Goal: Task Accomplishment & Management: Manage account settings

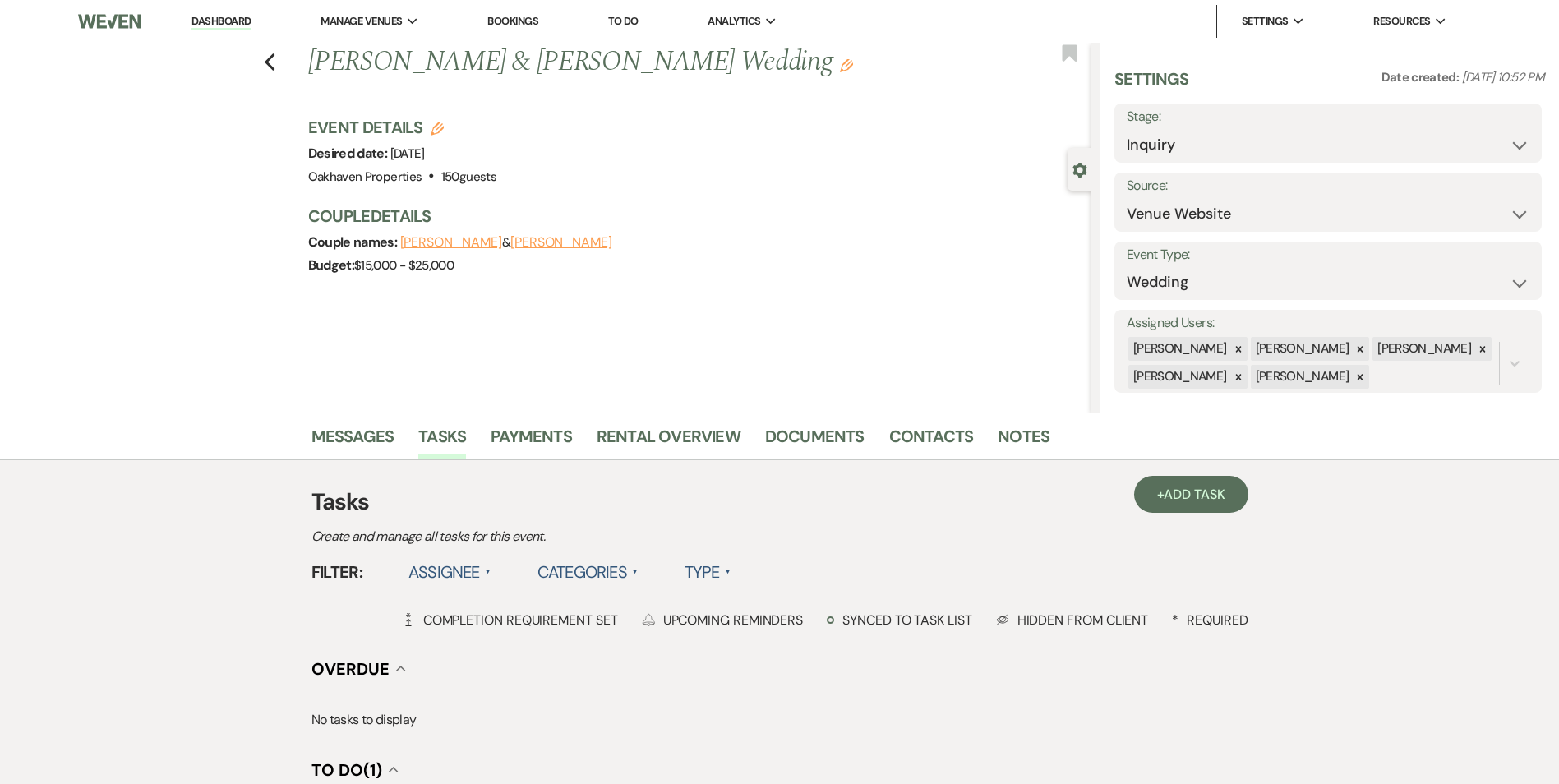
select select "5"
click at [1013, 449] on link "Notes" at bounding box center [1024, 441] width 52 height 36
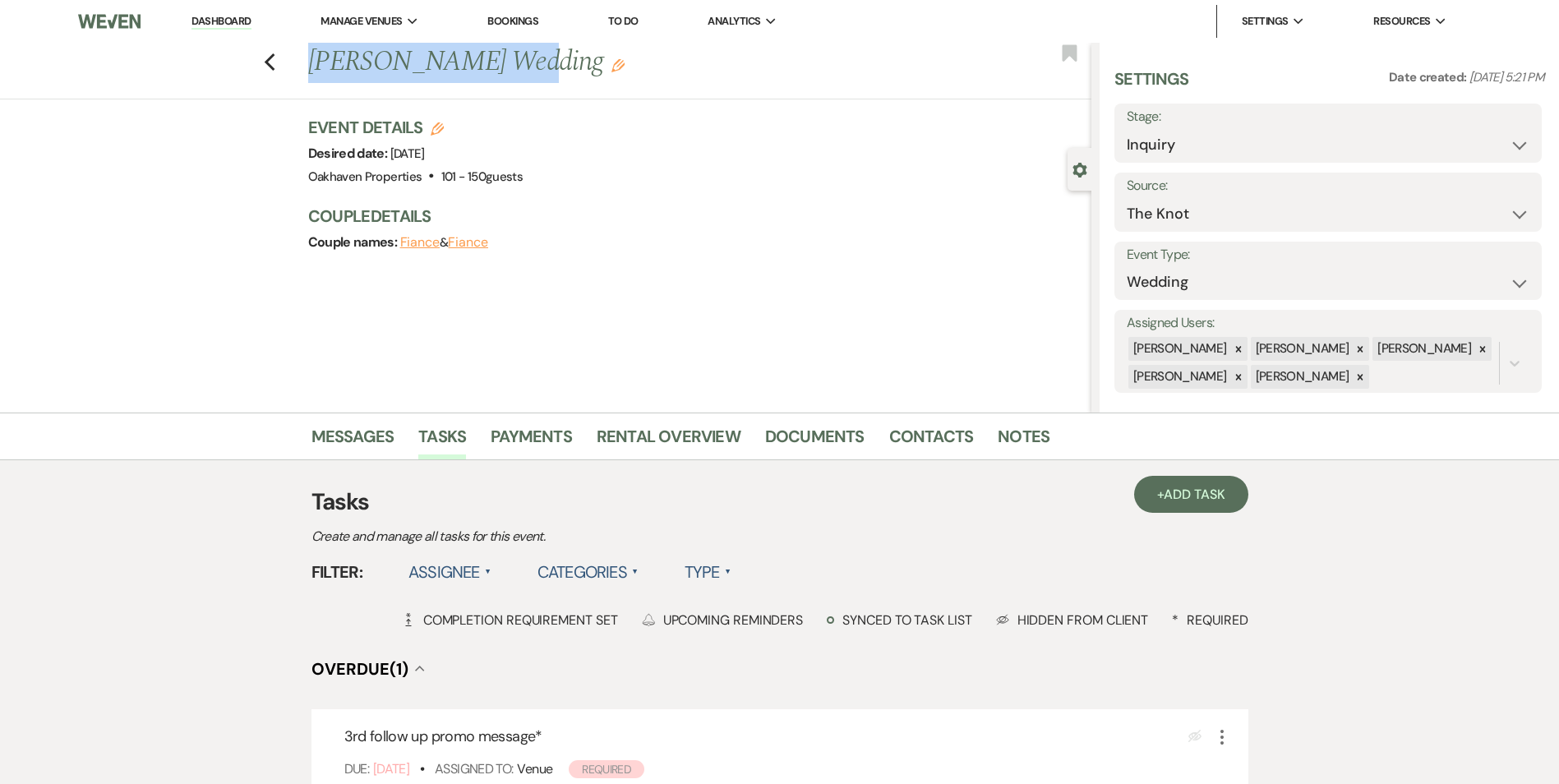
drag, startPoint x: 511, startPoint y: 63, endPoint x: 317, endPoint y: 74, distance: 194.3
click at [317, 74] on h1 "Katelyn Drawbaugh's Wedding Edit" at bounding box center [619, 63] width 621 height 40
copy h1 "Katelyn Drawbaugh"
click at [998, 436] on link "Notes" at bounding box center [1024, 441] width 52 height 36
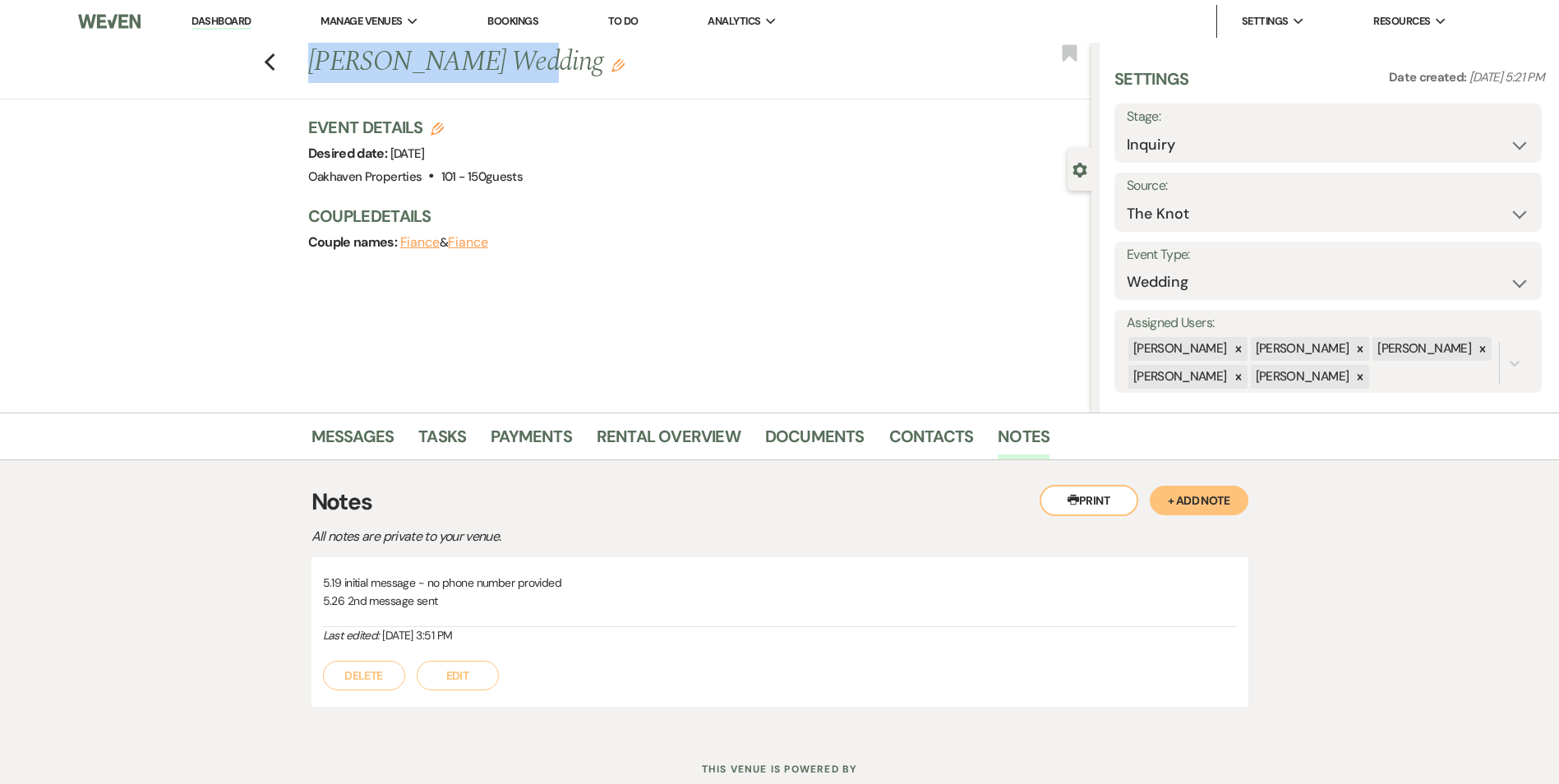
click at [467, 677] on button "Edit" at bounding box center [457, 675] width 82 height 30
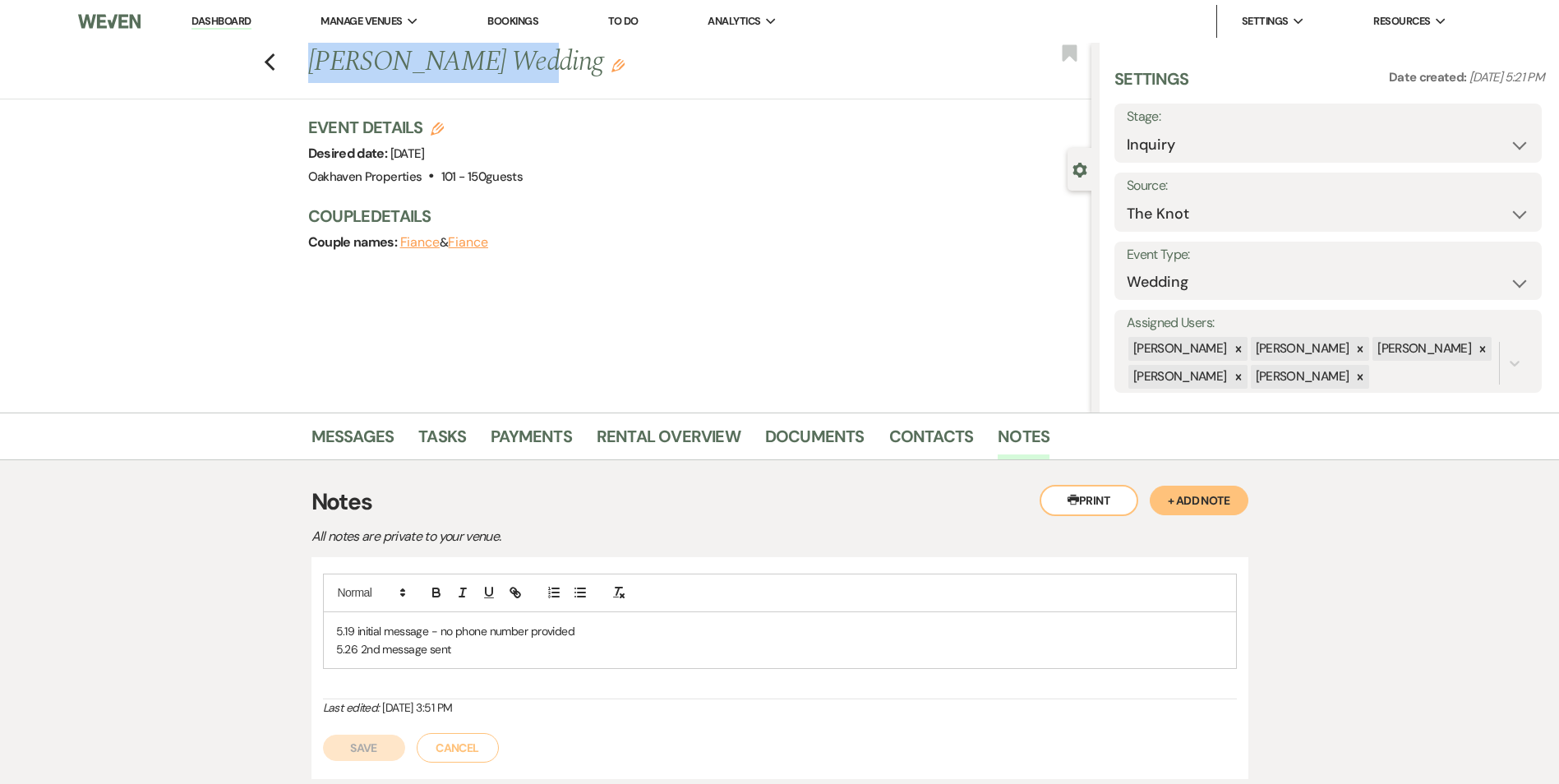
click at [473, 653] on p "5.26 2nd message sent" at bounding box center [780, 648] width 887 height 18
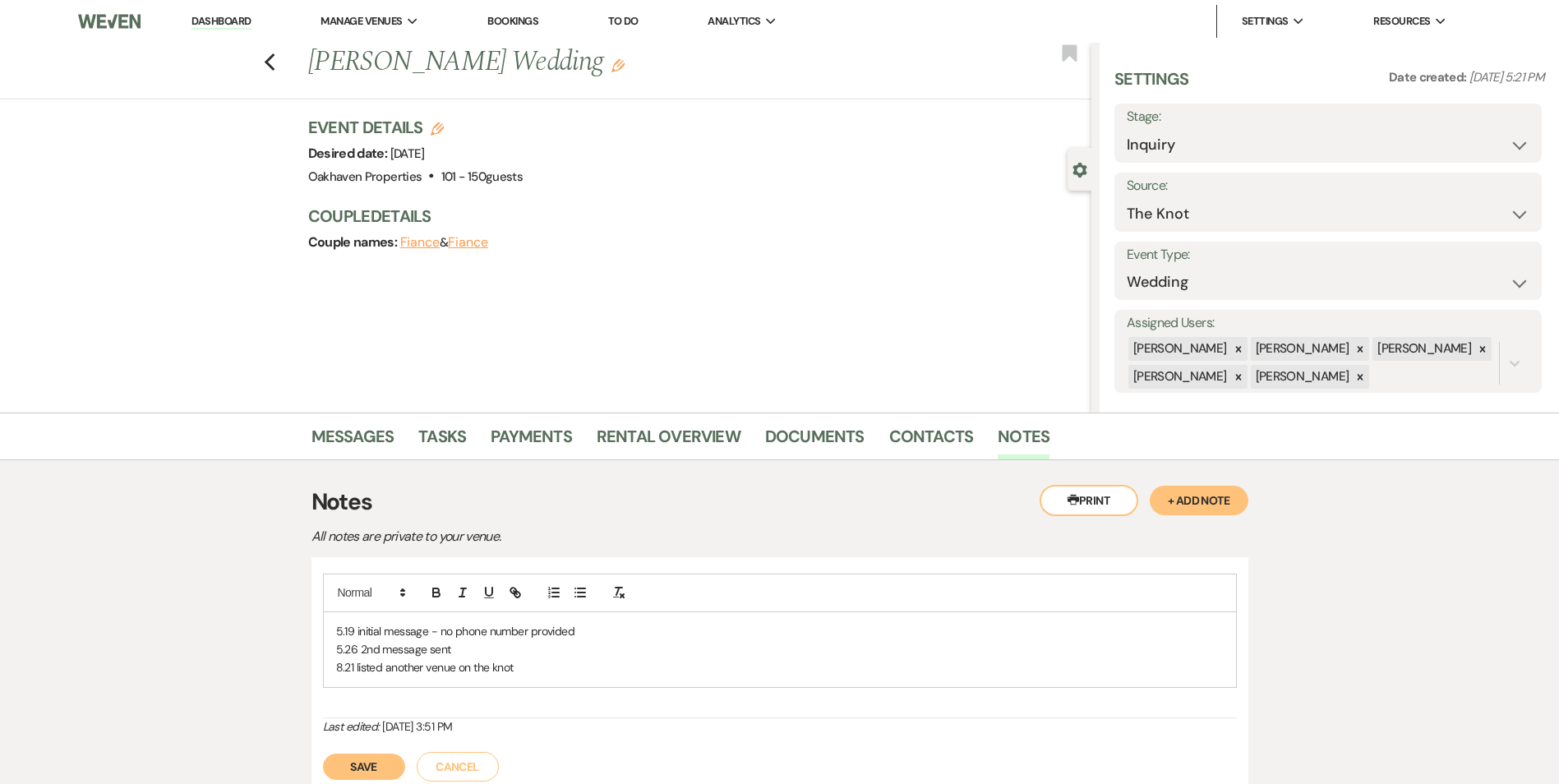
click at [373, 766] on button "Save" at bounding box center [364, 766] width 82 height 26
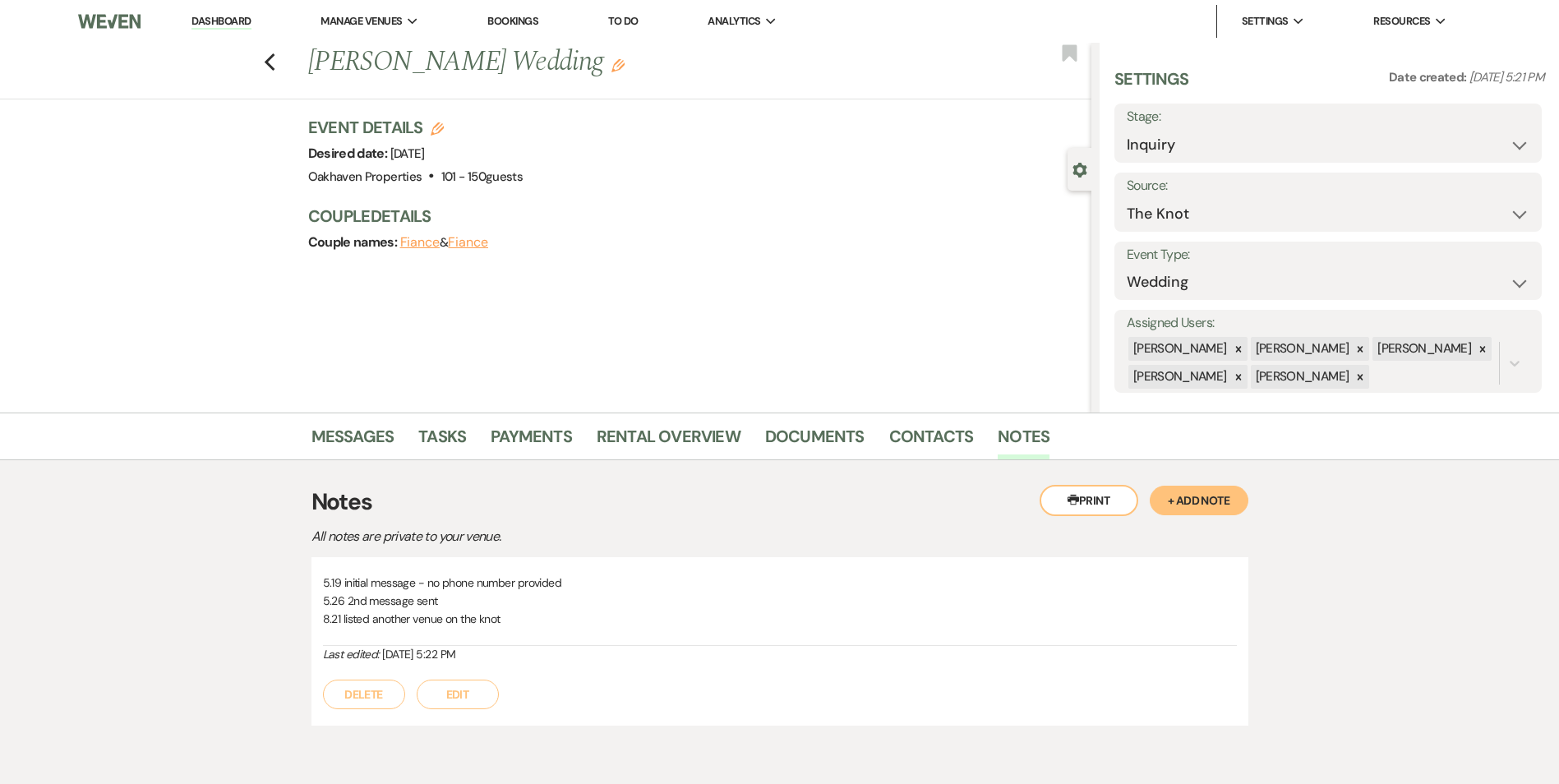
click at [1238, 121] on label "Stage:" at bounding box center [1327, 117] width 402 height 24
click at [1247, 140] on select "Inquiry Follow Up Tour Requested Tour Confirmed Toured Proposal Sent Booked Lost" at bounding box center [1327, 145] width 402 height 32
select select "8"
click at [1127, 129] on select "Inquiry Follow Up Tour Requested Tour Confirmed Toured Proposal Sent Booked Lost" at bounding box center [1327, 145] width 402 height 32
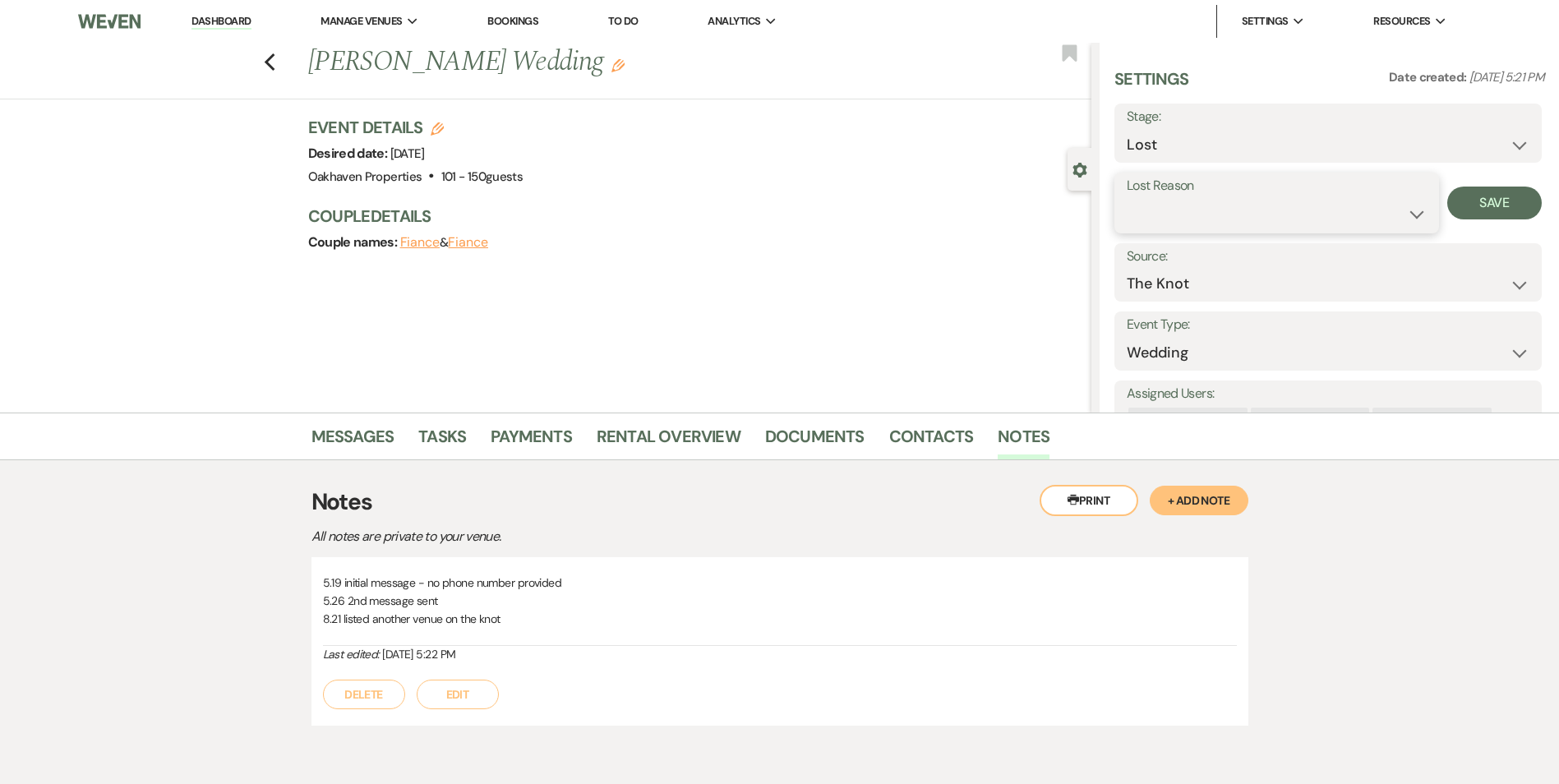
click at [1225, 225] on select "Booked Elsewhere Budget Date Unavailable No Response Not a Good Match Capacity …" at bounding box center [1277, 213] width 300 height 32
select select "6"
click at [1127, 197] on select "Booked Elsewhere Budget Date Unavailable No Response Not a Good Match Capacity …" at bounding box center [1277, 213] width 300 height 32
drag, startPoint x: 1492, startPoint y: 217, endPoint x: 1340, endPoint y: 169, distance: 159.4
click at [1491, 216] on button "Save" at bounding box center [1494, 202] width 95 height 33
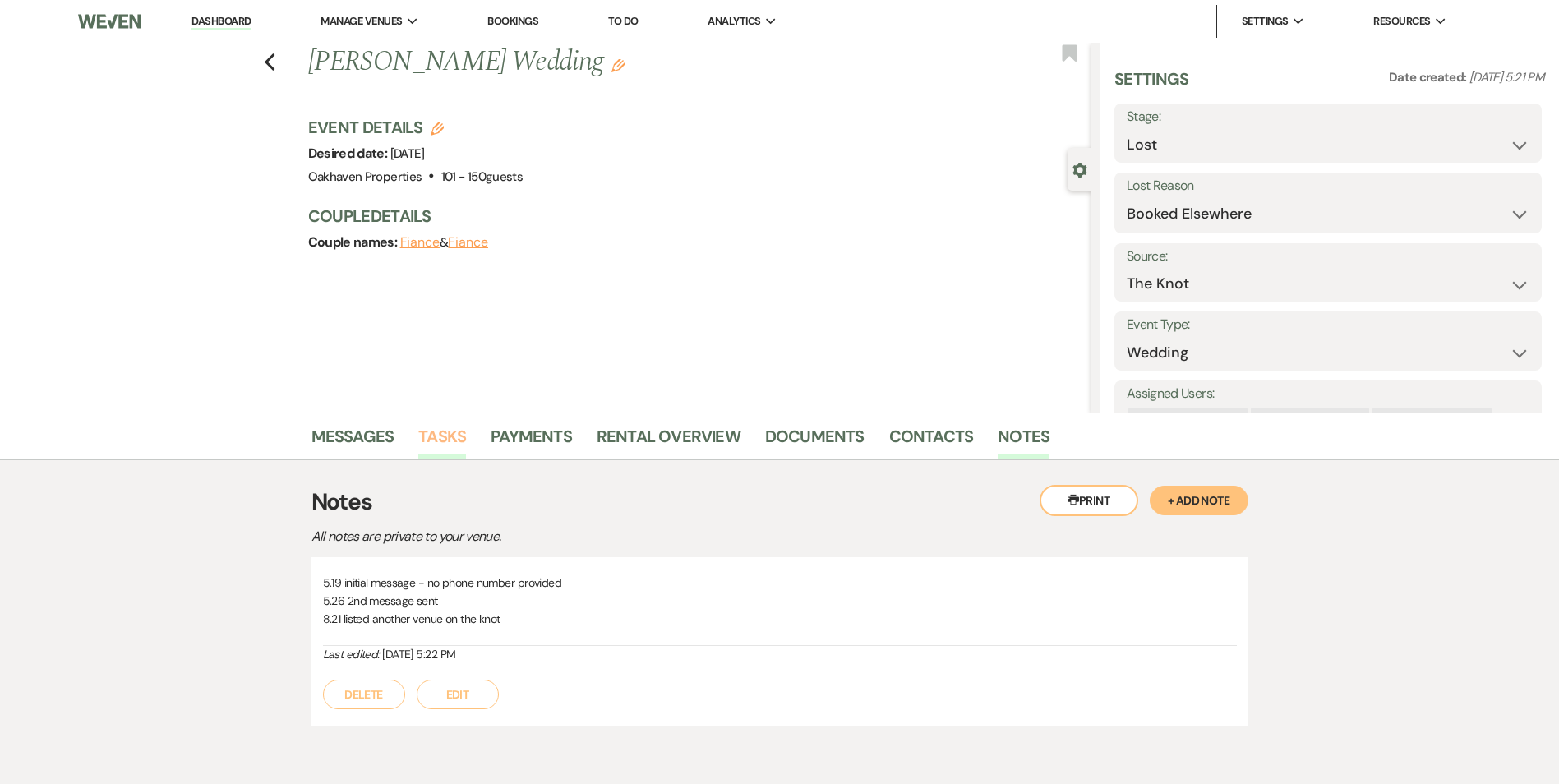
click at [435, 438] on link "Tasks" at bounding box center [442, 441] width 48 height 36
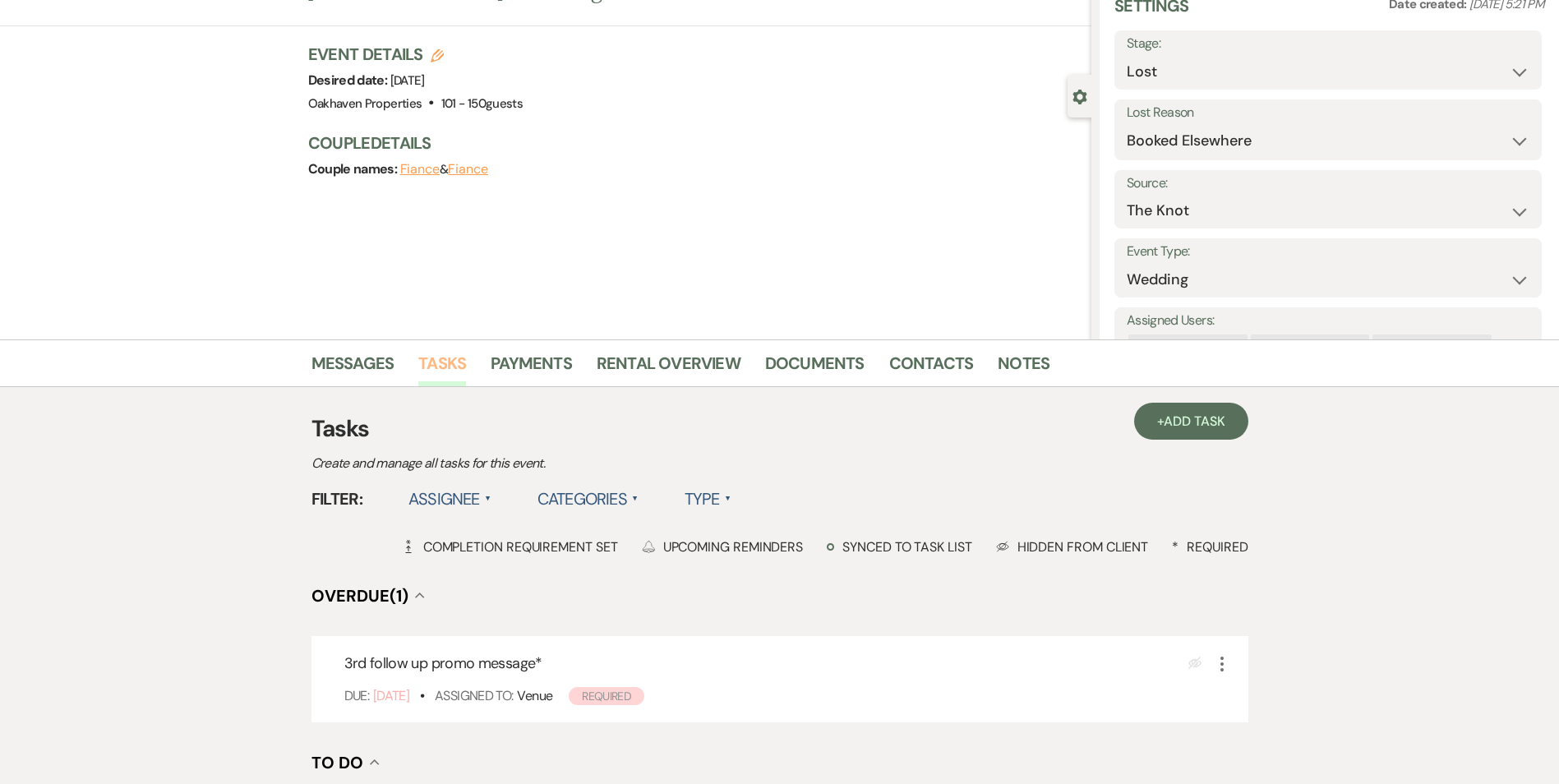
scroll to position [165, 0]
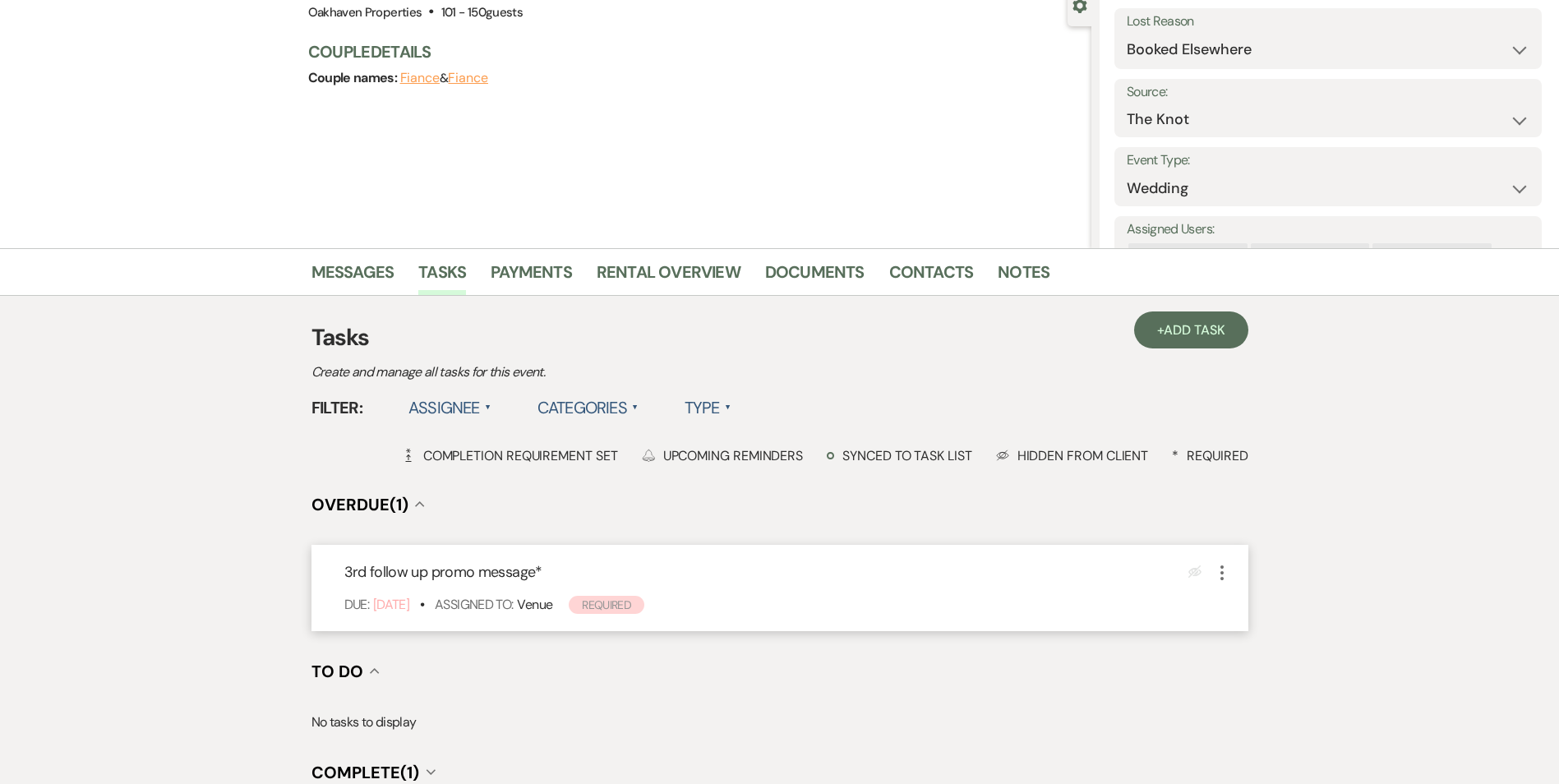
click at [1226, 572] on icon "More" at bounding box center [1223, 573] width 20 height 20
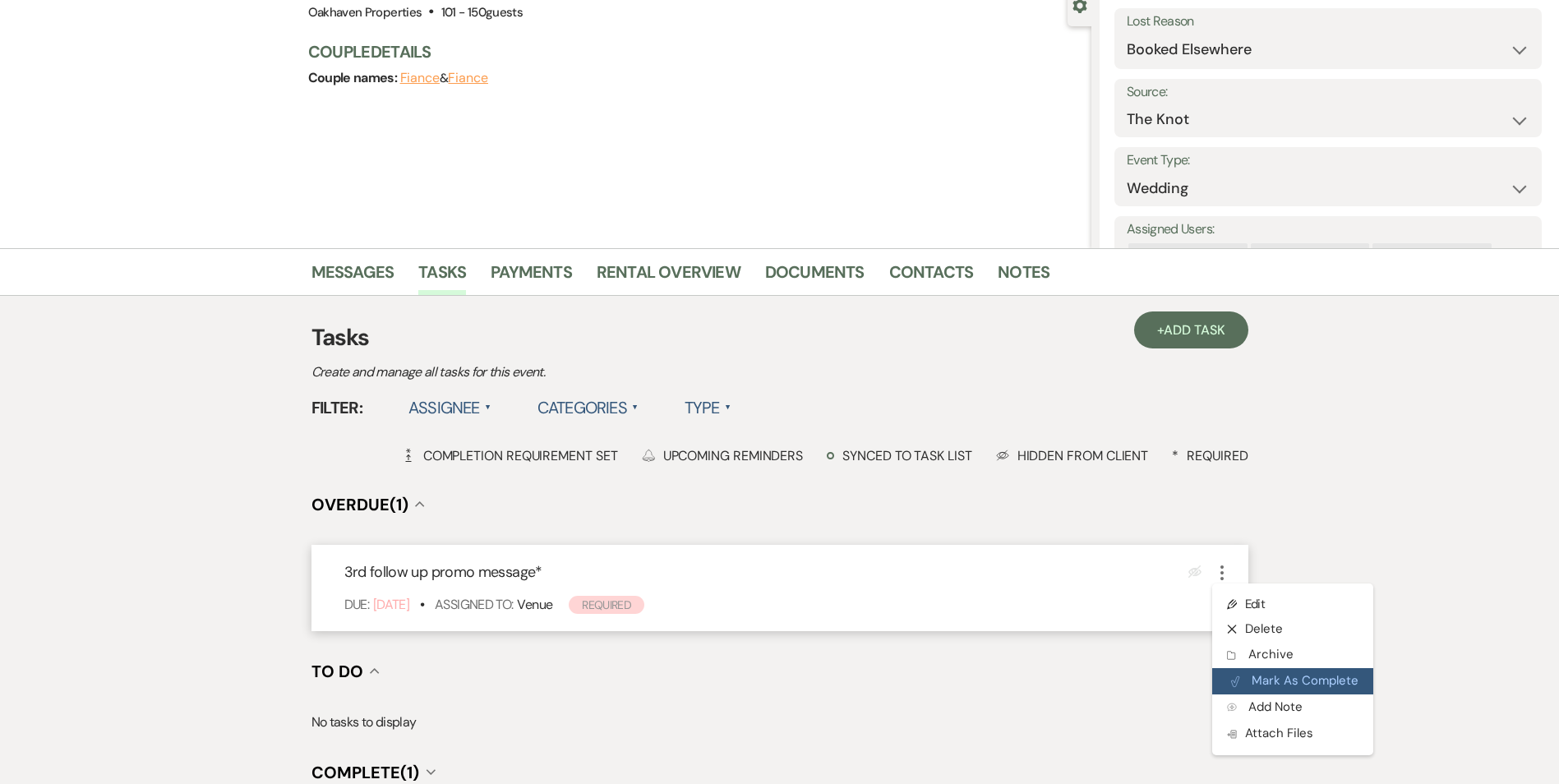
click at [1252, 673] on button "Plan Portal Link Mark As Complete" at bounding box center [1293, 680] width 161 height 26
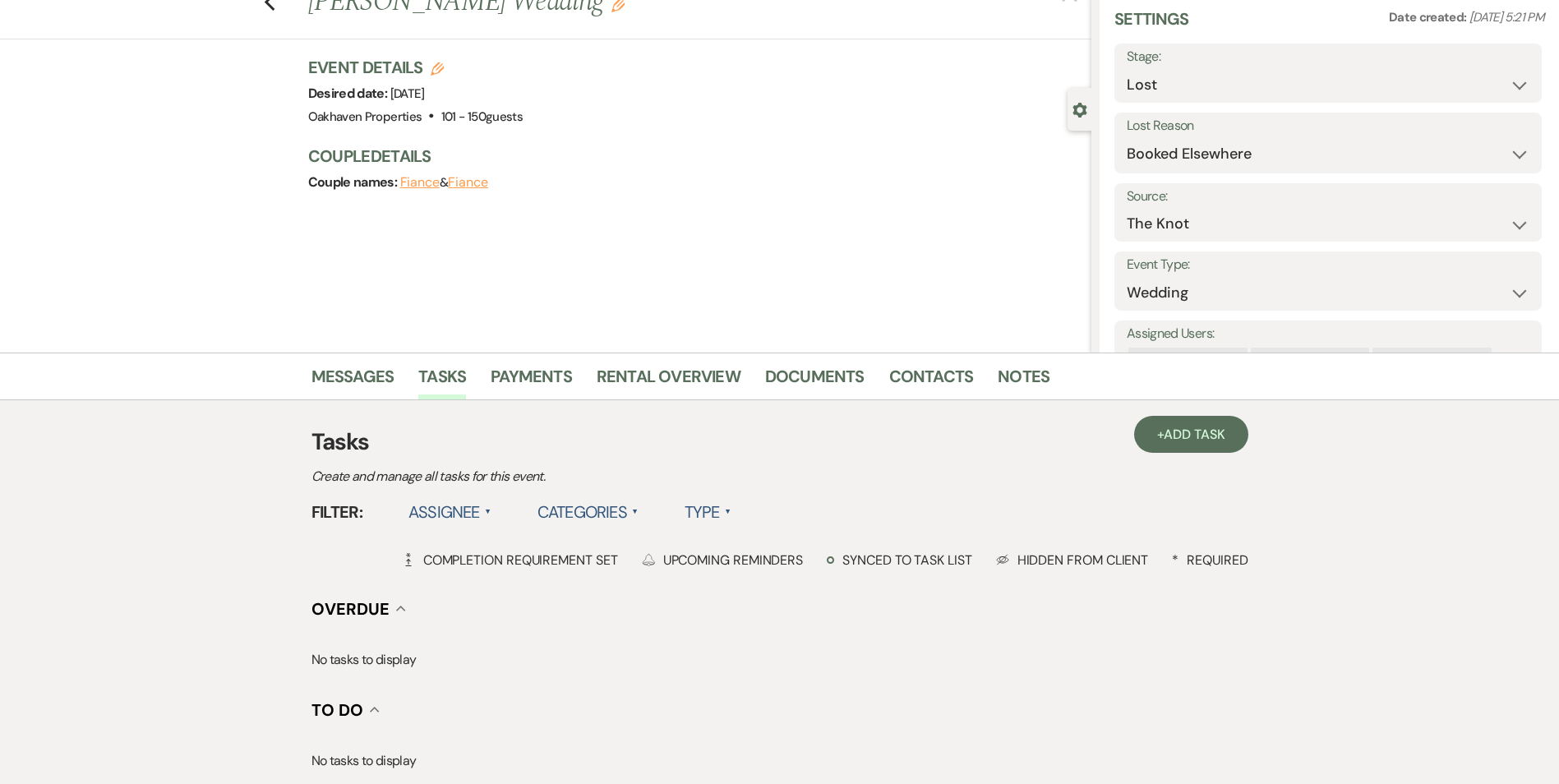
scroll to position [0, 0]
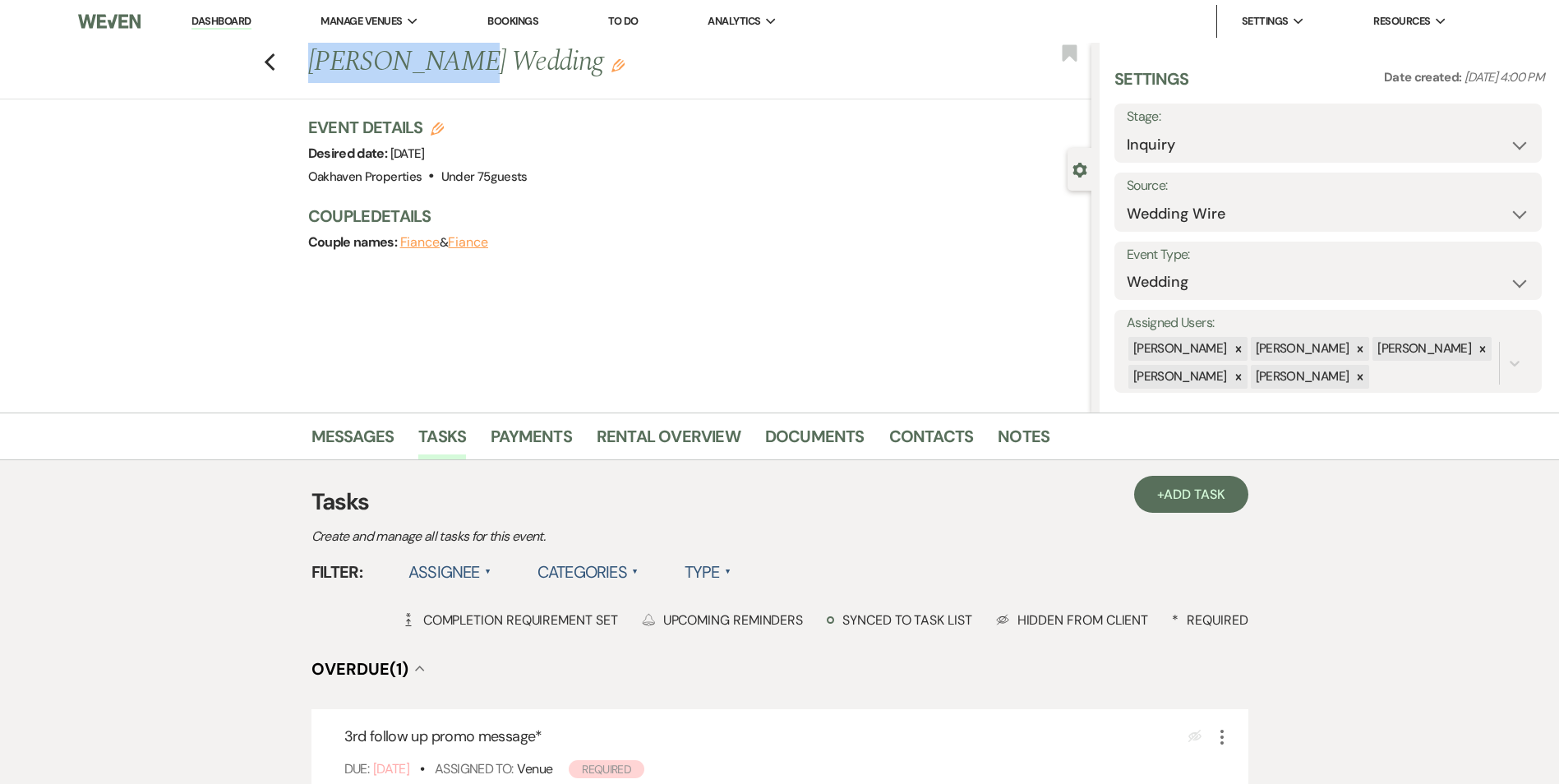
drag, startPoint x: 444, startPoint y: 66, endPoint x: 294, endPoint y: 64, distance: 150.0
click at [294, 64] on div "Previous Katlyn Kicak's Wedding Edit Bookmark" at bounding box center [542, 71] width 1100 height 57
copy h1 "Katlyn Kicak"
click at [353, 444] on link "Messages" at bounding box center [352, 441] width 83 height 36
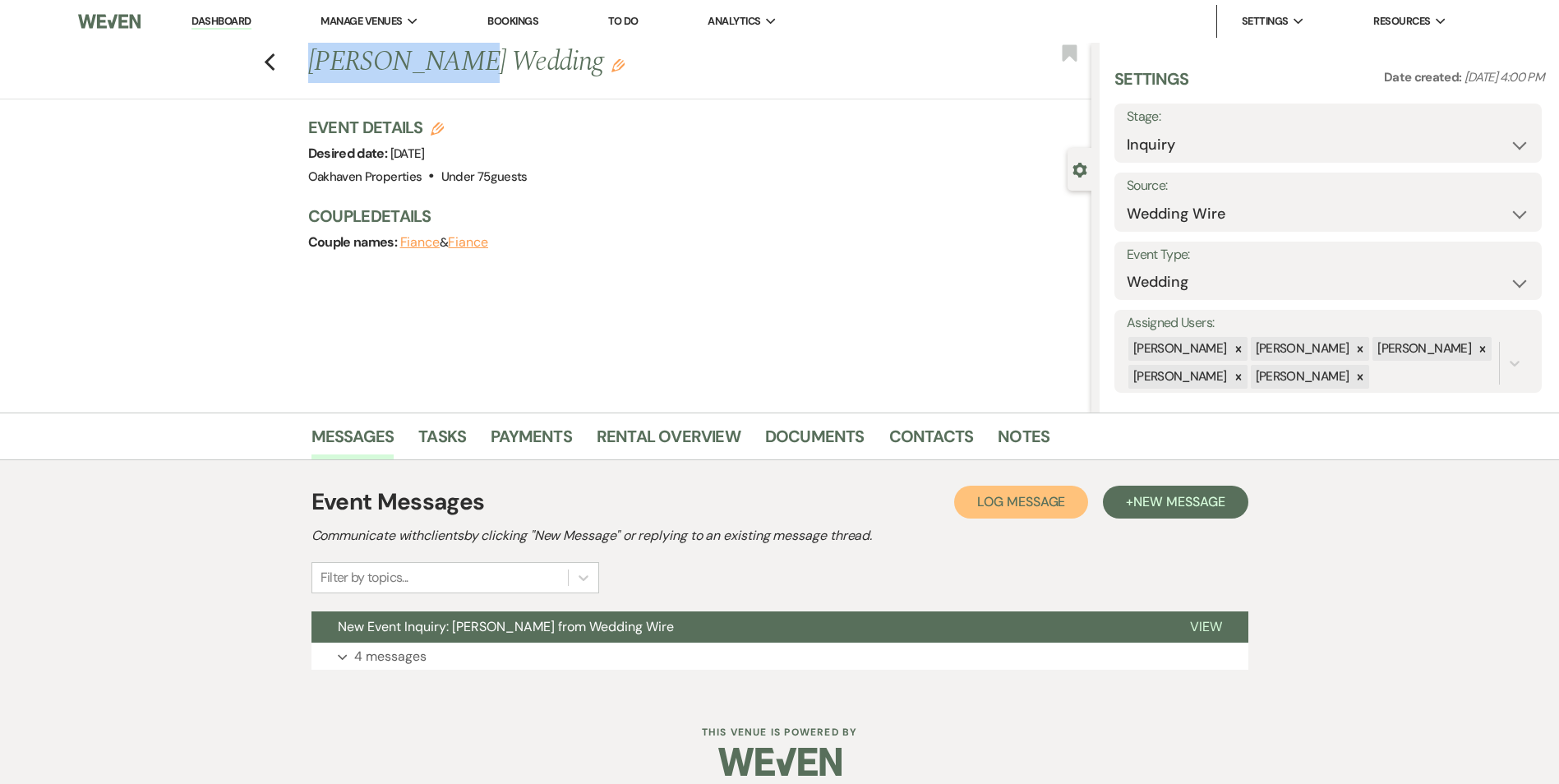
click at [1014, 510] on span "Log Message" at bounding box center [1021, 501] width 88 height 17
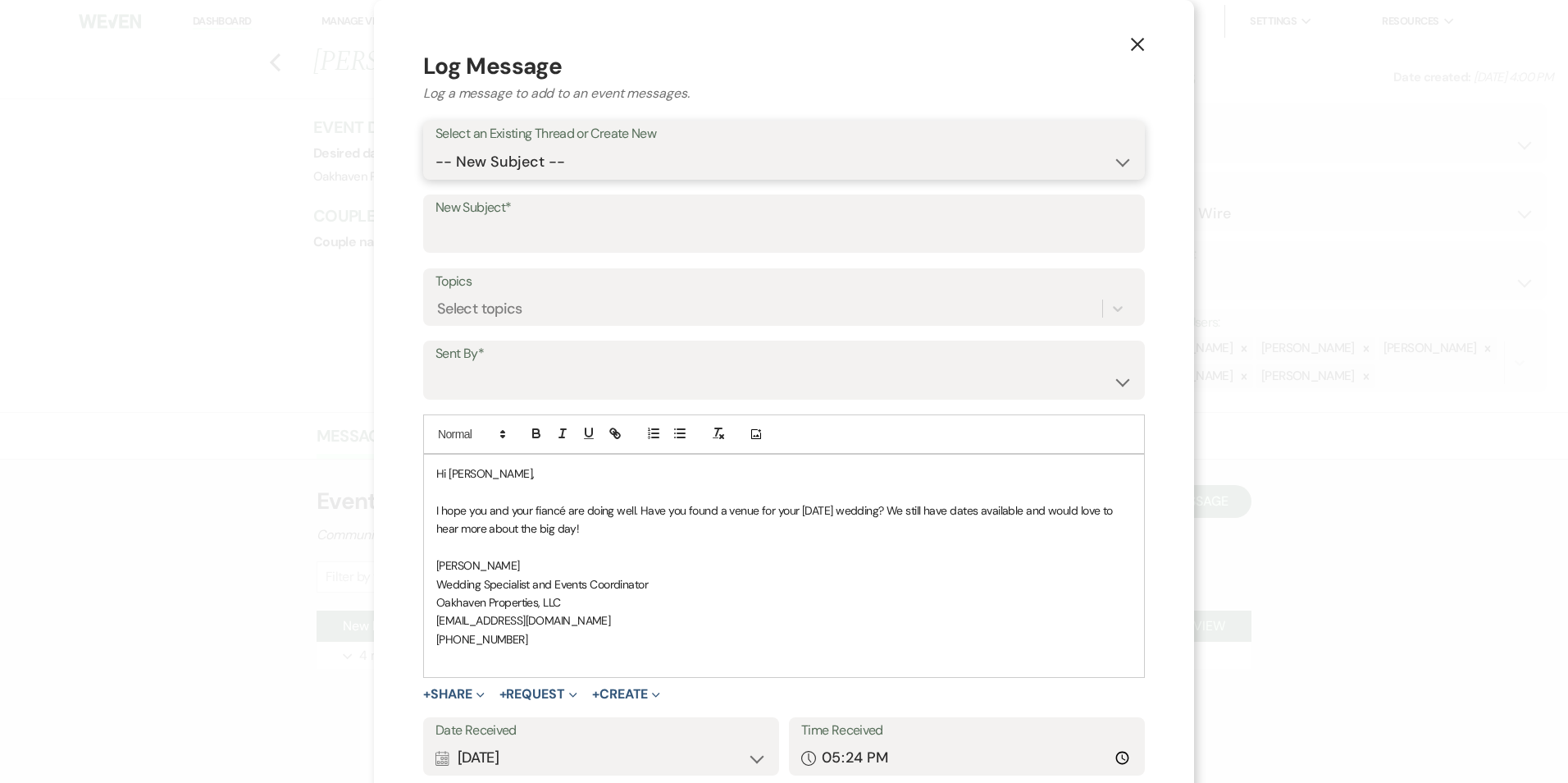
drag, startPoint x: 645, startPoint y: 148, endPoint x: 653, endPoint y: 155, distance: 10.6
click at [649, 146] on select "-- New Subject -- New Event Inquiry: Katlyn Kicak from Wedding Wire" at bounding box center [784, 162] width 697 height 32
select select "397997"
click at [435, 146] on select "-- New Subject -- New Event Inquiry: Katlyn Kicak from Wedding Wire" at bounding box center [784, 162] width 697 height 32
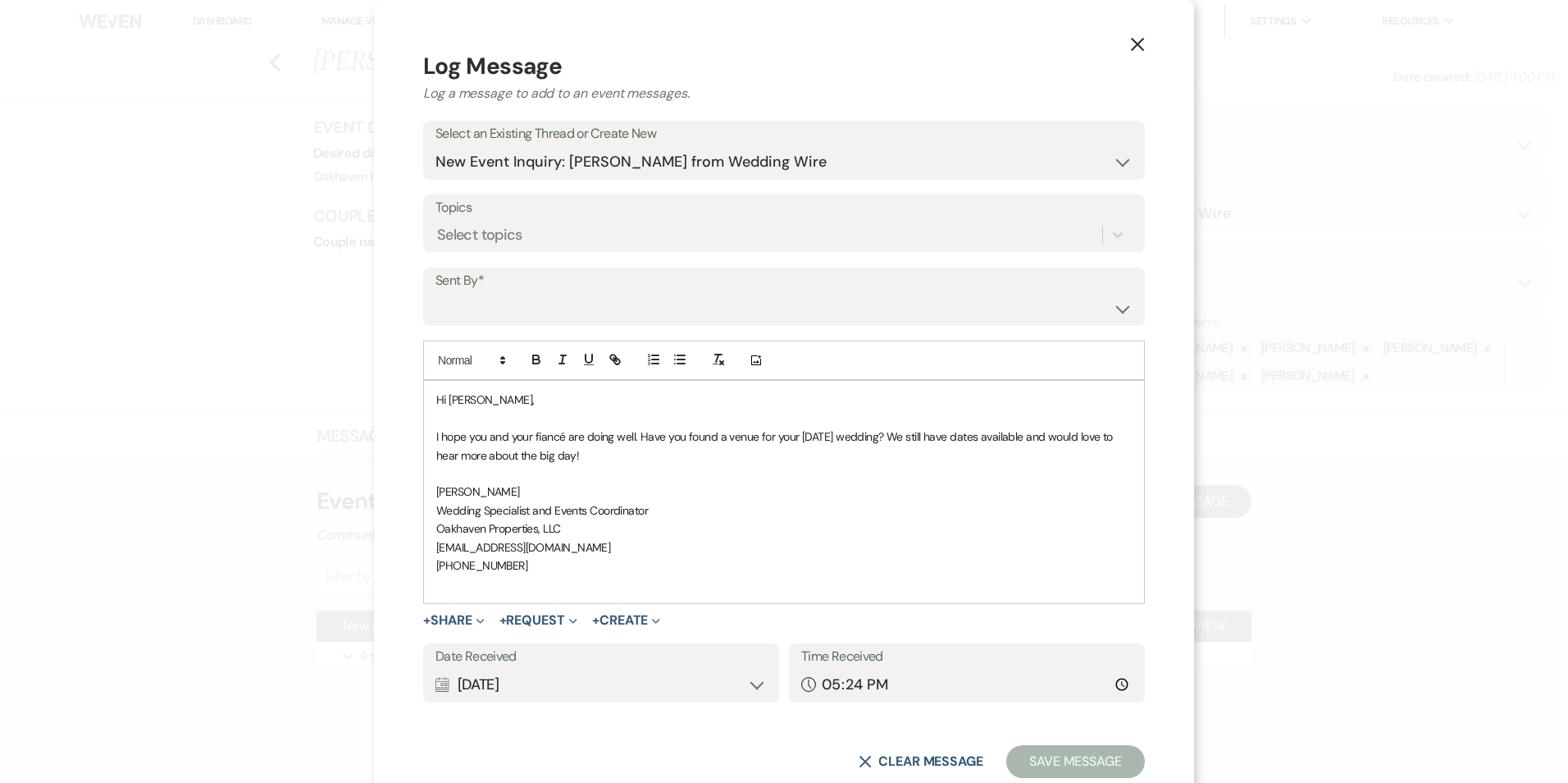
drag, startPoint x: 613, startPoint y: 337, endPoint x: 607, endPoint y: 314, distance: 23.8
click at [611, 328] on form "Log Message Log a message to add to an event messages. Select an Existing Threa…" at bounding box center [784, 412] width 722 height 728
click at [607, 310] on select "Patience Ergish (pdergish@aol.com) Jeanette Wagoner (jeanette@experienceoakhave…" at bounding box center [784, 308] width 697 height 32
select select "user-127923"
click at [435, 292] on select "Patience Ergish (pdergish@aol.com) Jeanette Wagoner (jeanette@experienceoakhave…" at bounding box center [784, 308] width 697 height 32
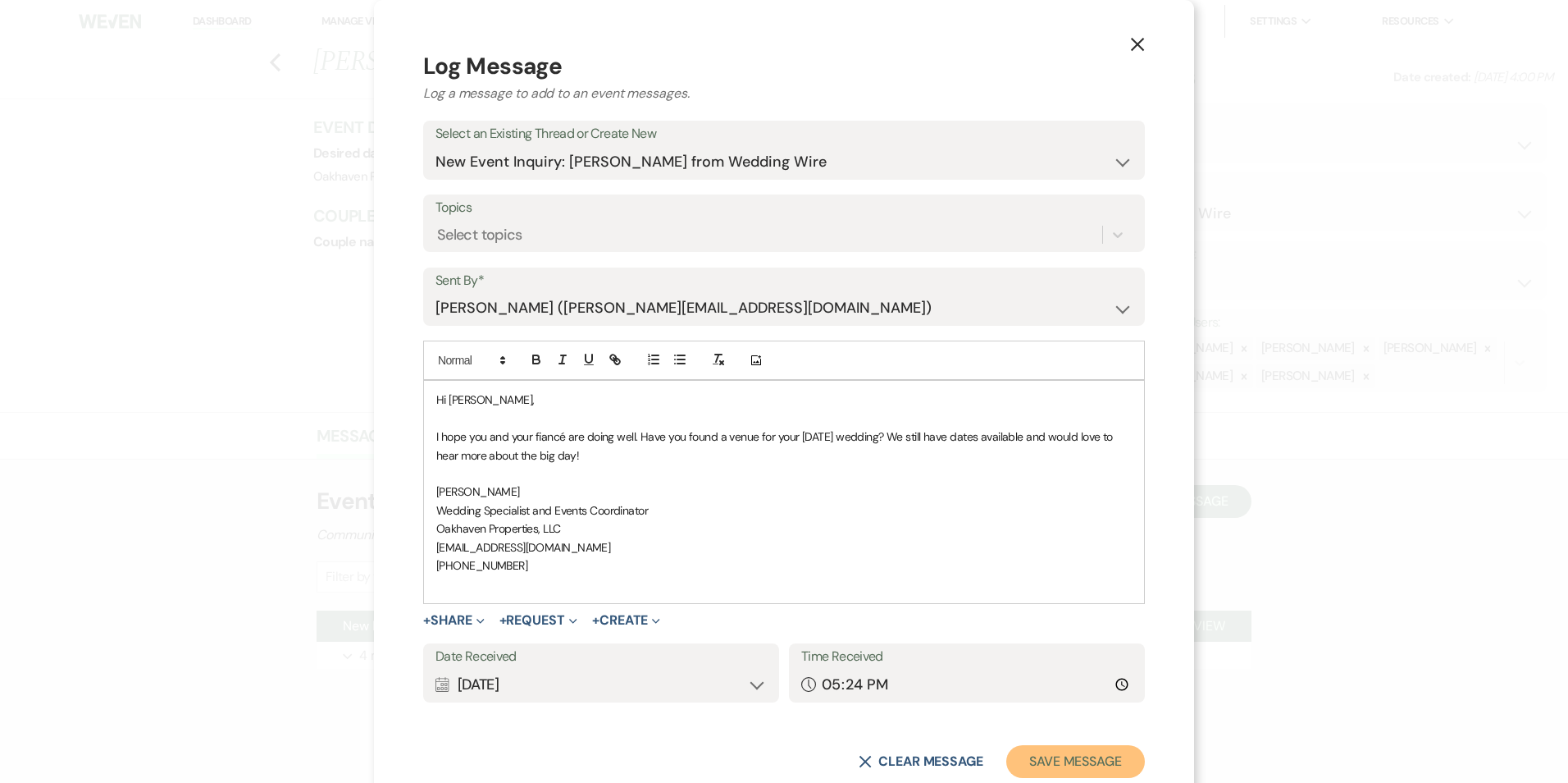
click at [1048, 777] on button "Save Message" at bounding box center [1075, 761] width 138 height 33
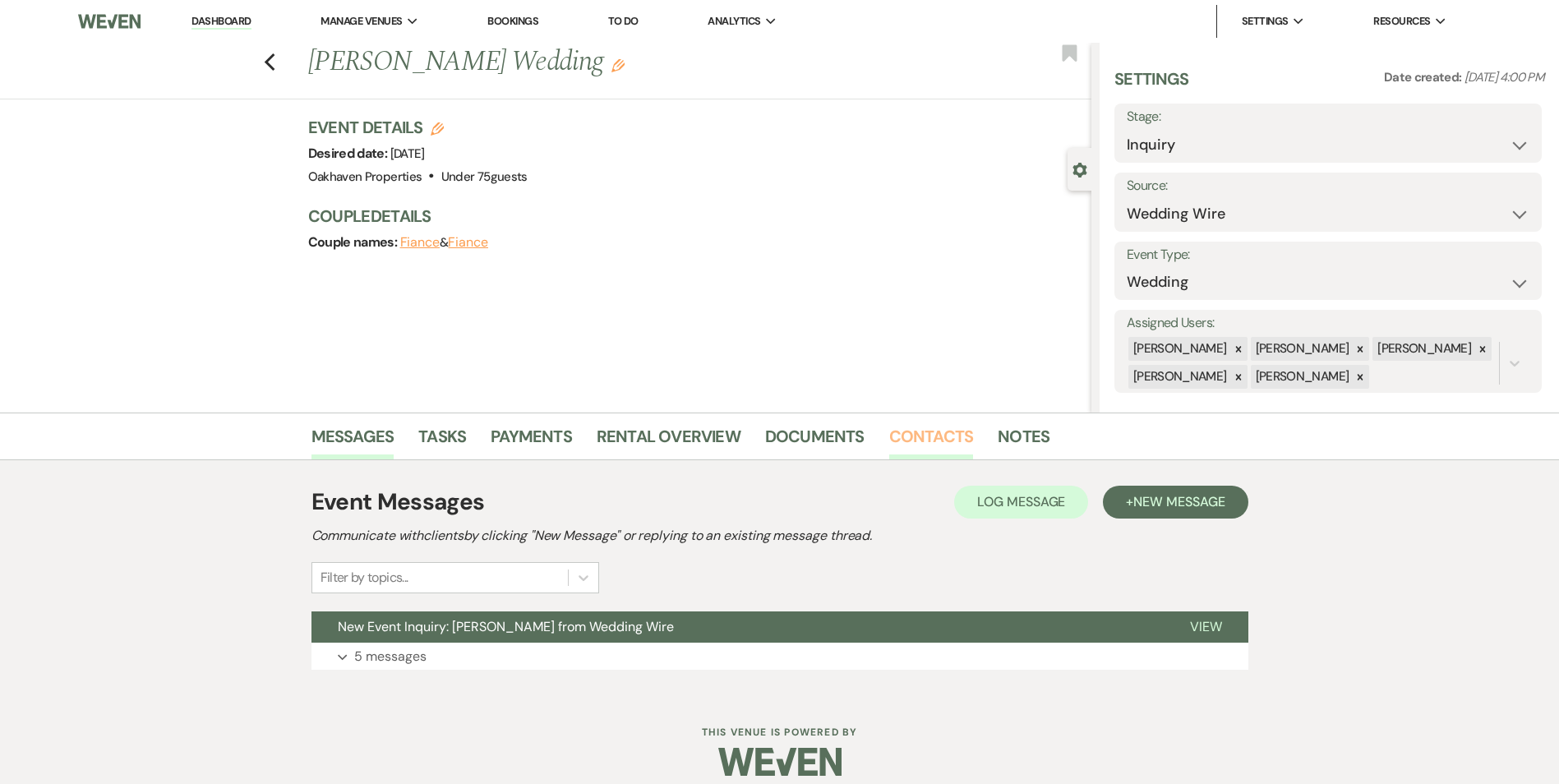
click at [948, 454] on link "Contacts" at bounding box center [931, 441] width 85 height 36
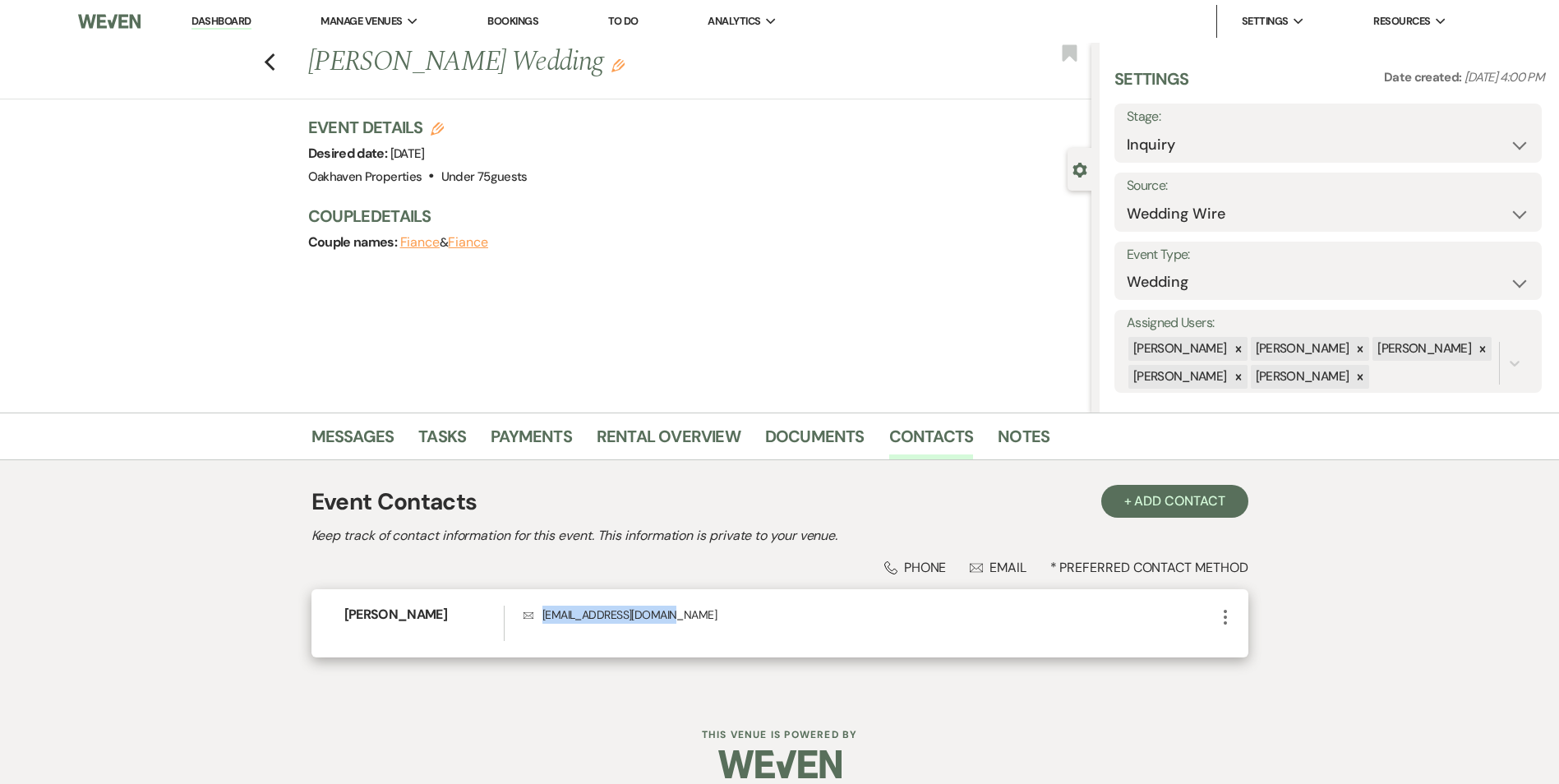
drag, startPoint x: 666, startPoint y: 611, endPoint x: 538, endPoint y: 618, distance: 128.2
click at [538, 618] on p "Envelope katlynakicak@gmail.com" at bounding box center [869, 614] width 692 height 18
copy p "katlynakicak@gmail.com"
click at [1010, 438] on link "Notes" at bounding box center [1024, 441] width 52 height 36
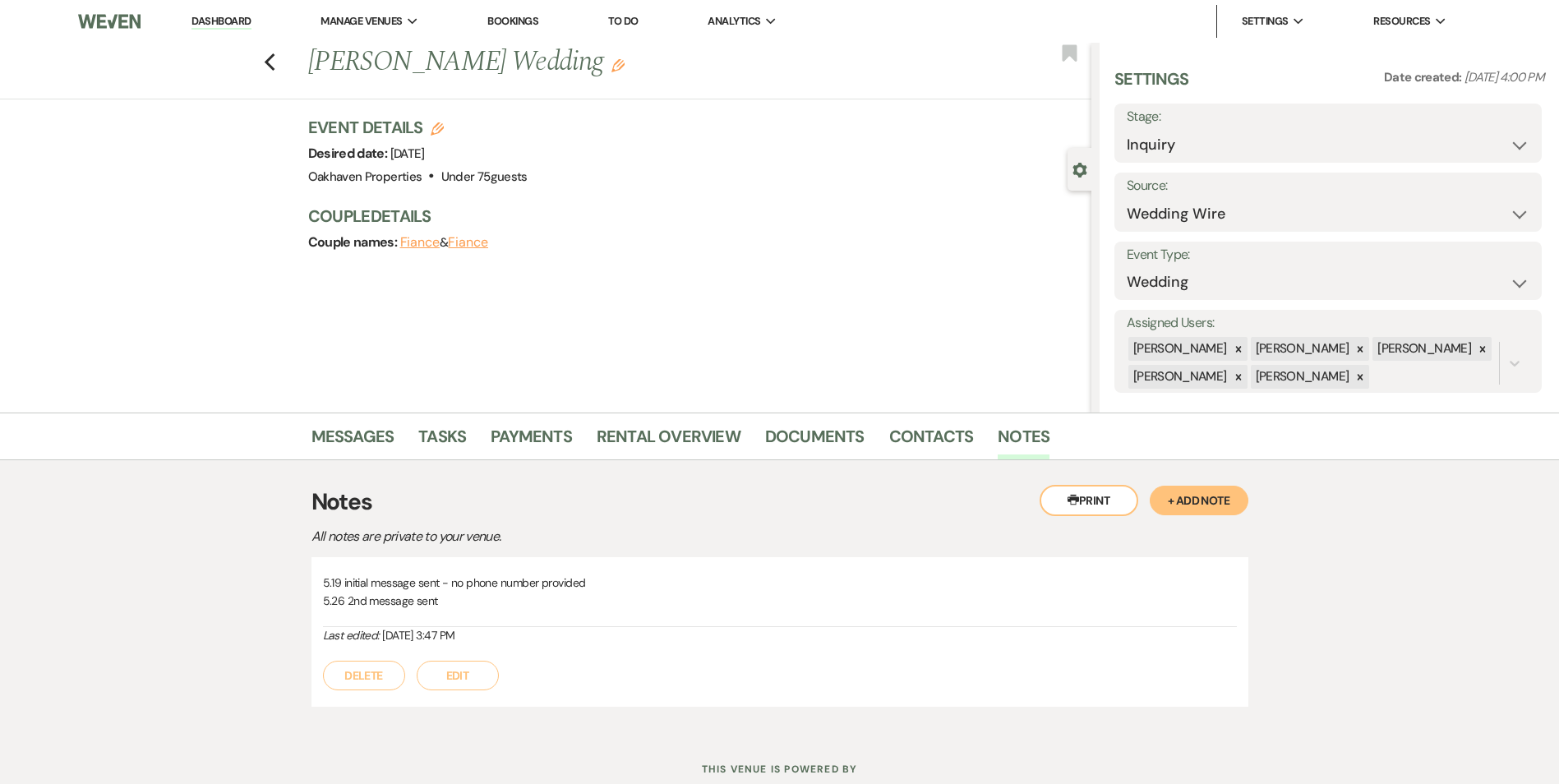
click at [473, 666] on button "Edit" at bounding box center [457, 675] width 82 height 30
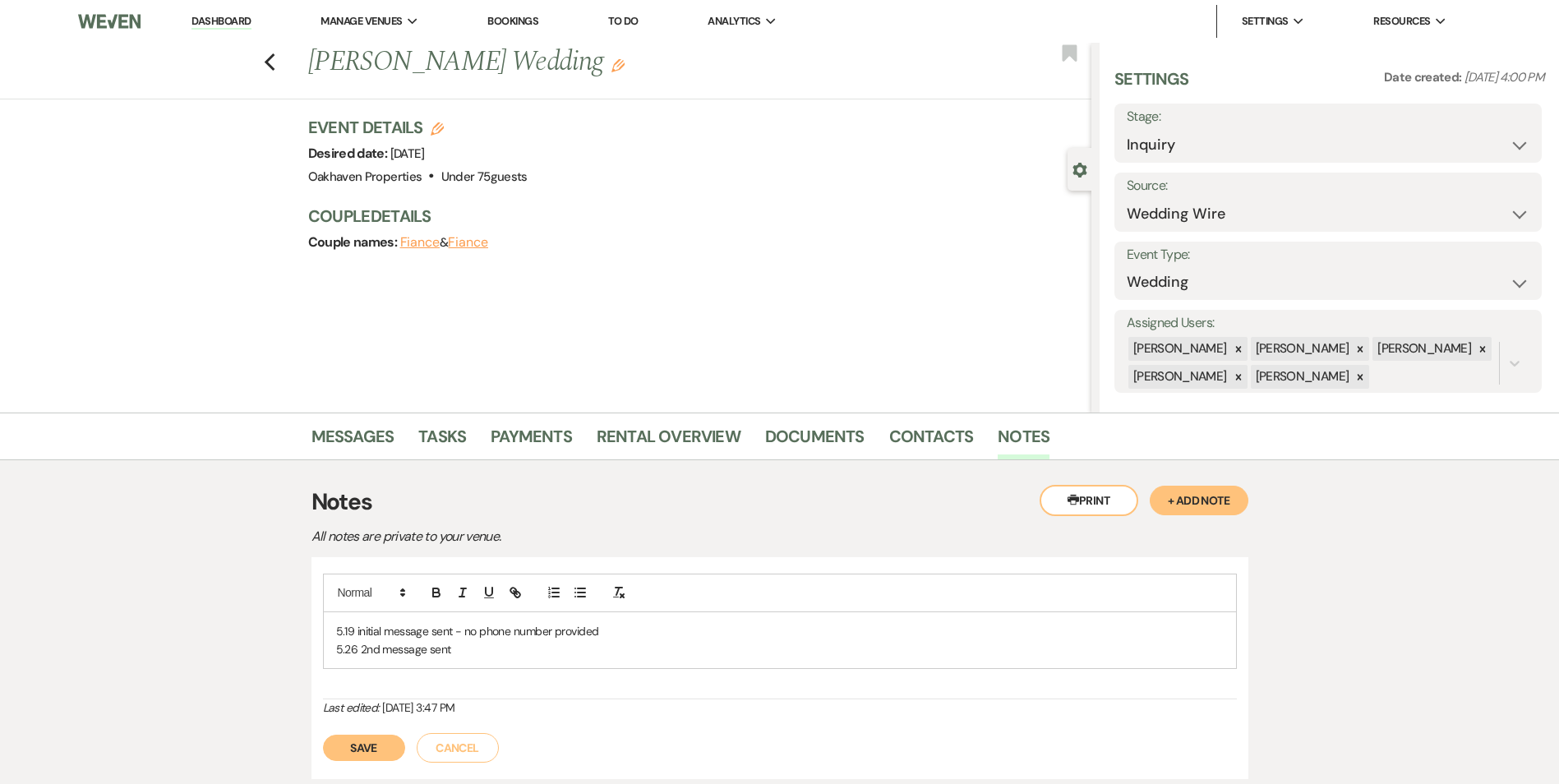
click at [491, 635] on p "5.19 initial message sent - no phone number provided" at bounding box center [780, 630] width 887 height 18
click at [390, 761] on button "Save" at bounding box center [364, 766] width 82 height 26
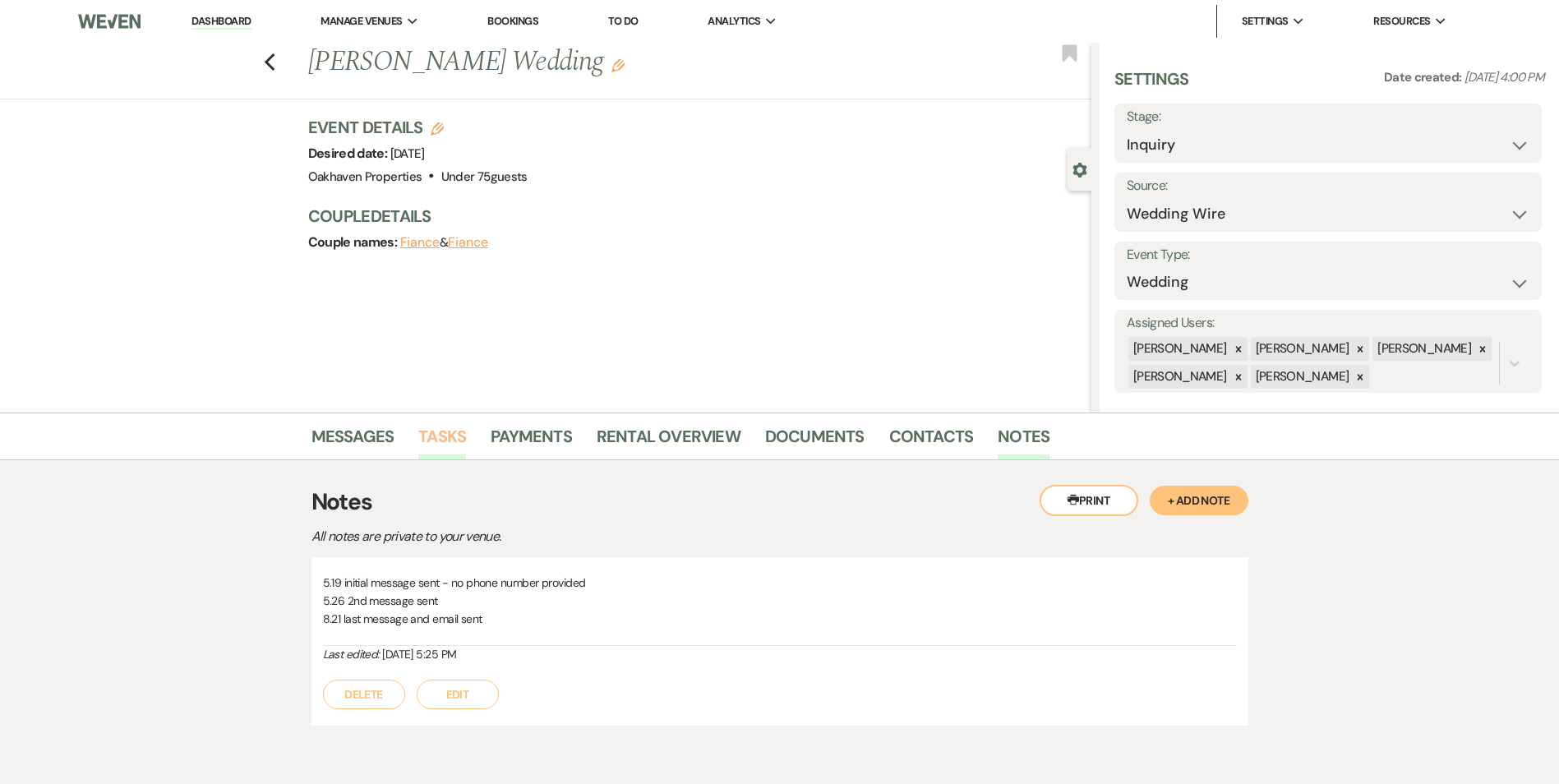
click at [435, 449] on link "Tasks" at bounding box center [442, 441] width 48 height 36
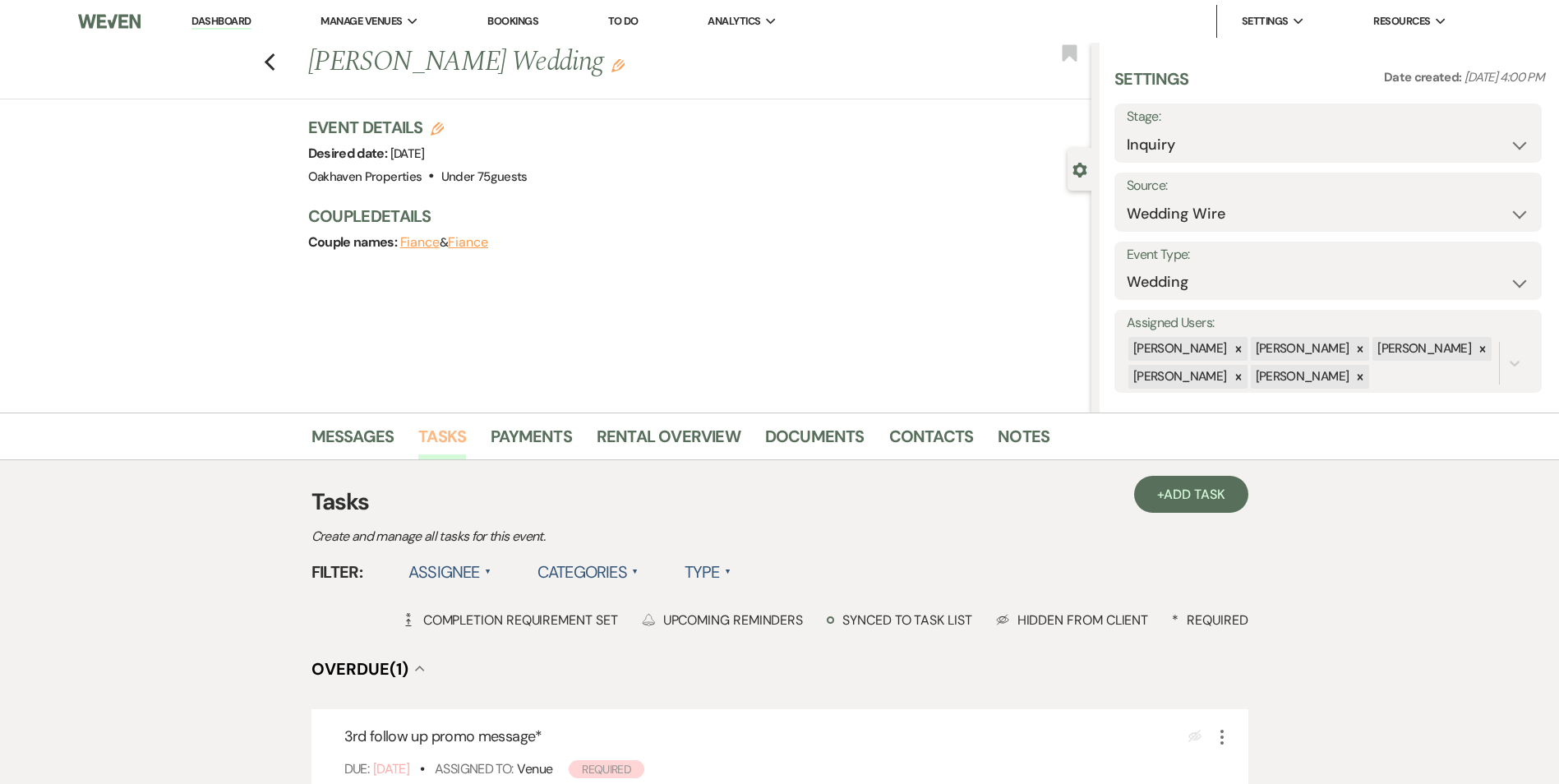
scroll to position [246, 0]
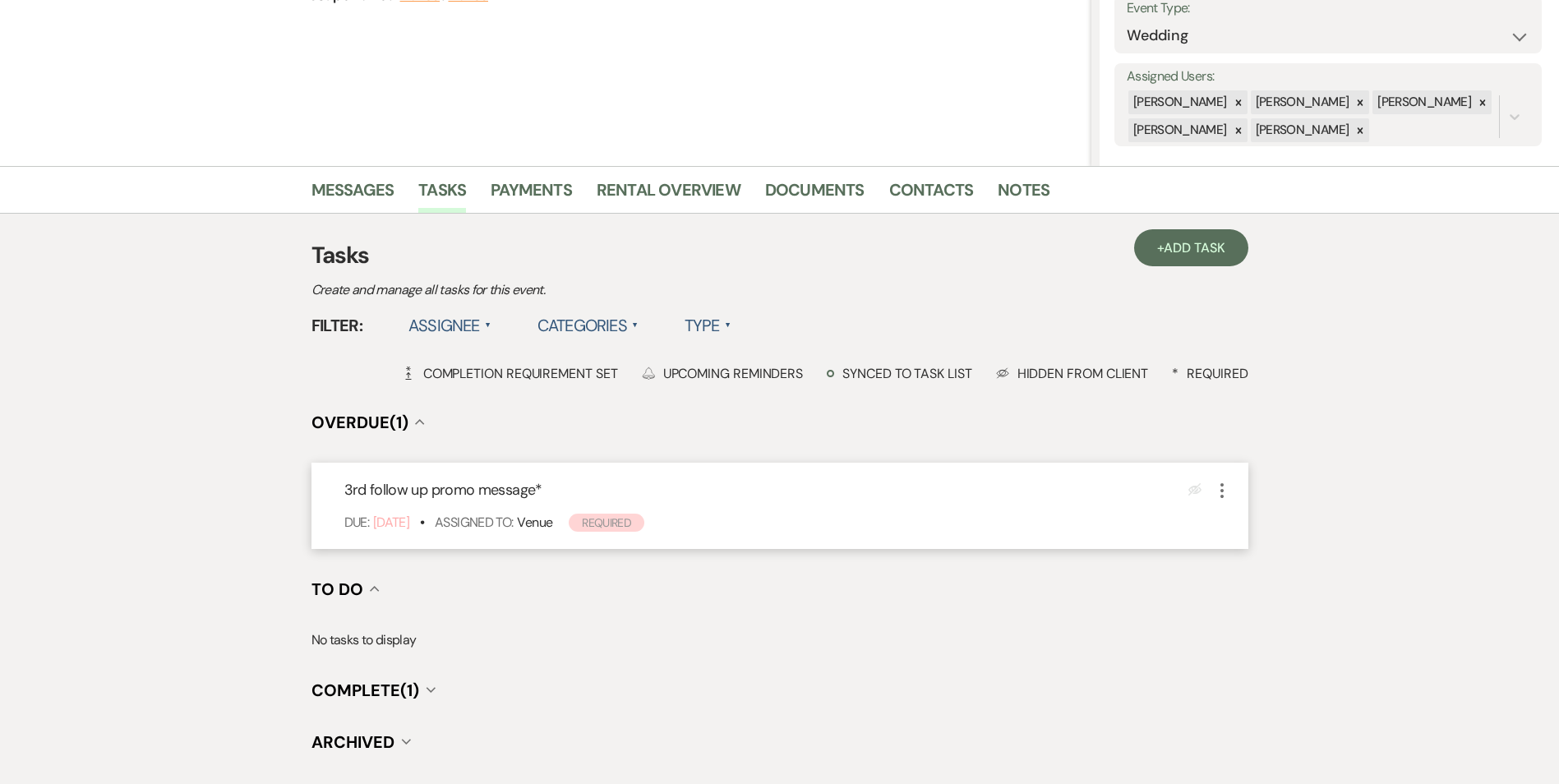
click at [1229, 493] on icon "More" at bounding box center [1223, 491] width 20 height 20
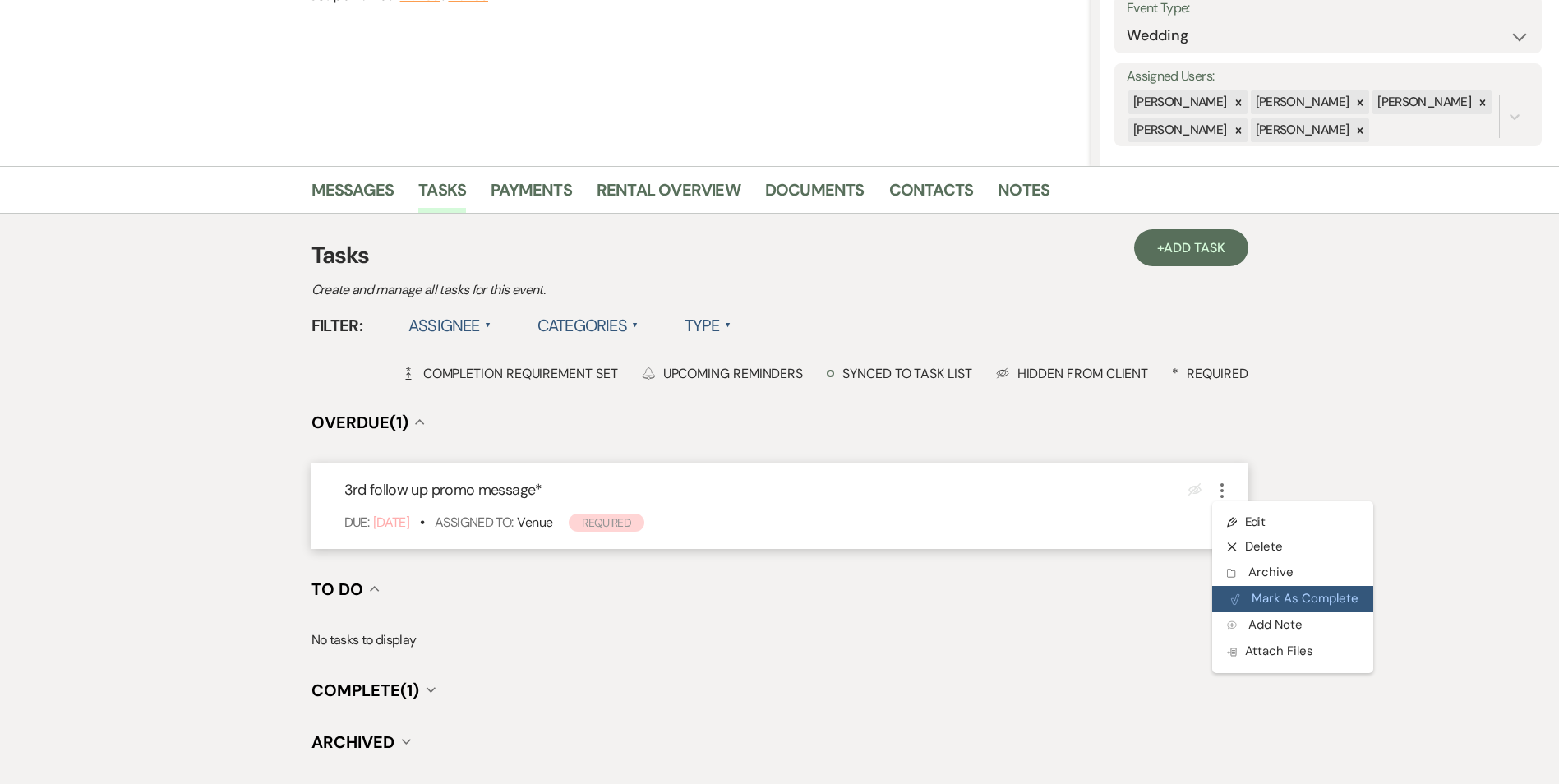
click at [1277, 596] on button "Plan Portal Link Mark As Complete" at bounding box center [1293, 598] width 161 height 26
click at [1144, 258] on link "+ Add Task" at bounding box center [1191, 247] width 114 height 37
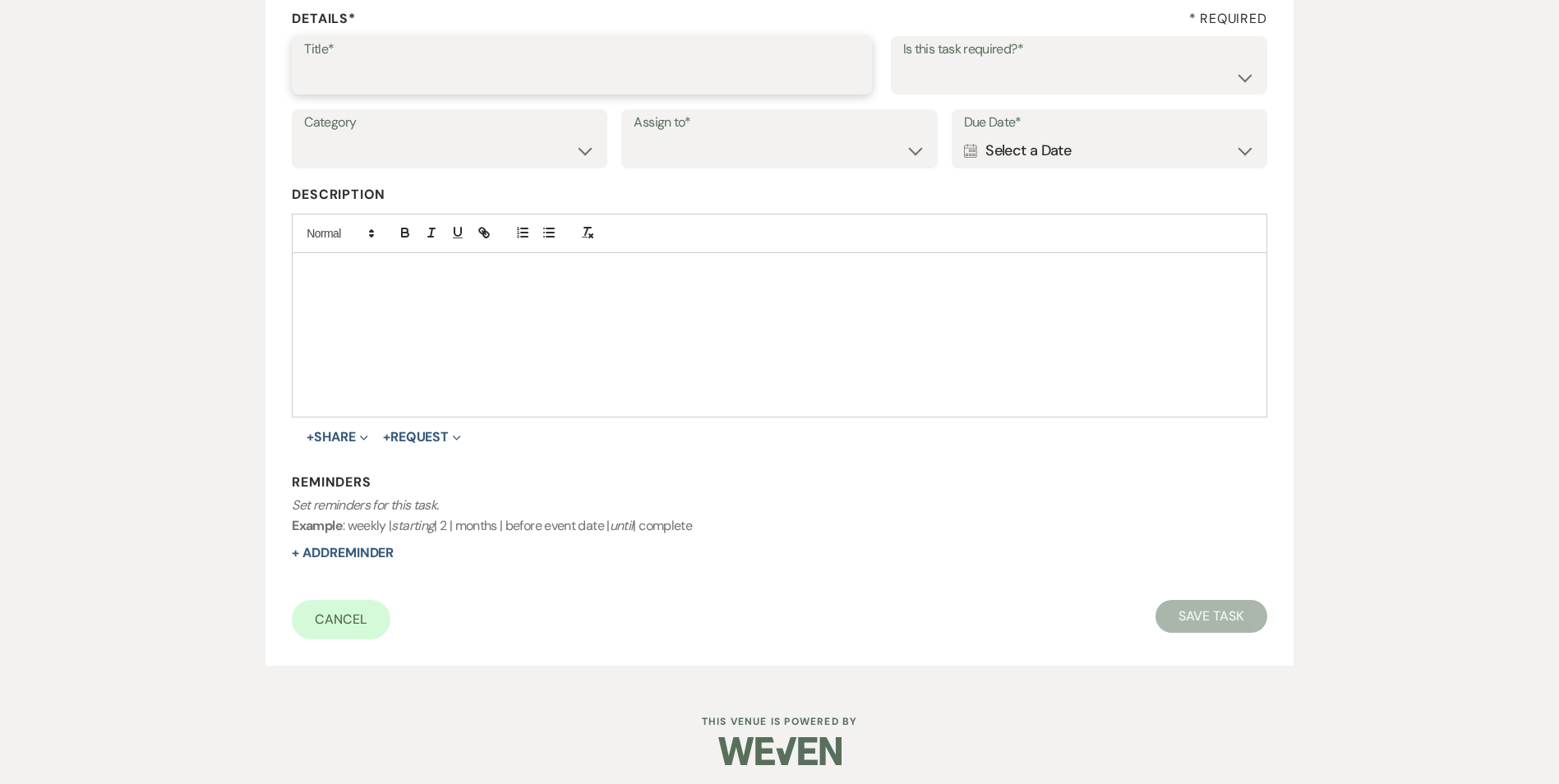
click at [387, 83] on input "Title*" at bounding box center [582, 77] width 556 height 32
type input "if do not hear back [PERSON_NAME] as lost"
click at [1115, 77] on select "Yes No" at bounding box center [1079, 77] width 351 height 32
select select "true"
click at [903, 61] on select "Yes No" at bounding box center [1079, 77] width 351 height 32
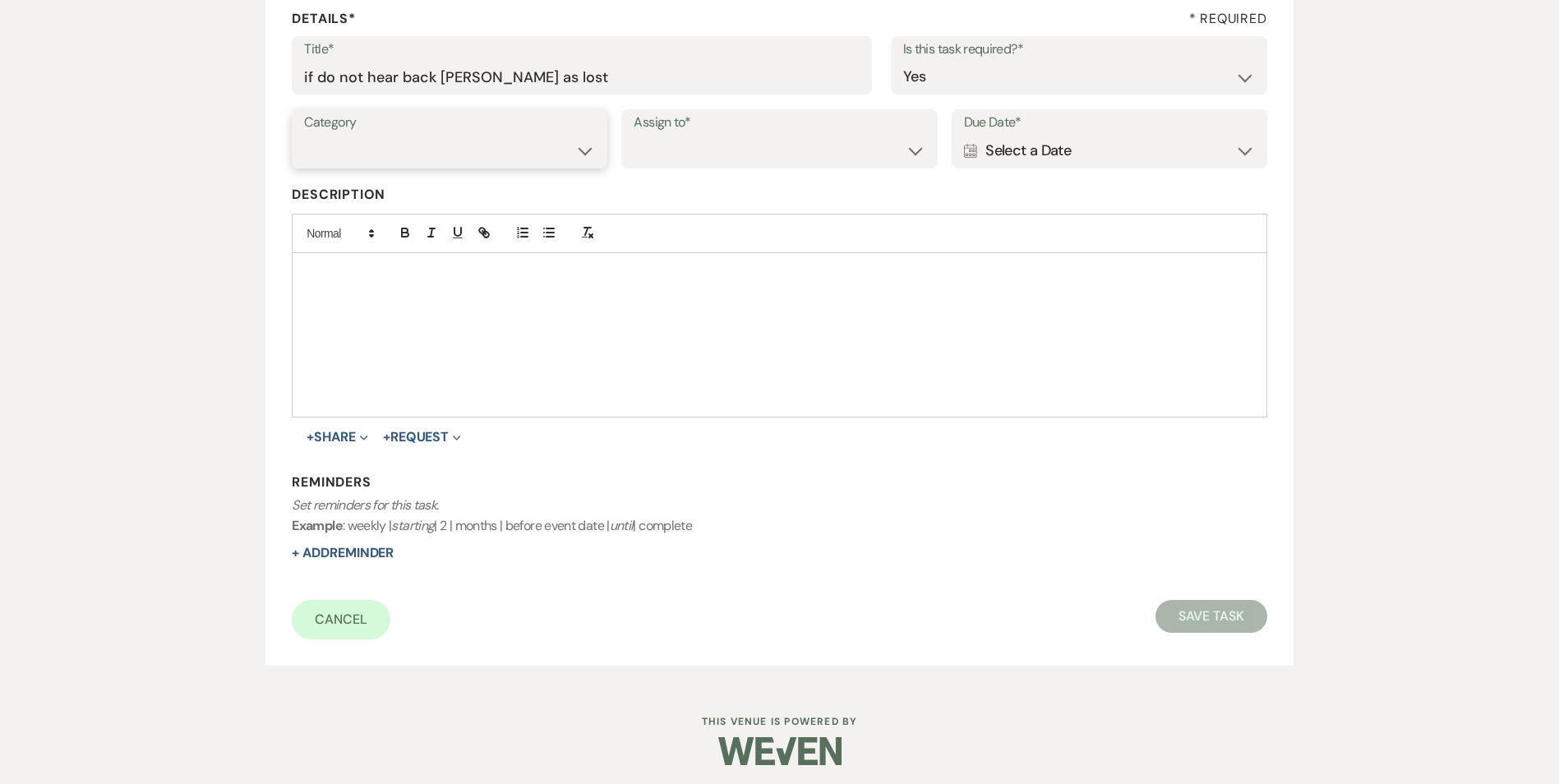
drag, startPoint x: 519, startPoint y: 155, endPoint x: 515, endPoint y: 166, distance: 11.7
click at [519, 156] on select "Venue Vendors Guests Details Finalize & Share" at bounding box center [449, 151] width 290 height 32
select select "31"
click at [304, 135] on select "Venue Vendors Guests Details Finalize & Share" at bounding box center [449, 151] width 290 height 32
click at [657, 164] on select "Venue Client" at bounding box center [779, 151] width 290 height 32
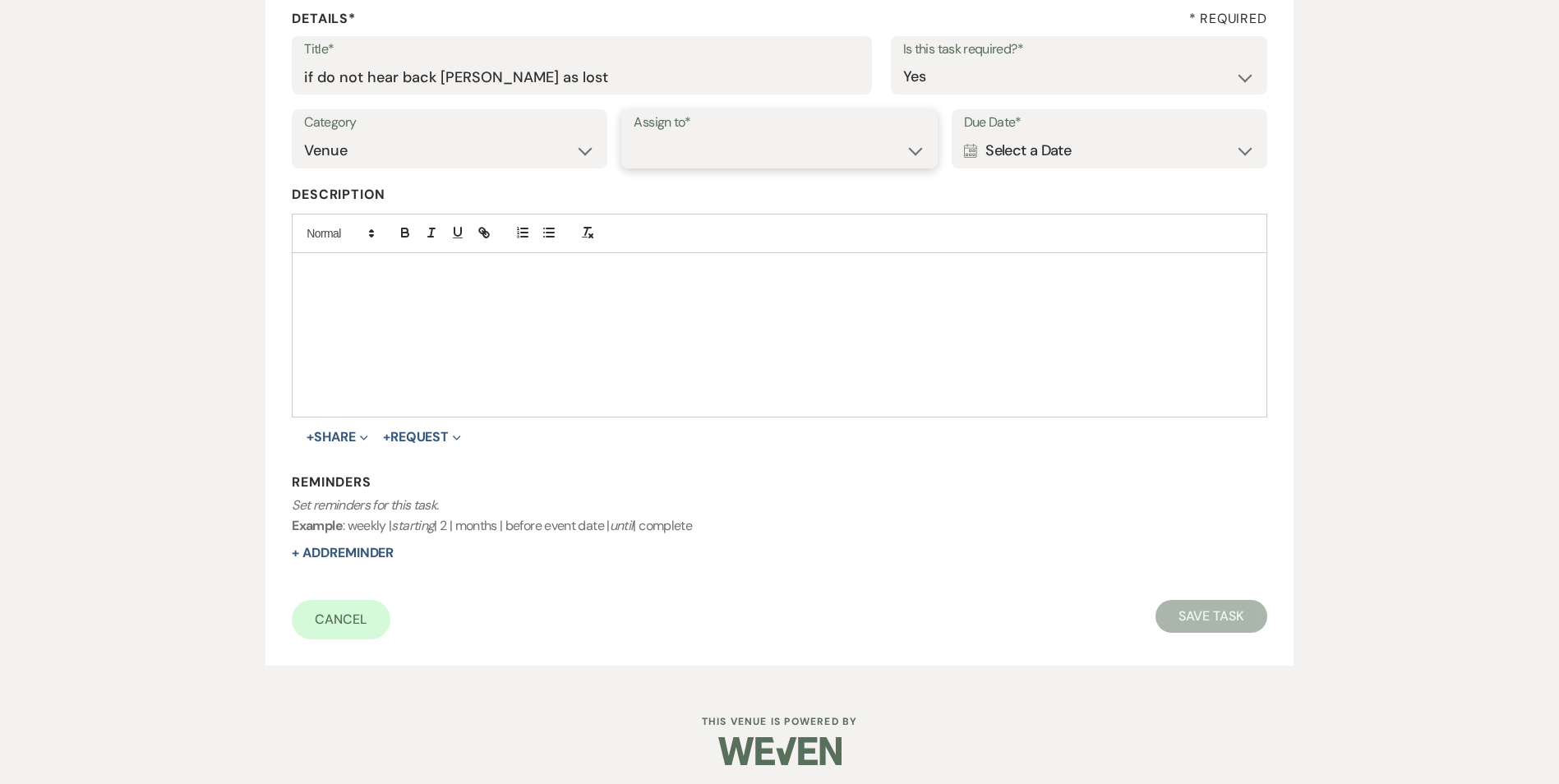
select select "venueHost"
click at [634, 135] on select "Venue Client" at bounding box center [779, 151] width 290 height 32
click at [1102, 154] on div "Calendar Select a Date Expand" at bounding box center [1109, 151] width 290 height 32
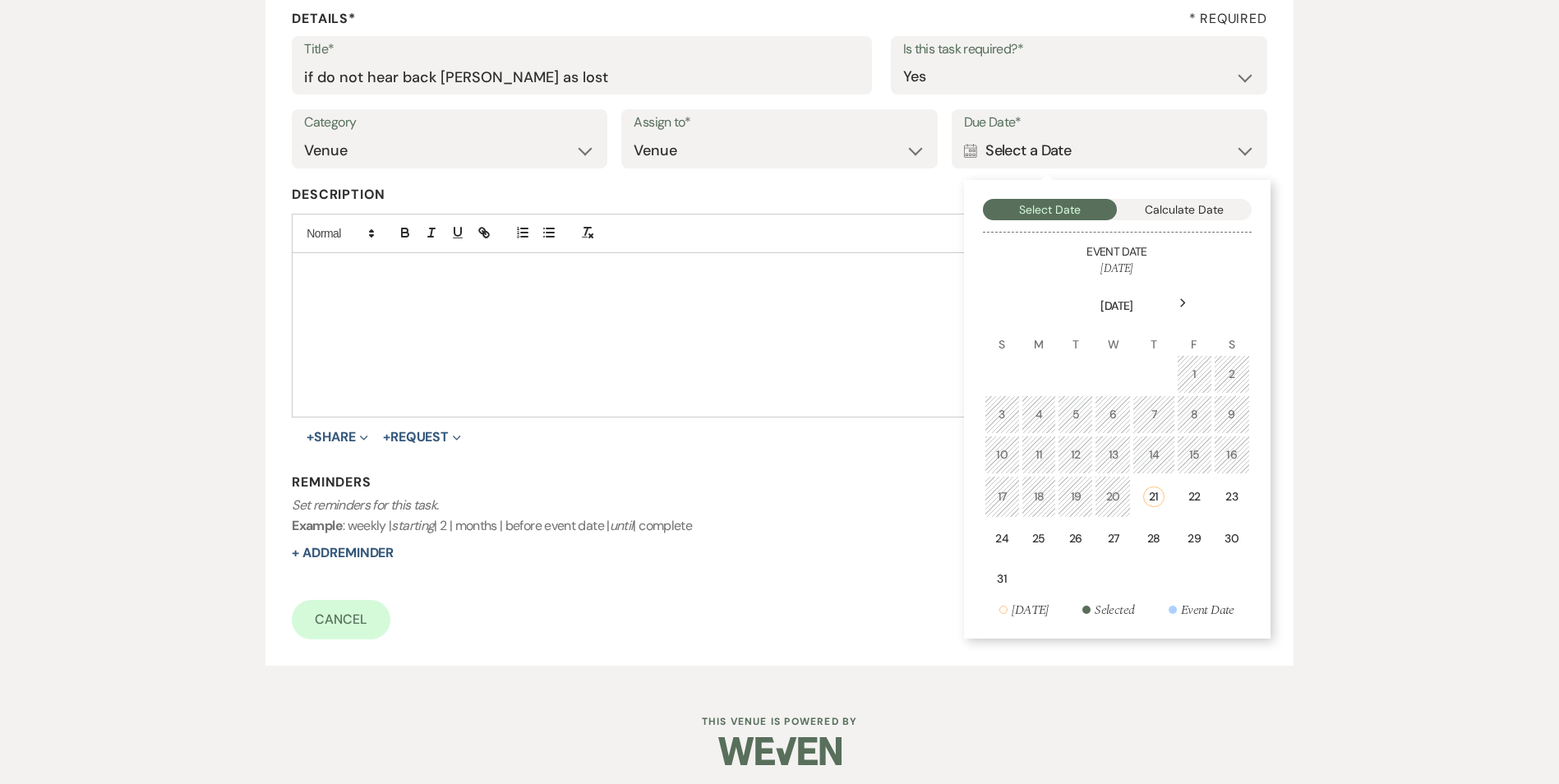
click at [1147, 561] on td at bounding box center [1154, 579] width 42 height 39
click at [1150, 543] on div "28" at bounding box center [1153, 538] width 21 height 17
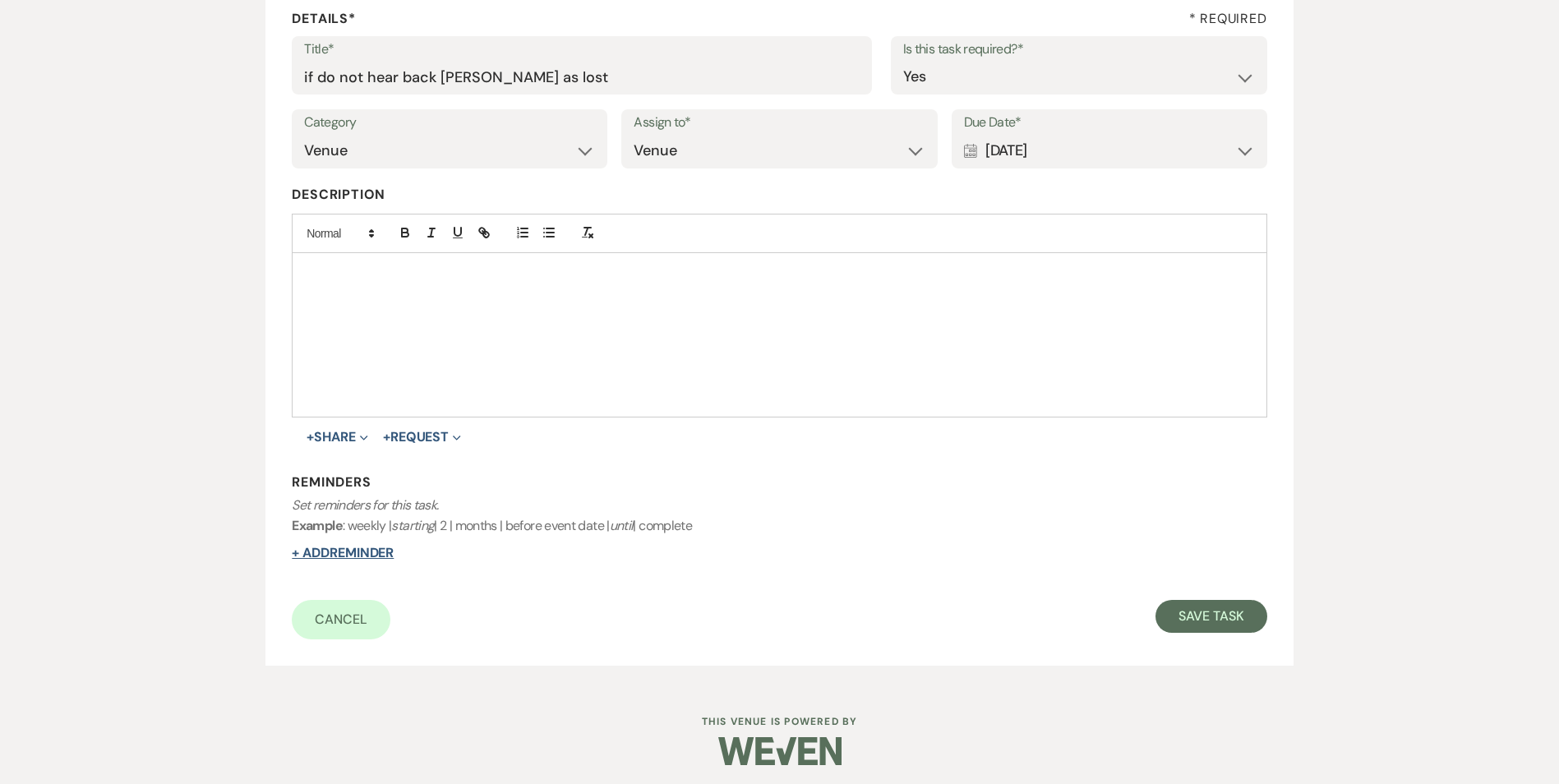
click at [328, 550] on button "+ Add Reminder" at bounding box center [342, 553] width 102 height 13
select select "host"
select select "days"
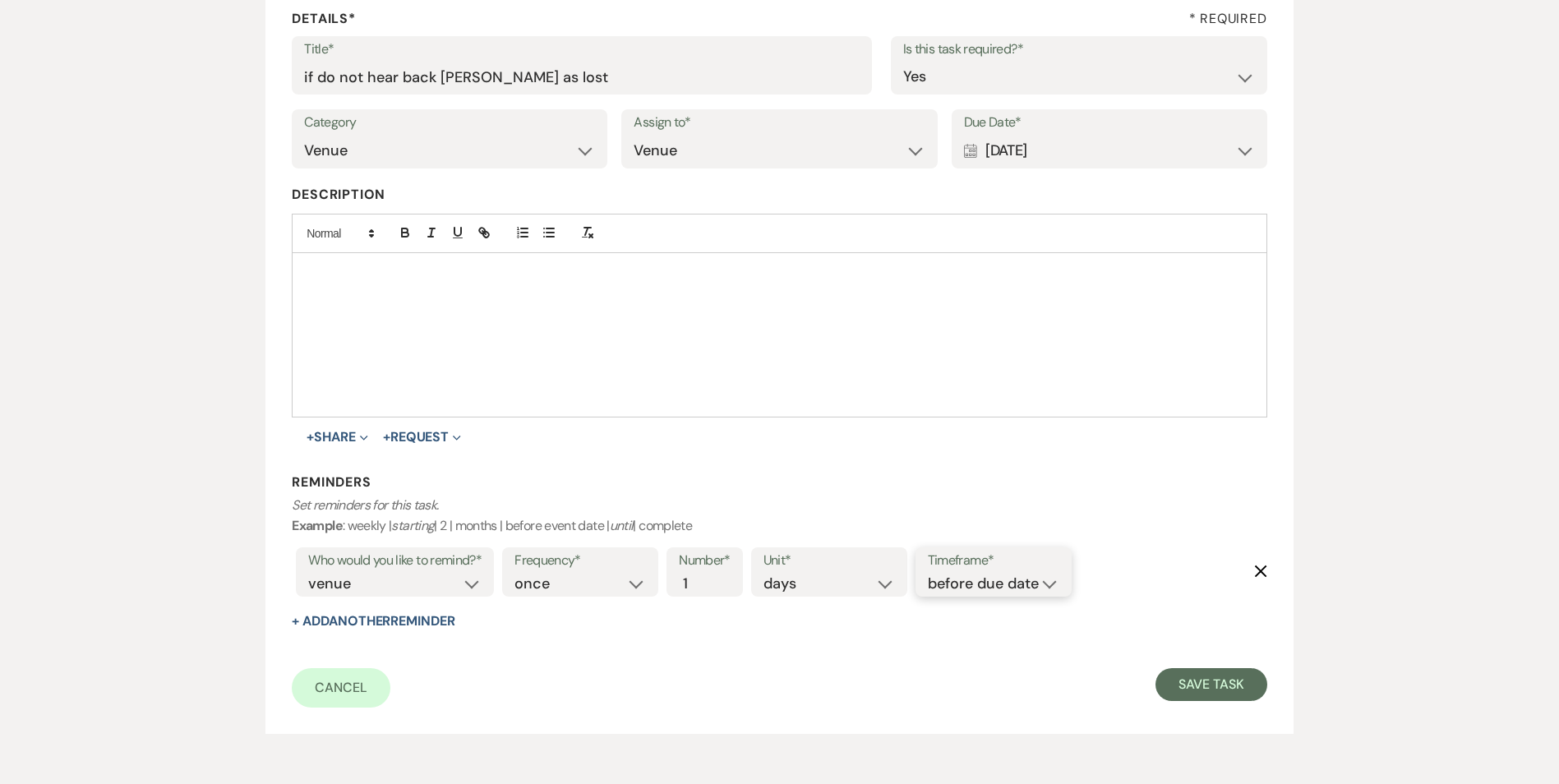
click at [962, 592] on select "before due date after due date on due date on custom date" at bounding box center [994, 584] width 132 height 22
select select "onDueDate"
click at [928, 573] on select "before due date after due date on due date on custom date" at bounding box center [994, 584] width 132 height 22
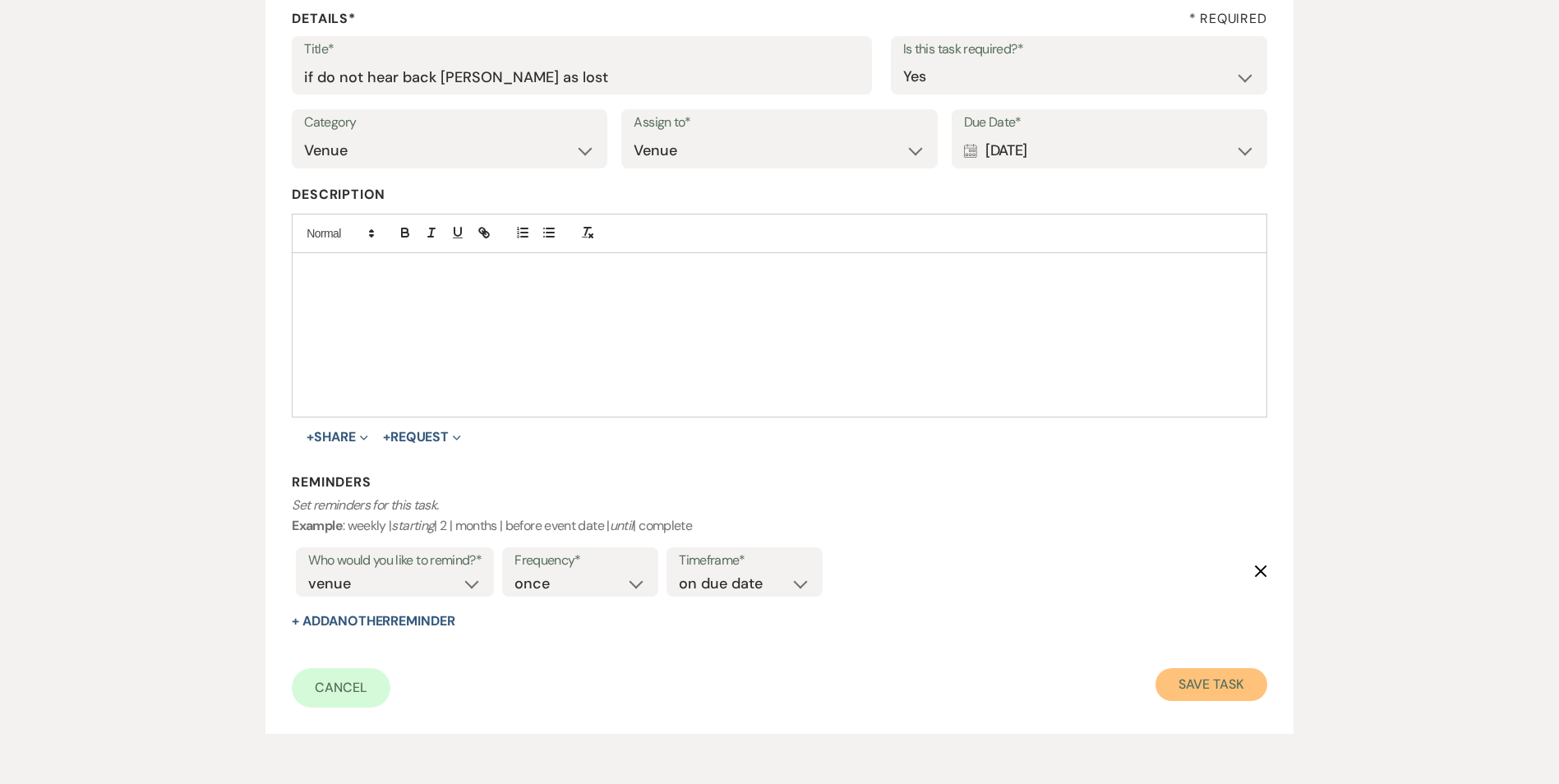
click at [1169, 676] on button "Save Task" at bounding box center [1211, 683] width 111 height 33
select select "3"
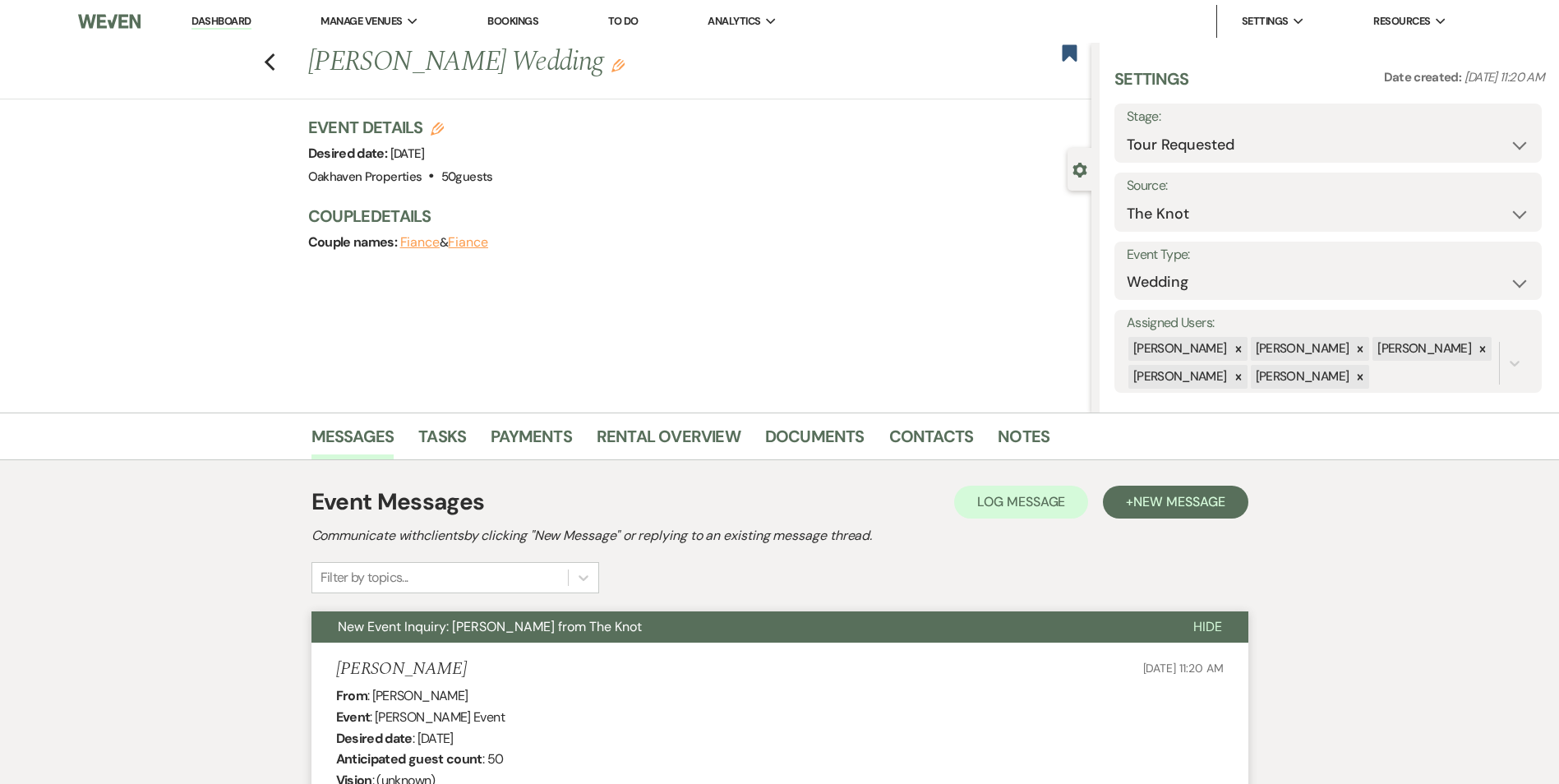
select select "2"
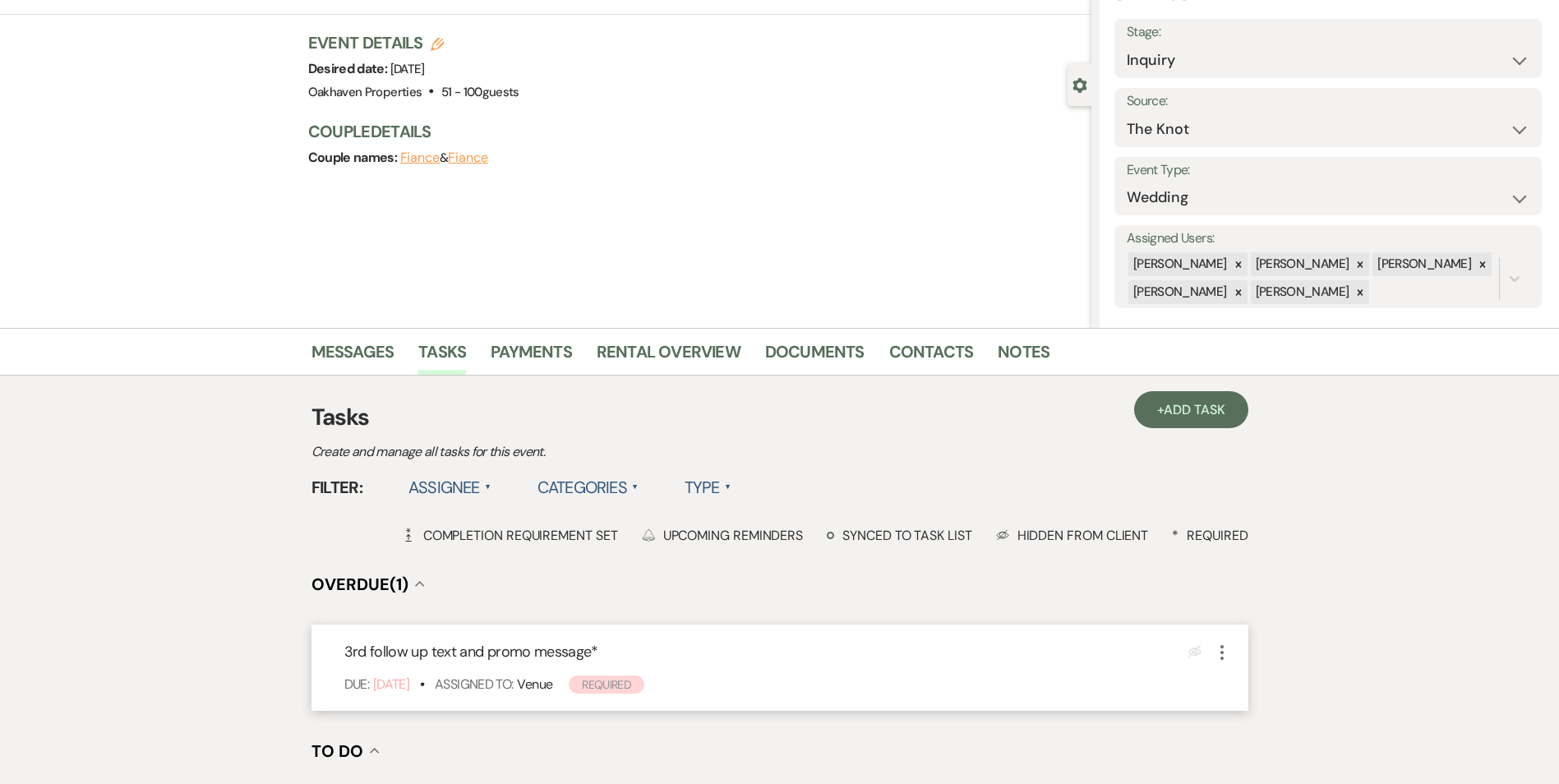
scroll to position [165, 0]
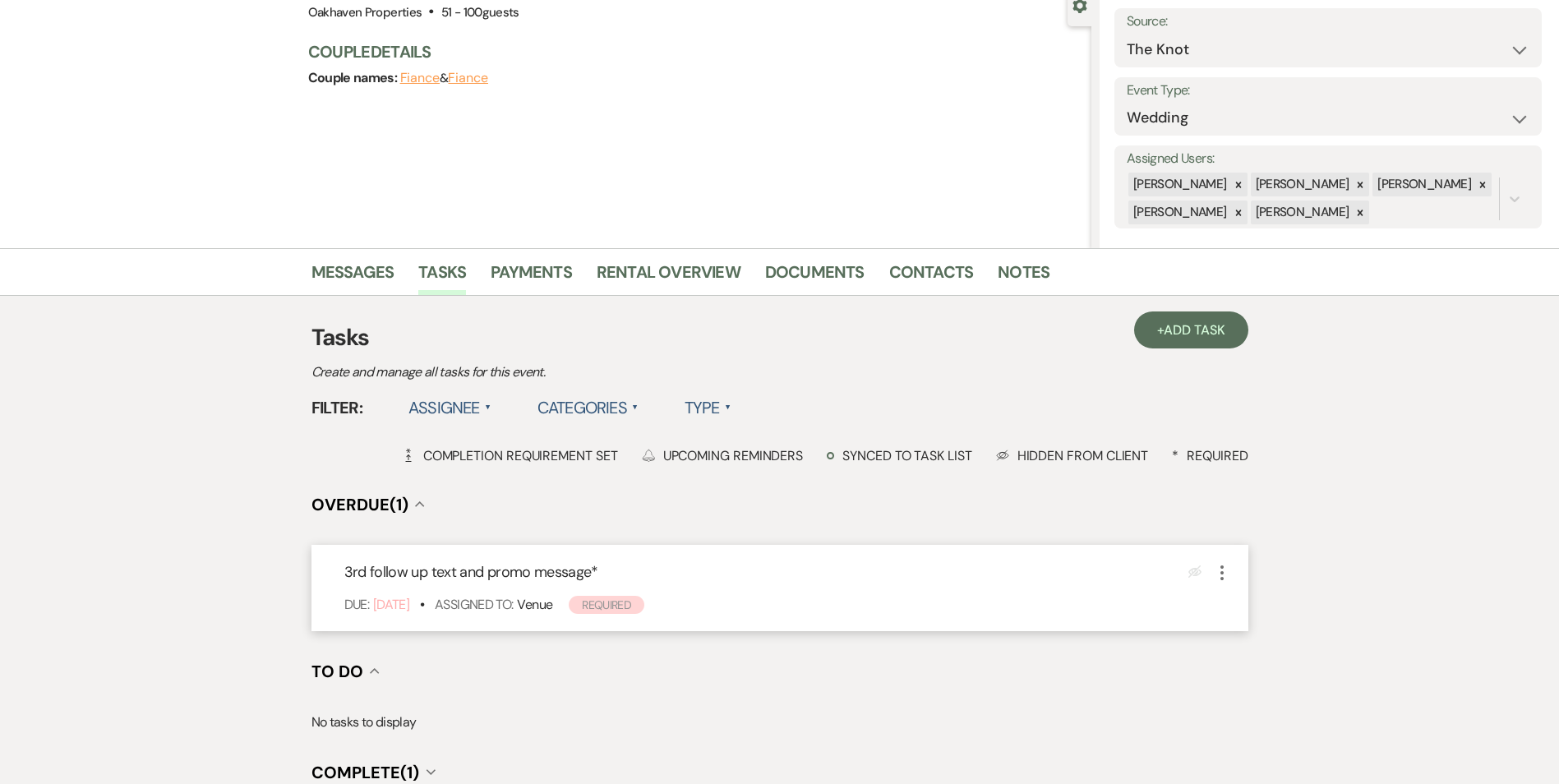
drag, startPoint x: 1217, startPoint y: 566, endPoint x: 1221, endPoint y: 574, distance: 8.9
click at [1218, 569] on icon "More" at bounding box center [1223, 573] width 20 height 20
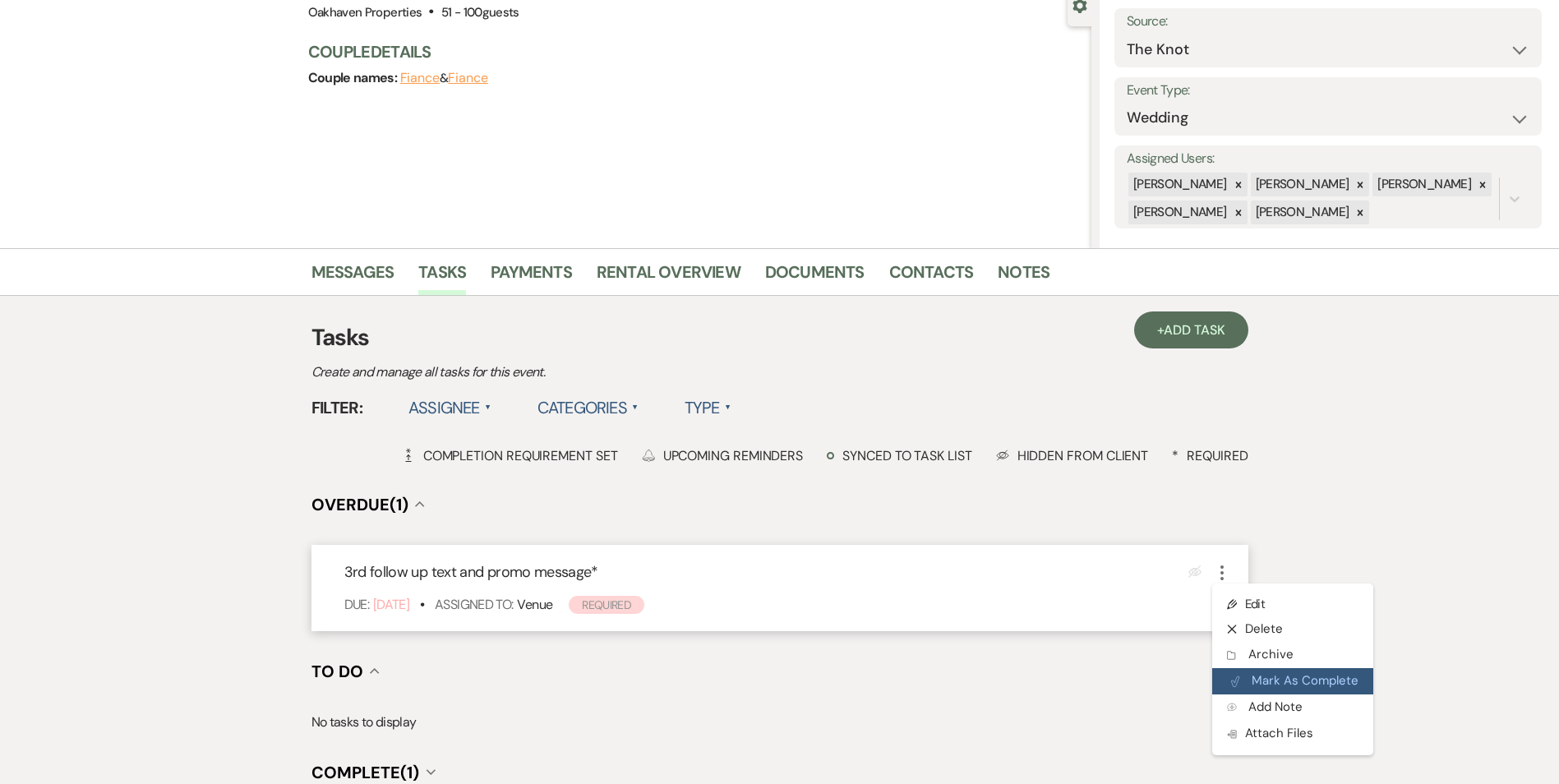
click at [1282, 671] on button "Plan Portal Link Mark As Complete" at bounding box center [1293, 680] width 161 height 26
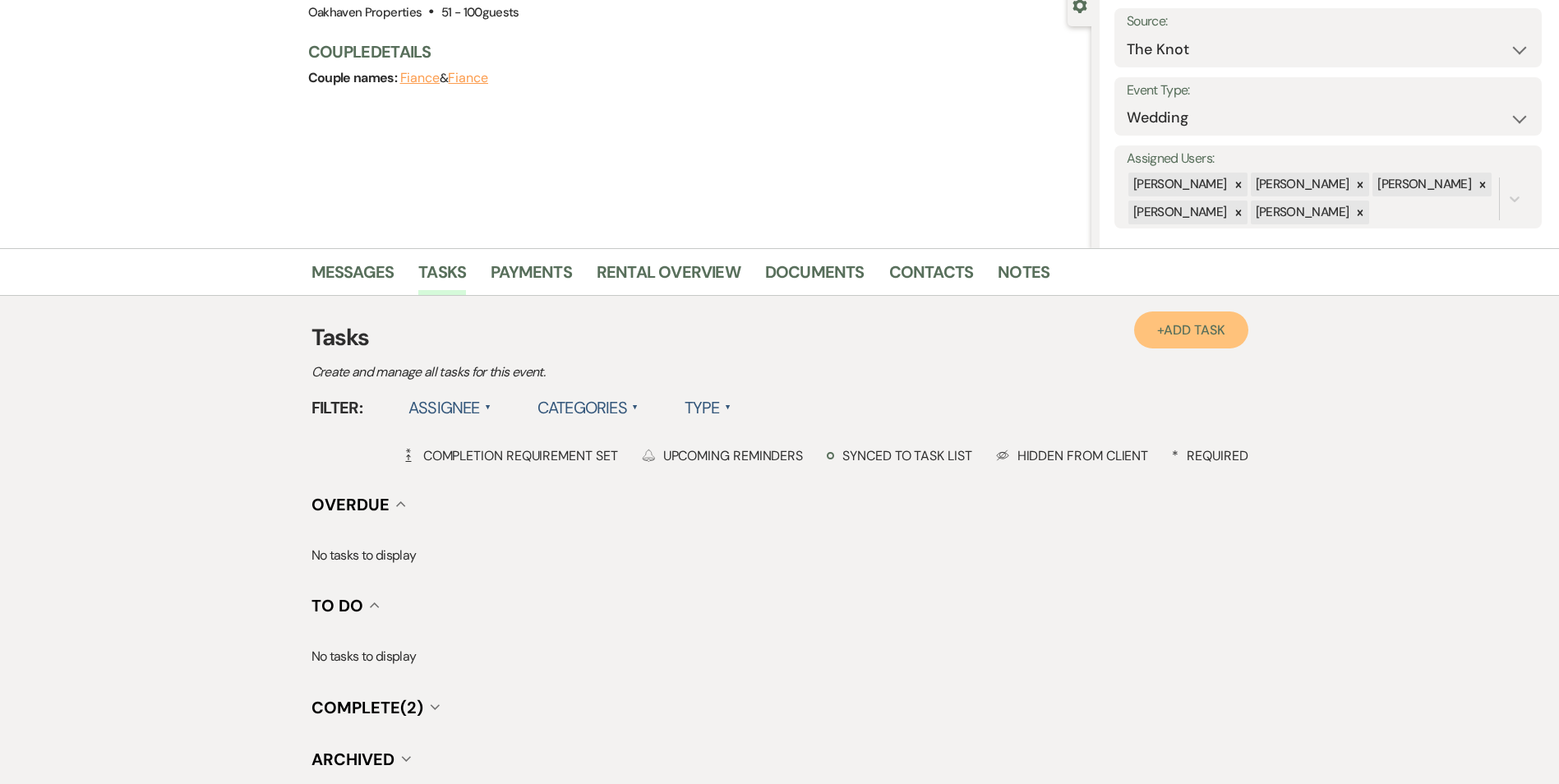
click at [1164, 320] on link "+ Add Task" at bounding box center [1191, 329] width 114 height 37
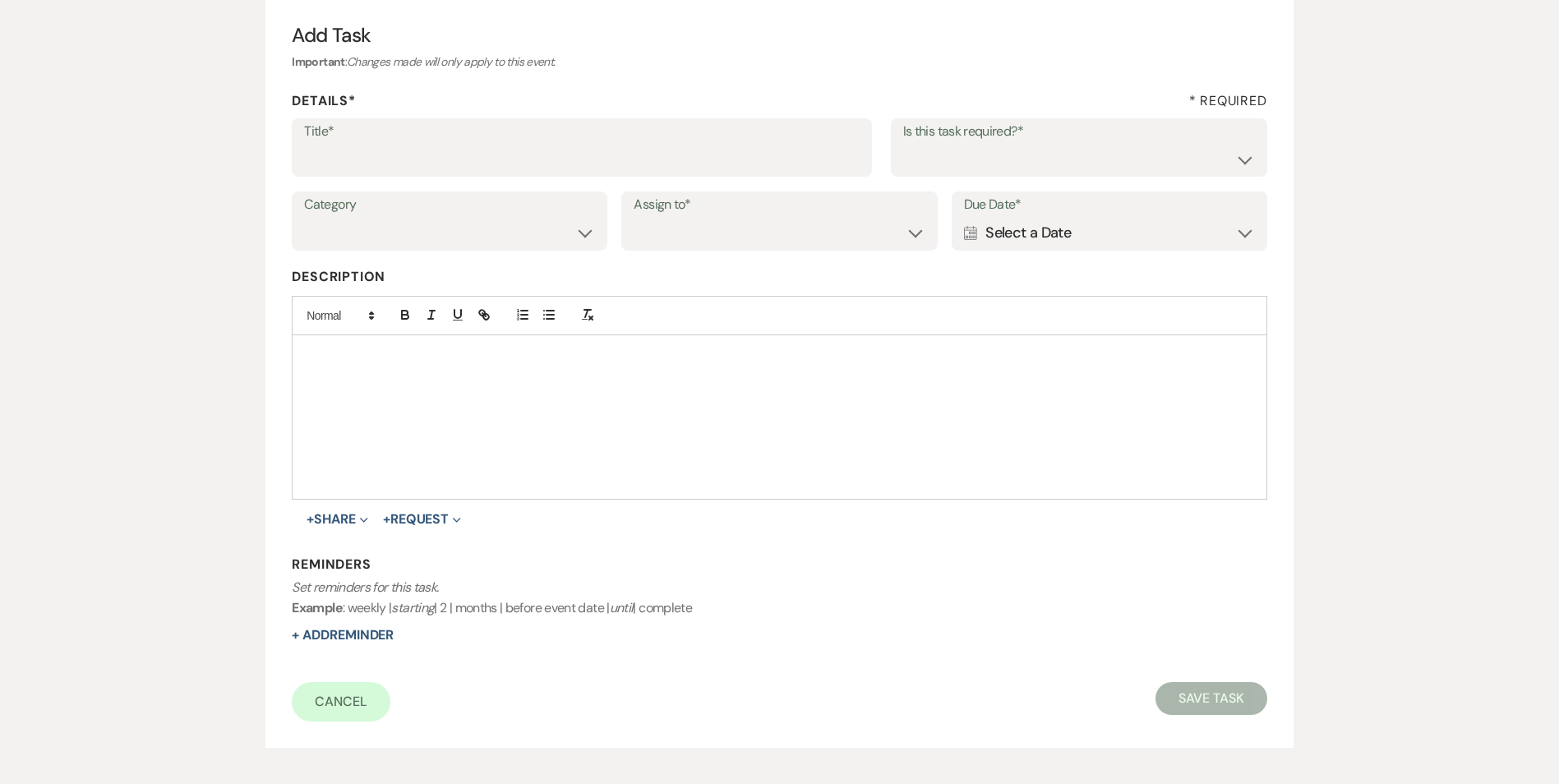
click at [503, 135] on label "Title*" at bounding box center [582, 132] width 556 height 24
click at [503, 143] on input "Title*" at bounding box center [582, 159] width 556 height 32
type input "if do not hear back [PERSON_NAME] as lost"
click at [939, 177] on div "Is this task required?* Yes No" at bounding box center [1079, 148] width 376 height 59
click at [937, 155] on select "Yes No" at bounding box center [1079, 159] width 351 height 32
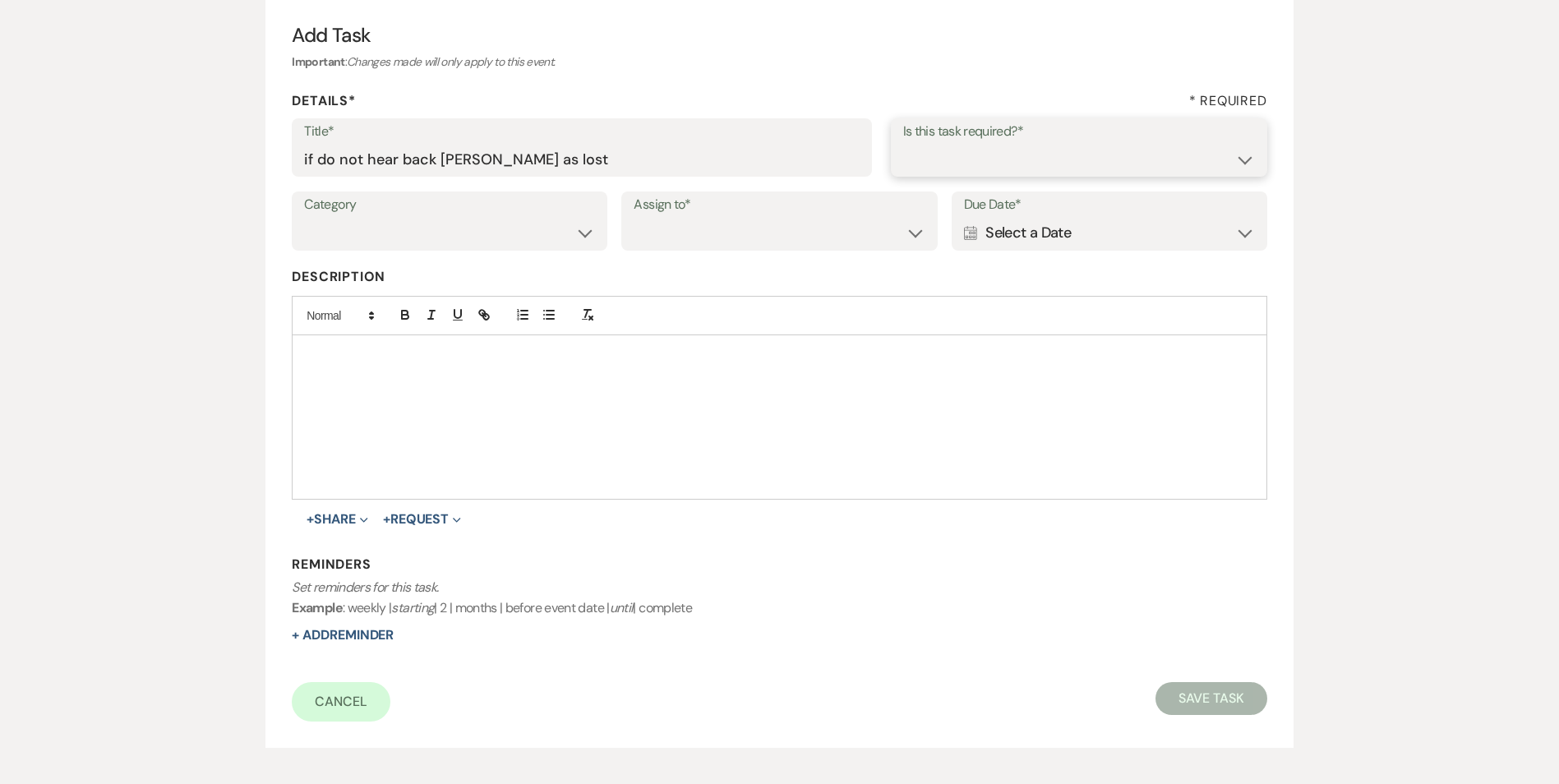
select select "true"
click at [903, 143] on select "Yes No" at bounding box center [1079, 159] width 351 height 32
click at [521, 220] on select "Venue Vendors Guests Details Finalize & Share" at bounding box center [449, 232] width 290 height 32
select select "31"
click at [304, 216] on select "Venue Vendors Guests Details Finalize & Share" at bounding box center [449, 232] width 290 height 32
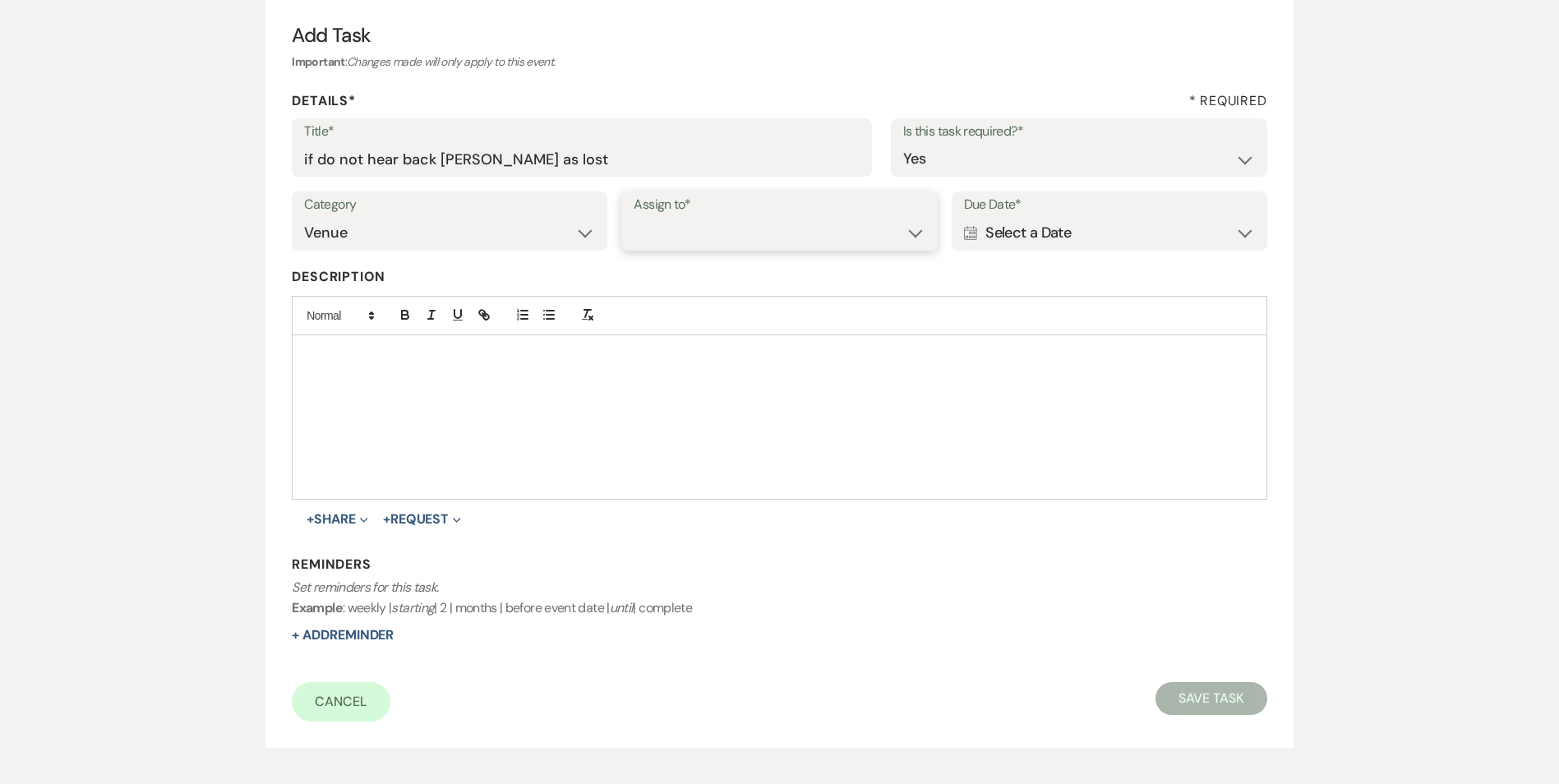
drag, startPoint x: 693, startPoint y: 230, endPoint x: 700, endPoint y: 249, distance: 20.2
click at [693, 230] on select "Venue Client" at bounding box center [779, 232] width 290 height 32
select select "venueHost"
click at [634, 216] on select "Venue Client" at bounding box center [779, 232] width 290 height 32
click at [1005, 233] on div "Calendar Select a Date Expand" at bounding box center [1109, 232] width 290 height 32
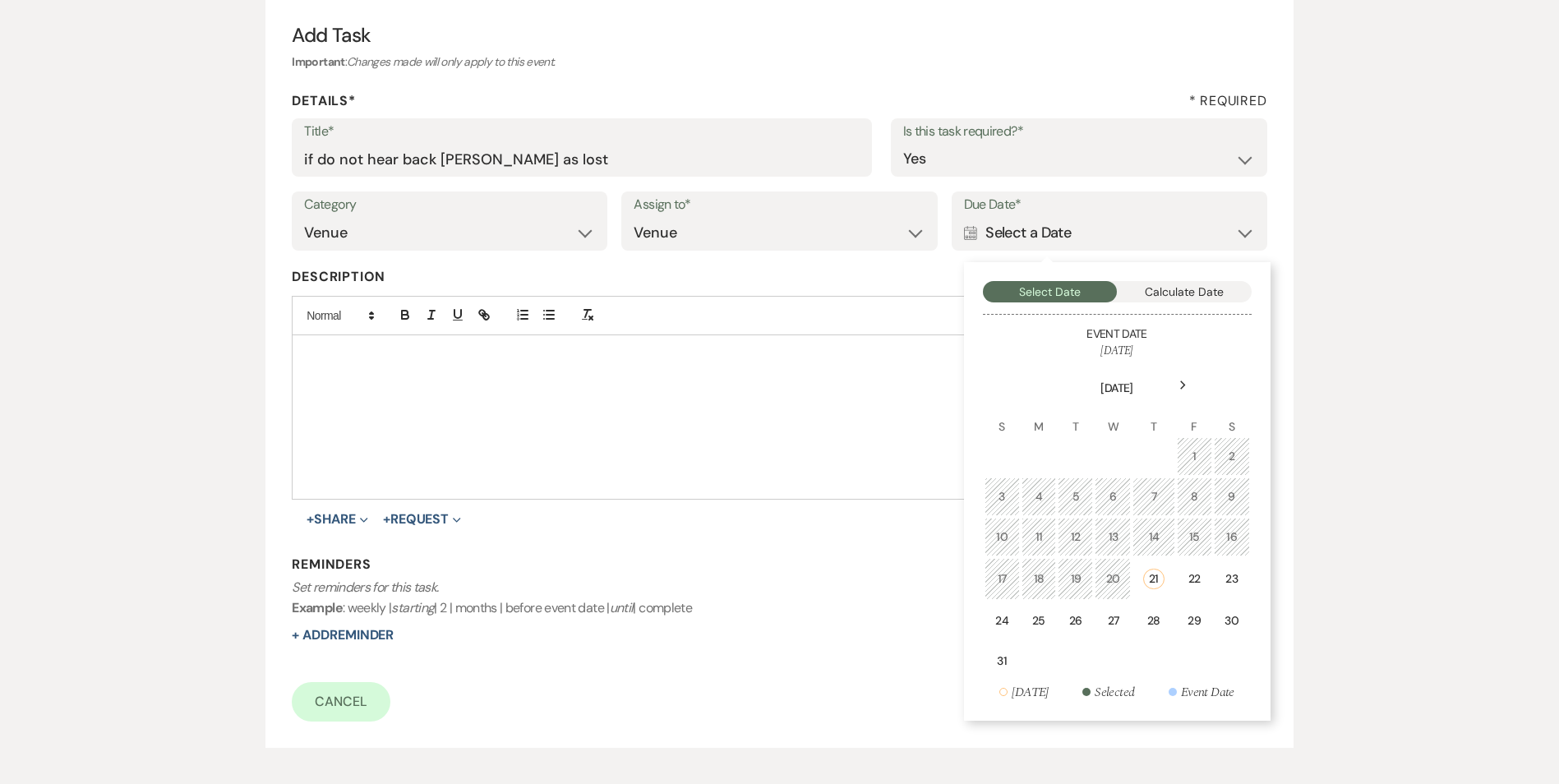
click at [1159, 624] on div "28" at bounding box center [1153, 619] width 21 height 17
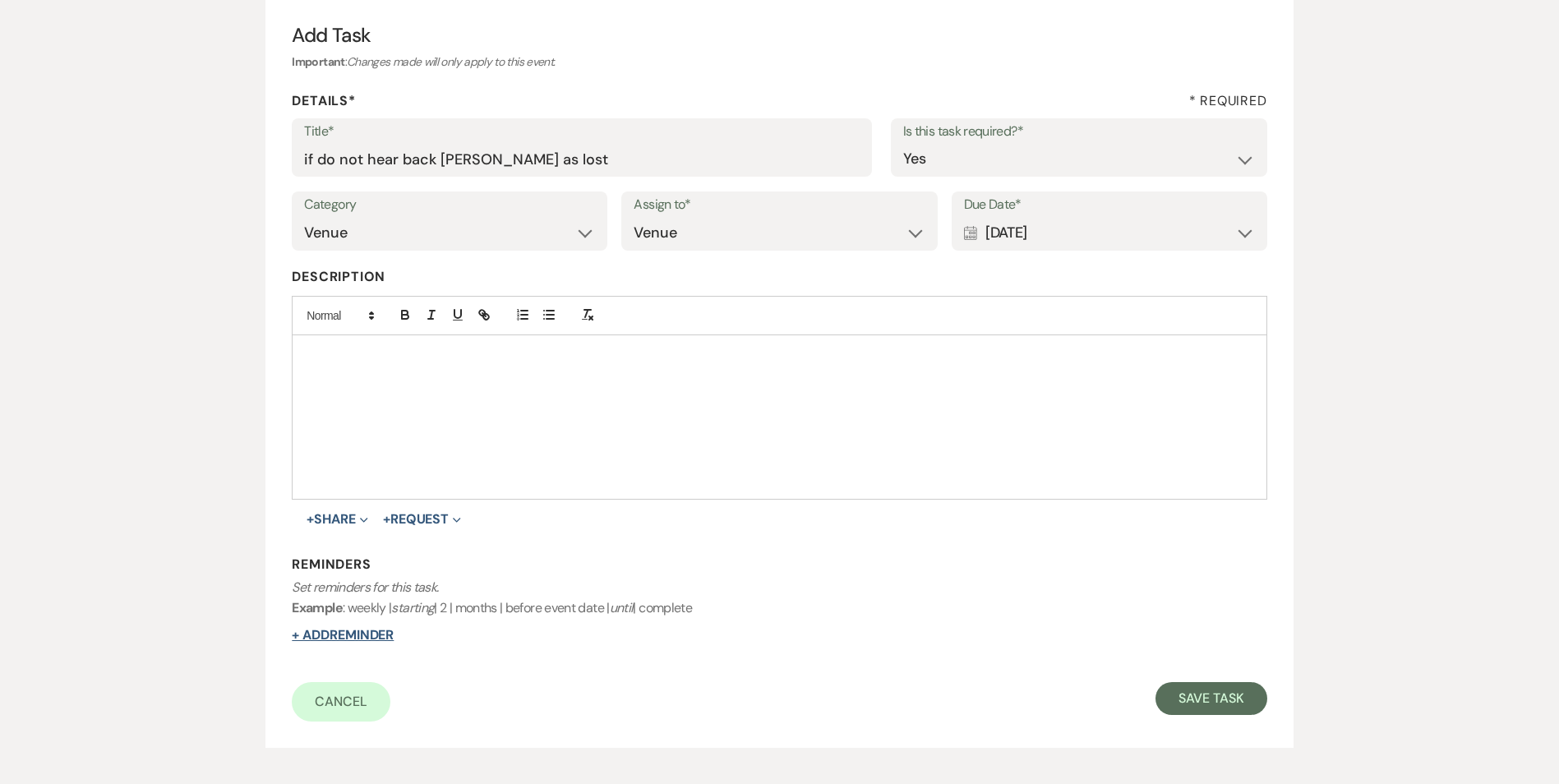
click at [391, 638] on button "+ Add Reminder" at bounding box center [342, 634] width 102 height 13
select select "host"
select select "days"
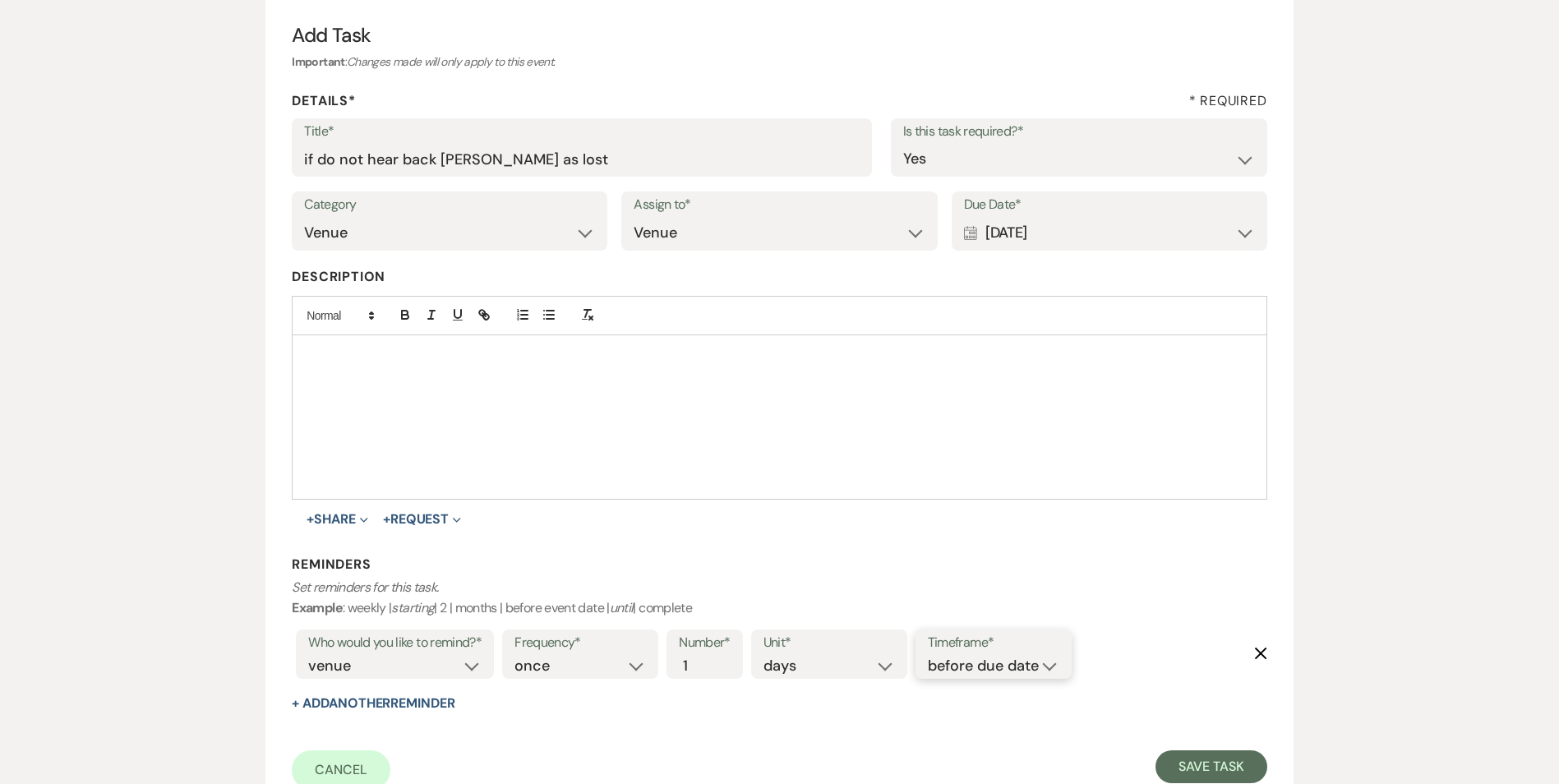
click at [956, 665] on select "before due date after due date on due date on custom date" at bounding box center [994, 665] width 132 height 22
select select "onDueDate"
click at [928, 654] on select "before due date after due date on due date on custom date" at bounding box center [994, 665] width 132 height 22
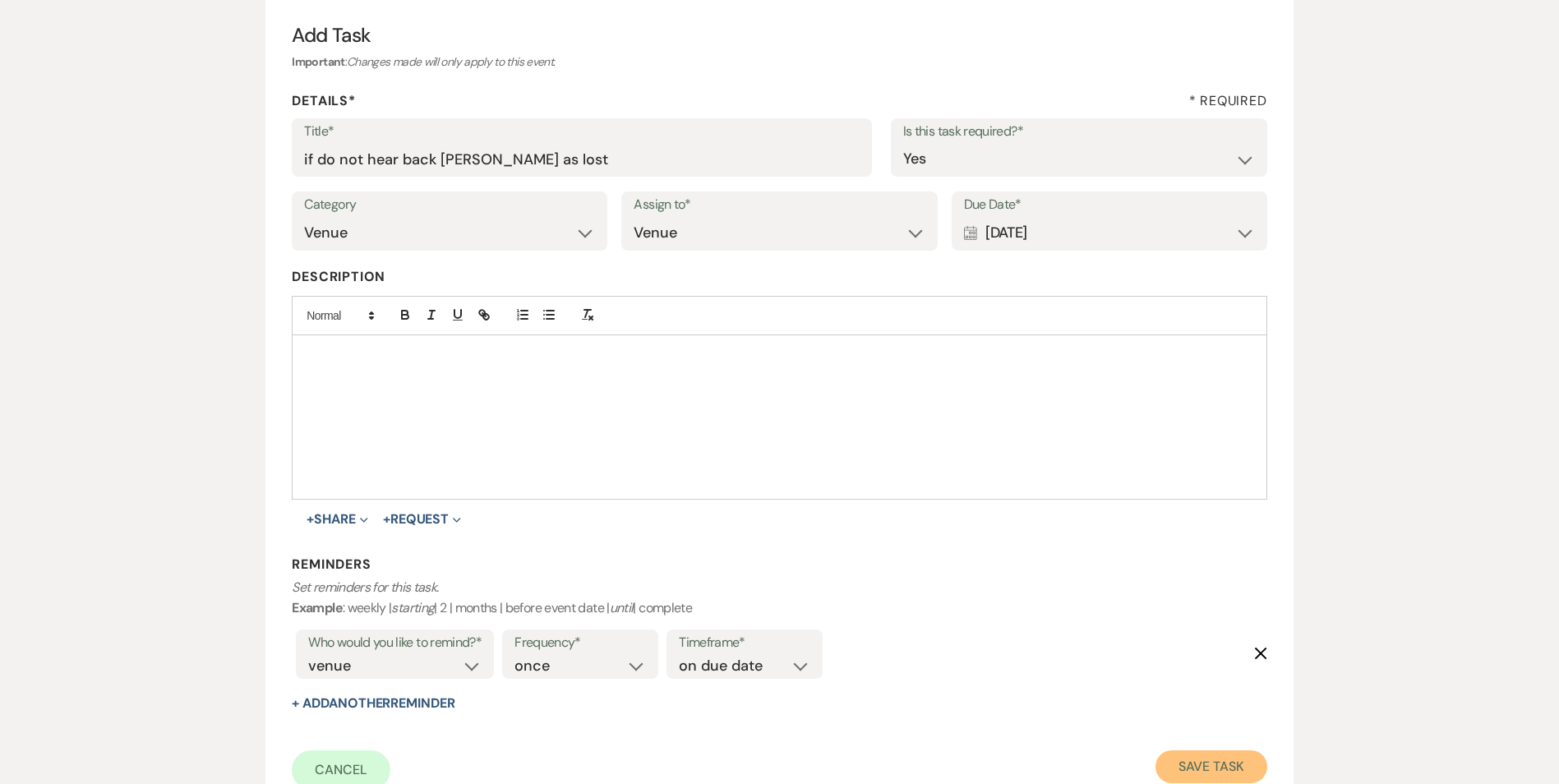
click at [1235, 756] on button "Save Task" at bounding box center [1211, 766] width 111 height 33
select select "2"
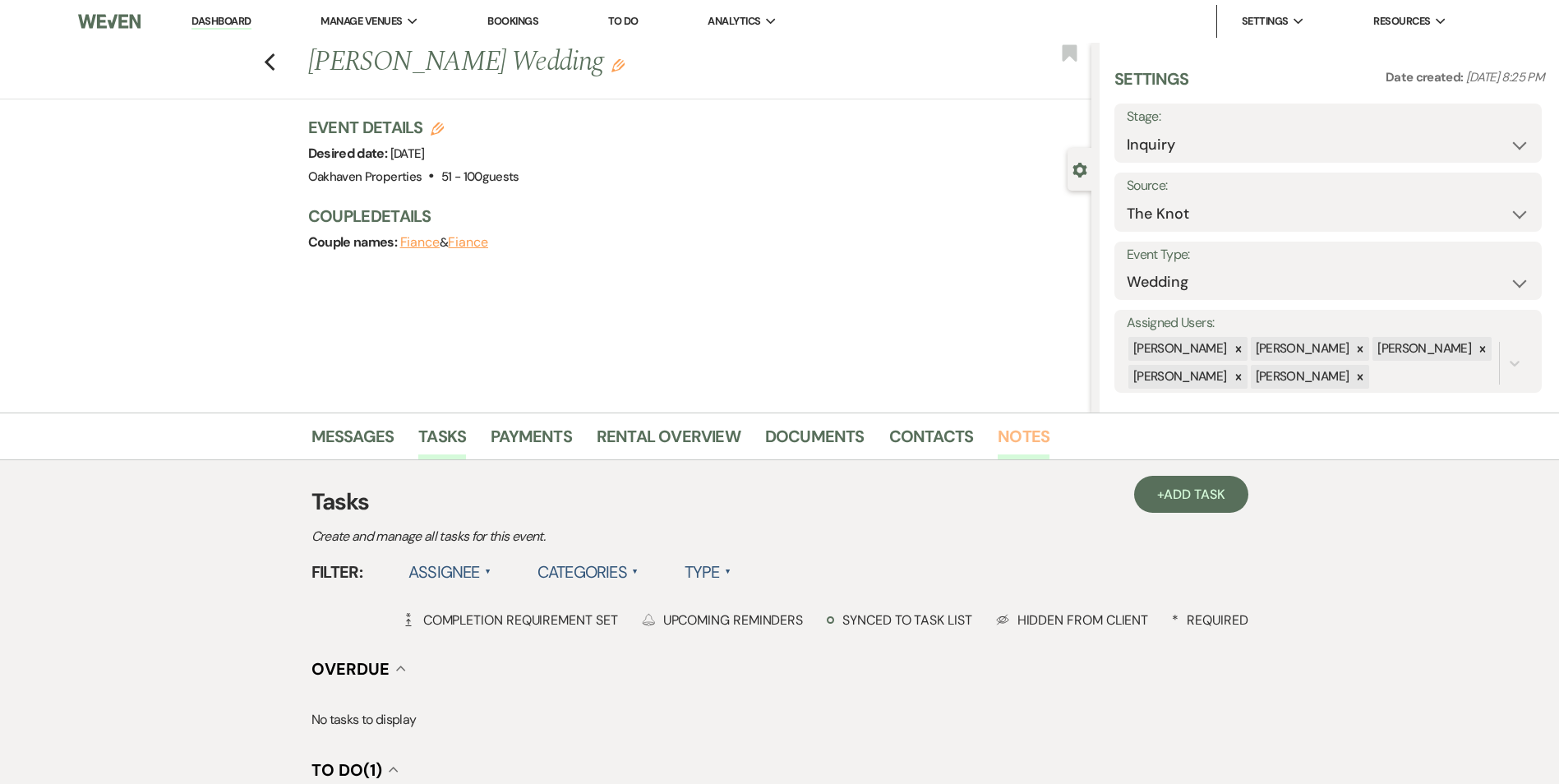
click at [1016, 433] on link "Notes" at bounding box center [1024, 441] width 52 height 36
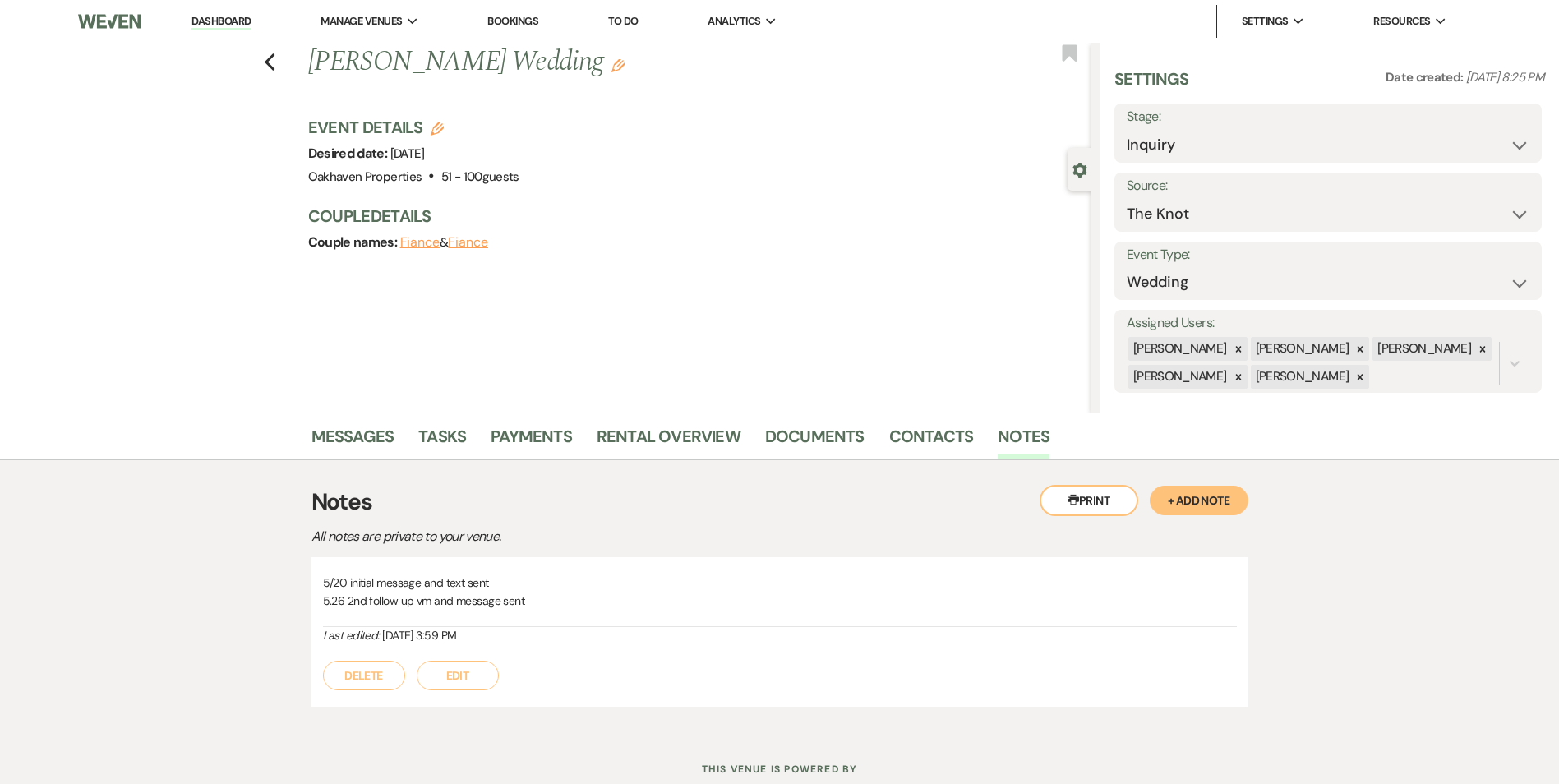
click at [491, 668] on button "Edit" at bounding box center [457, 675] width 82 height 30
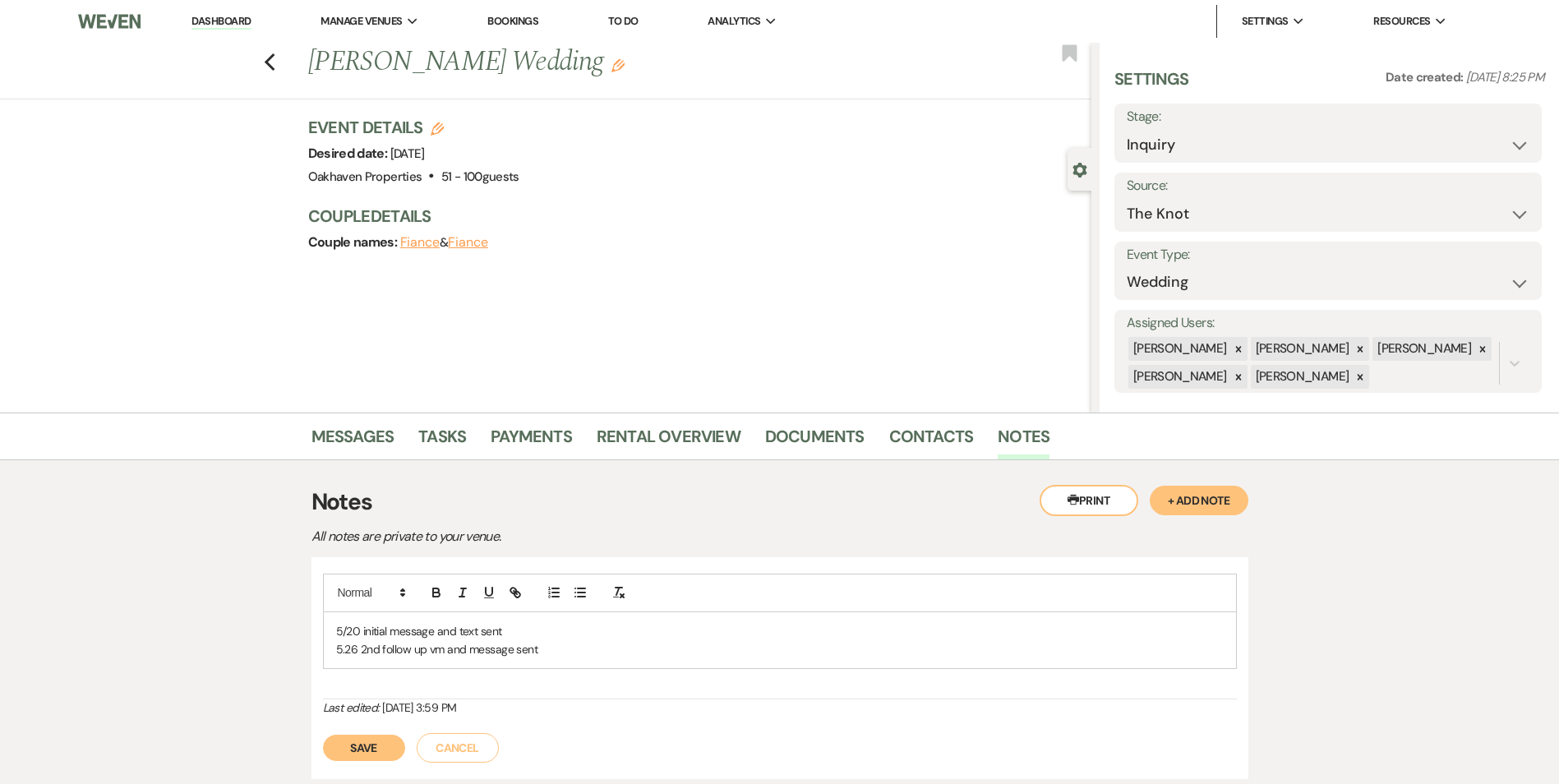
click at [553, 642] on p "5.26 2nd follow up vm and message sent" at bounding box center [780, 648] width 887 height 18
click at [374, 771] on button "Save" at bounding box center [364, 766] width 82 height 26
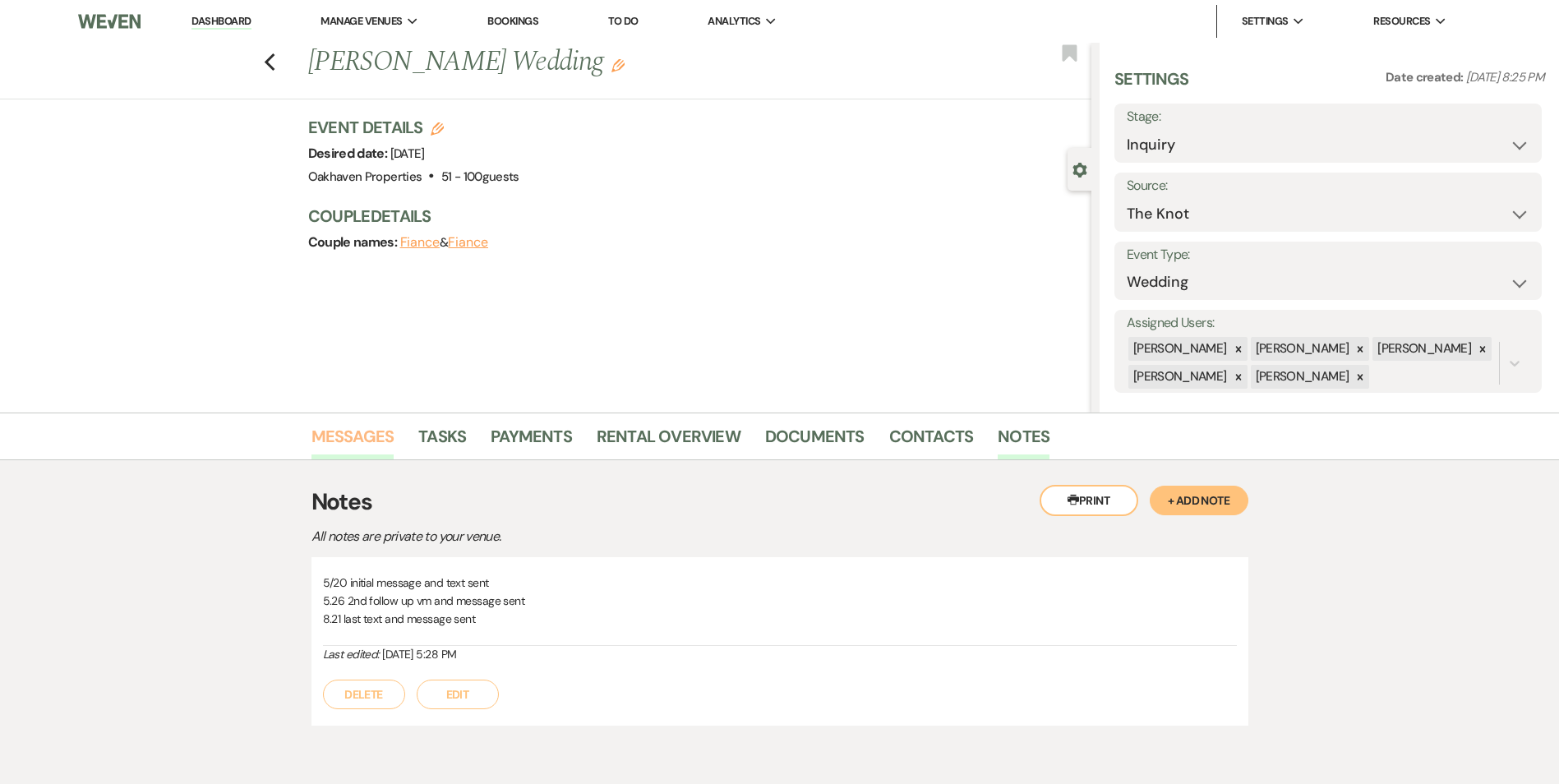
click at [364, 434] on link "Messages" at bounding box center [352, 441] width 83 height 36
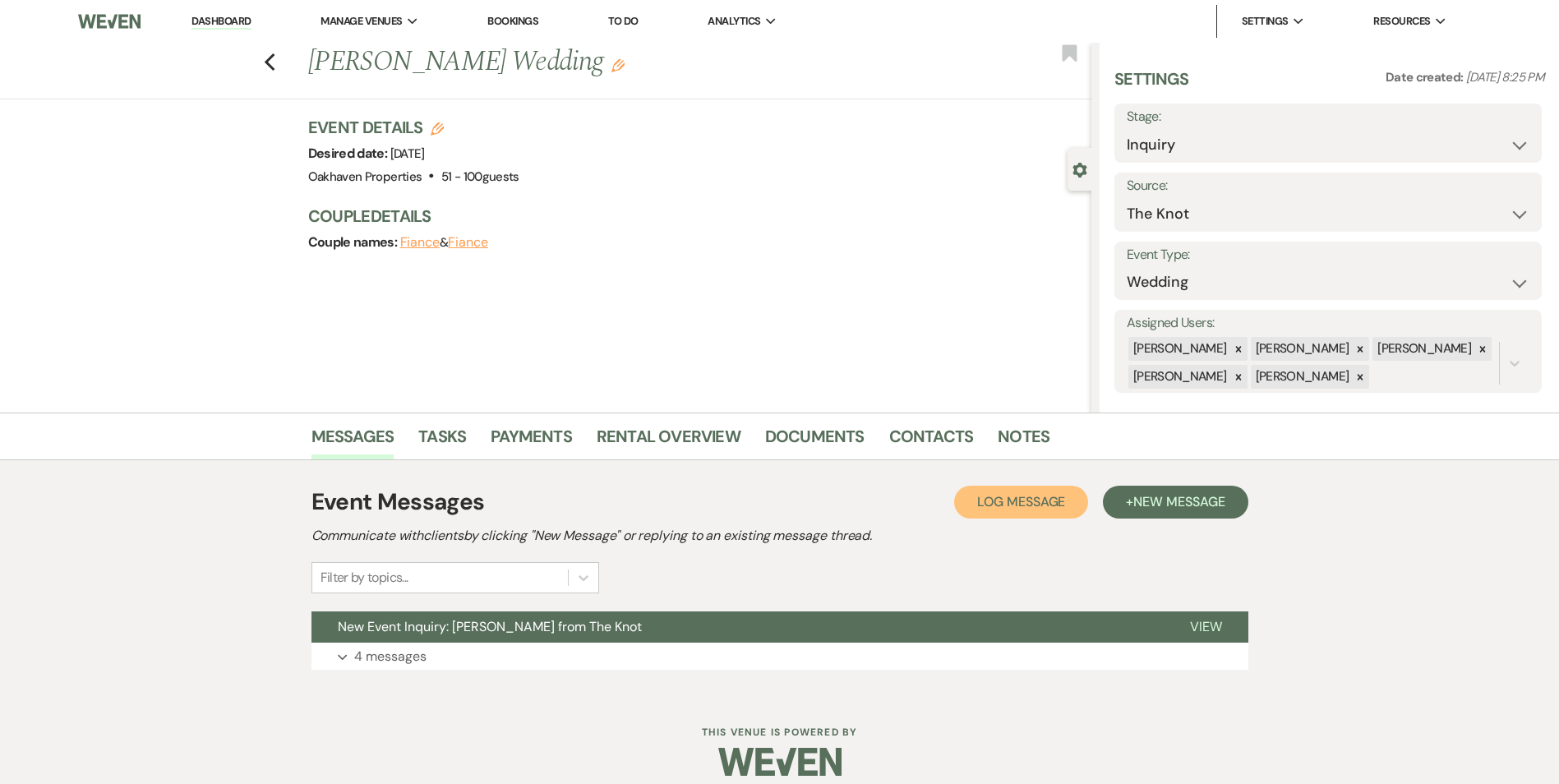
click at [1021, 508] on span "Log Message" at bounding box center [1021, 501] width 88 height 17
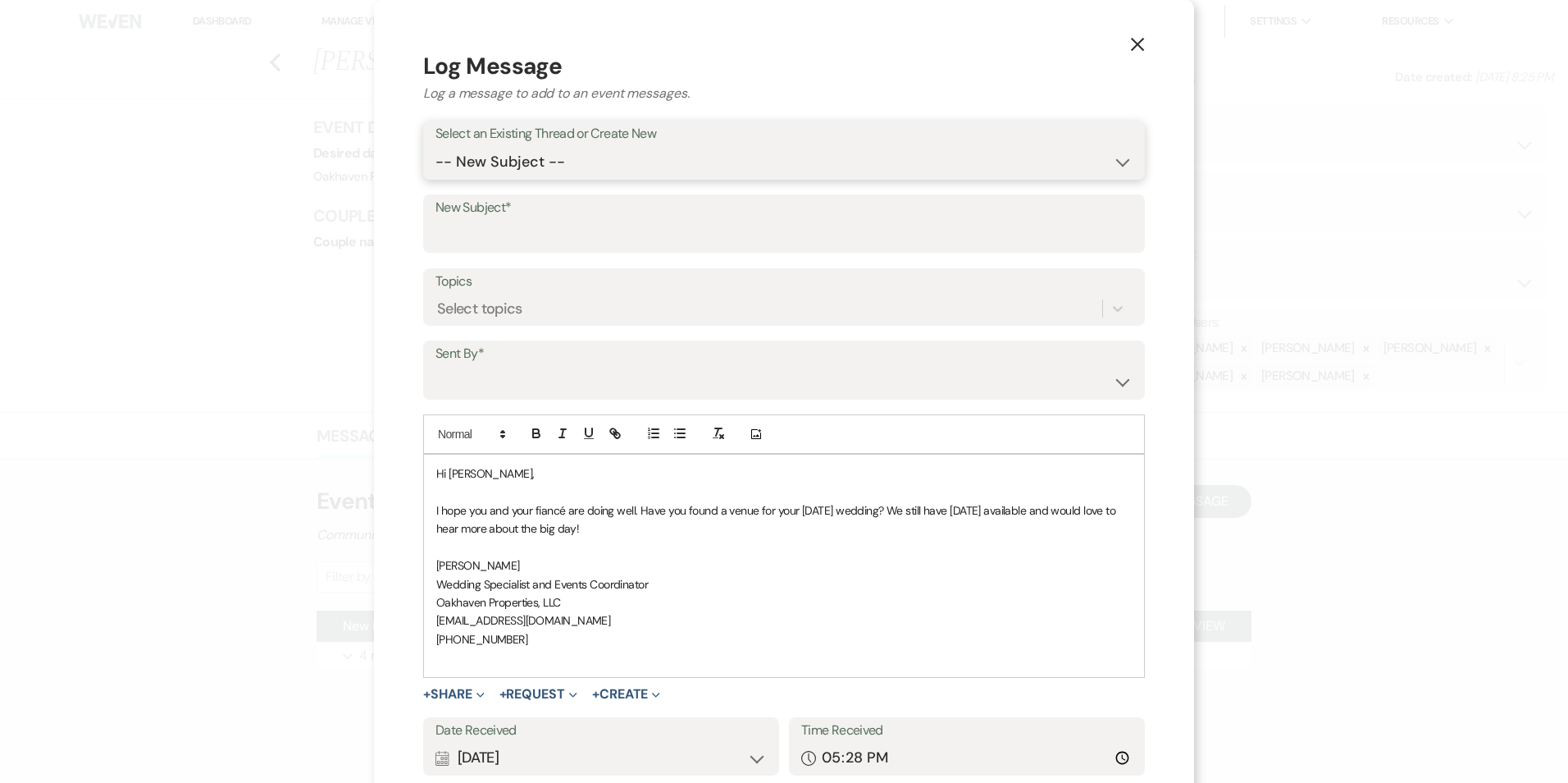
drag, startPoint x: 616, startPoint y: 160, endPoint x: 611, endPoint y: 179, distance: 19.6
click at [616, 160] on select "-- New Subject -- New Event Inquiry: Lauren Bonet from The Knot" at bounding box center [784, 162] width 697 height 32
select select "398181"
click at [435, 146] on select "-- New Subject -- New Event Inquiry: Lauren Bonet from The Knot" at bounding box center [784, 162] width 697 height 32
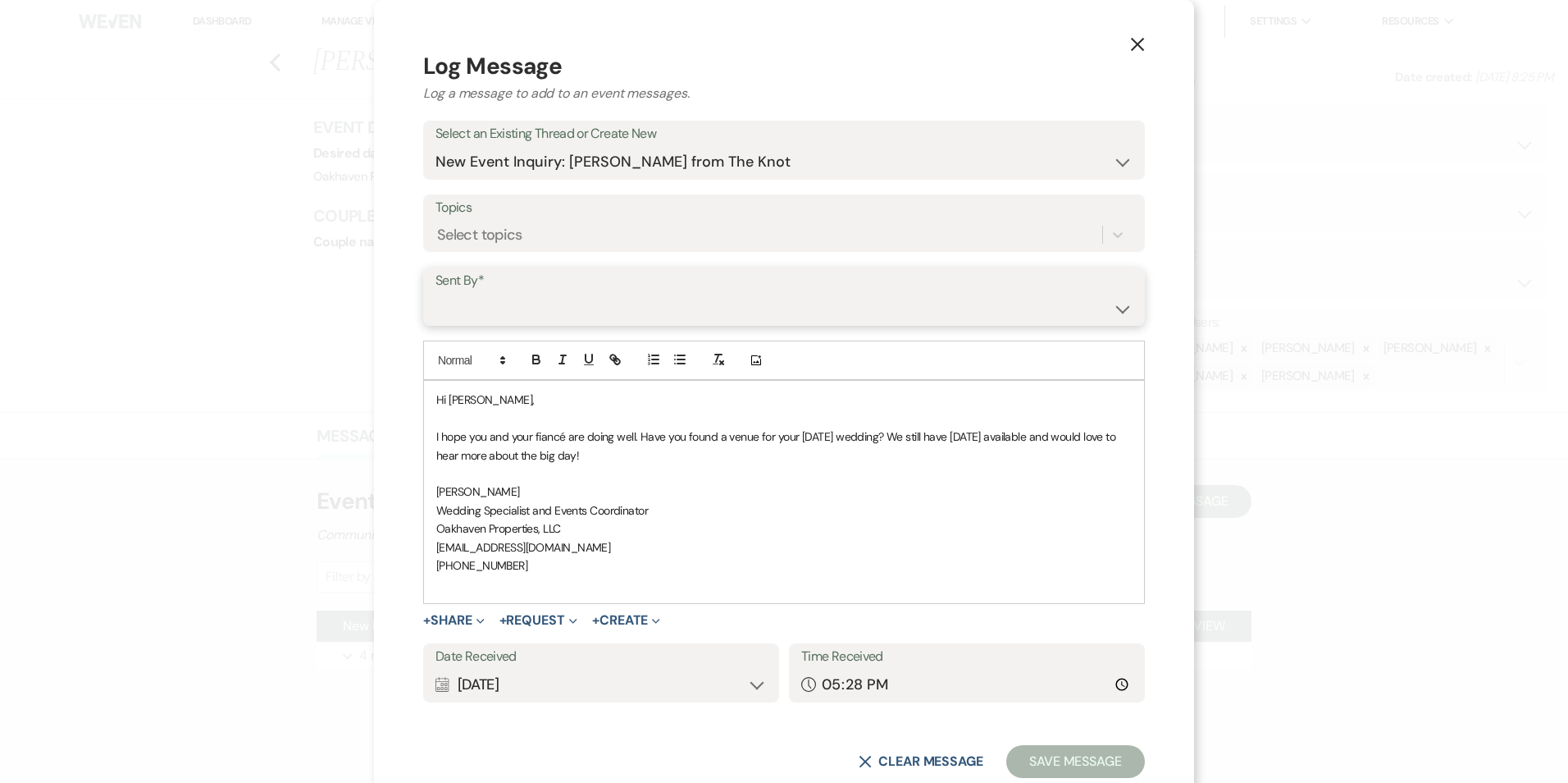
drag, startPoint x: 589, startPoint y: 308, endPoint x: 597, endPoint y: 320, distance: 14.4
click at [590, 308] on select "Patience Ergish (pdergish@aol.com) Jeanette Wagoner (jeanette@experienceoakhave…" at bounding box center [784, 308] width 697 height 32
select select "user-127923"
click at [435, 292] on select "Patience Ergish (pdergish@aol.com) Jeanette Wagoner (jeanette@experienceoakhave…" at bounding box center [784, 308] width 697 height 32
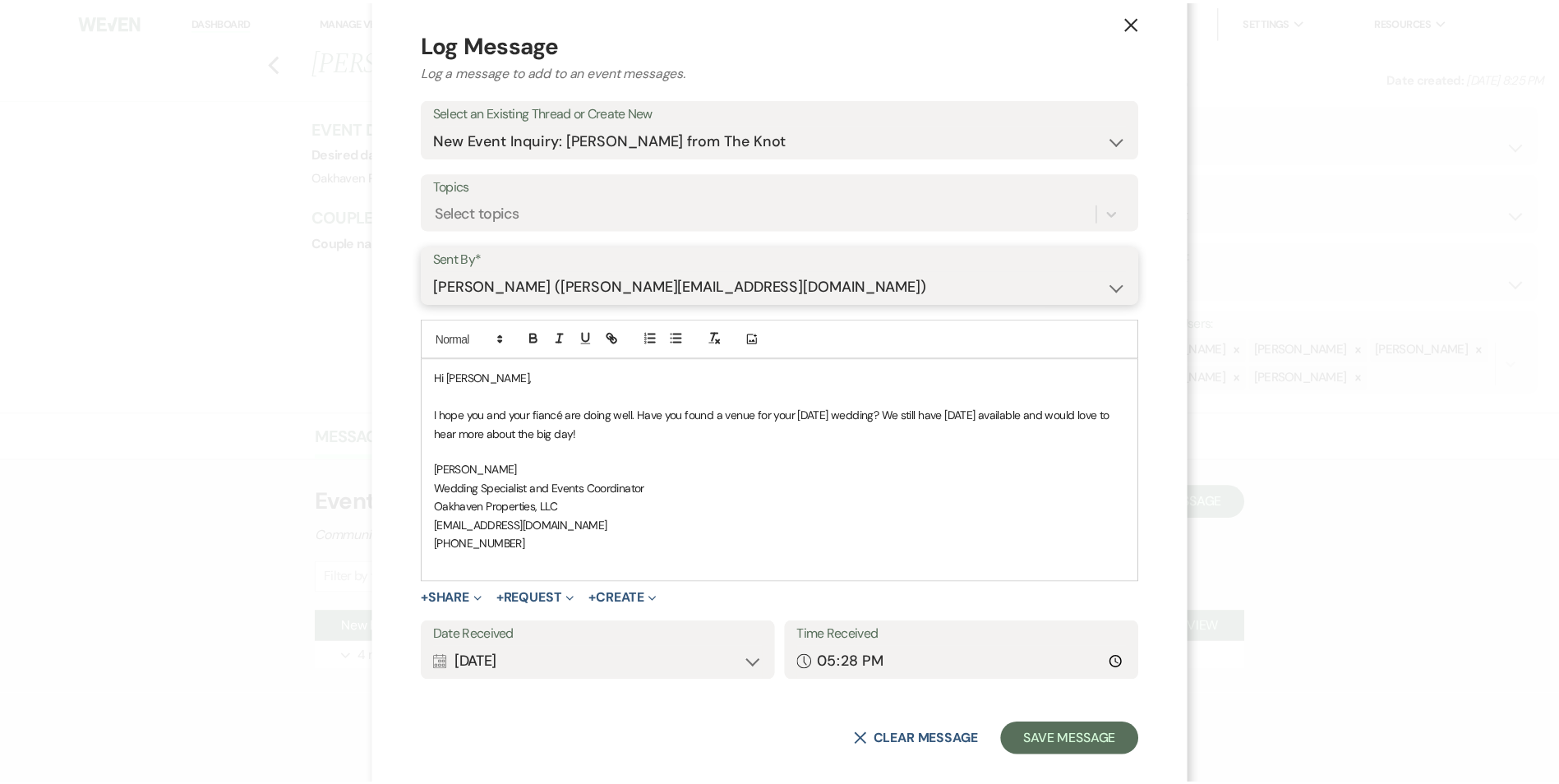
scroll to position [44, 0]
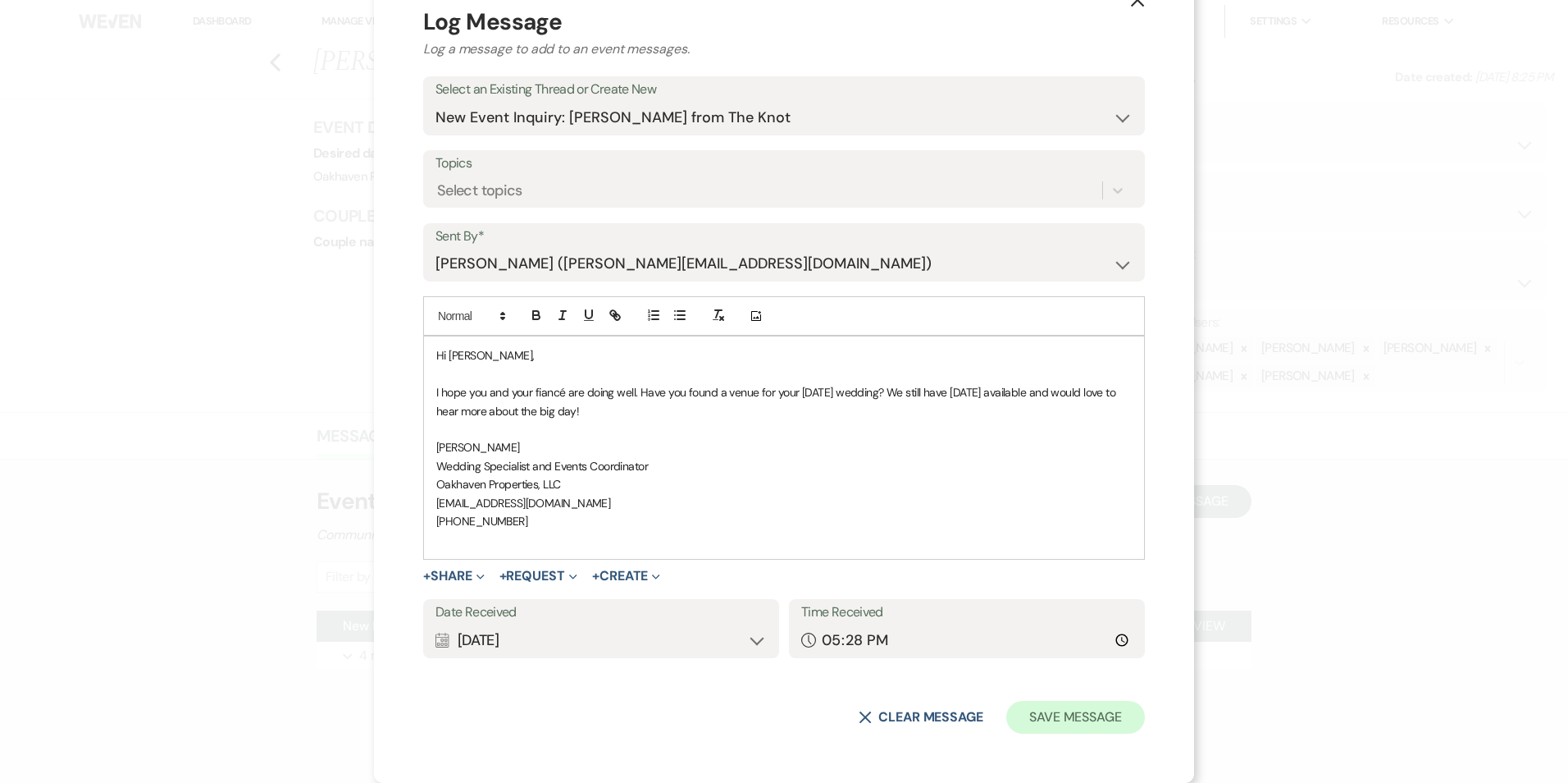
click at [1026, 699] on form "Log Message Log a message to add to an event messages. Select an Existing Threa…" at bounding box center [784, 369] width 722 height 728
click at [1099, 722] on button "Save Message" at bounding box center [1075, 716] width 138 height 33
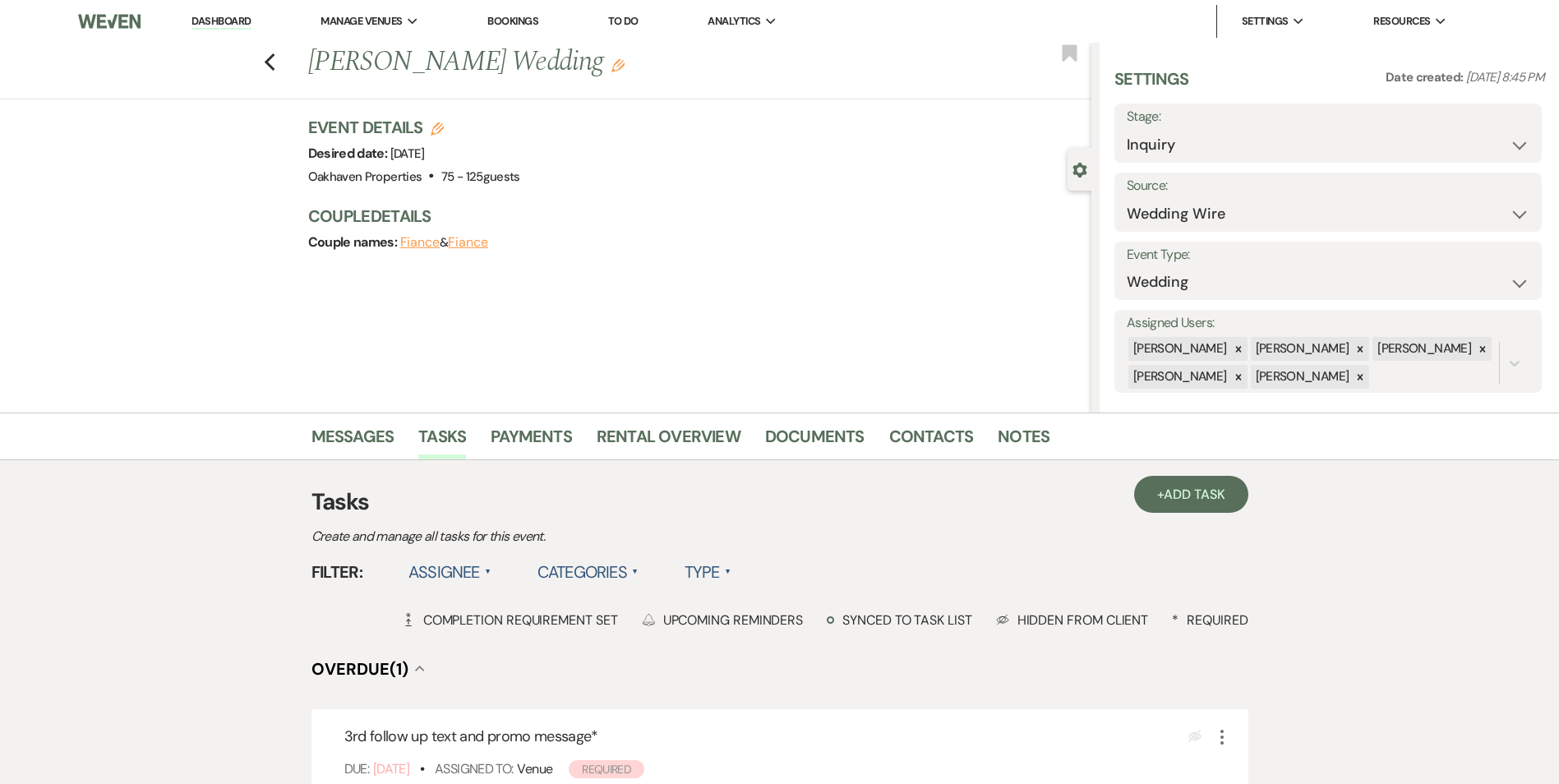
click at [1046, 449] on li "Notes" at bounding box center [1036, 440] width 77 height 40
click at [1031, 453] on link "Notes" at bounding box center [1024, 441] width 52 height 36
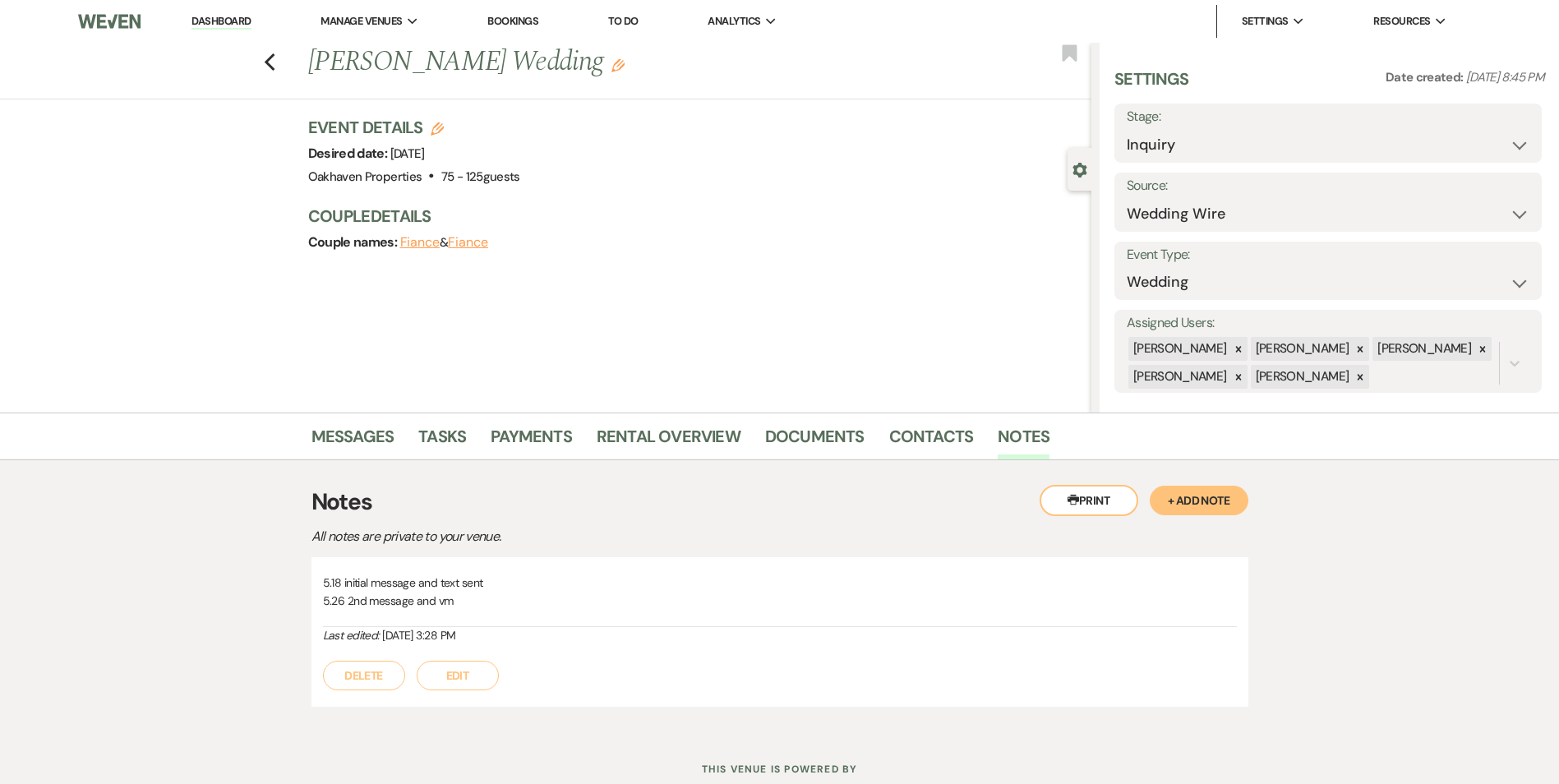
drag, startPoint x: 474, startPoint y: 675, endPoint x: 485, endPoint y: 670, distance: 12.1
click at [474, 675] on button "Edit" at bounding box center [457, 675] width 82 height 30
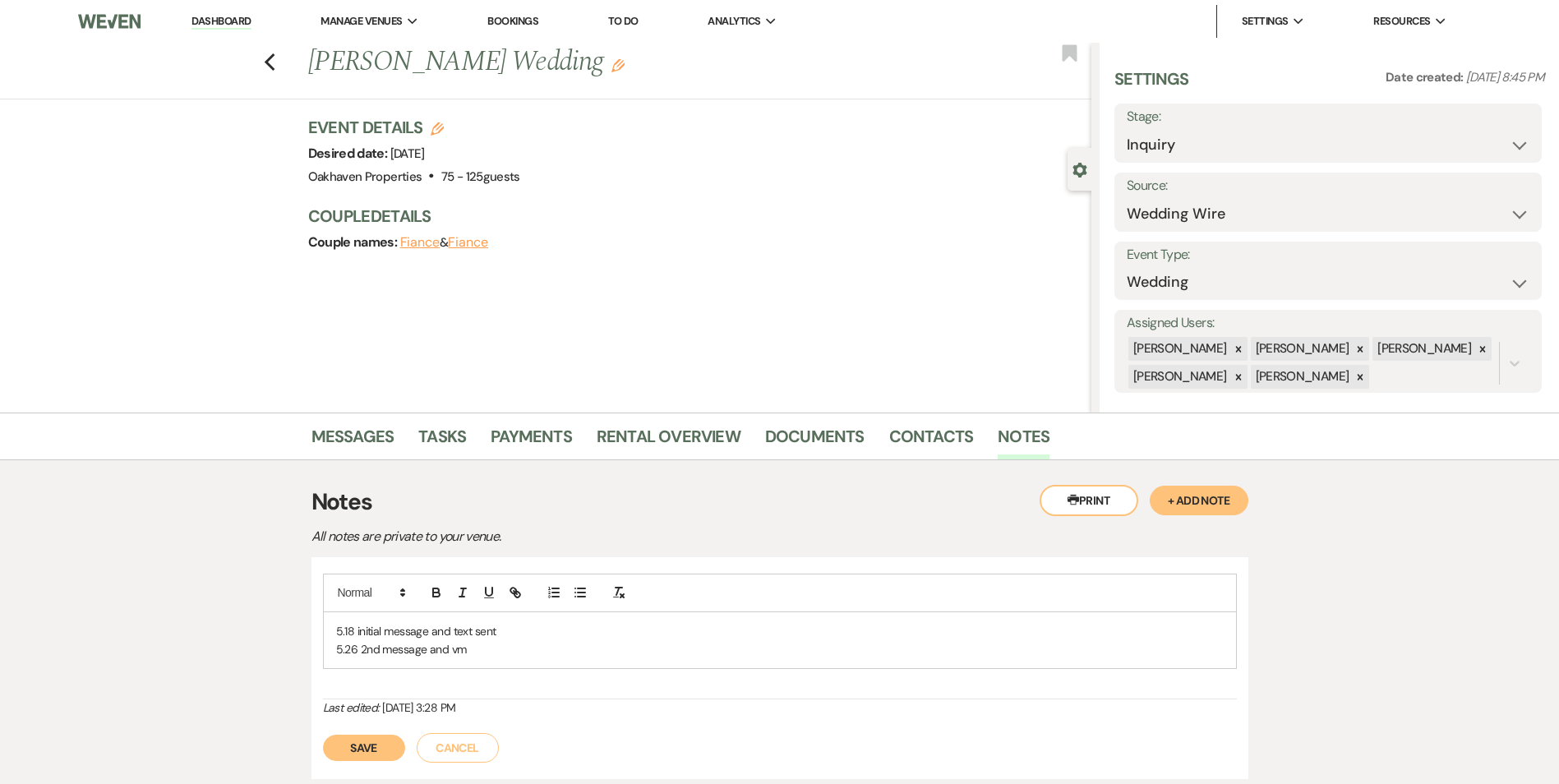
click at [486, 649] on p "5.26 2nd message and vm" at bounding box center [780, 648] width 887 height 18
click at [370, 773] on button "Save" at bounding box center [364, 766] width 82 height 26
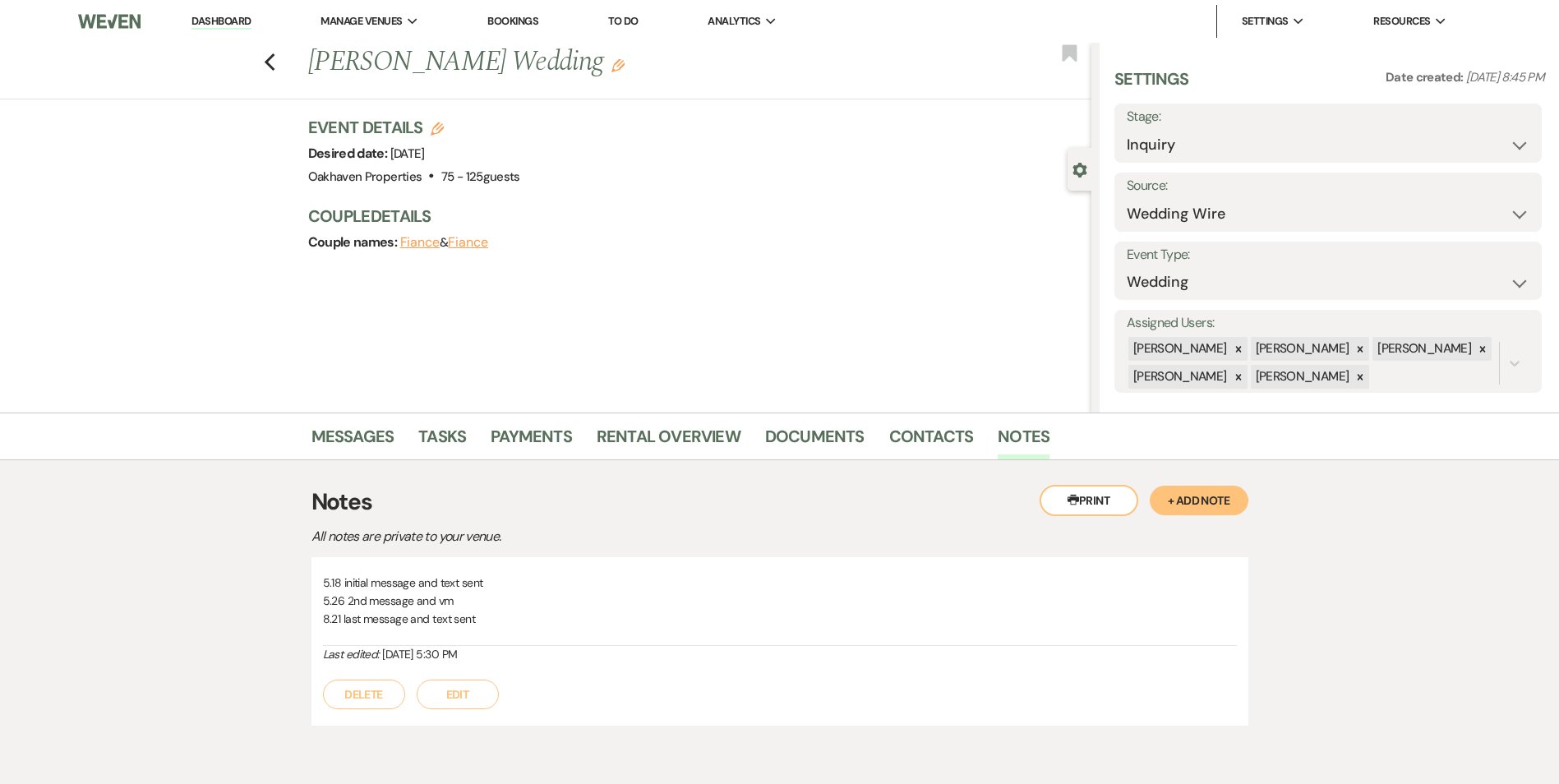
click at [343, 410] on div "Previous Jessika Blanchard's Wedding Edit Bookmark Gear Settings Settings Date …" at bounding box center [546, 227] width 1092 height 370
click at [356, 432] on link "Messages" at bounding box center [352, 441] width 83 height 36
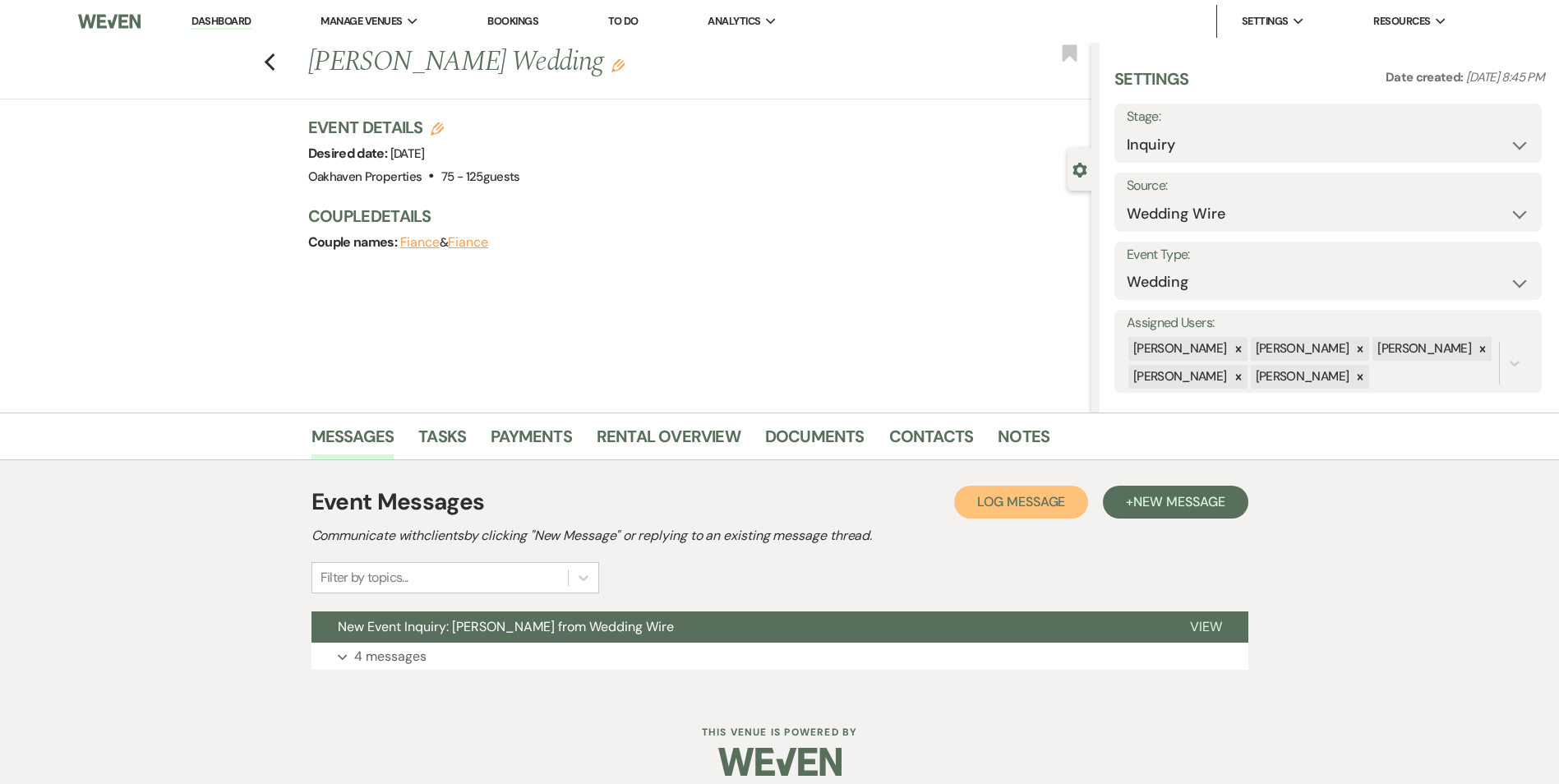
click at [998, 512] on button "Log Log Message" at bounding box center [1021, 502] width 134 height 33
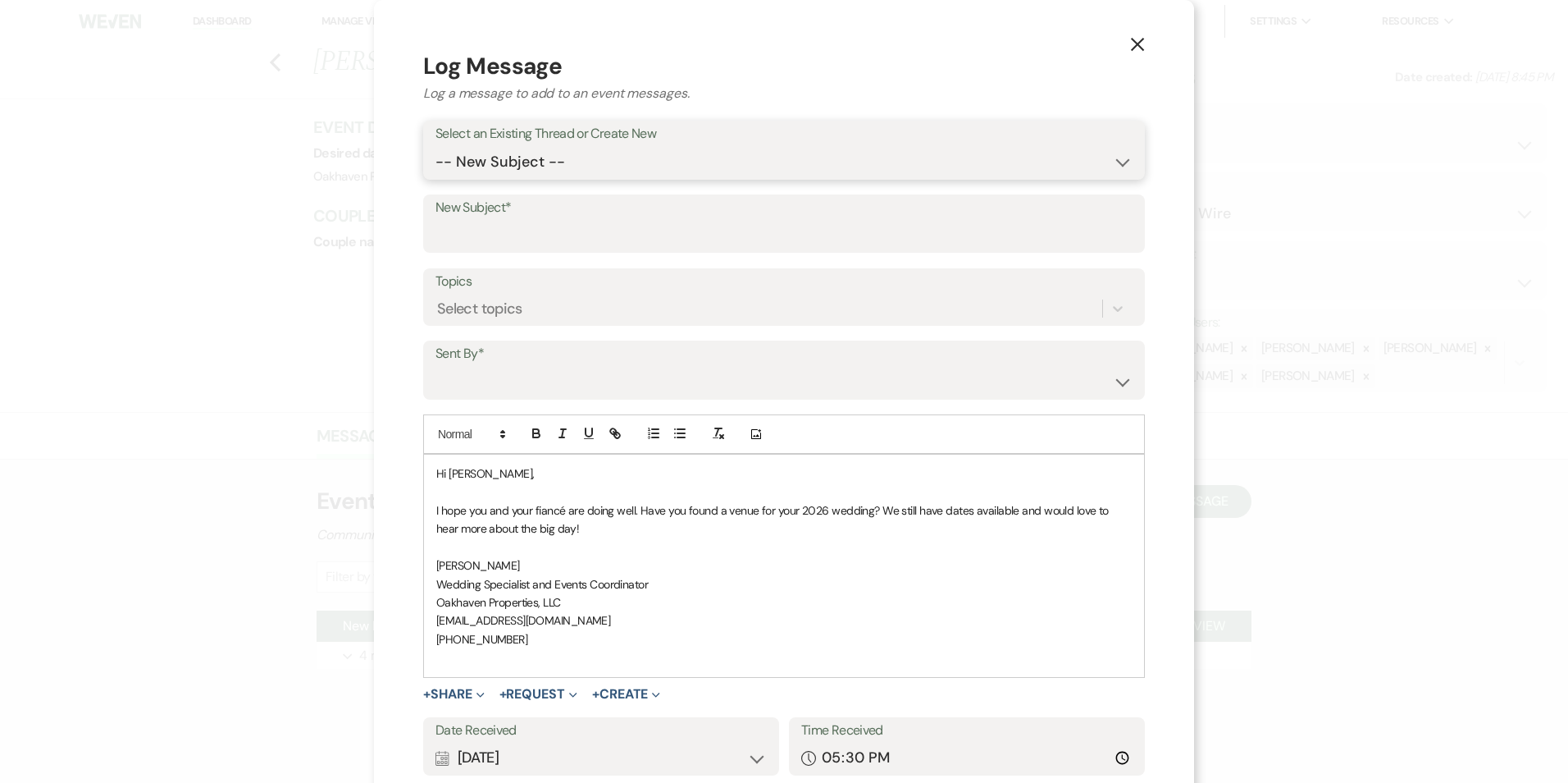
click at [524, 171] on select "-- New Subject -- New Event Inquiry: Jessika Blanchard from Wedding Wire" at bounding box center [784, 162] width 697 height 32
select select "397001"
click at [435, 146] on select "-- New Subject -- New Event Inquiry: Jessika Blanchard from Wedding Wire" at bounding box center [784, 162] width 697 height 32
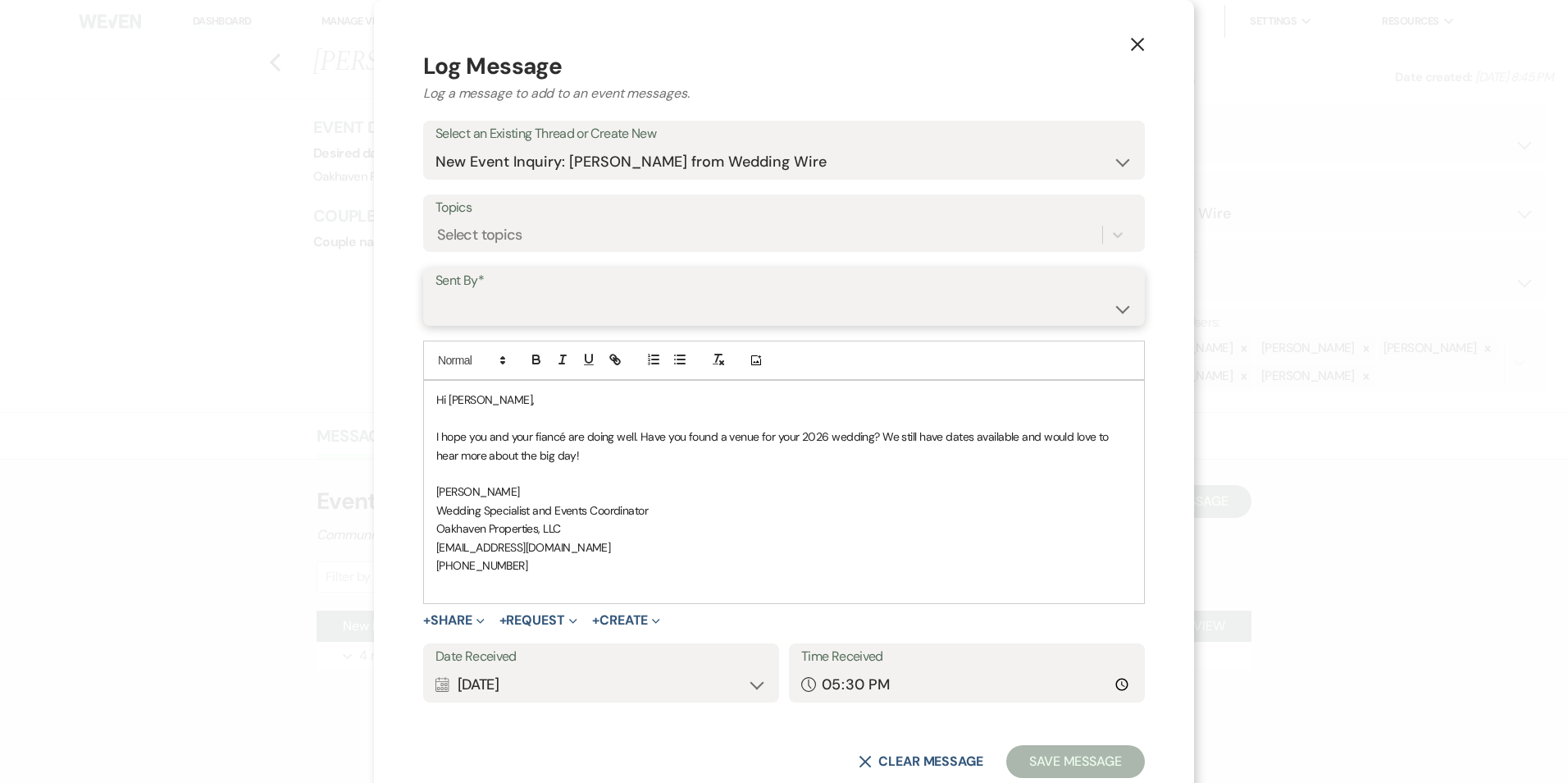
drag, startPoint x: 513, startPoint y: 313, endPoint x: 518, endPoint y: 321, distance: 9.4
click at [513, 314] on select "Patience Ergish (pdergish@aol.com) Jeanette Wagoner (jeanette@experienceoakhave…" at bounding box center [784, 308] width 697 height 32
select select "user-127923"
click at [435, 292] on select "Patience Ergish (pdergish@aol.com) Jeanette Wagoner (jeanette@experienceoakhave…" at bounding box center [784, 308] width 697 height 32
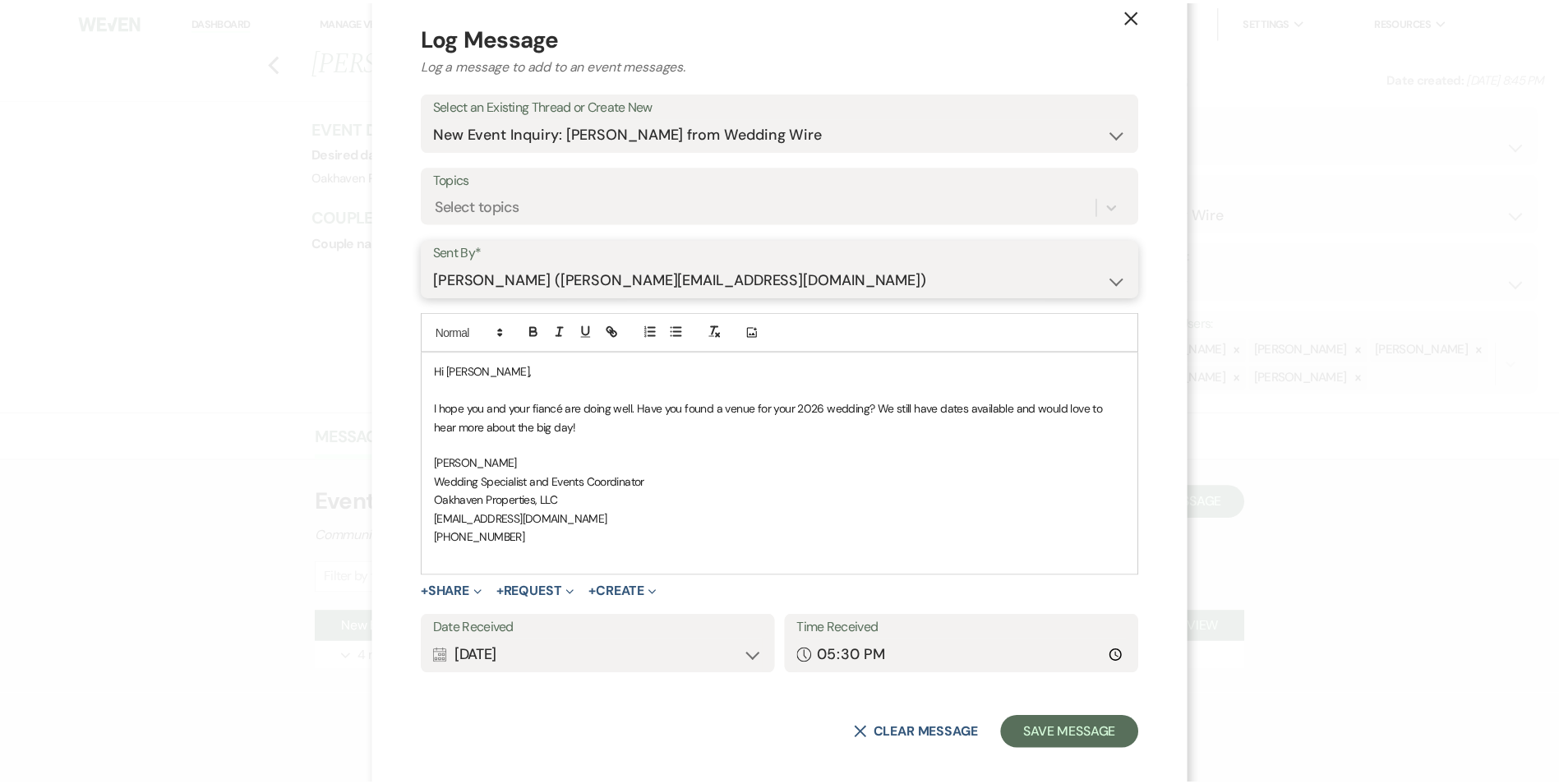
scroll to position [44, 0]
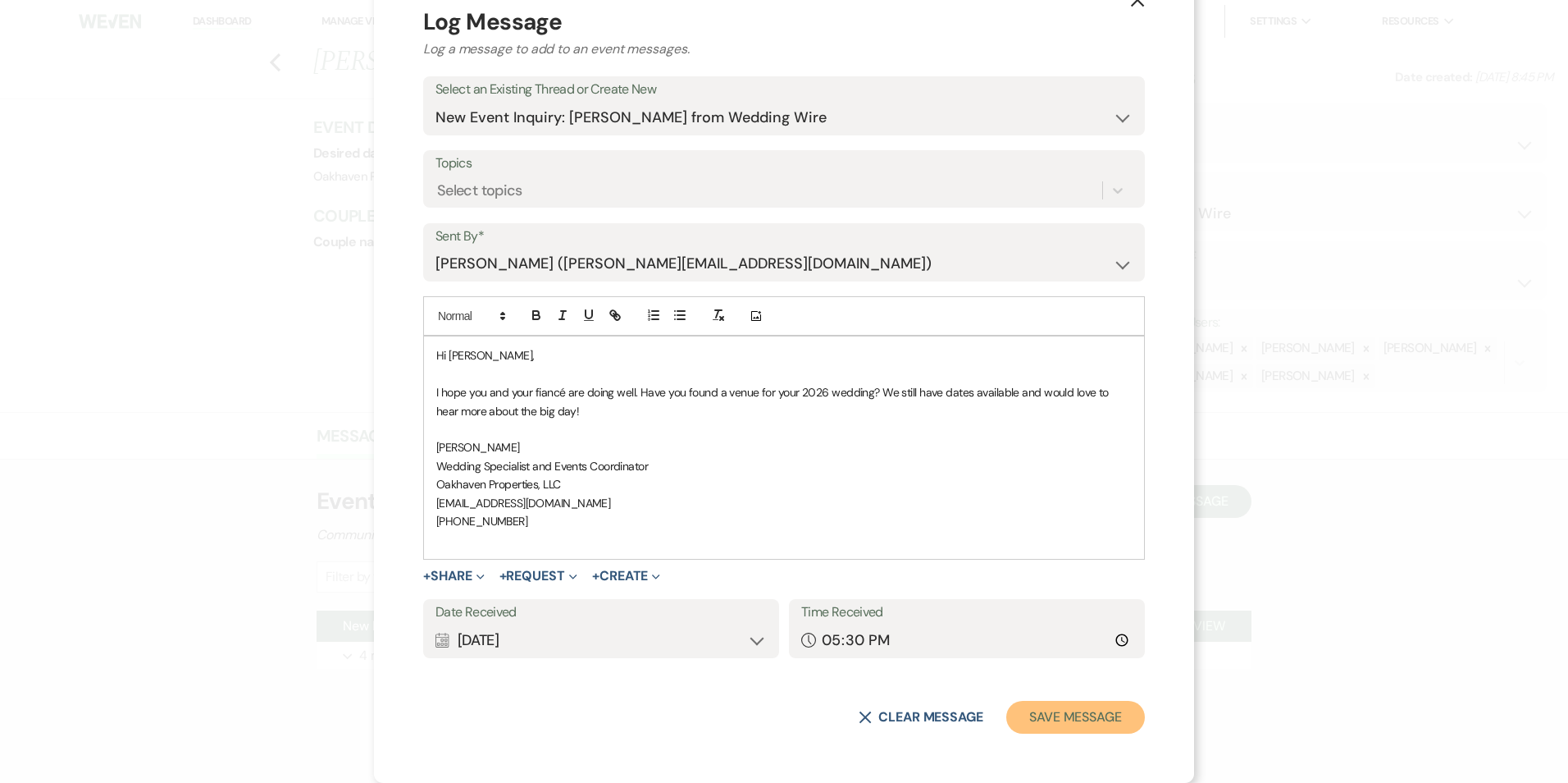
click at [1082, 718] on button "Save Message" at bounding box center [1075, 716] width 138 height 33
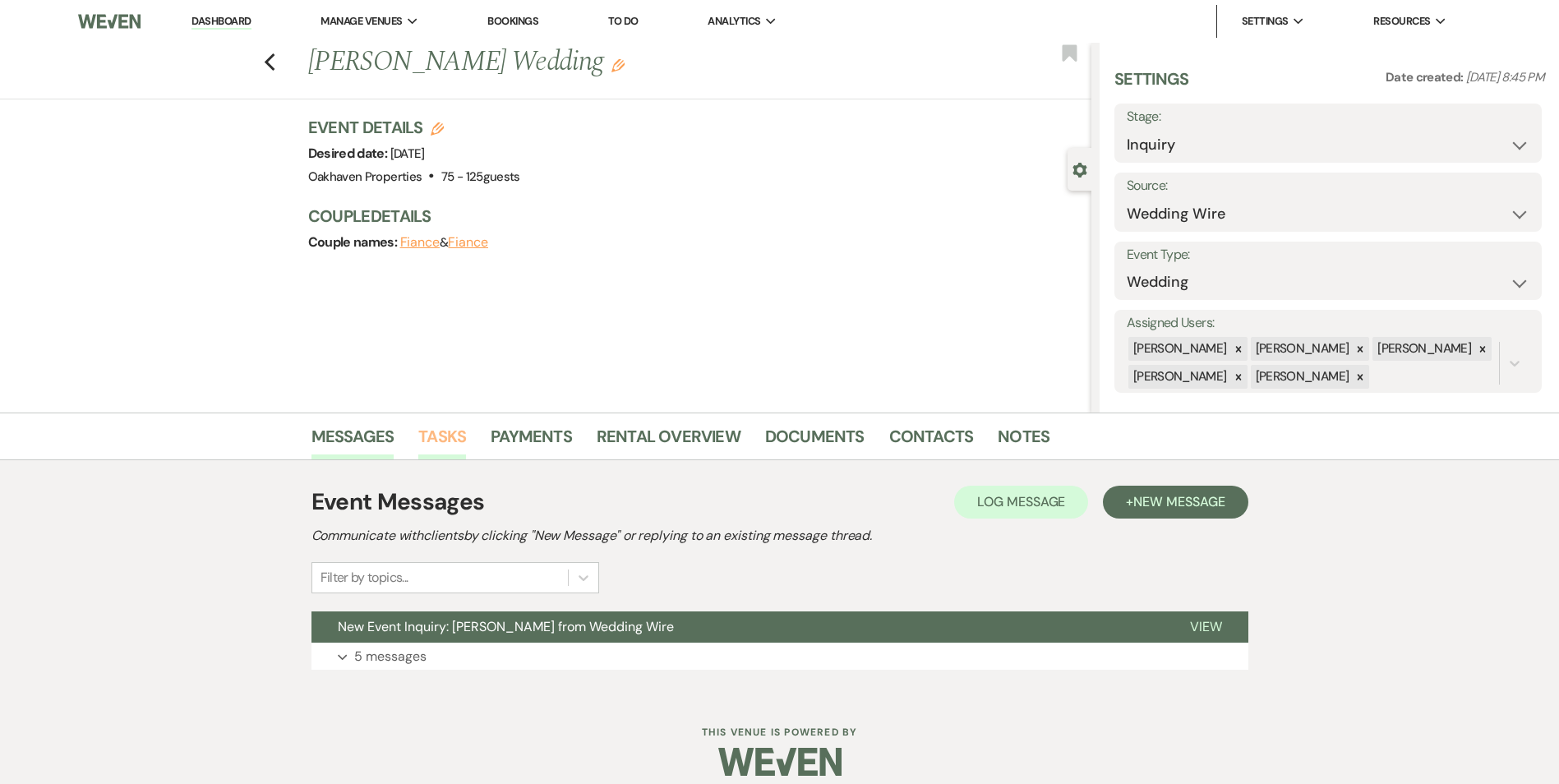
click at [434, 440] on link "Tasks" at bounding box center [442, 441] width 48 height 36
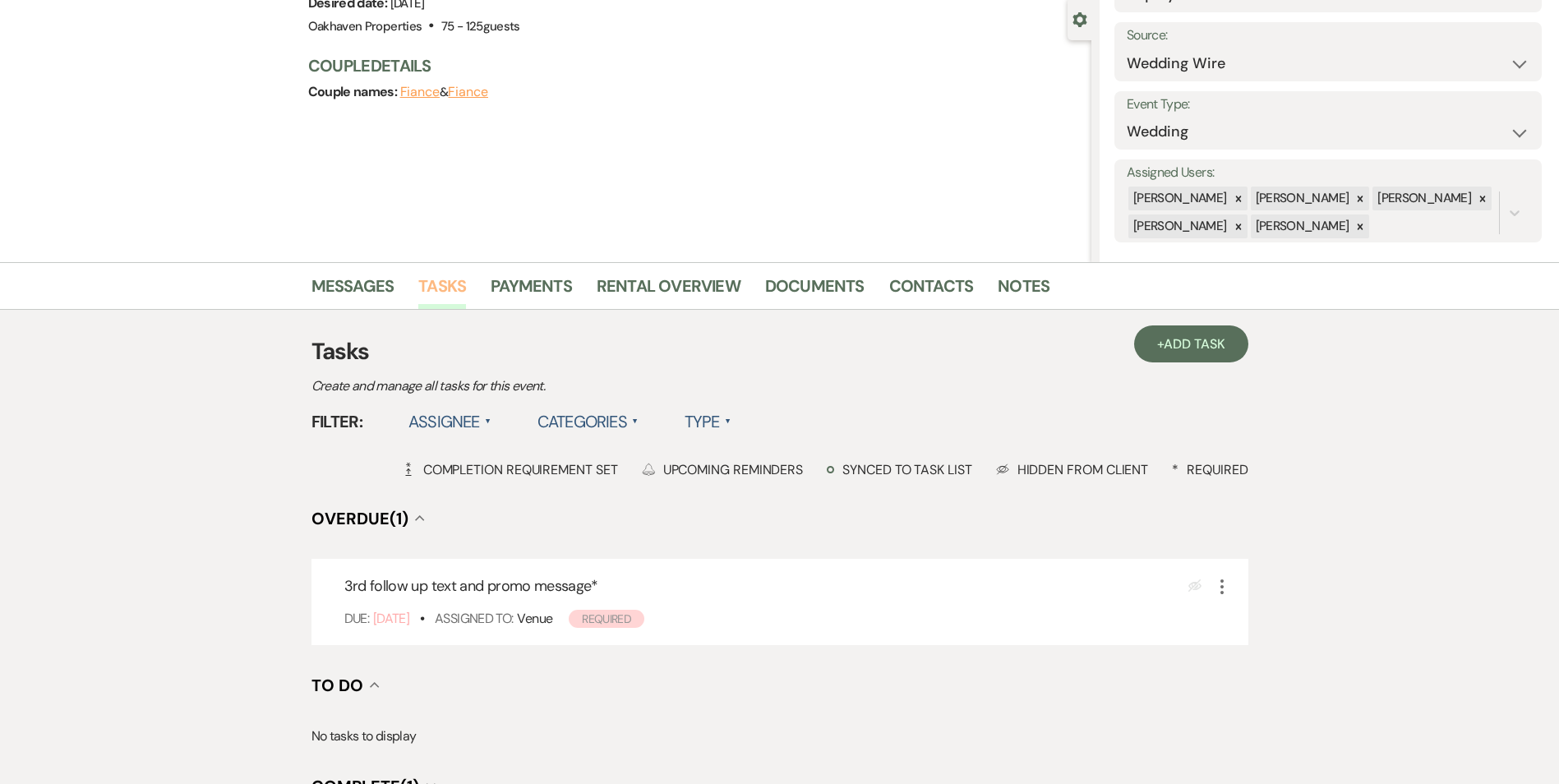
scroll to position [328, 0]
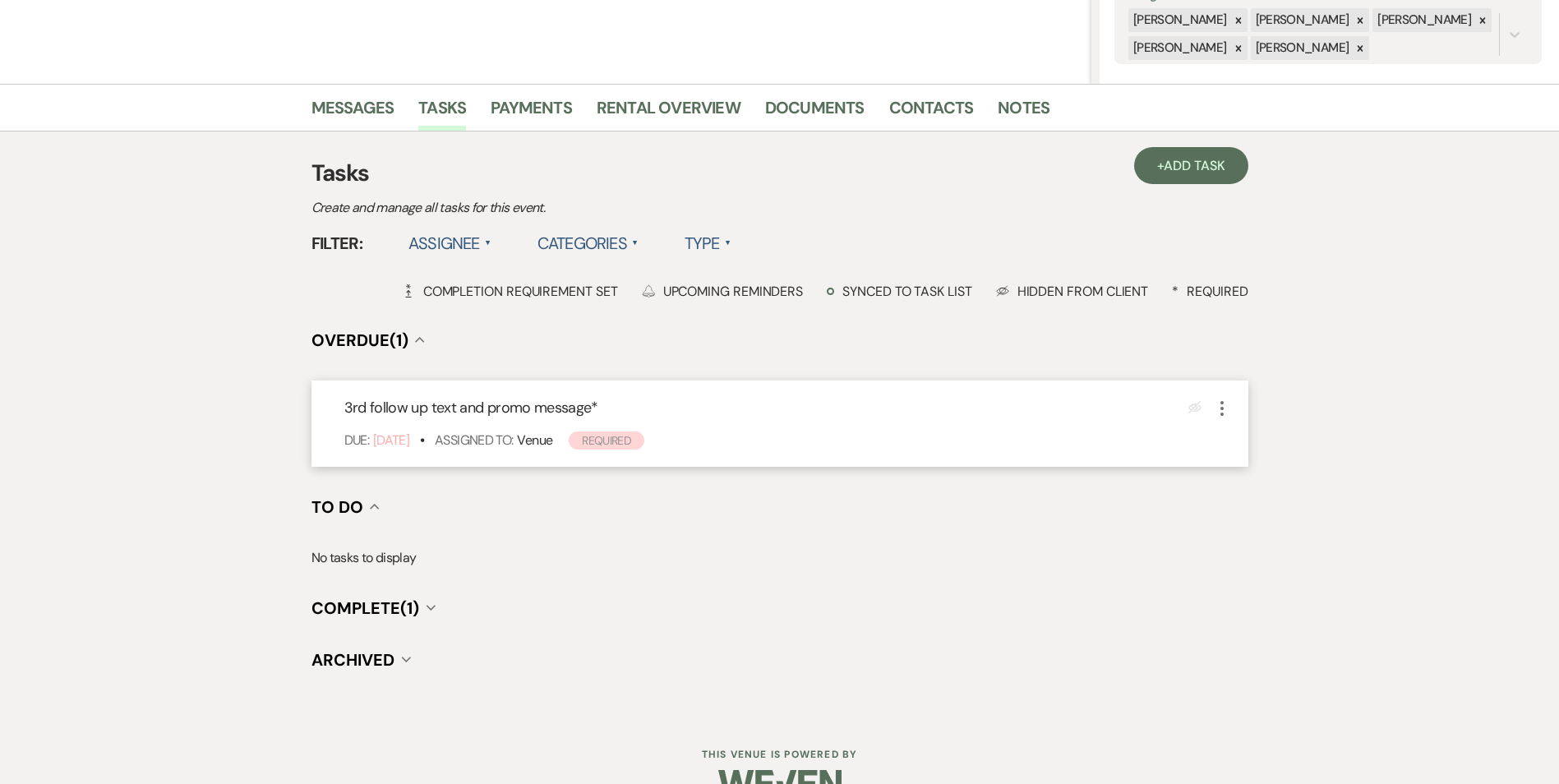
click at [1221, 416] on icon "More" at bounding box center [1223, 408] width 20 height 20
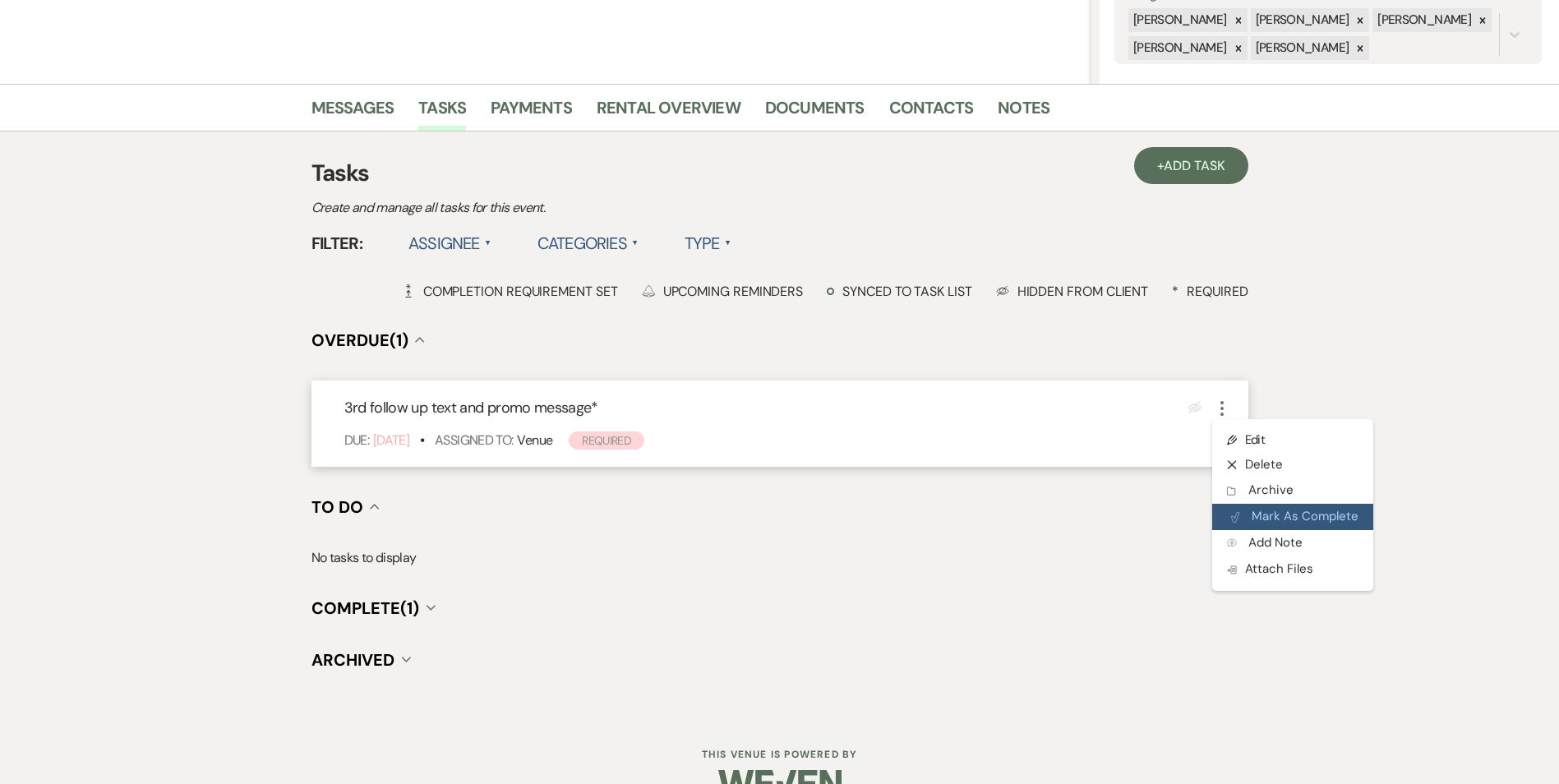
click at [1250, 526] on button "Plan Portal Link Mark As Complete" at bounding box center [1293, 517] width 161 height 26
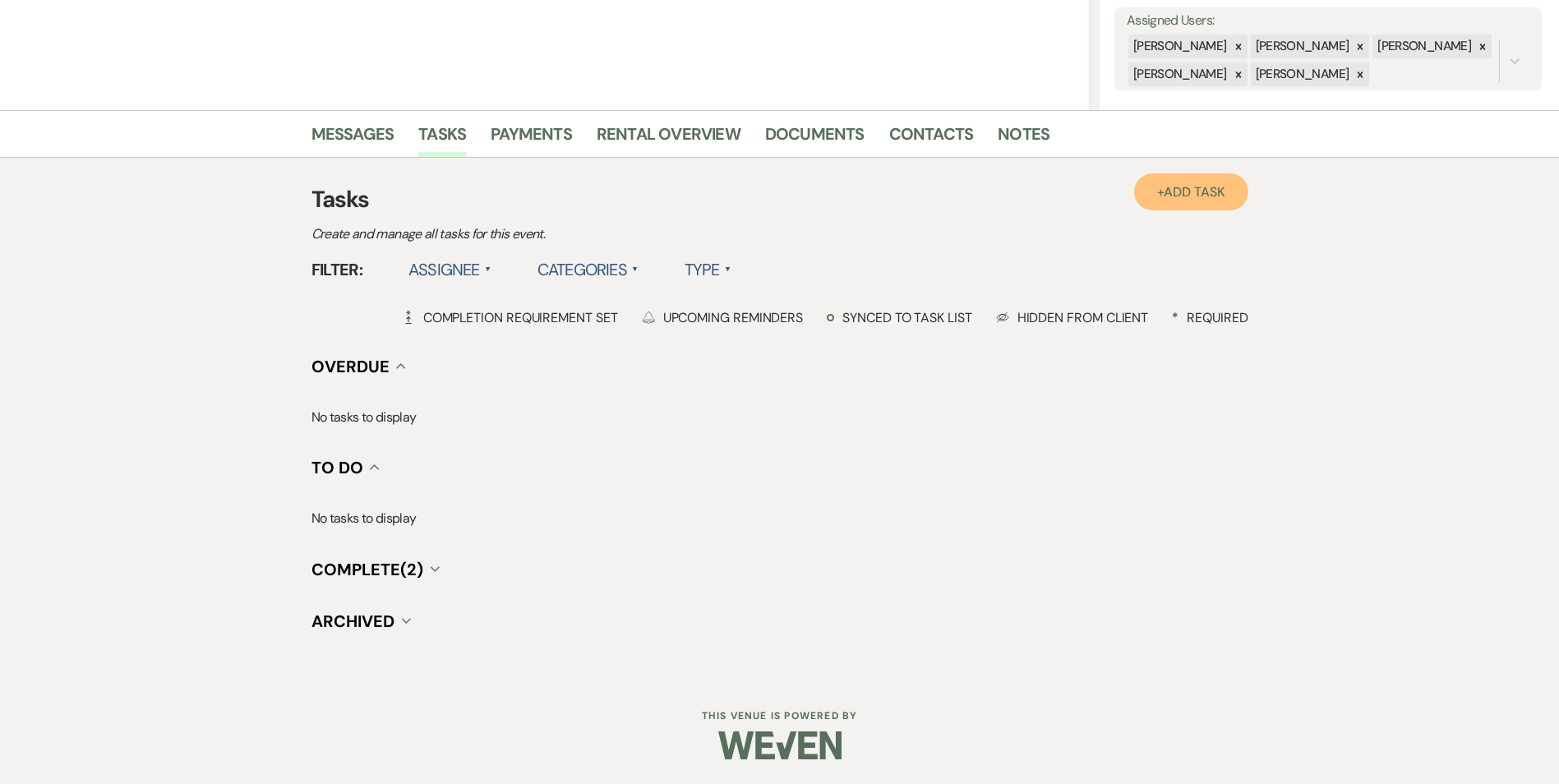
click at [1210, 201] on link "+ Add Task" at bounding box center [1191, 192] width 114 height 37
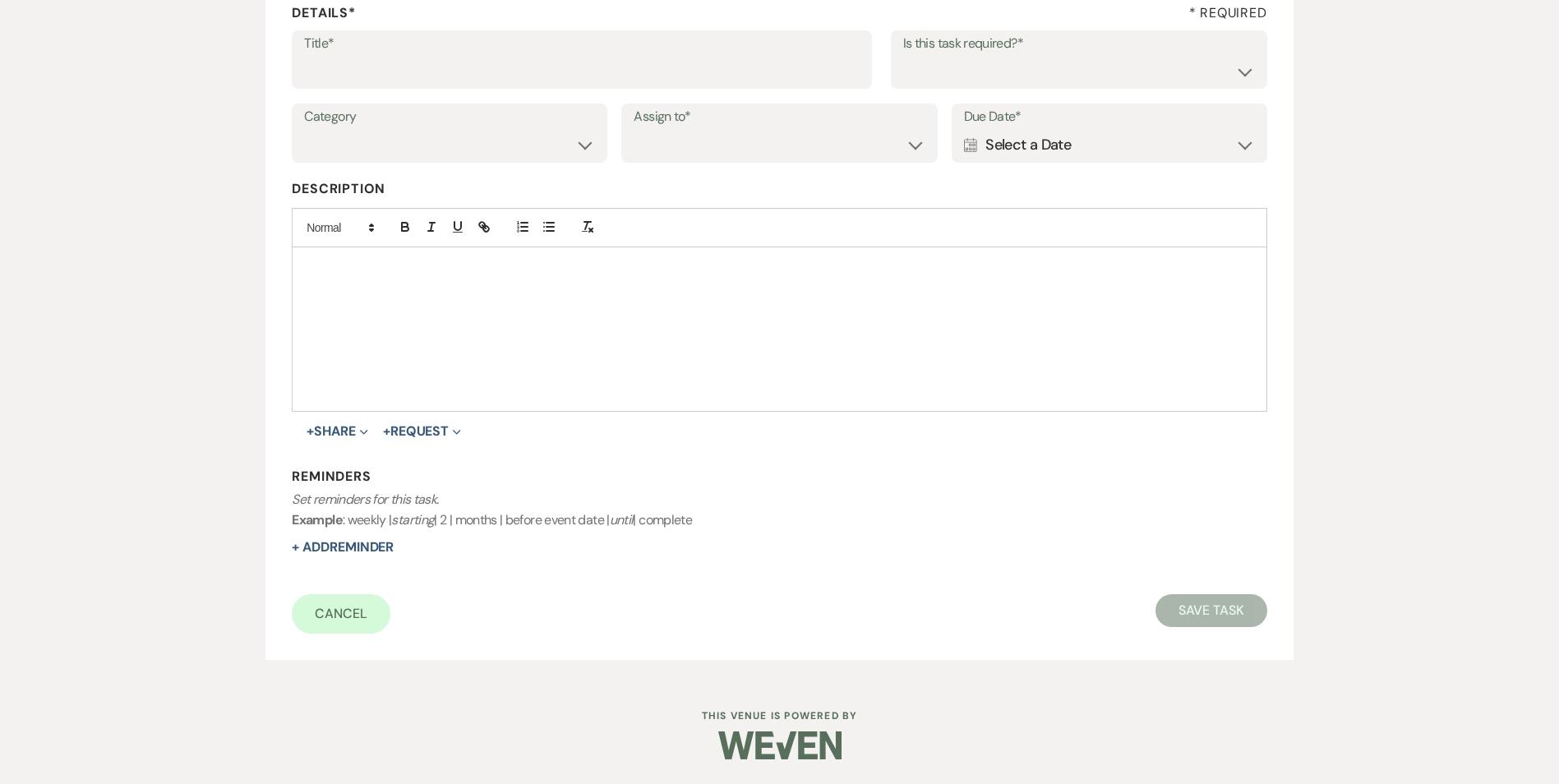
scroll to position [252, 0]
click at [421, 73] on input "Title*" at bounding box center [582, 71] width 556 height 32
type input "if do not hear back mark as lost"
click at [1018, 60] on select "Yes No" at bounding box center [1079, 71] width 351 height 32
select select "true"
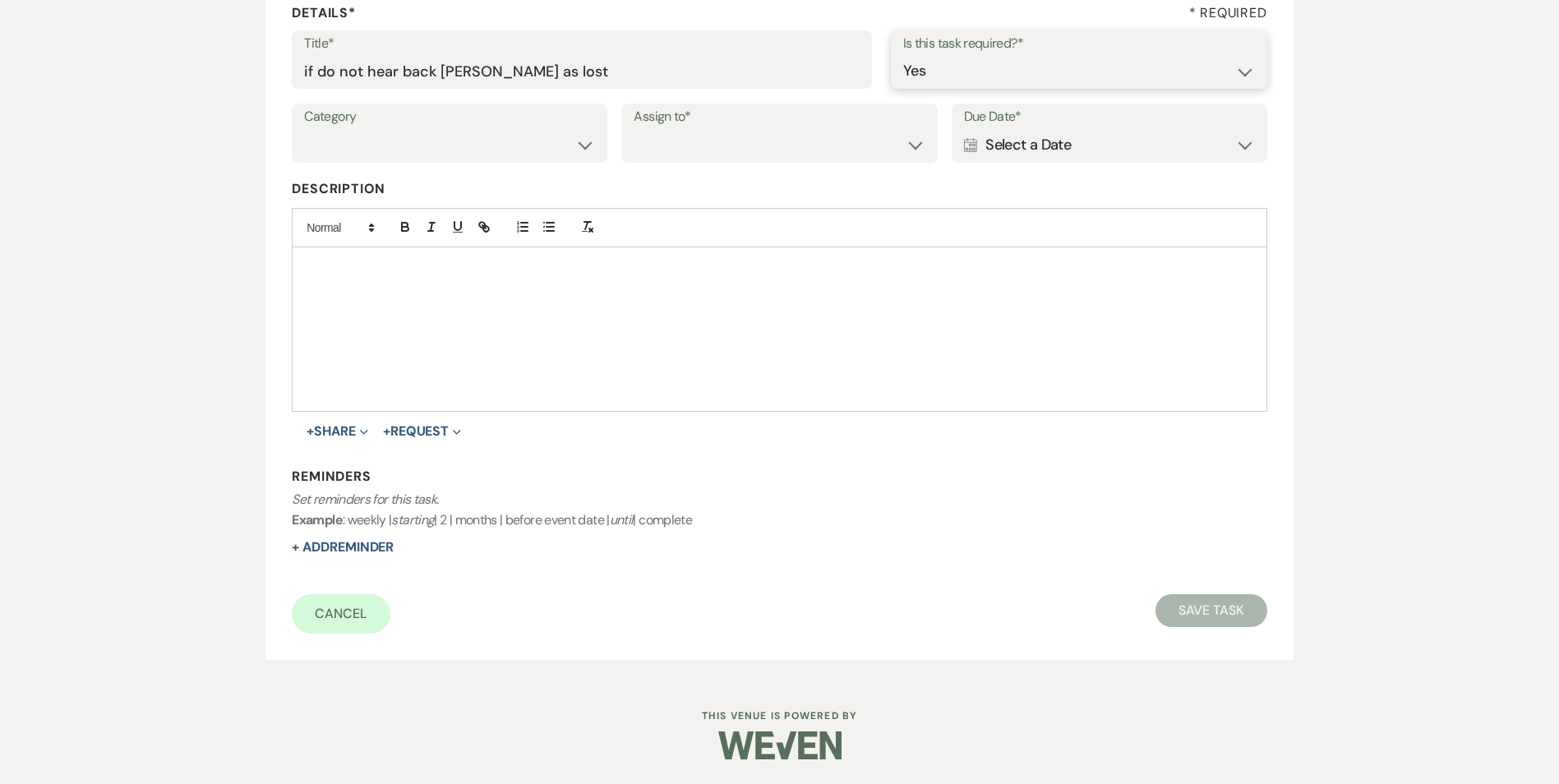
click at [903, 55] on select "Yes No" at bounding box center [1079, 71] width 351 height 32
click at [395, 145] on select "Venue Vendors Guests Details Finalize & Share" at bounding box center [449, 145] width 290 height 32
select select "31"
click at [304, 129] on select "Venue Vendors Guests Details Finalize & Share" at bounding box center [449, 145] width 290 height 32
drag, startPoint x: 695, startPoint y: 151, endPoint x: 705, endPoint y: 164, distance: 16.4
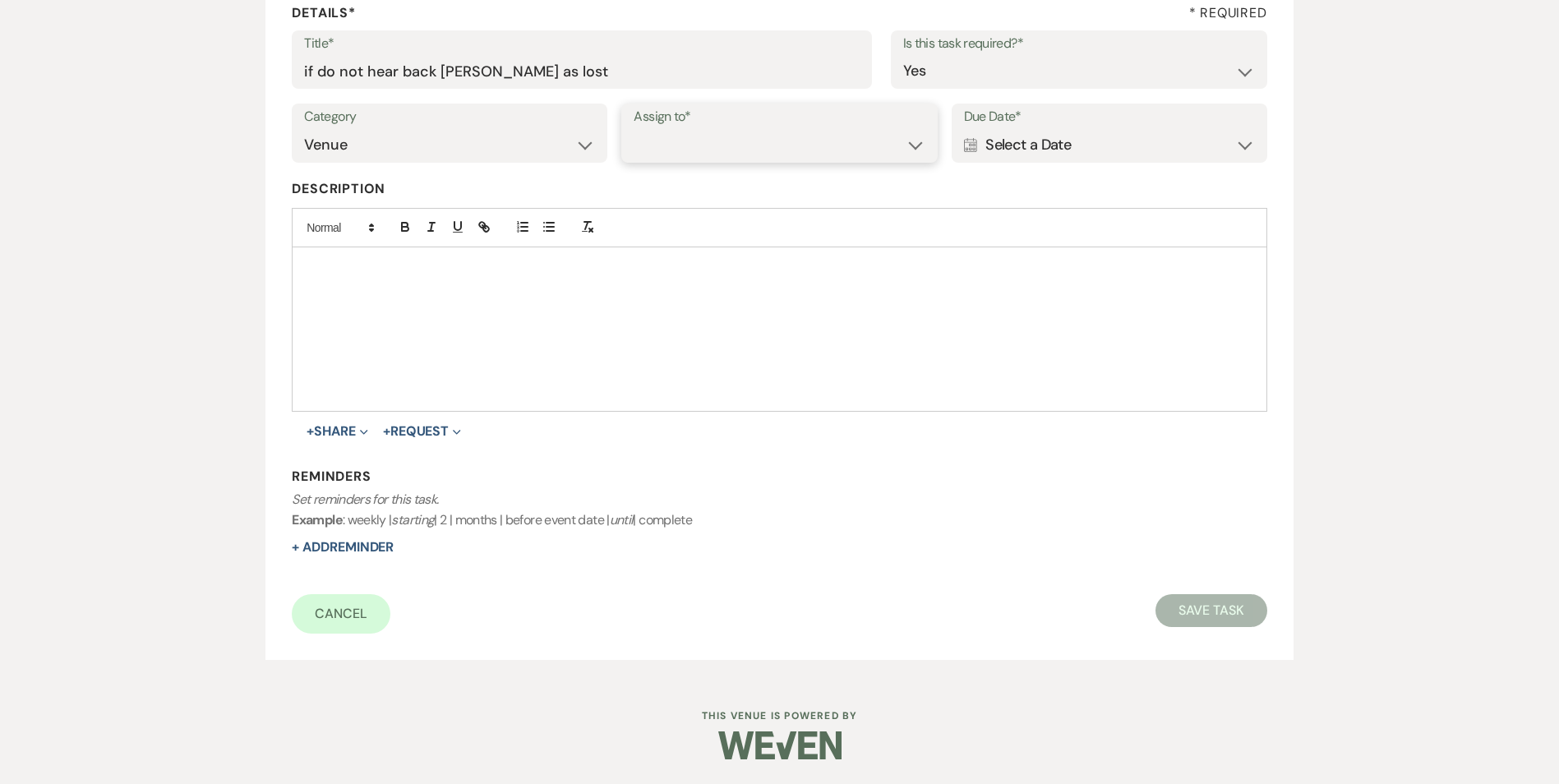
click at [695, 150] on select "Venue Client" at bounding box center [779, 145] width 290 height 32
select select "venueHost"
click at [634, 129] on select "Venue Client" at bounding box center [779, 145] width 290 height 32
drag, startPoint x: 1002, startPoint y: 150, endPoint x: 1040, endPoint y: 158, distance: 38.8
click at [1002, 149] on div "Calendar Select a Date Expand" at bounding box center [1109, 145] width 290 height 32
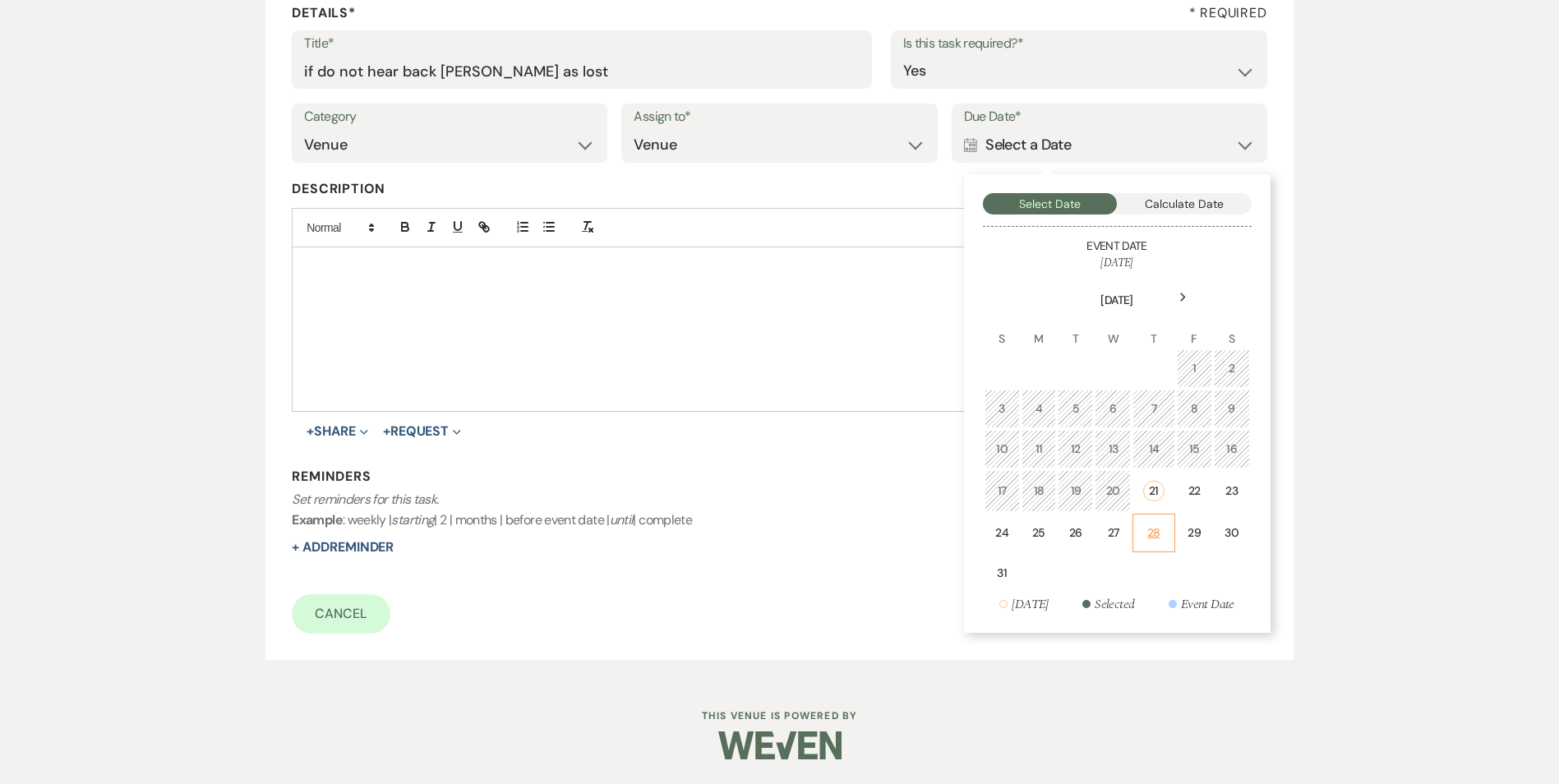
click at [1163, 552] on td "28" at bounding box center [1154, 533] width 42 height 39
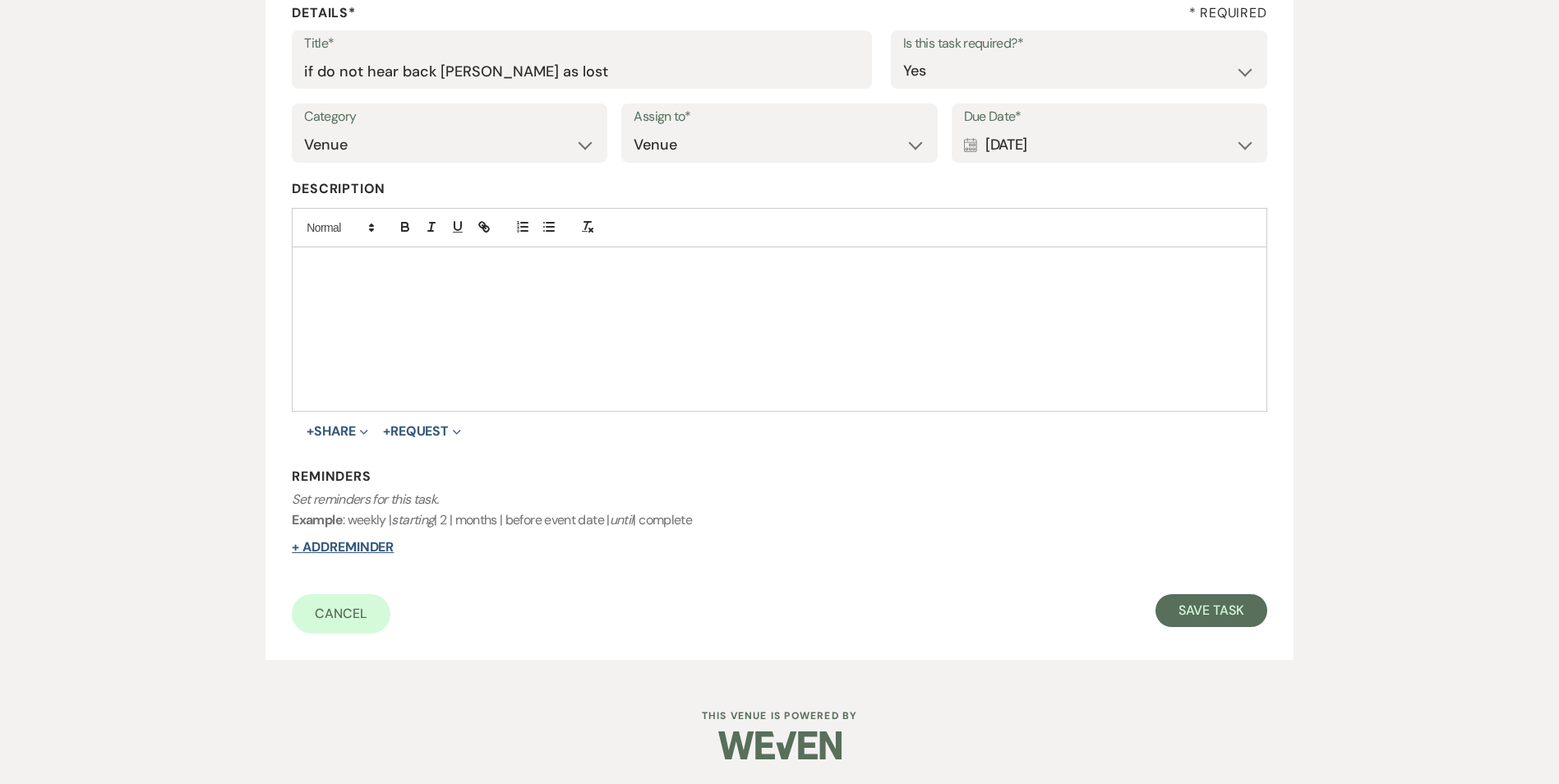
click at [356, 552] on button "+ Add Reminder" at bounding box center [342, 547] width 102 height 13
select select "host"
select select "days"
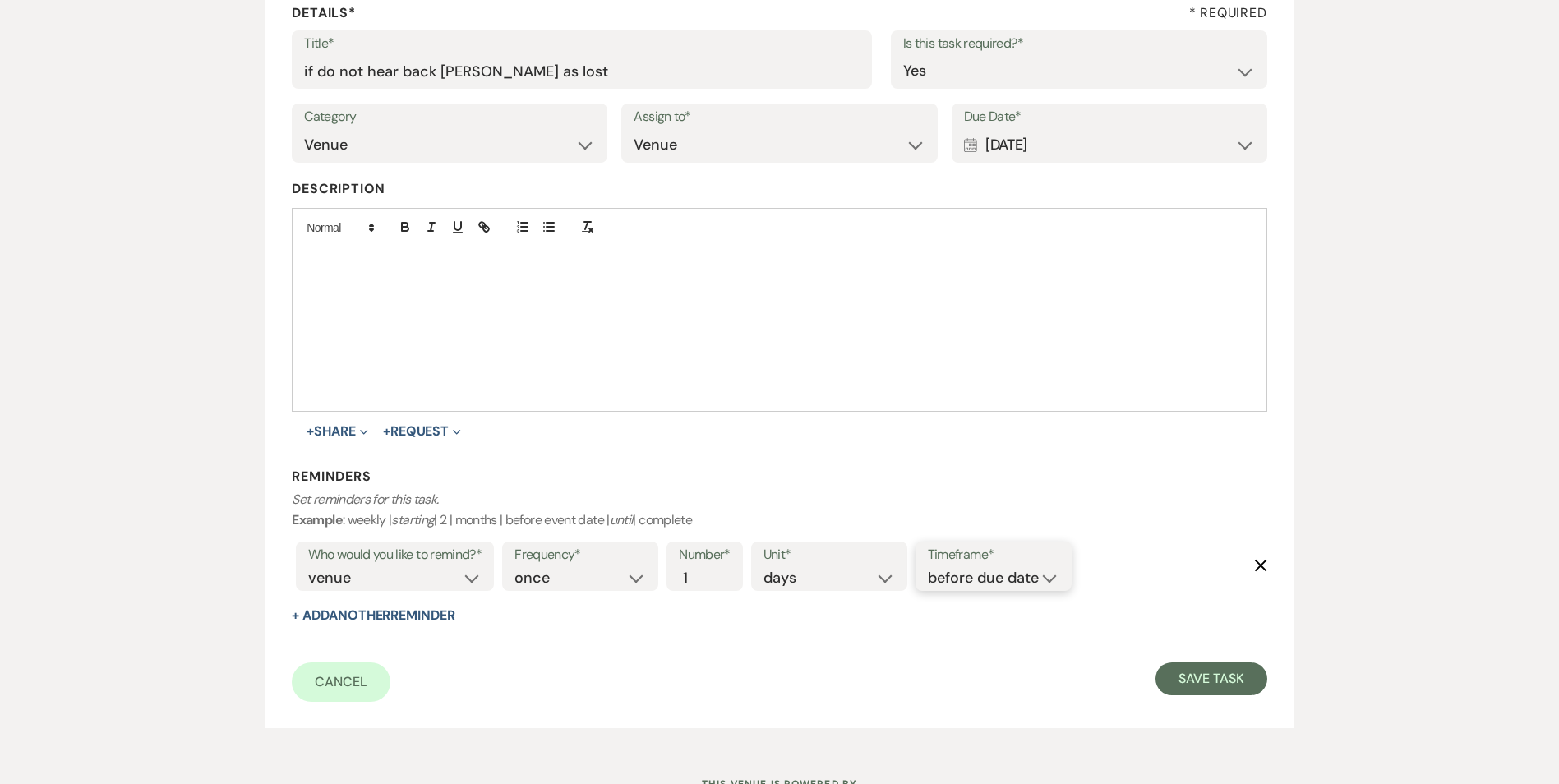
click at [1017, 572] on select "before due date after due date on due date on custom date" at bounding box center [994, 578] width 132 height 22
select select "onDueDate"
click at [928, 567] on select "before due date after due date on due date on custom date" at bounding box center [994, 578] width 132 height 22
click at [1319, 671] on div "Add Task Important : Changes made will only apply to this event. Details* * Req…" at bounding box center [780, 317] width 1184 height 857
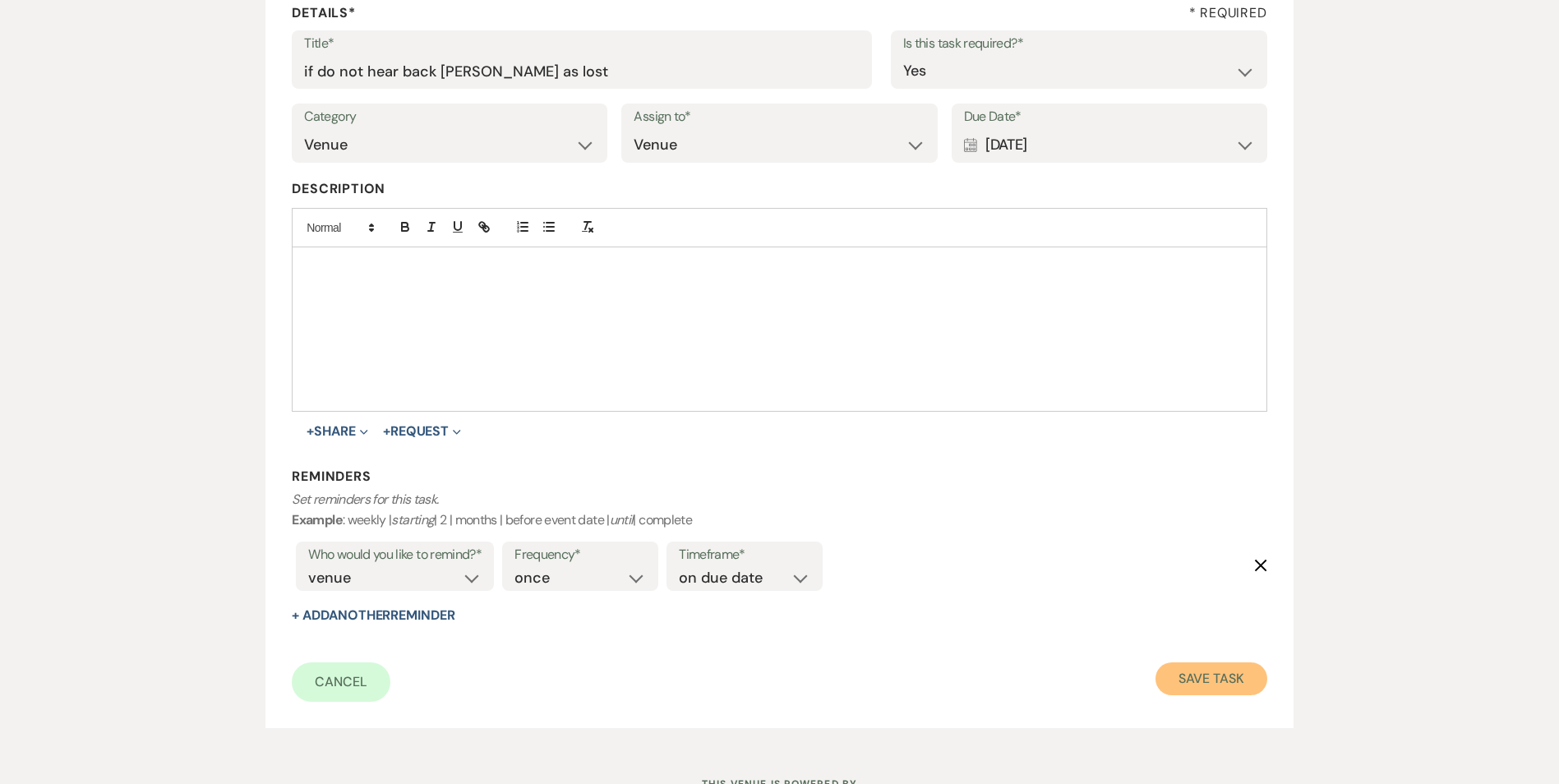
drag, startPoint x: 1238, startPoint y: 667, endPoint x: 1262, endPoint y: 663, distance: 24.3
click at [1241, 667] on button "Save Task" at bounding box center [1211, 678] width 111 height 33
select select "3"
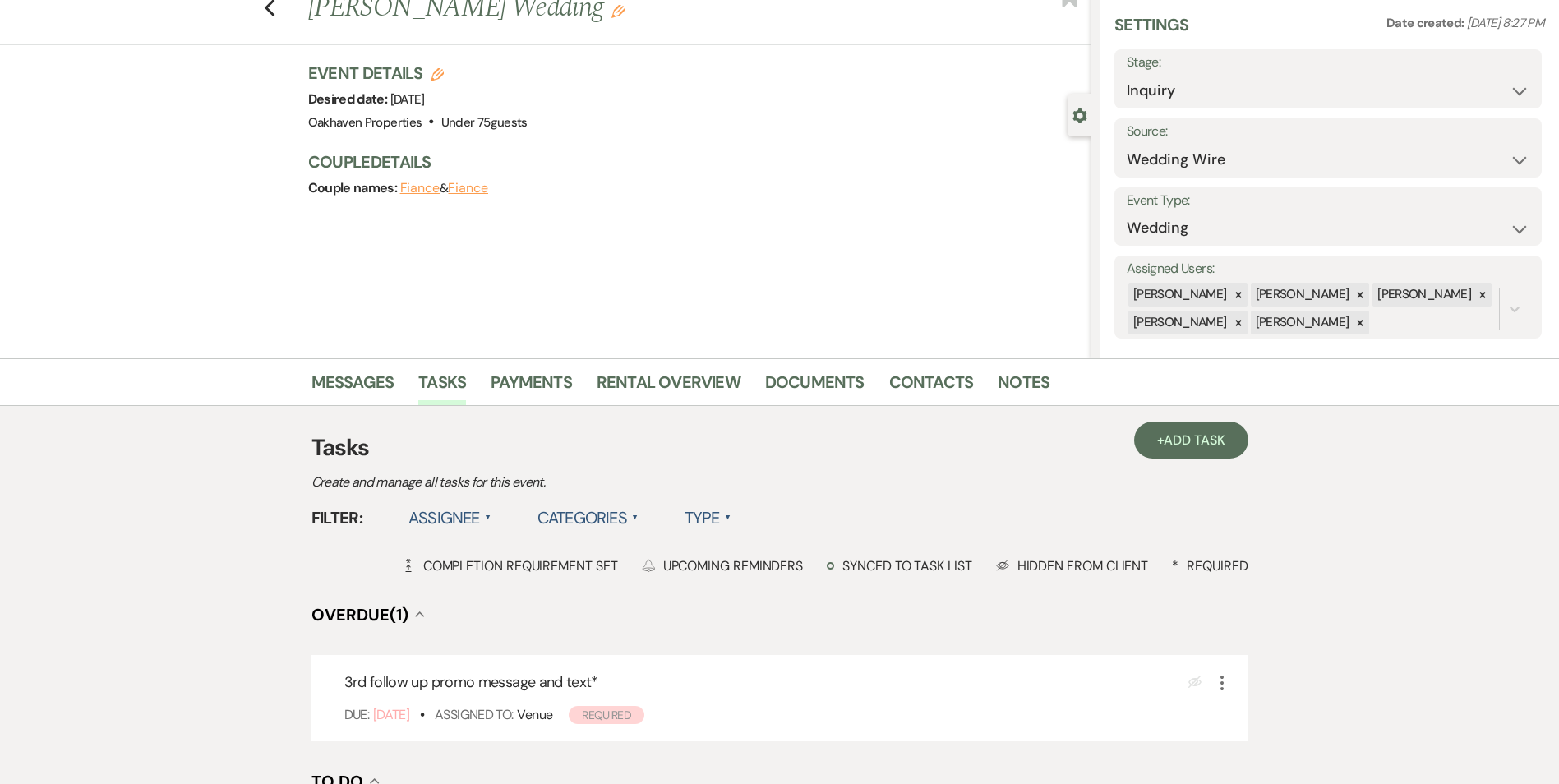
scroll to position [82, 0]
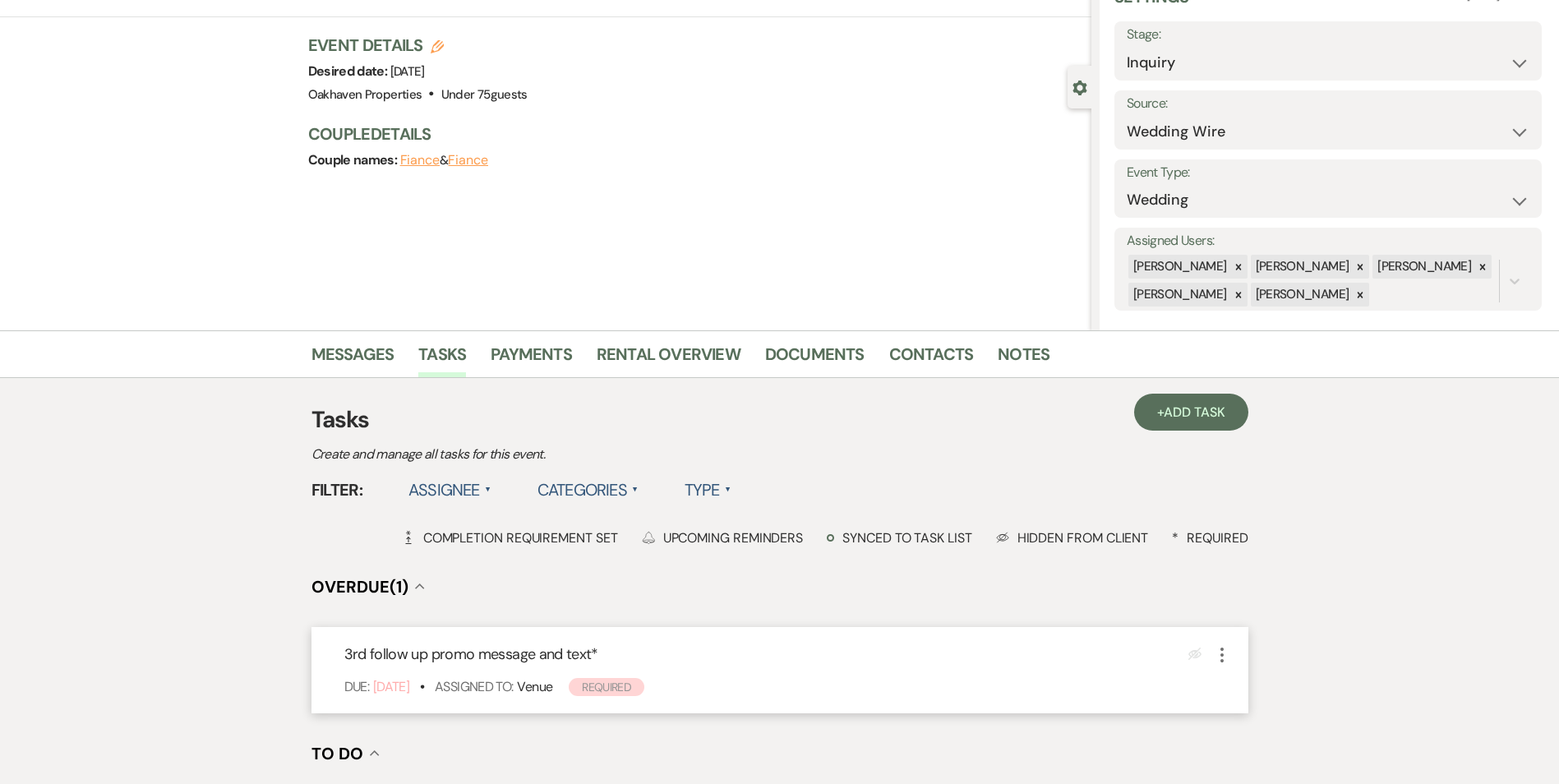
click at [1218, 661] on icon "More" at bounding box center [1223, 654] width 20 height 20
click at [1268, 759] on button "Plan Portal Link Mark As Complete" at bounding box center [1293, 763] width 161 height 26
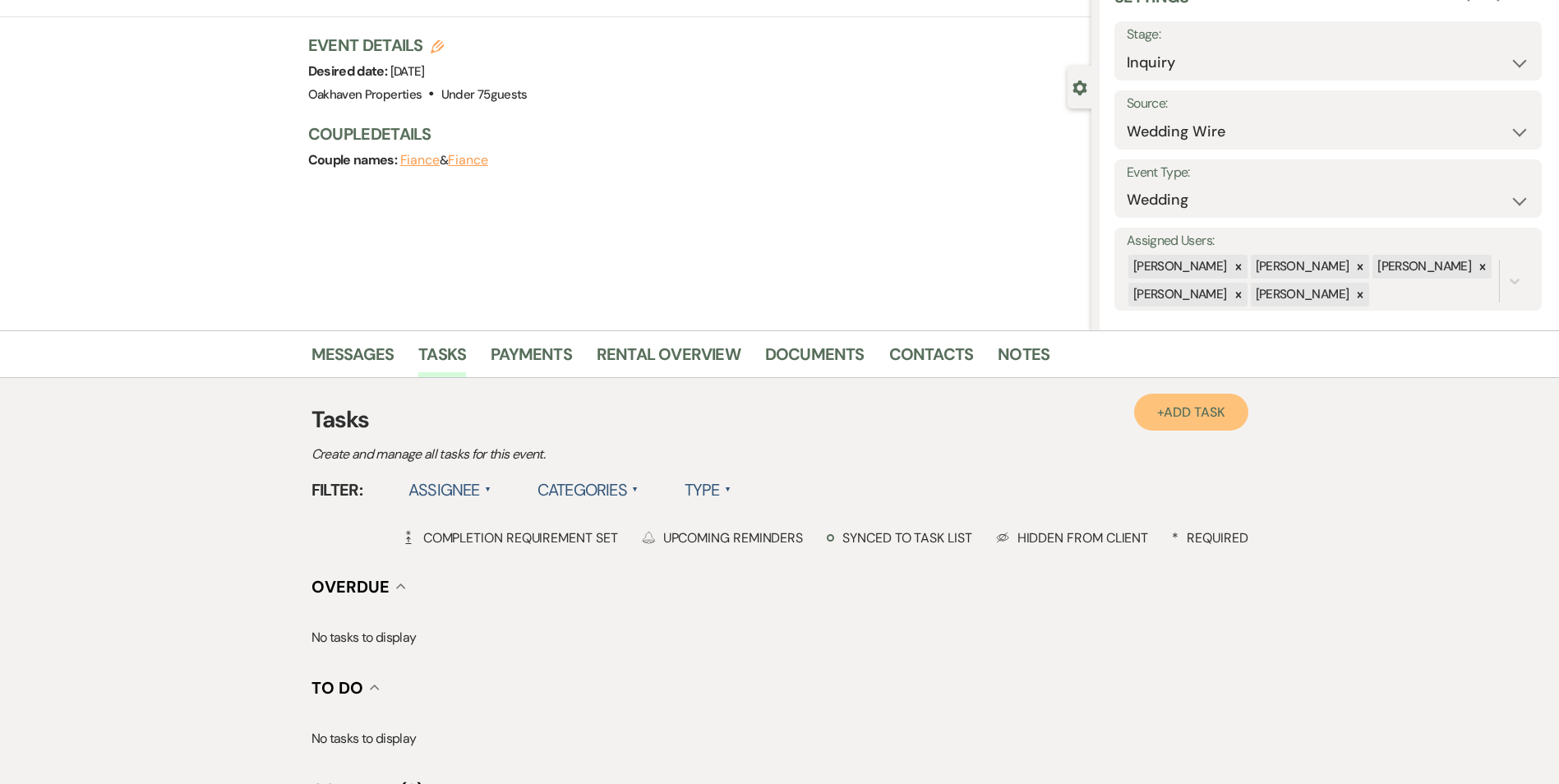
click at [1167, 428] on link "+ Add Task" at bounding box center [1191, 411] width 114 height 37
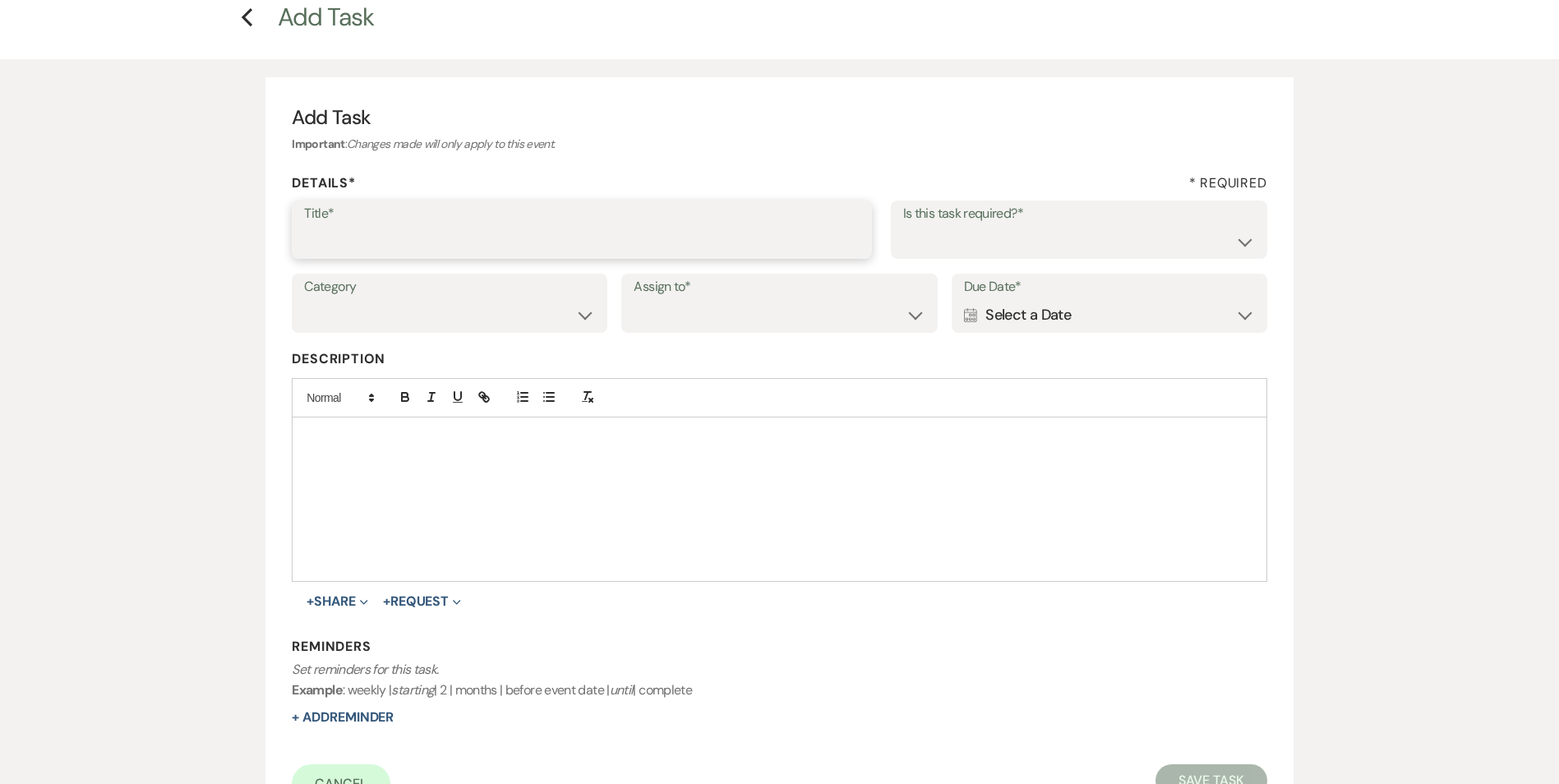
click at [408, 242] on input "Title*" at bounding box center [582, 241] width 556 height 32
type input "if do not hear back [PERSON_NAME] as lost"
click at [1009, 247] on select "Yes No" at bounding box center [1079, 241] width 351 height 32
select select "true"
click at [903, 225] on select "Yes No" at bounding box center [1079, 241] width 351 height 32
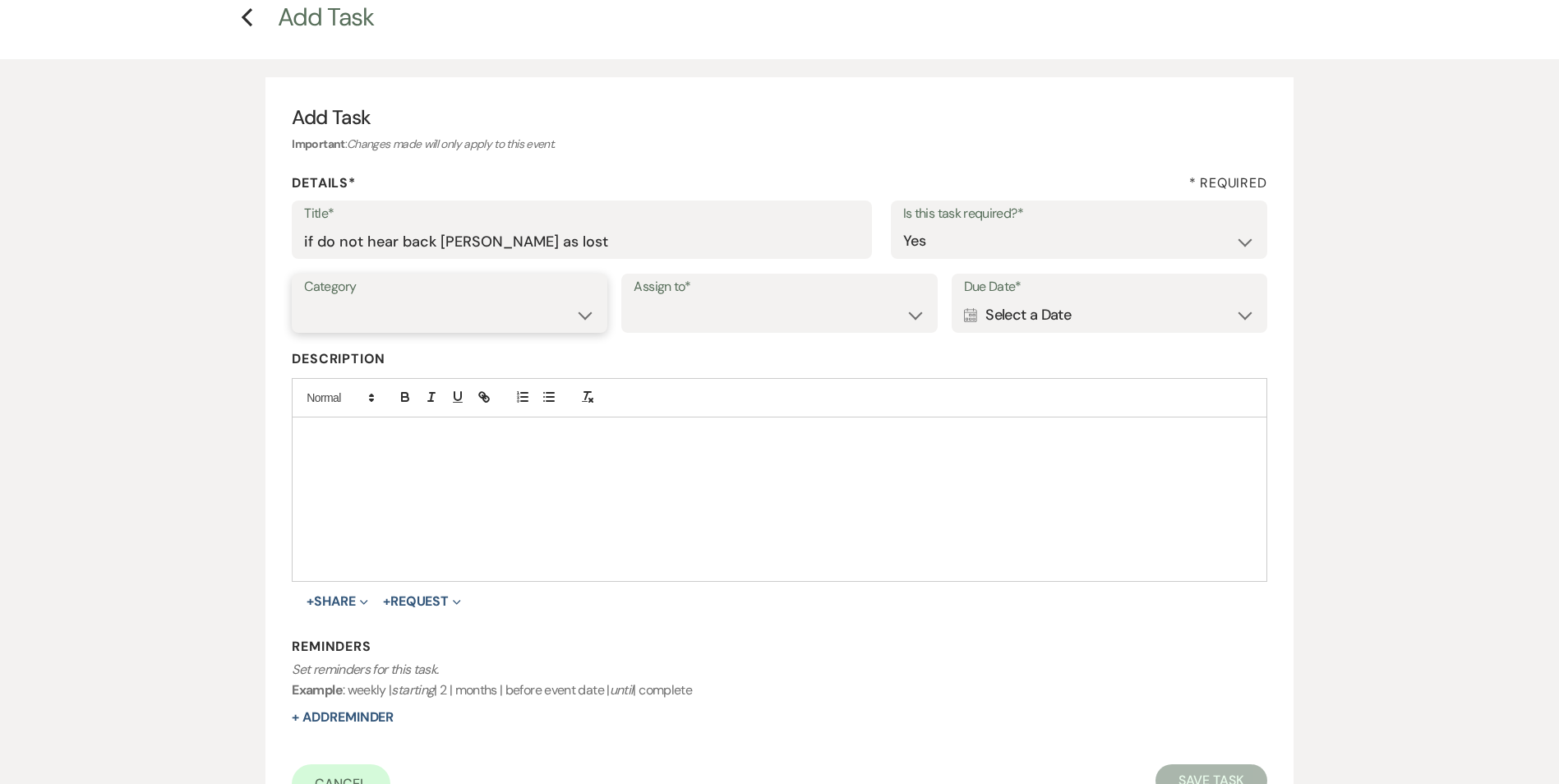
drag, startPoint x: 510, startPoint y: 318, endPoint x: 514, endPoint y: 333, distance: 15.5
click at [510, 317] on select "Venue Vendors Guests Details Finalize & Share" at bounding box center [449, 315] width 290 height 32
select select "31"
click at [304, 299] on select "Venue Vendors Guests Details Finalize & Share" at bounding box center [449, 315] width 290 height 32
click at [675, 325] on select "Venue Client" at bounding box center [779, 315] width 290 height 32
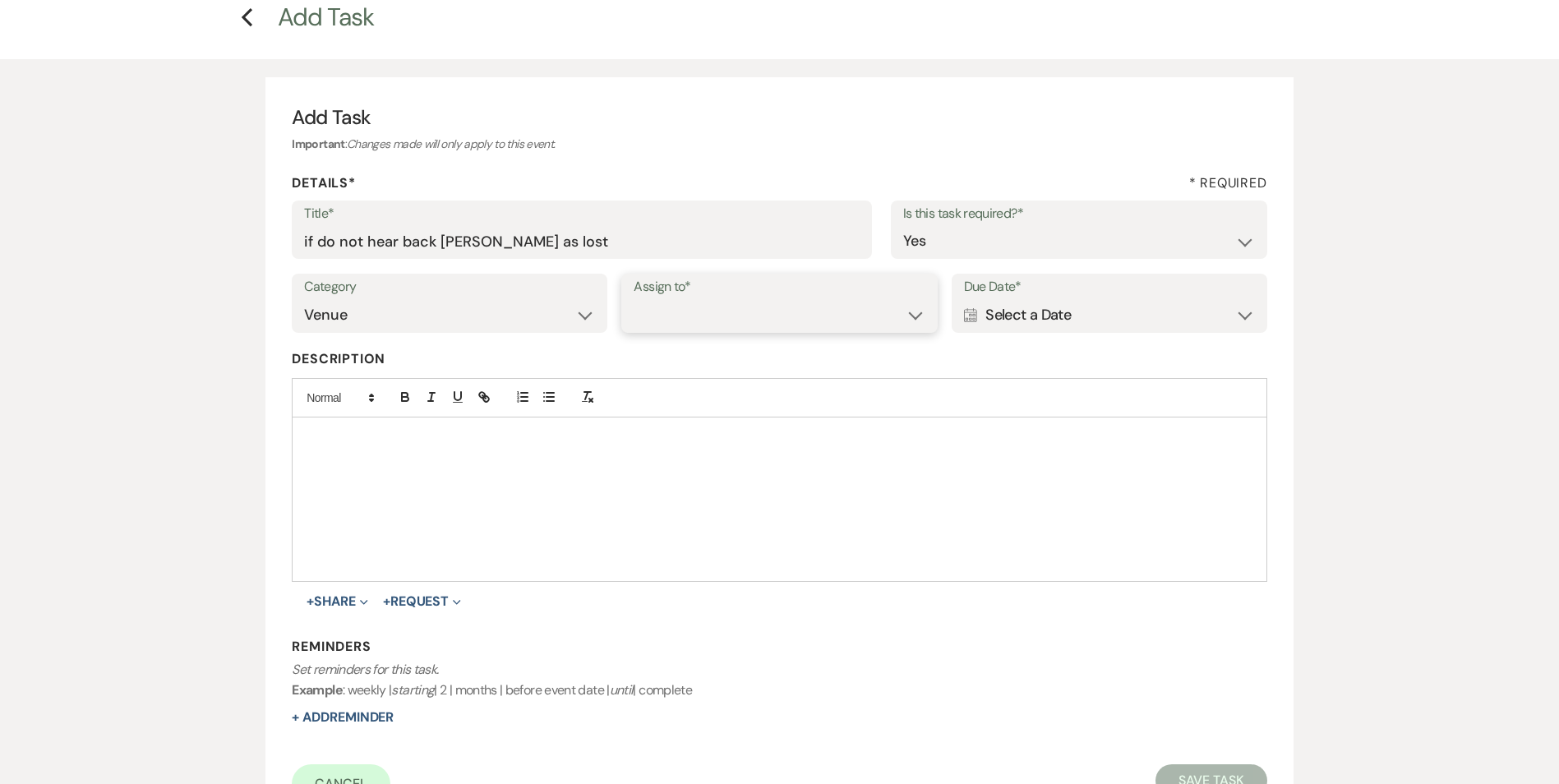
select select "venueHost"
click at [634, 299] on select "Venue Client" at bounding box center [779, 315] width 290 height 32
click at [1059, 304] on div "Calendar Select a Date Expand" at bounding box center [1109, 315] width 290 height 32
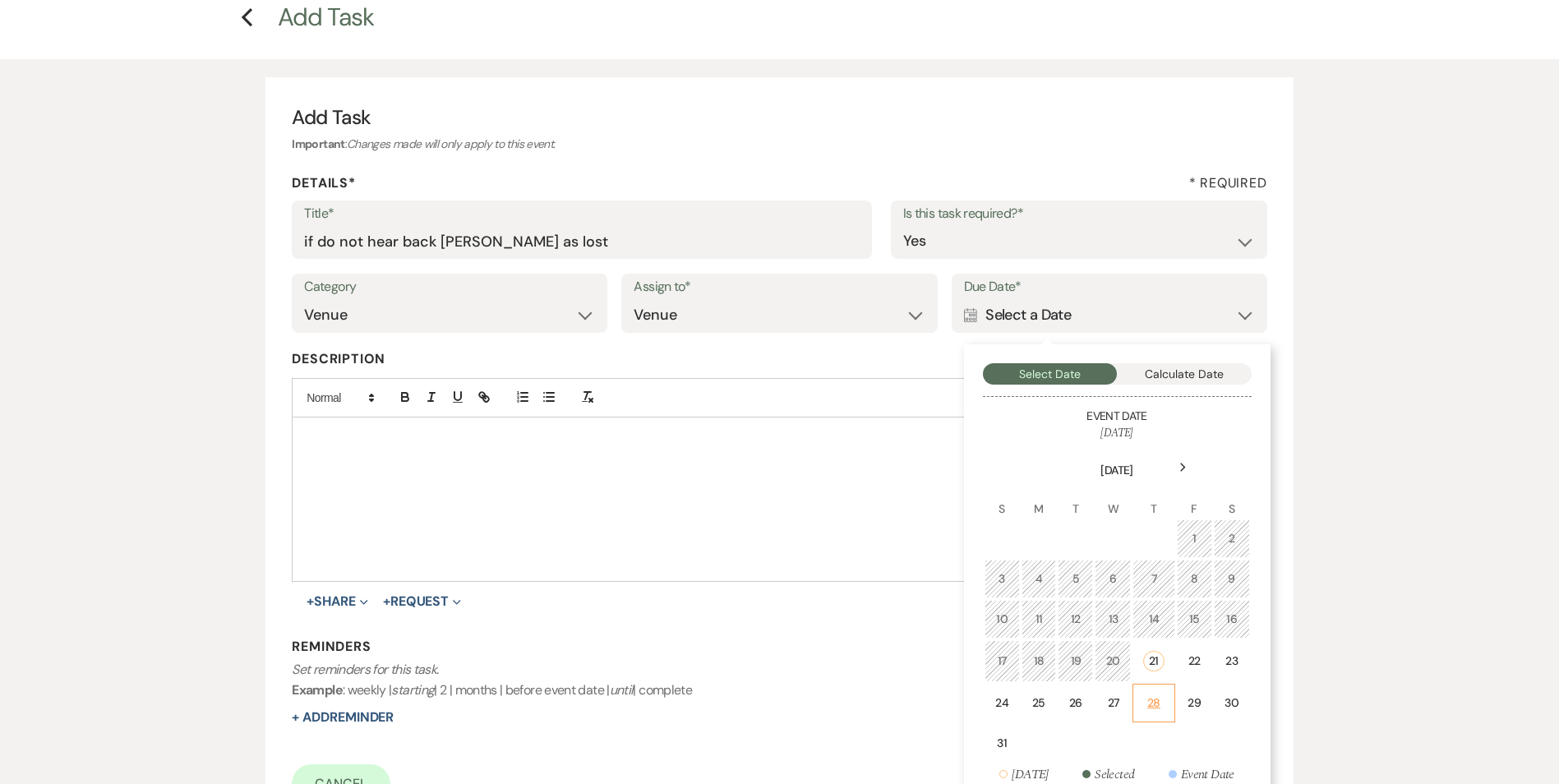
click at [1157, 696] on div "28" at bounding box center [1153, 702] width 21 height 17
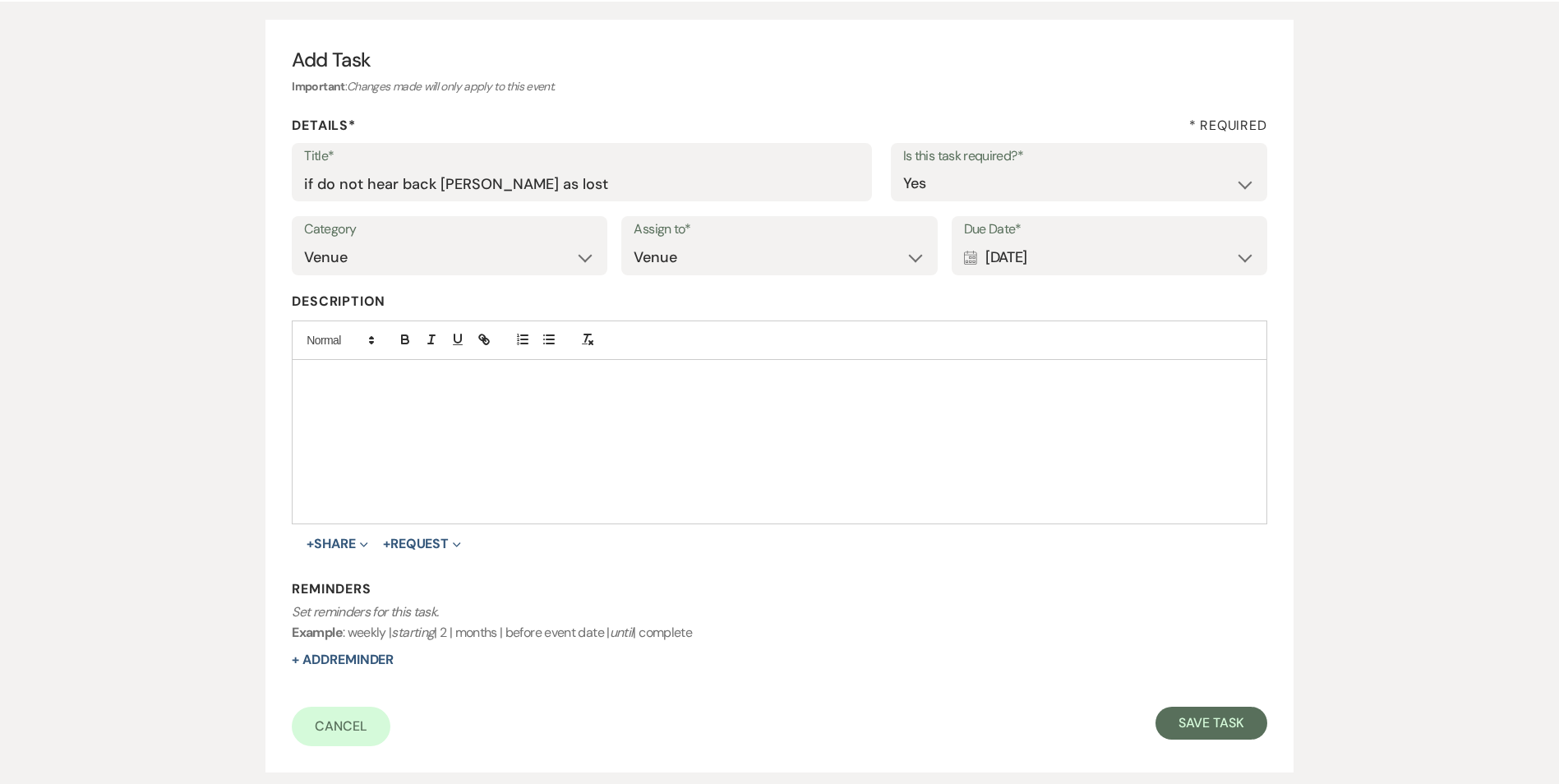
scroll to position [165, 0]
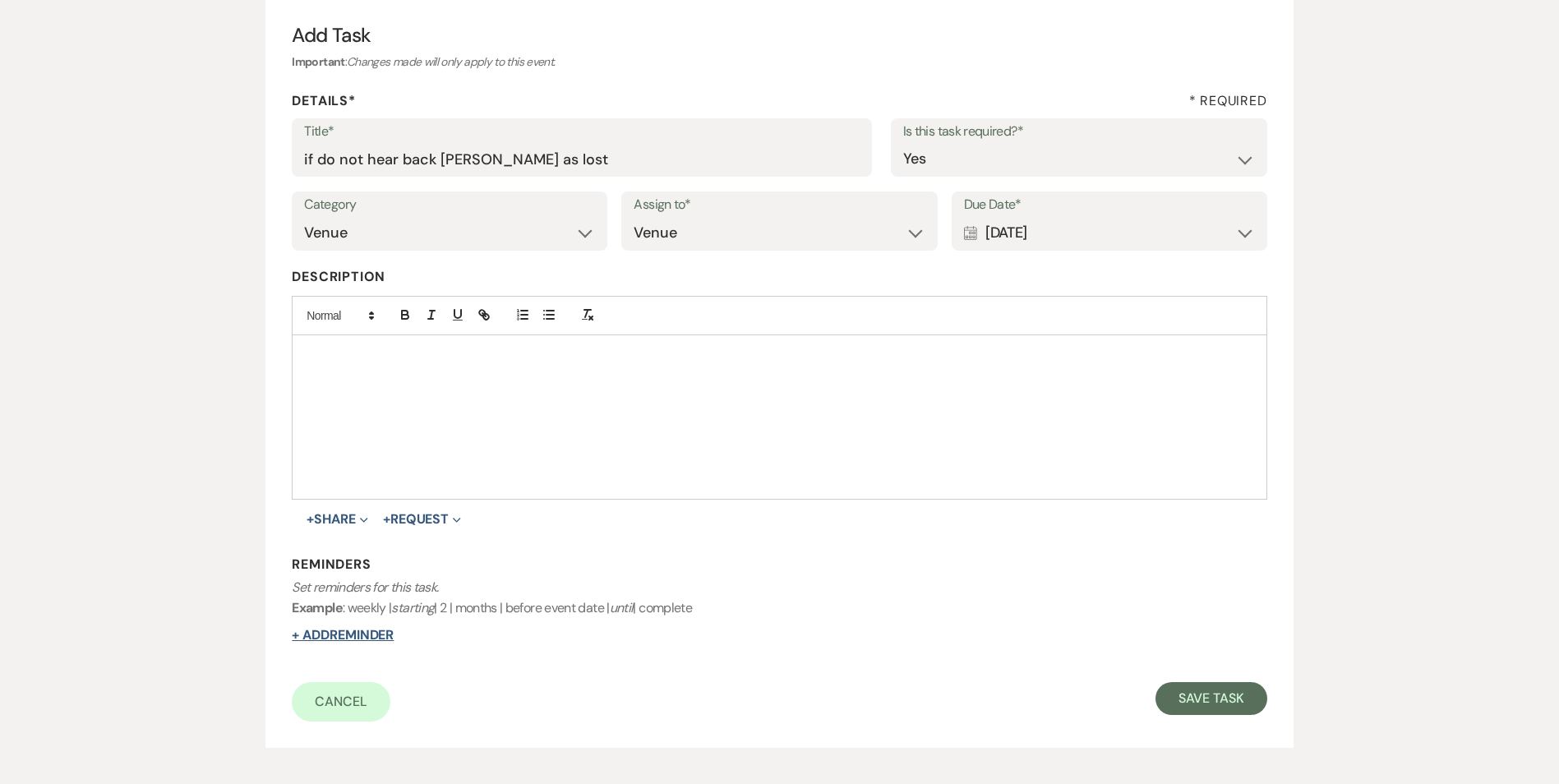
click at [356, 636] on button "+ Add Reminder" at bounding box center [342, 634] width 102 height 13
select select "host"
select select "days"
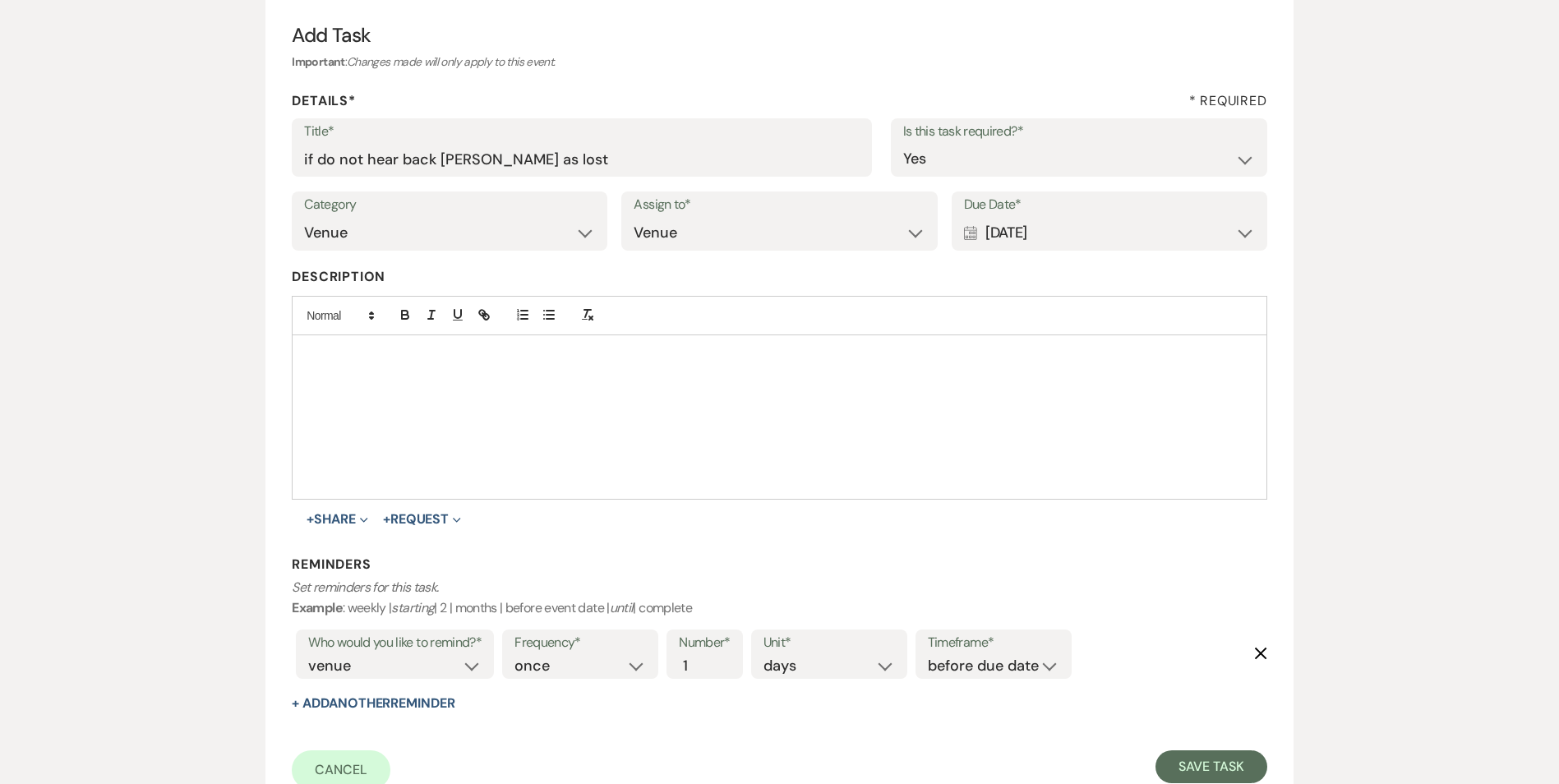
click at [996, 678] on div "Frequency* once daily weekly monthly Number* 1 Unit* days weeks months Timefram…" at bounding box center [786, 659] width 578 height 68
click at [991, 659] on select "before due date after due date on due date on custom date" at bounding box center [994, 665] width 132 height 22
select select "onDueDate"
click at [928, 654] on select "before due date after due date on due date on custom date" at bounding box center [994, 665] width 132 height 22
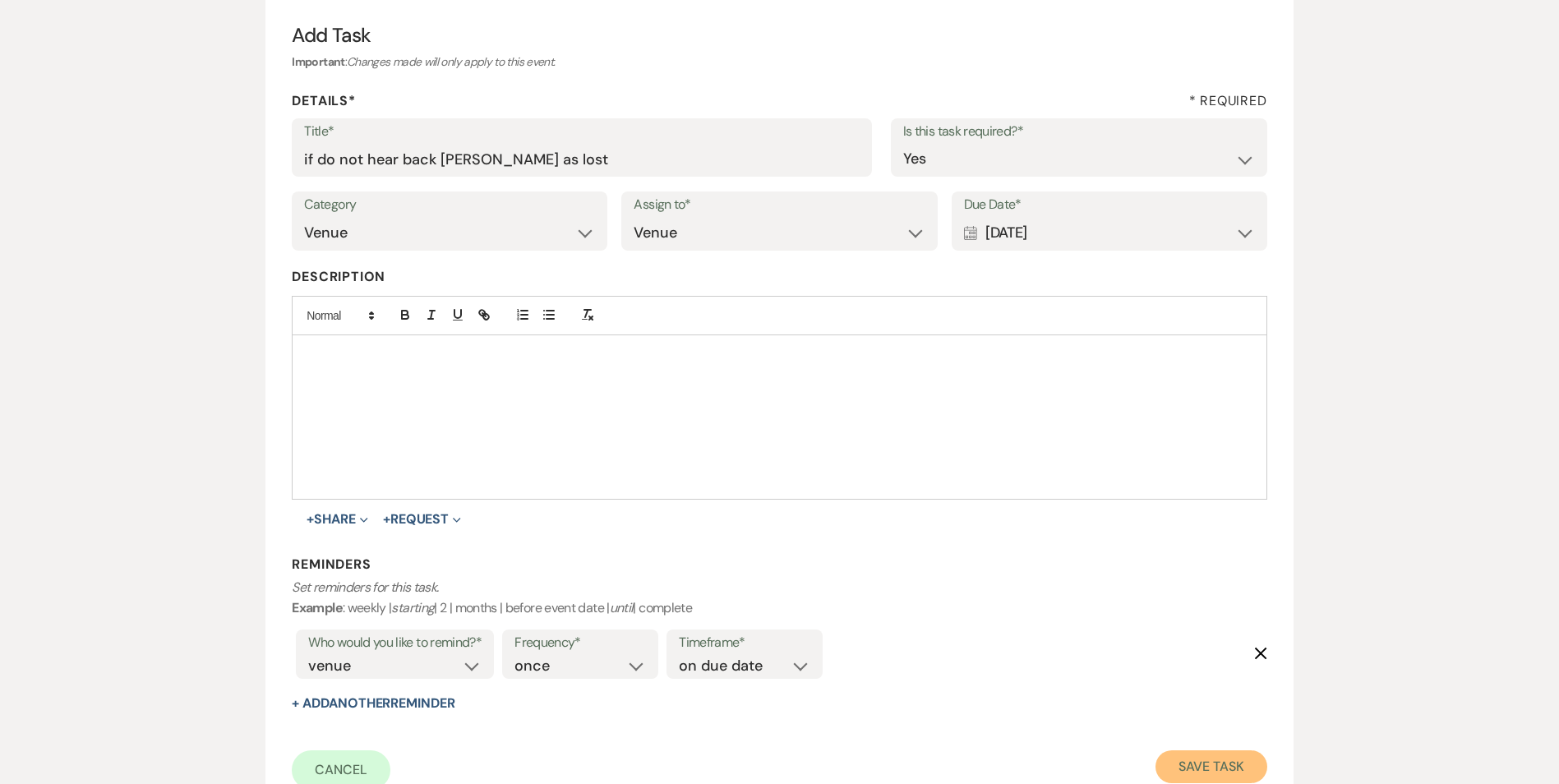
click at [1188, 767] on button "Save Task" at bounding box center [1211, 766] width 111 height 33
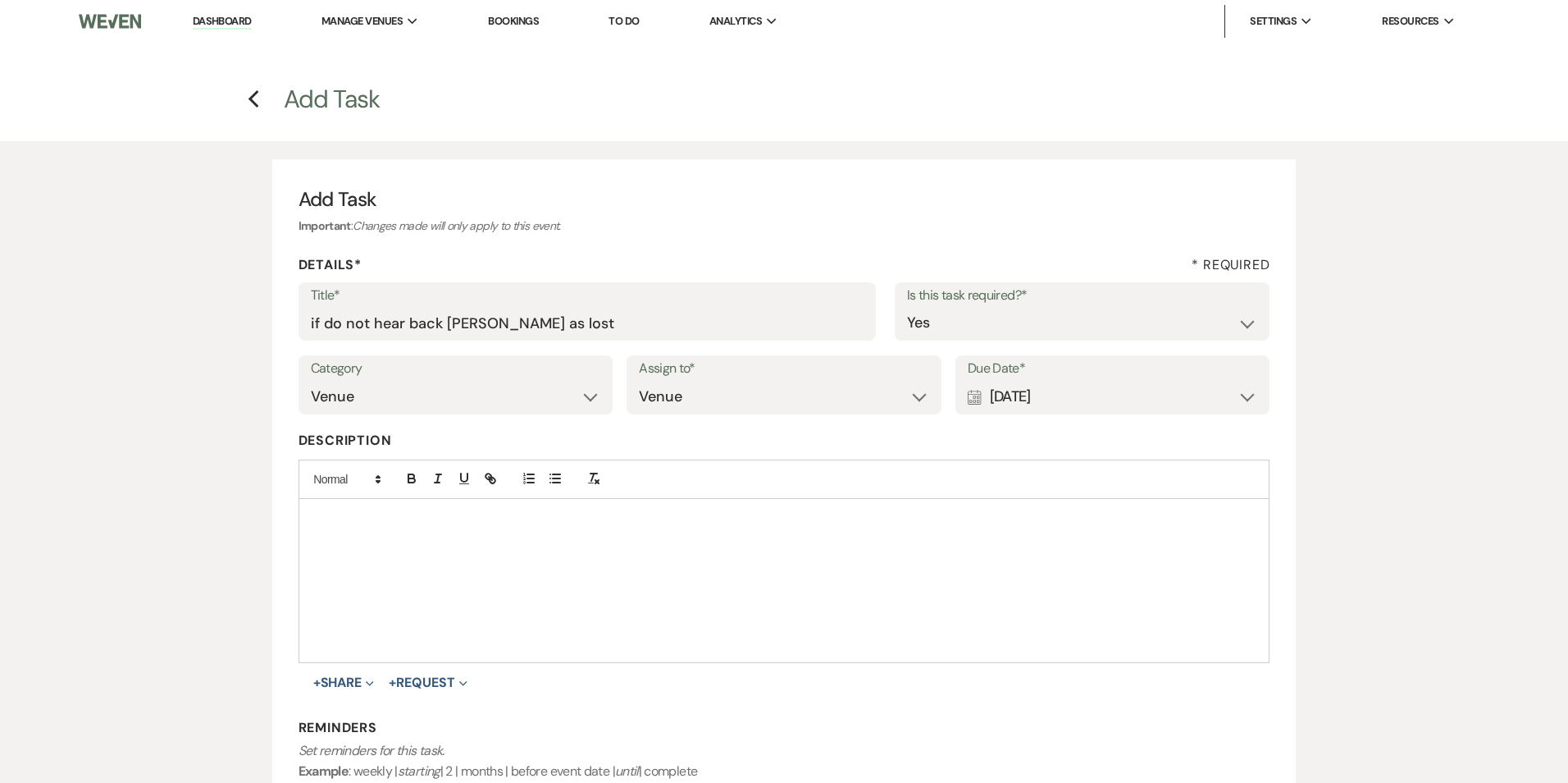
select select "3"
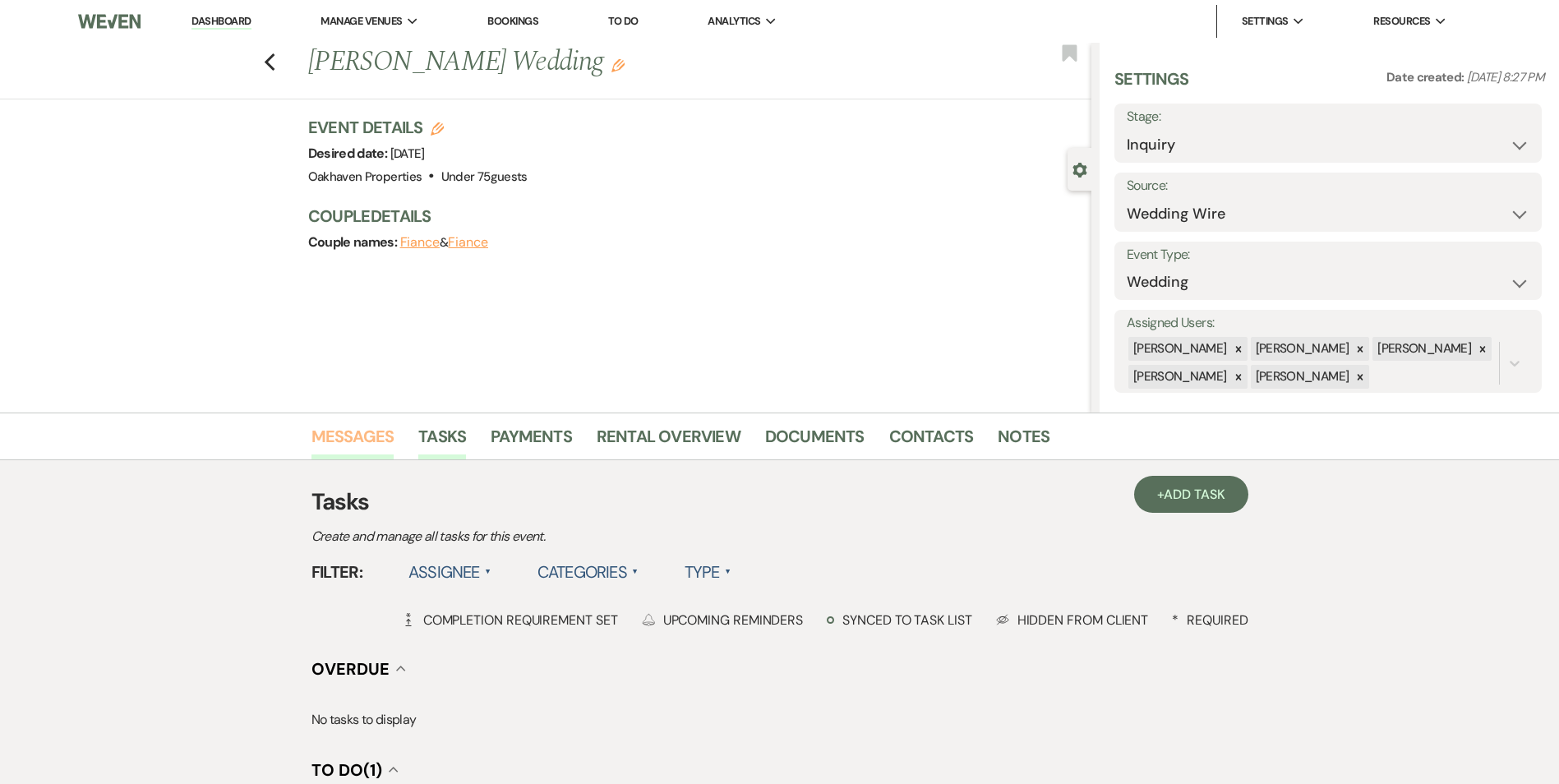
drag, startPoint x: 374, startPoint y: 437, endPoint x: 717, endPoint y: 471, distance: 344.7
click at [374, 436] on link "Messages" at bounding box center [352, 441] width 83 height 36
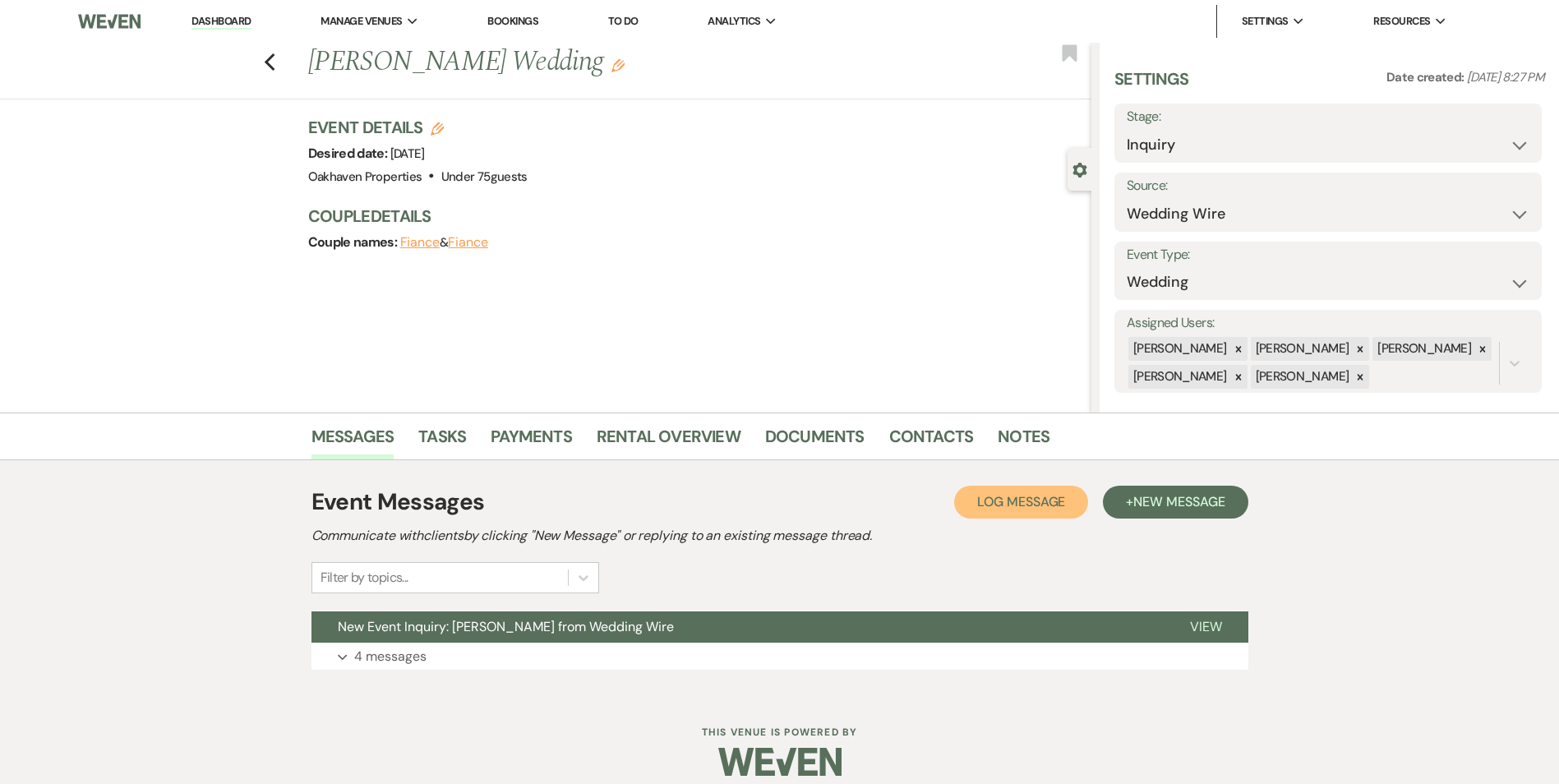
click at [1038, 496] on span "Log Message" at bounding box center [1021, 501] width 88 height 17
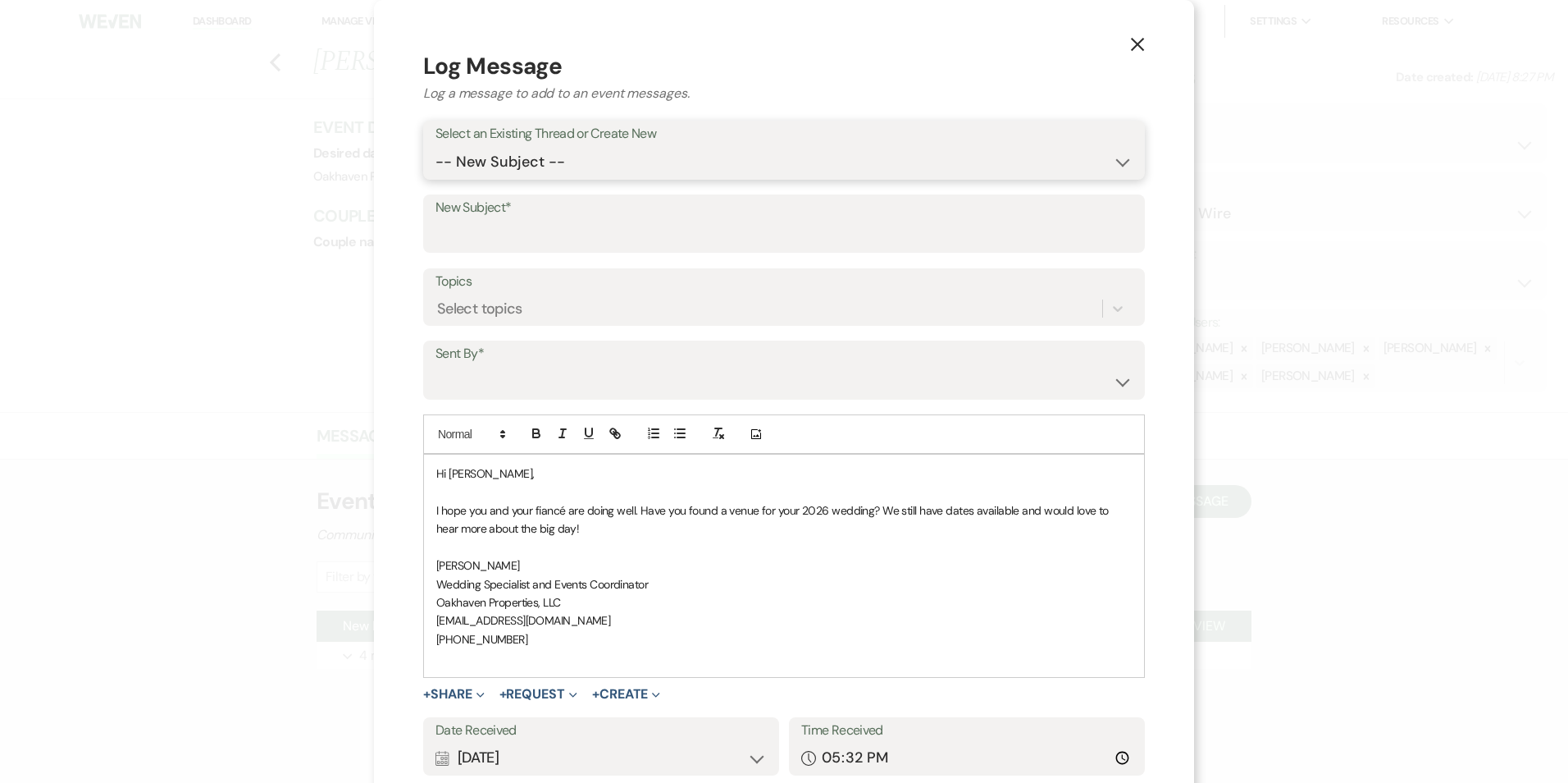
drag, startPoint x: 530, startPoint y: 145, endPoint x: 530, endPoint y: 155, distance: 10.0
click at [530, 146] on select "-- New Subject -- New Event Inquiry: Maggie Stewart from Wedding Wire" at bounding box center [784, 162] width 697 height 32
select select "396576"
click at [435, 146] on select "-- New Subject -- New Event Inquiry: Maggie Stewart from Wedding Wire" at bounding box center [784, 162] width 697 height 32
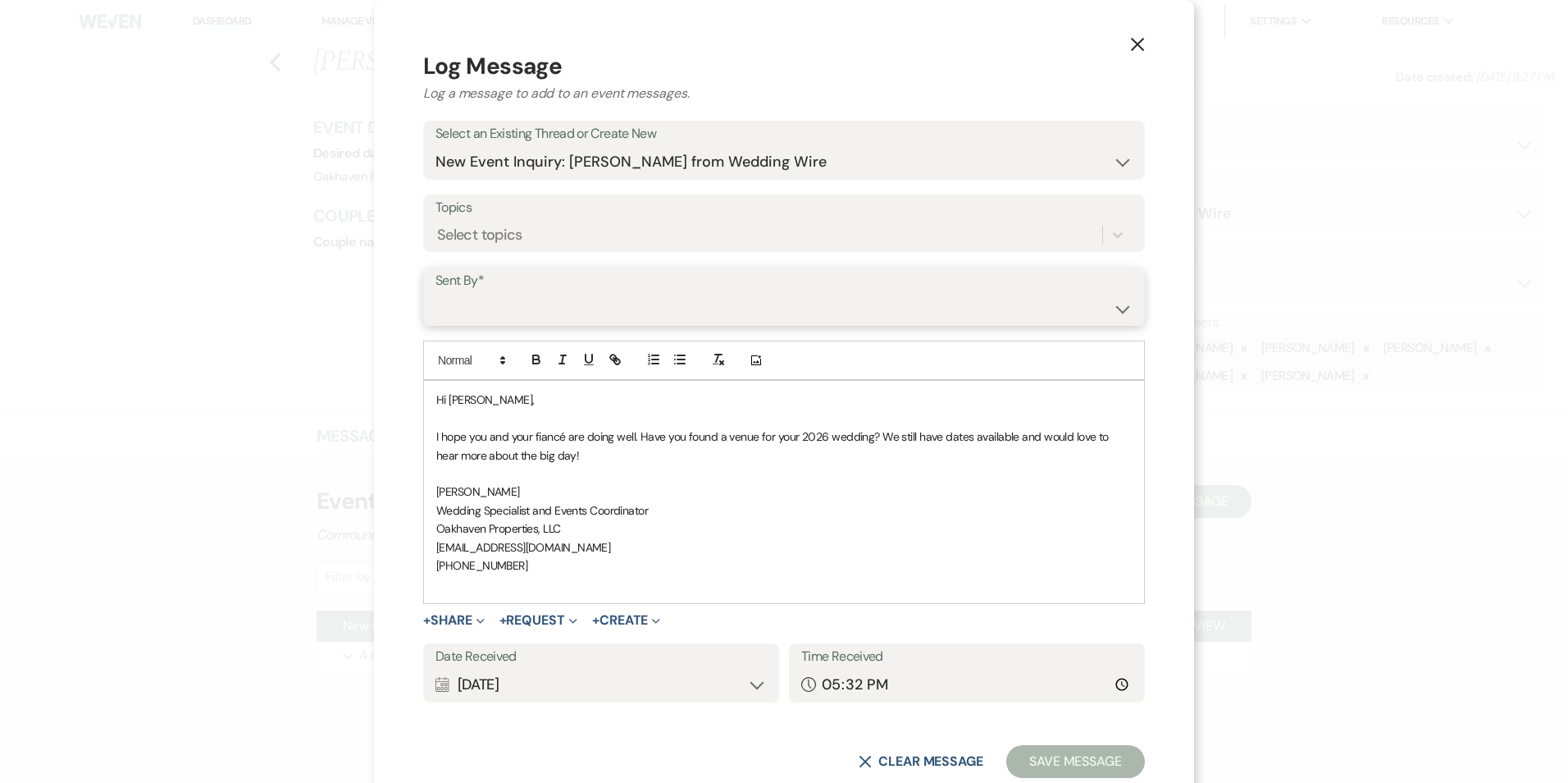
click at [525, 320] on select "Patience Ergish (pdergish@aol.com) Jeanette Wagoner (jeanette@experienceoakhave…" at bounding box center [784, 308] width 697 height 32
select select "user-127923"
click at [435, 292] on select "Patience Ergish (pdergish@aol.com) Jeanette Wagoner (jeanette@experienceoakhave…" at bounding box center [784, 308] width 697 height 32
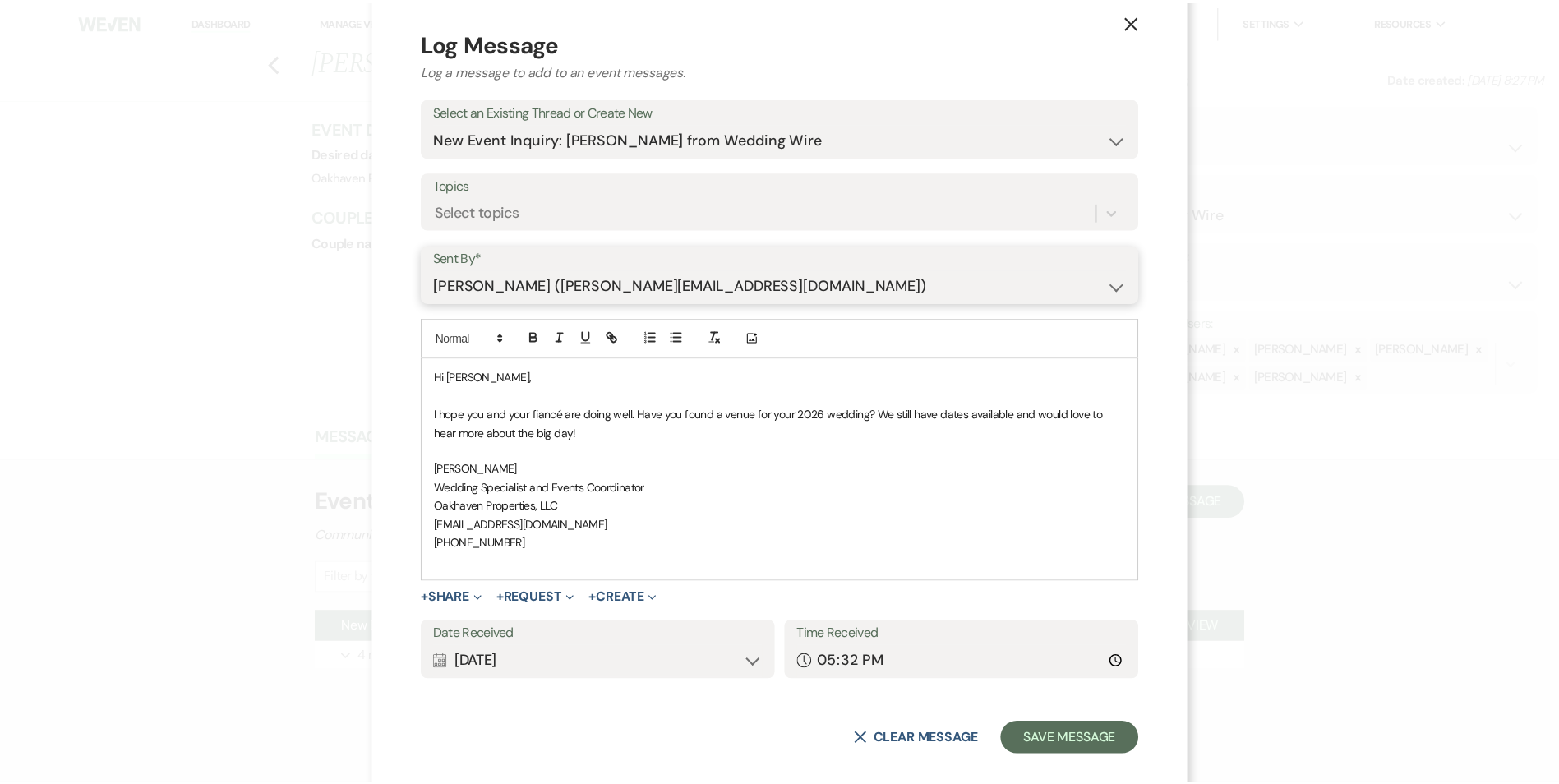
scroll to position [44, 0]
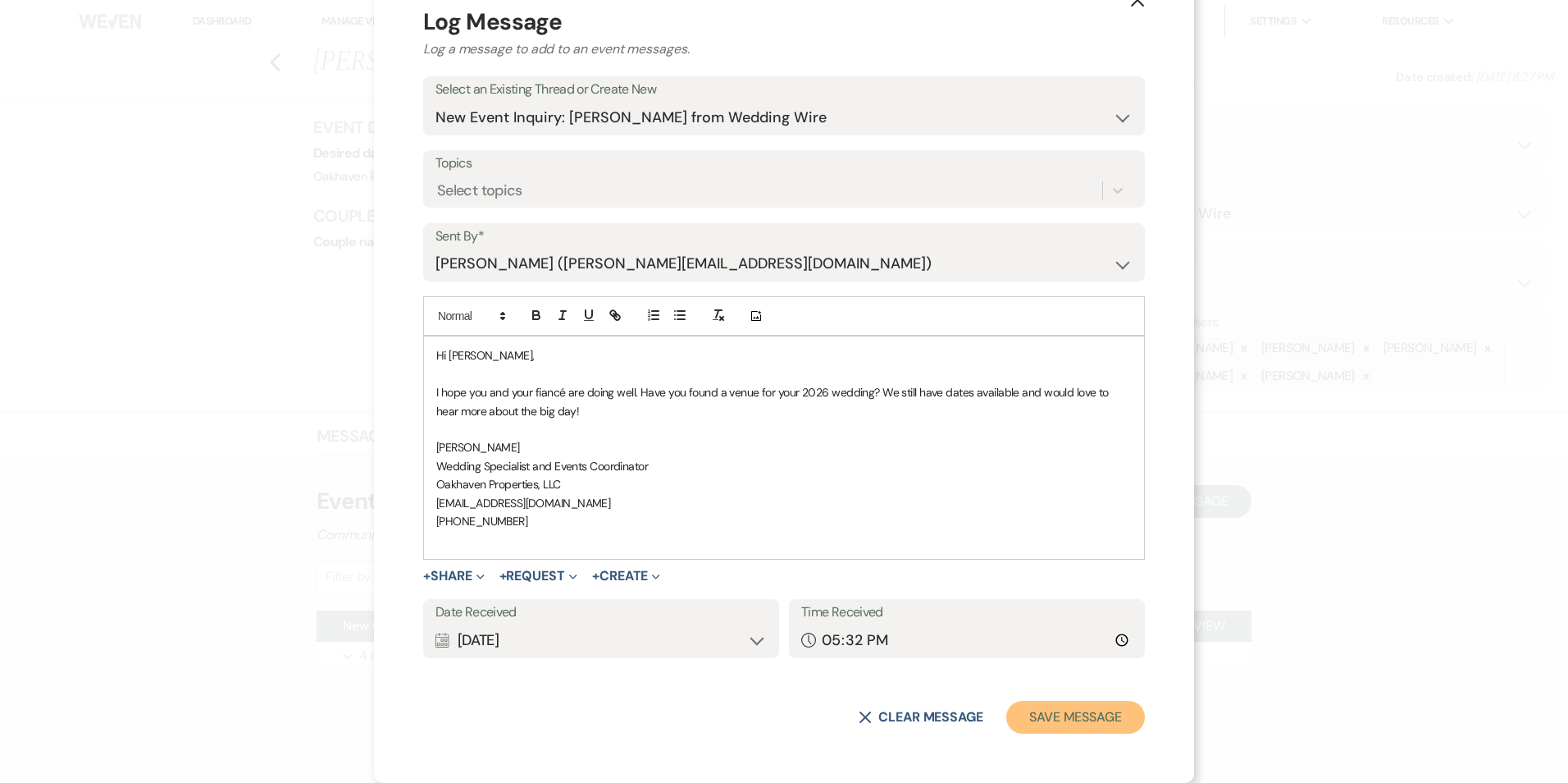
click at [1074, 718] on button "Save Message" at bounding box center [1075, 716] width 138 height 33
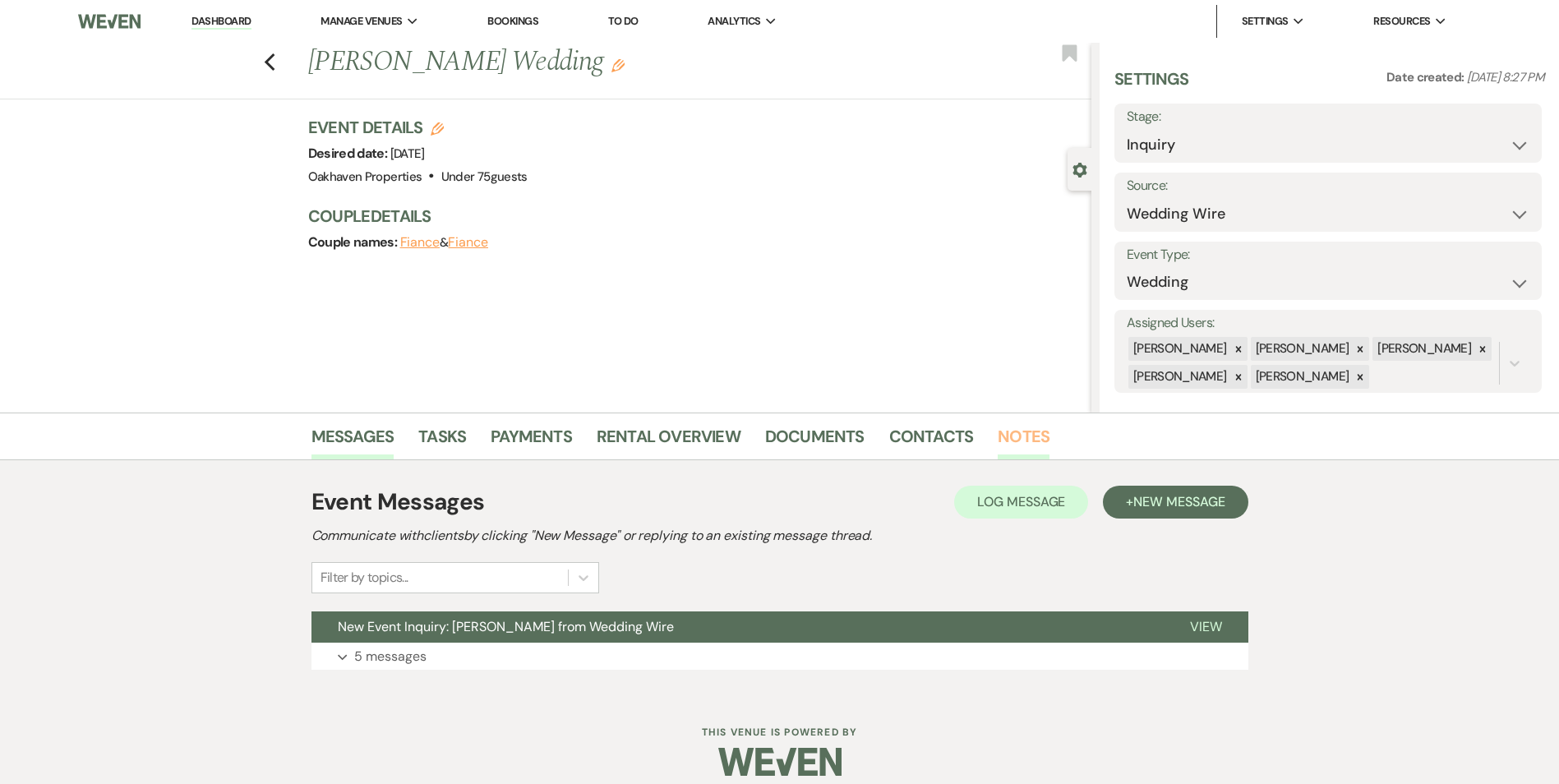
click at [1031, 455] on link "Notes" at bounding box center [1024, 441] width 52 height 36
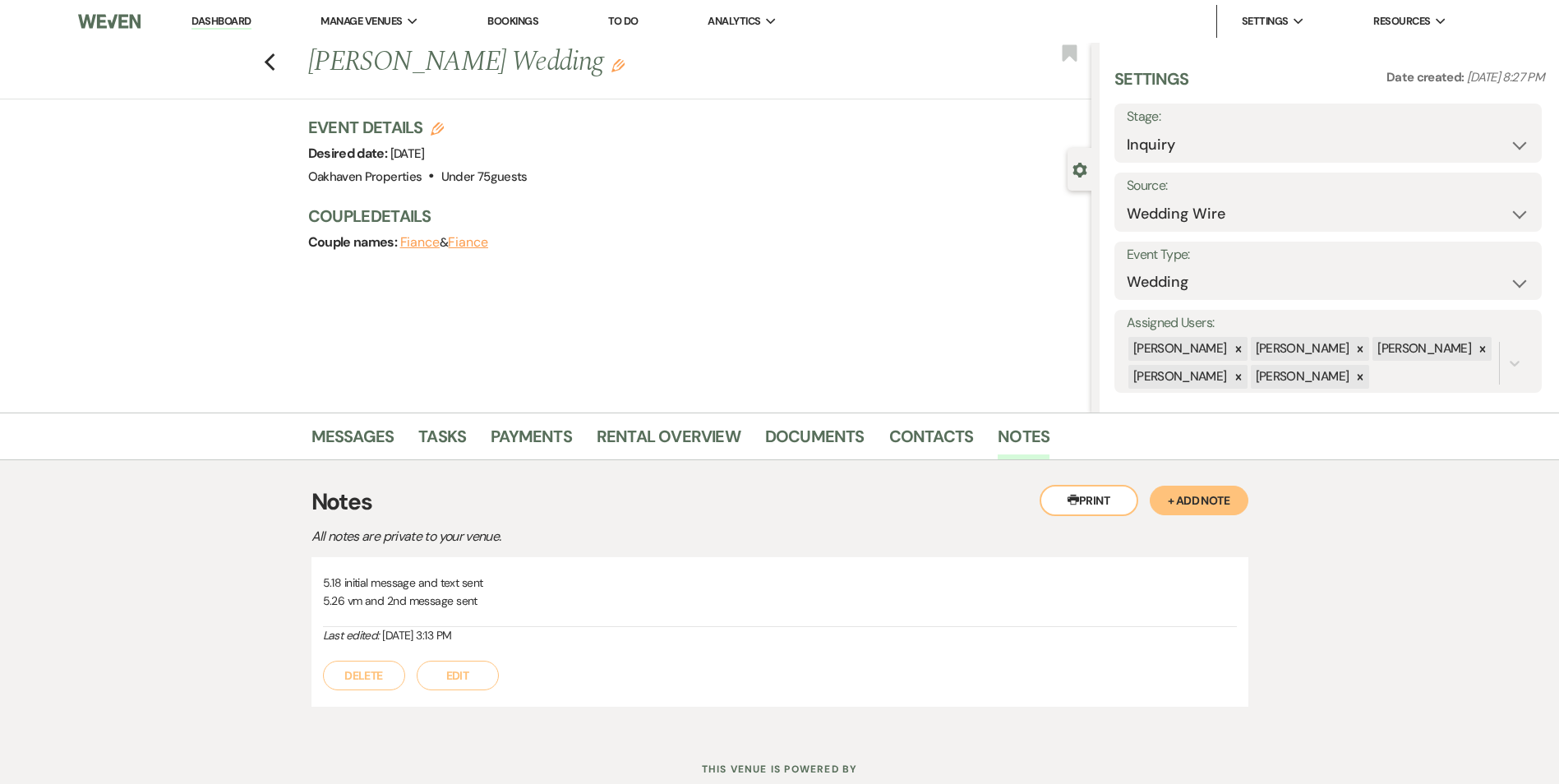
click at [460, 669] on button "Edit" at bounding box center [457, 675] width 82 height 30
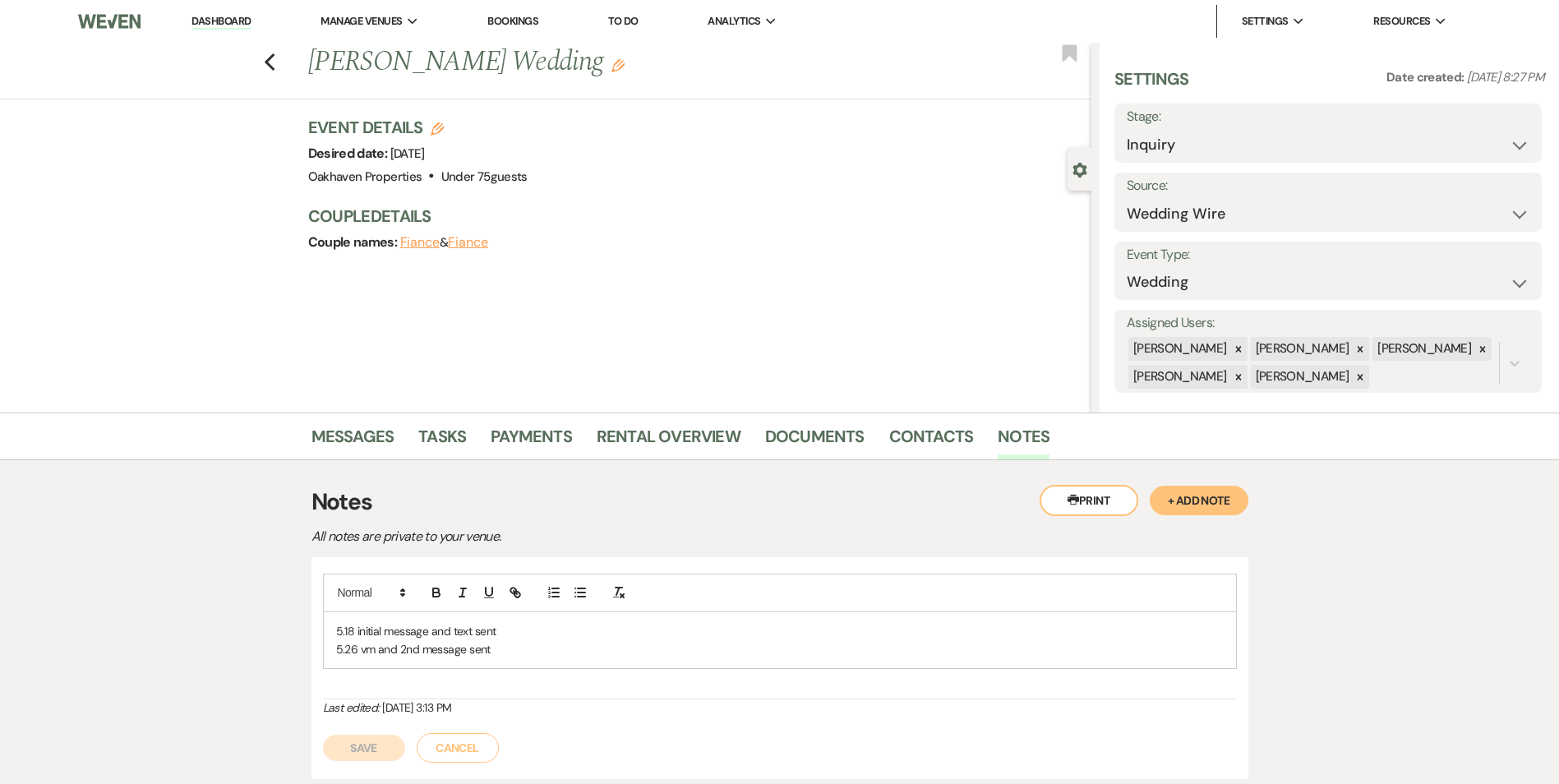
drag, startPoint x: 468, startPoint y: 669, endPoint x: 496, endPoint y: 650, distance: 33.8
click at [495, 649] on p "5.26 vm and 2nd message sent" at bounding box center [780, 648] width 887 height 18
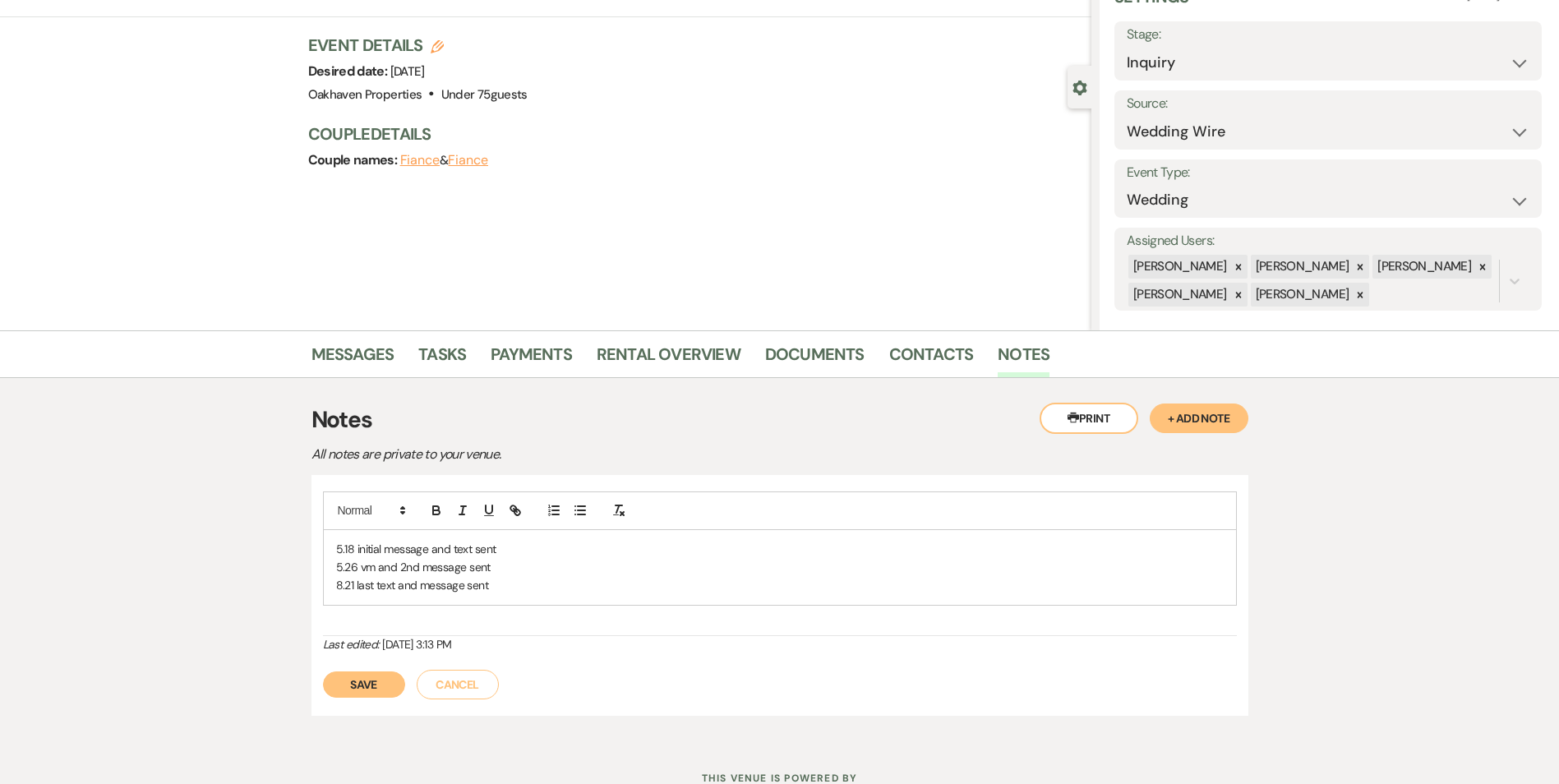
click at [372, 680] on button "Save" at bounding box center [364, 684] width 82 height 26
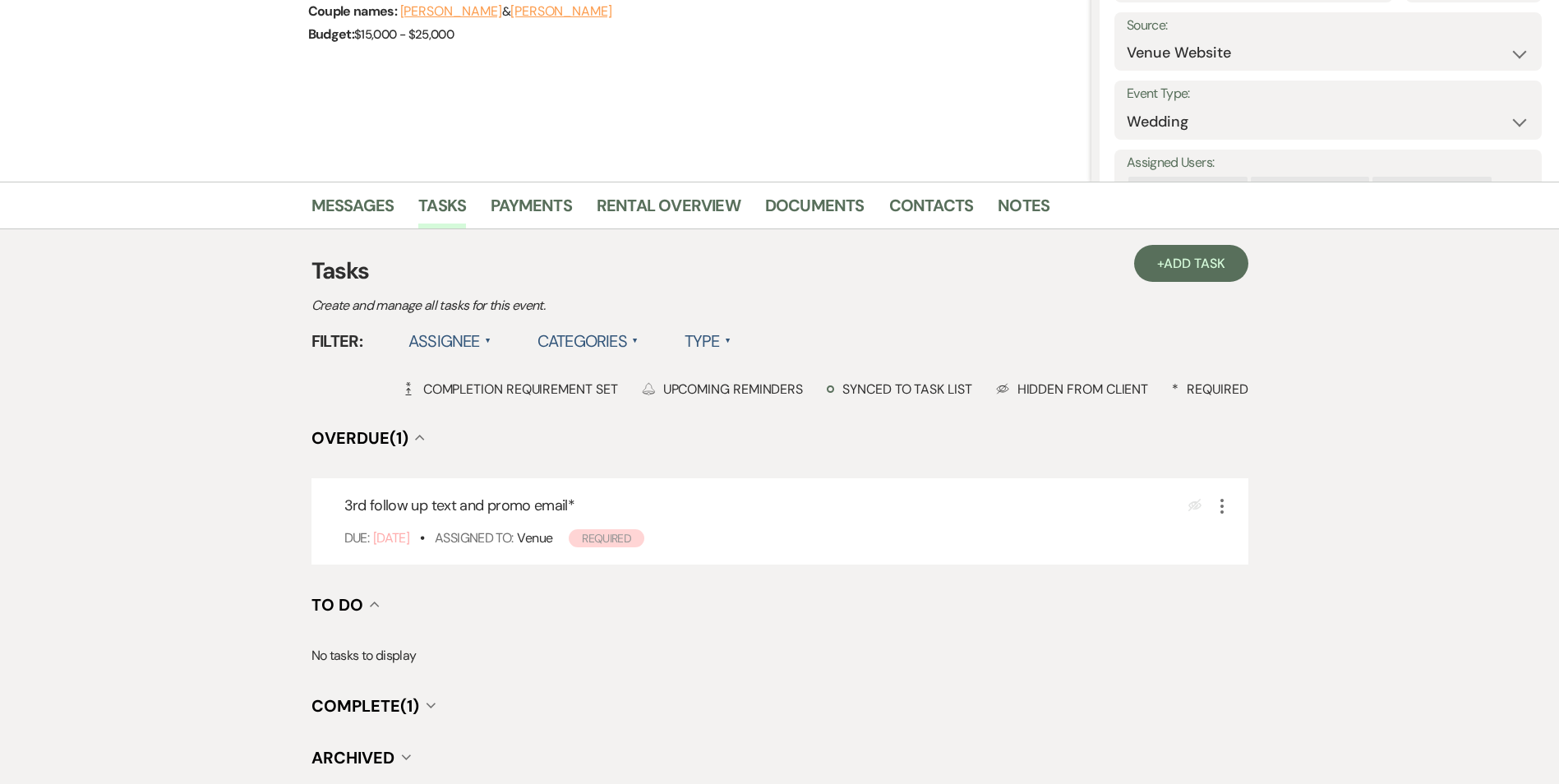
scroll to position [246, 0]
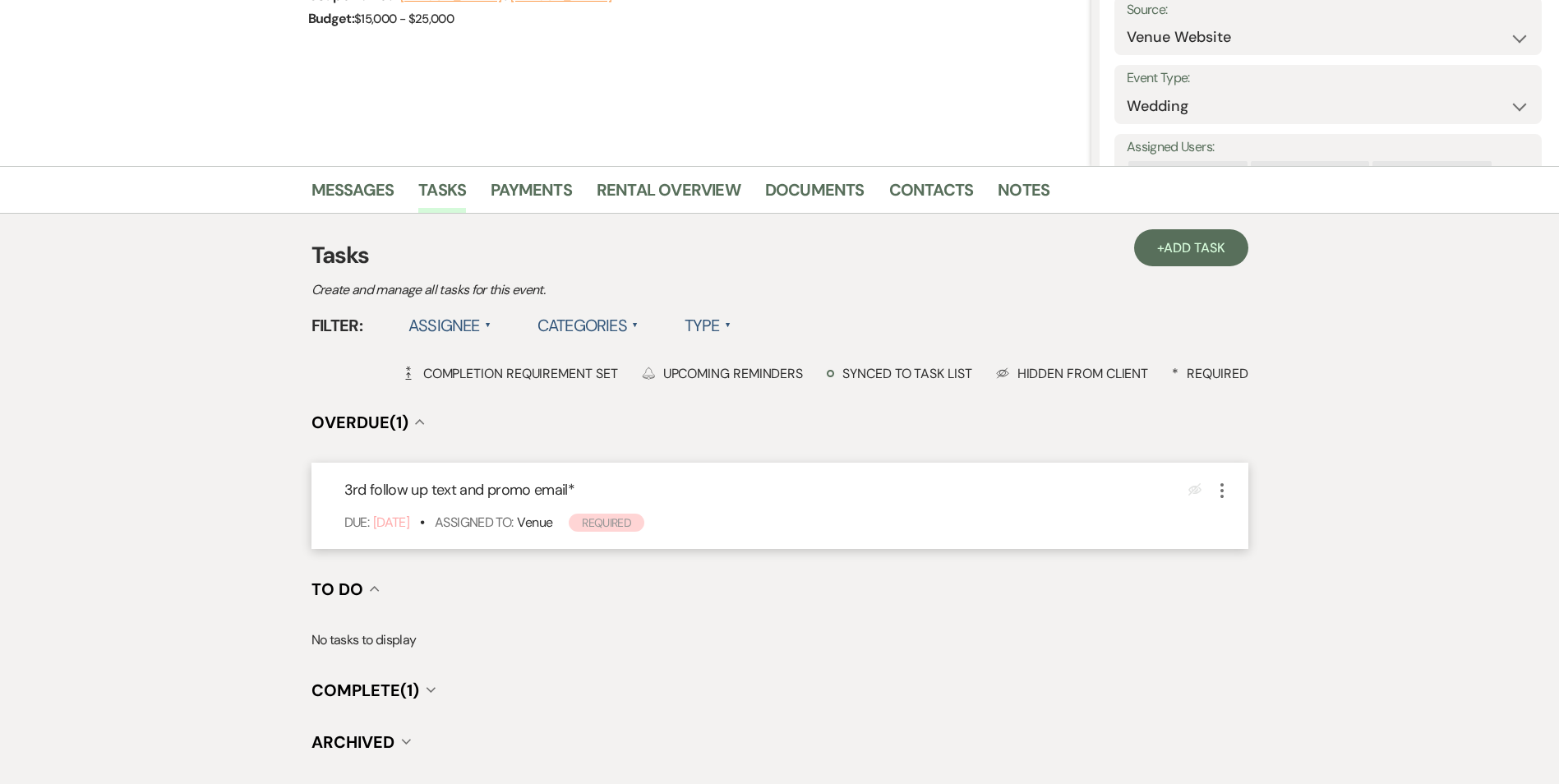
click at [1221, 494] on icon "More" at bounding box center [1223, 491] width 20 height 20
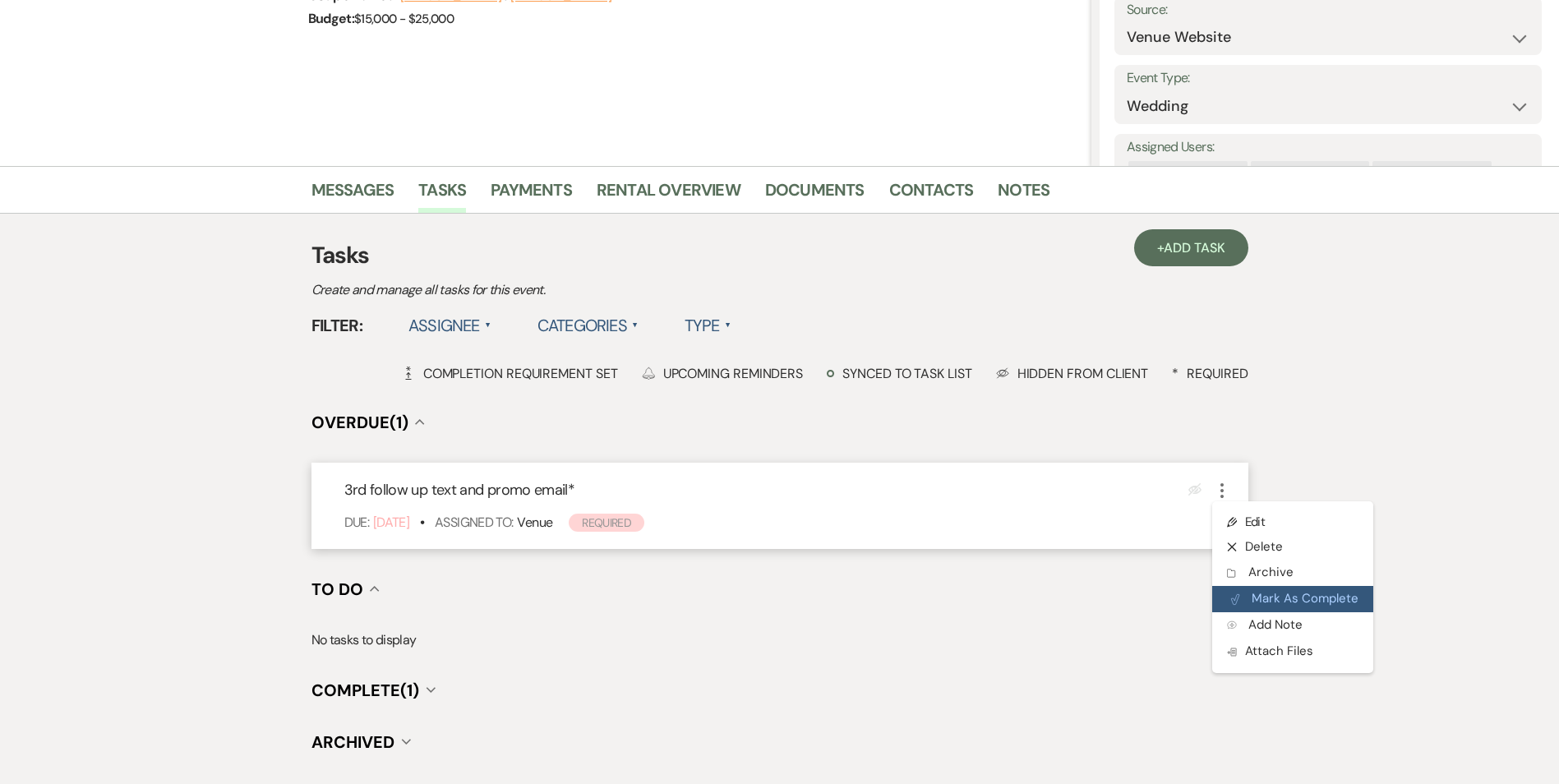
click at [1263, 605] on button "Plan Portal Link Mark As Complete" at bounding box center [1293, 598] width 161 height 26
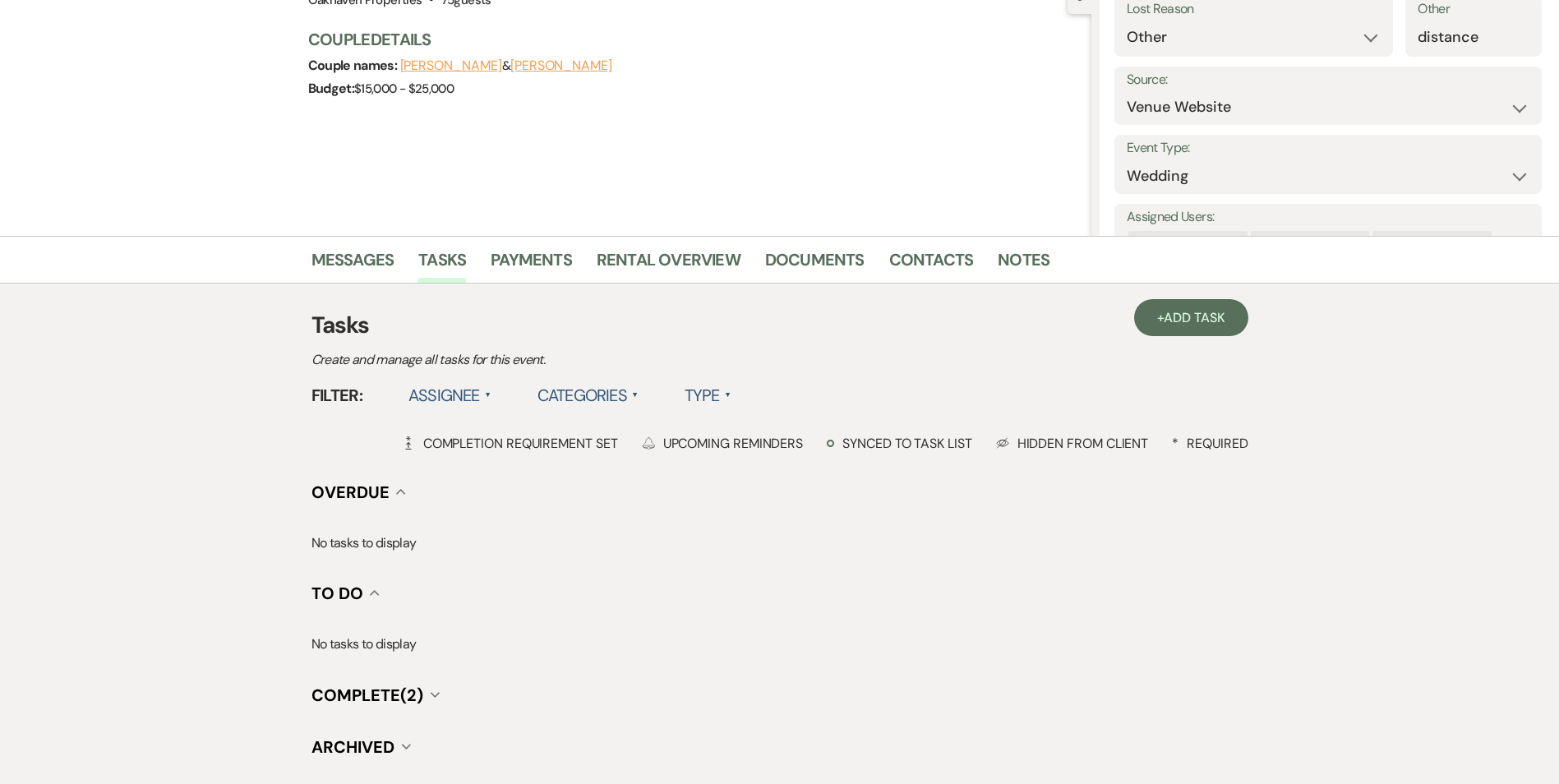
scroll to position [0, 0]
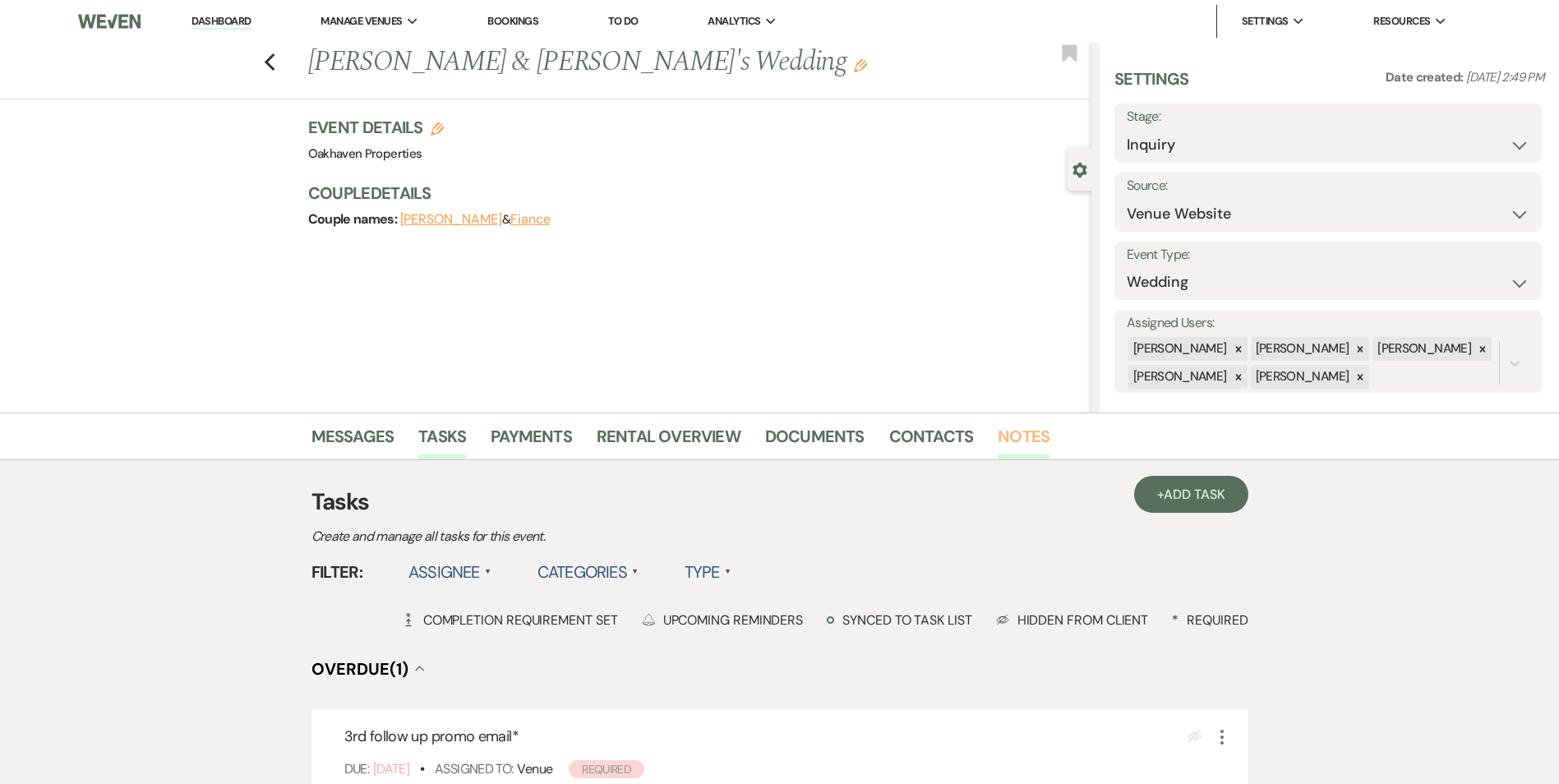
click at [1012, 434] on link "Notes" at bounding box center [1024, 441] width 52 height 36
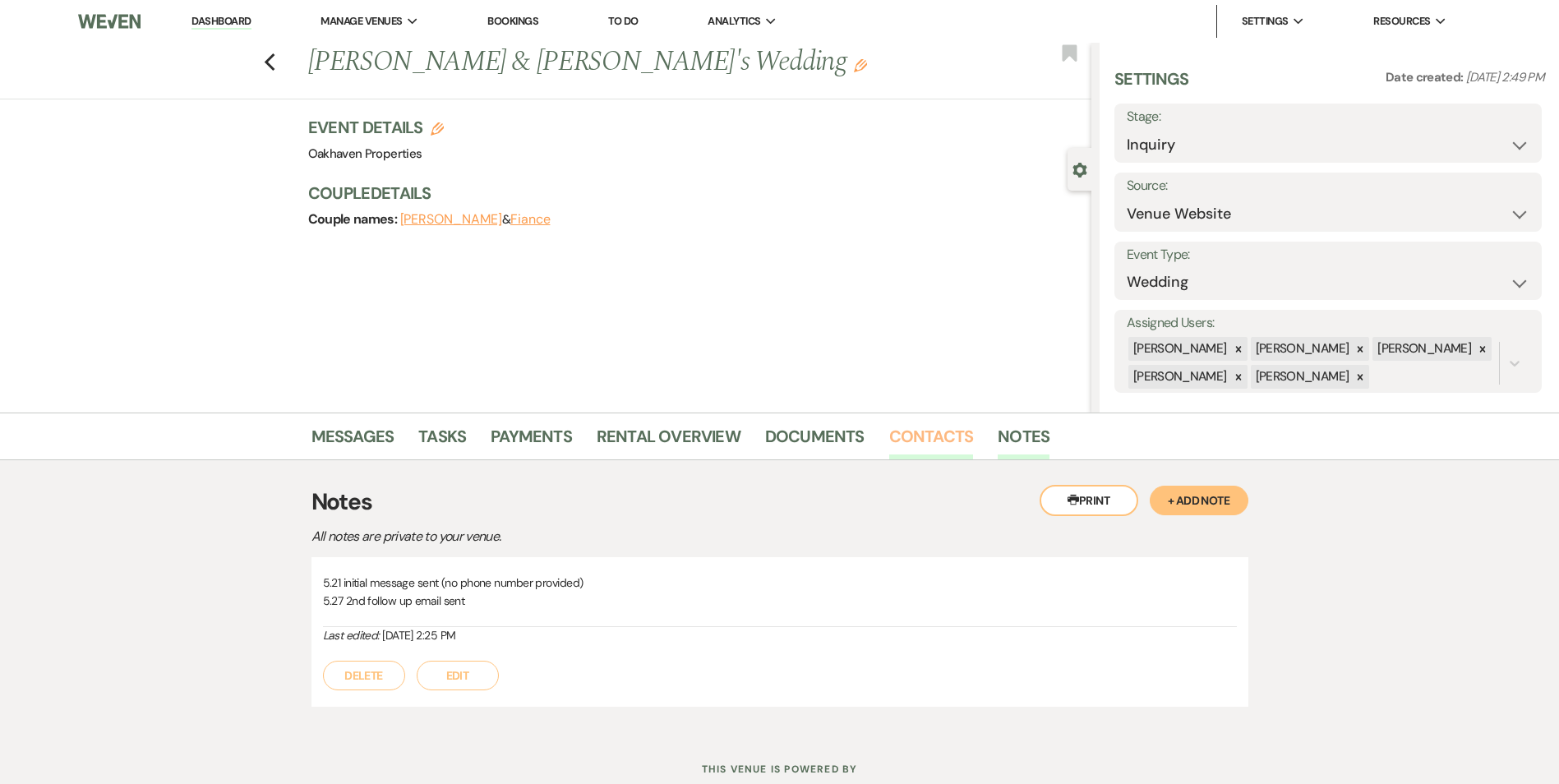
drag, startPoint x: 905, startPoint y: 444, endPoint x: 910, endPoint y: 452, distance: 9.4
click at [906, 444] on link "Contacts" at bounding box center [931, 441] width 85 height 36
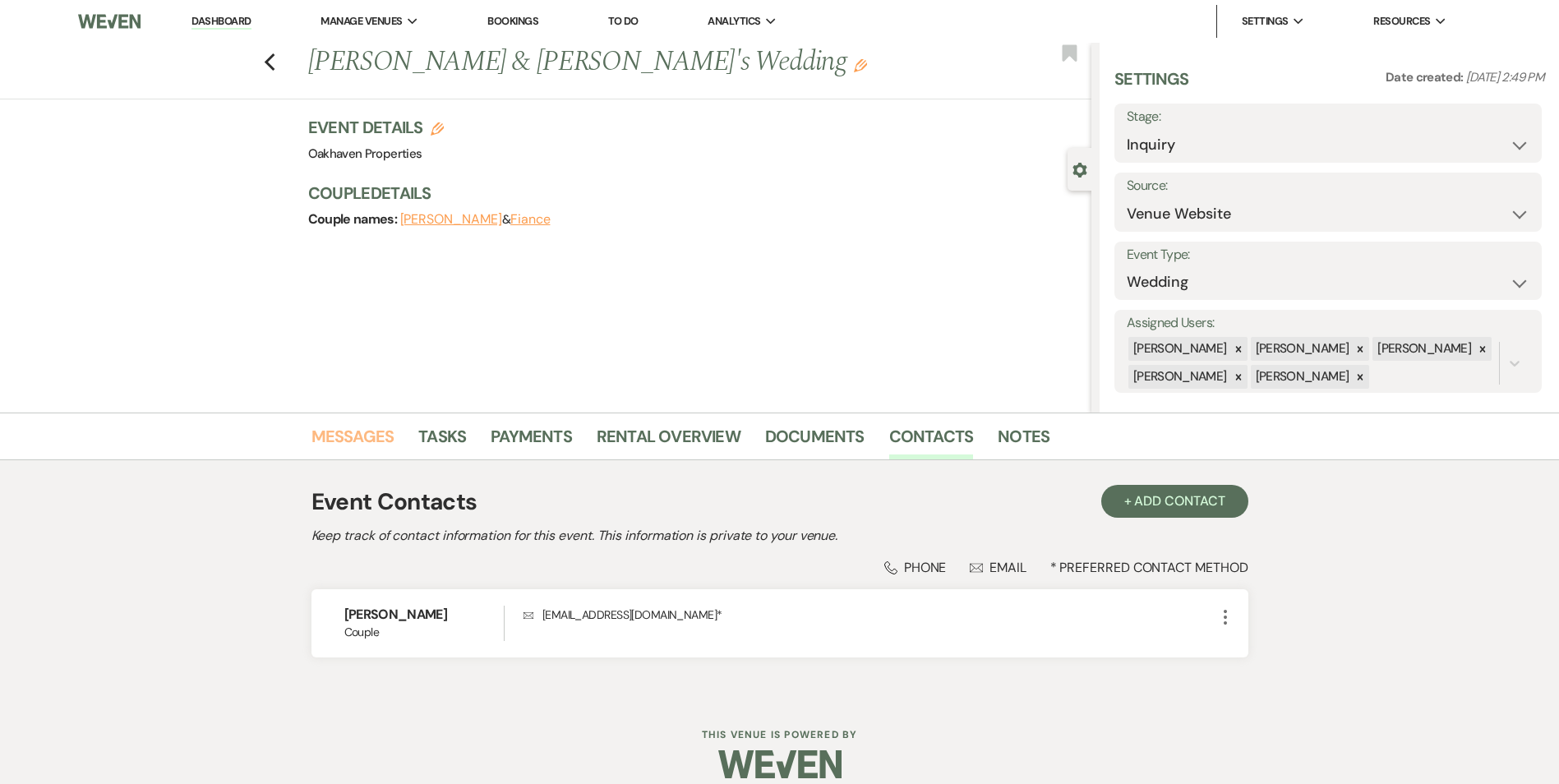
drag, startPoint x: 374, startPoint y: 426, endPoint x: 408, endPoint y: 443, distance: 38.0
click at [374, 427] on link "Messages" at bounding box center [352, 441] width 83 height 36
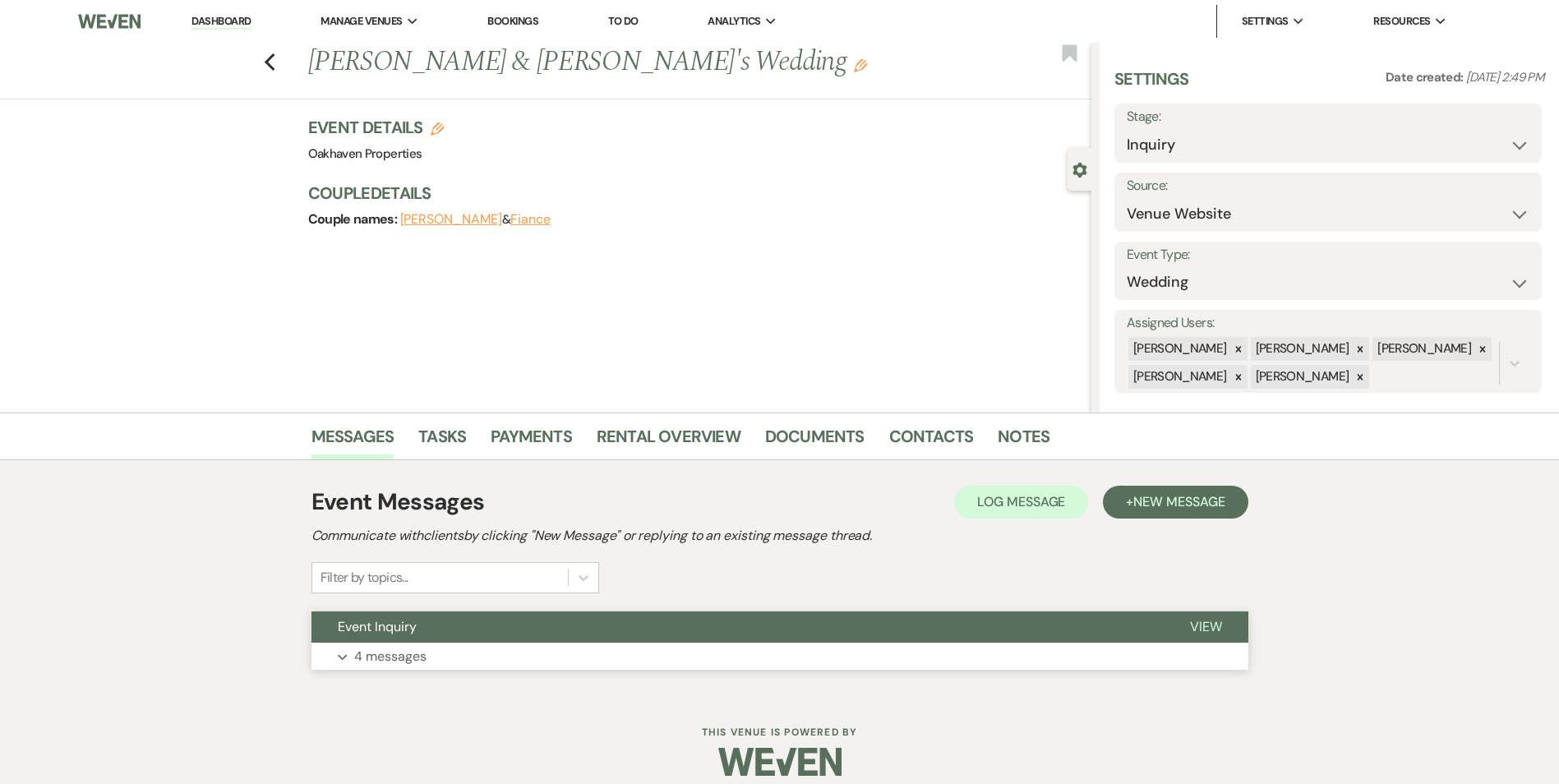
click at [1220, 632] on span "View" at bounding box center [1206, 625] width 32 height 17
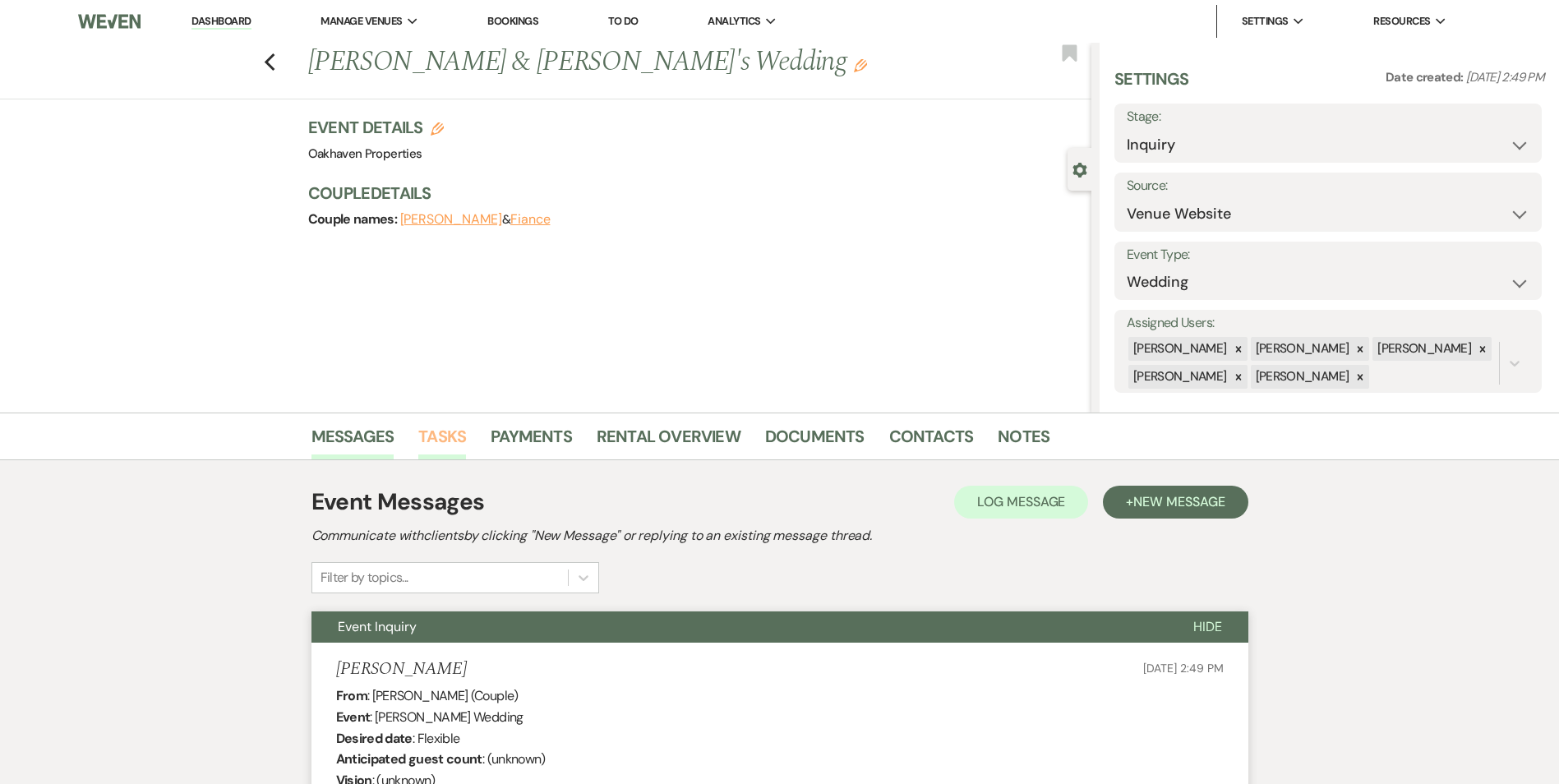
click at [448, 436] on link "Tasks" at bounding box center [442, 441] width 48 height 36
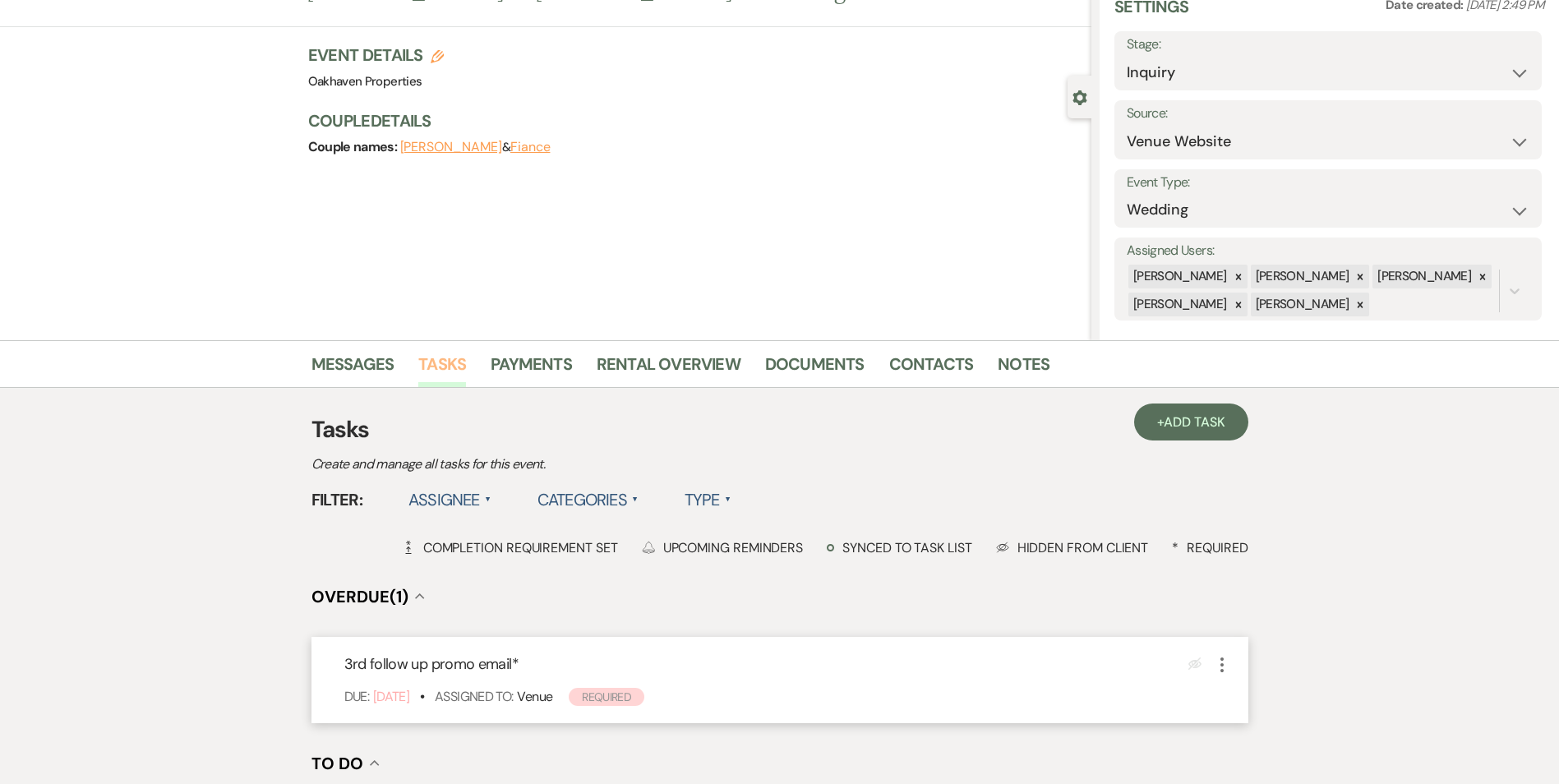
scroll to position [165, 0]
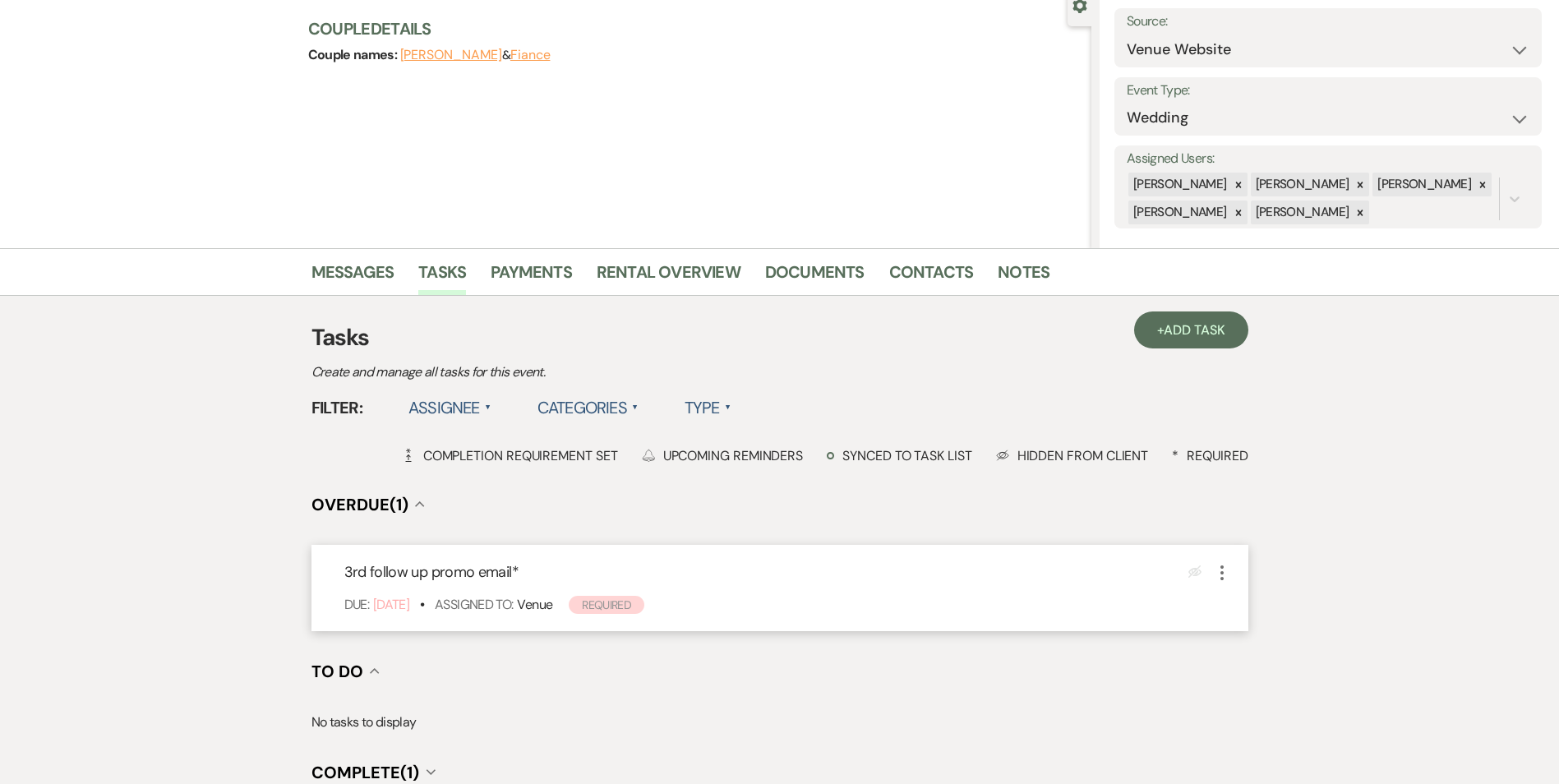
click at [1223, 574] on icon "More" at bounding box center [1223, 573] width 20 height 20
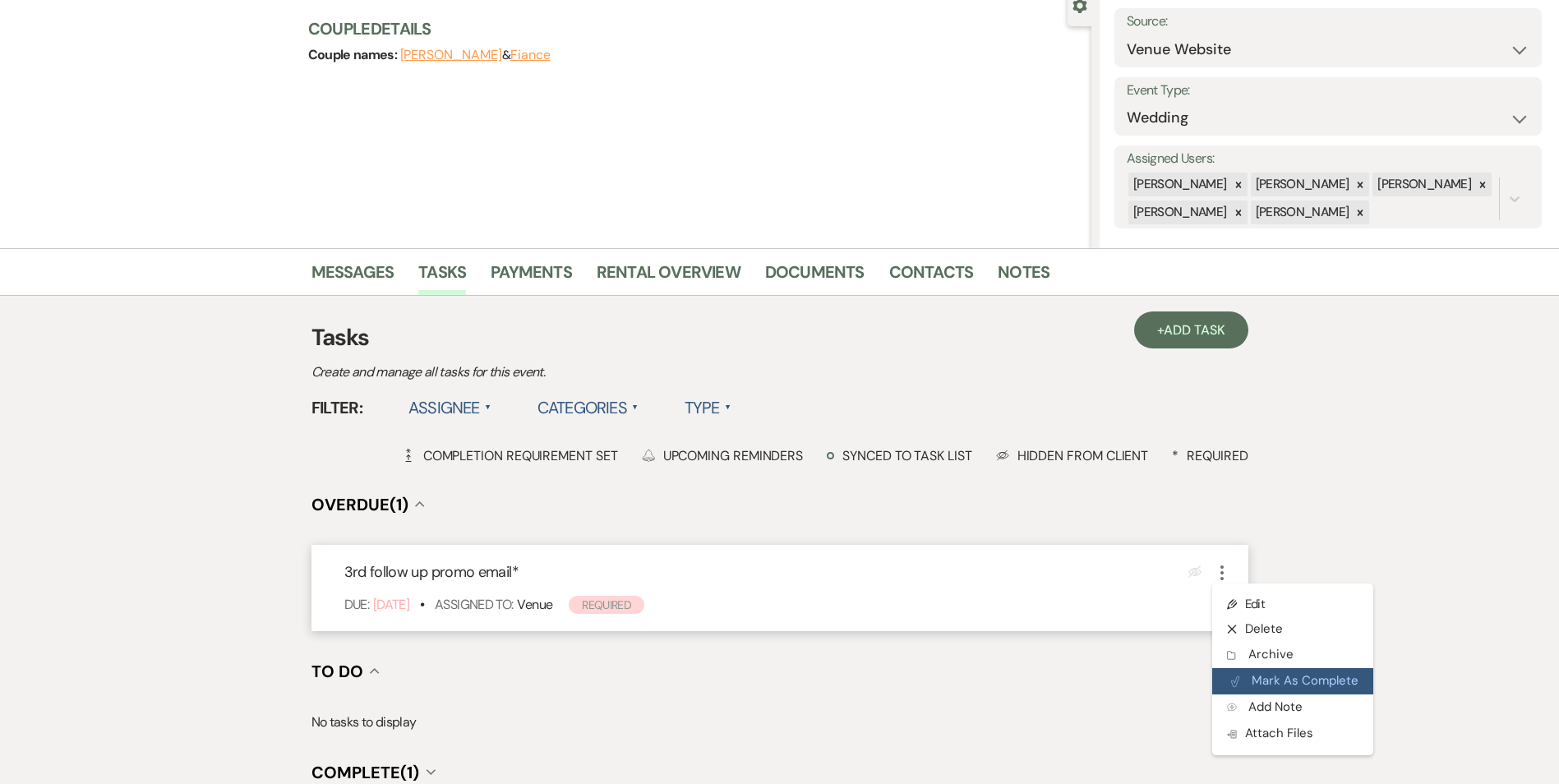
click at [1261, 679] on button "Plan Portal Link Mark As Complete" at bounding box center [1293, 680] width 161 height 26
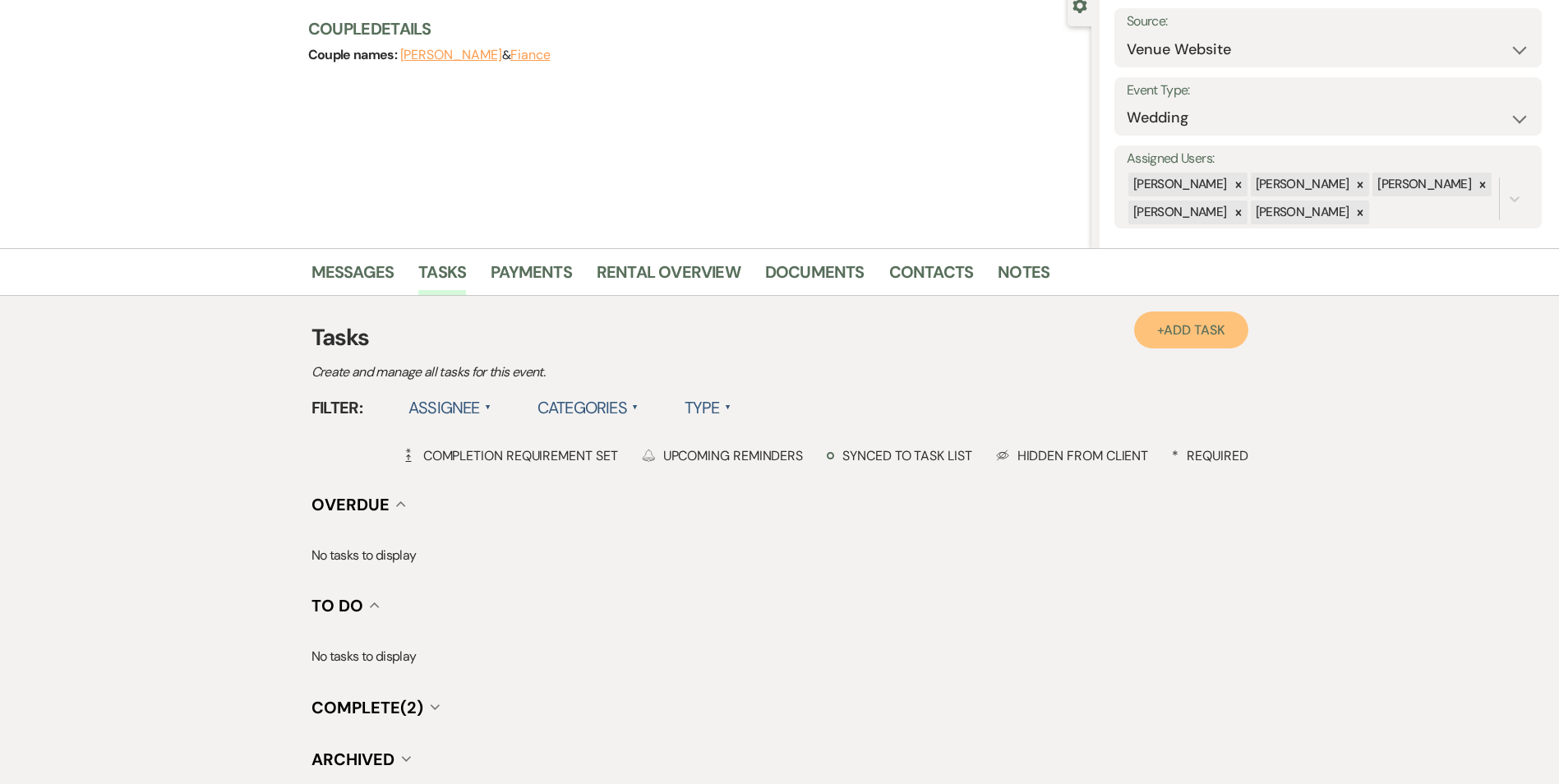
click at [1170, 330] on span "Add Task" at bounding box center [1194, 329] width 61 height 17
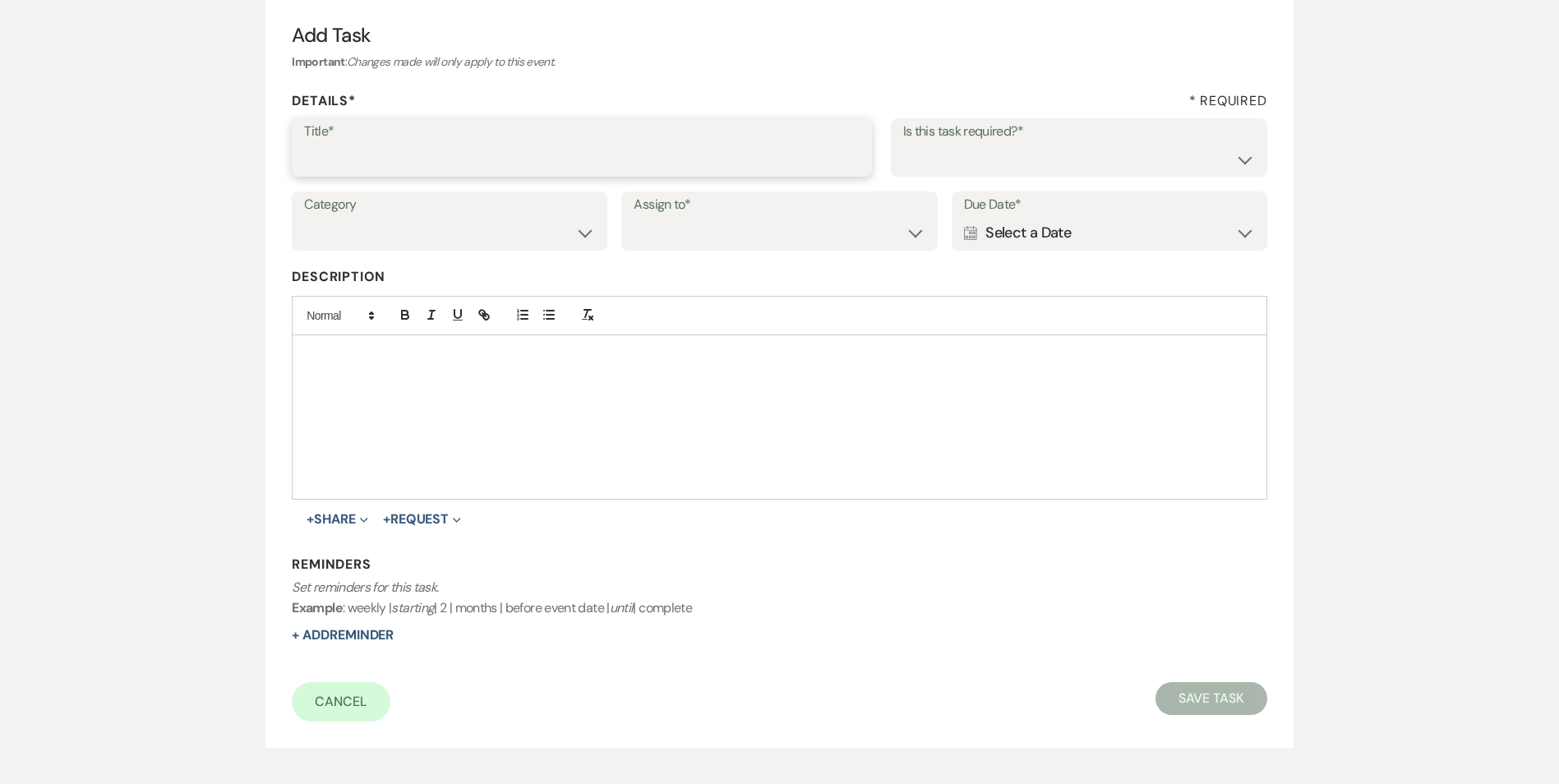
click at [359, 155] on input "Title*" at bounding box center [582, 159] width 556 height 32
type input "if do not hear back mark as lost"
click at [1030, 157] on select "Yes No" at bounding box center [1079, 159] width 351 height 32
select select "true"
click at [903, 143] on select "Yes No" at bounding box center [1079, 159] width 351 height 32
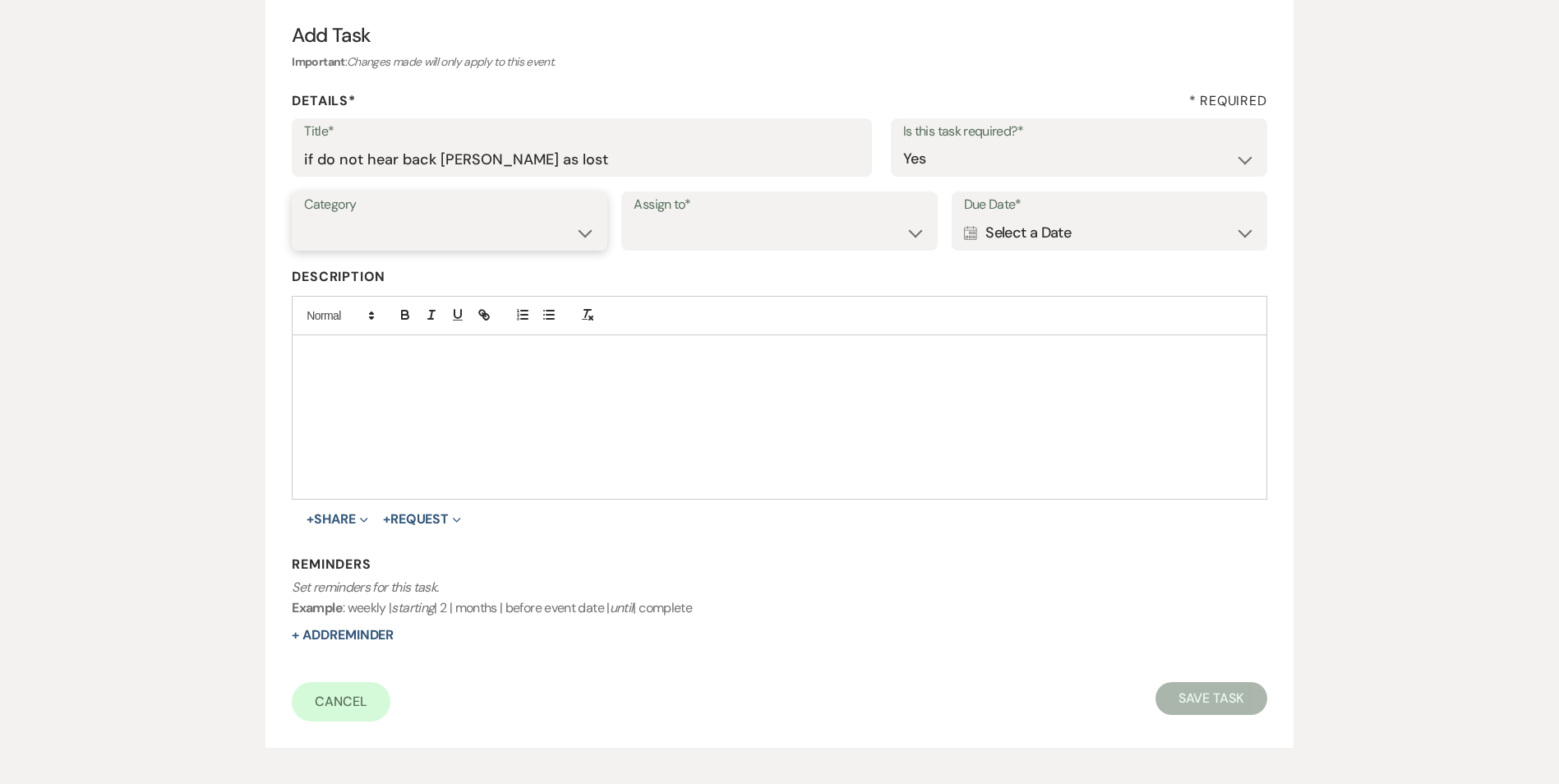
drag, startPoint x: 458, startPoint y: 227, endPoint x: 466, endPoint y: 249, distance: 23.4
click at [458, 228] on select "Venue Vendors Guests Details Finalize & Share" at bounding box center [449, 232] width 290 height 32
select select "31"
click at [304, 216] on select "Venue Vendors Guests Details Finalize & Share" at bounding box center [449, 232] width 290 height 32
click at [689, 244] on select "Venue Client" at bounding box center [779, 232] width 290 height 32
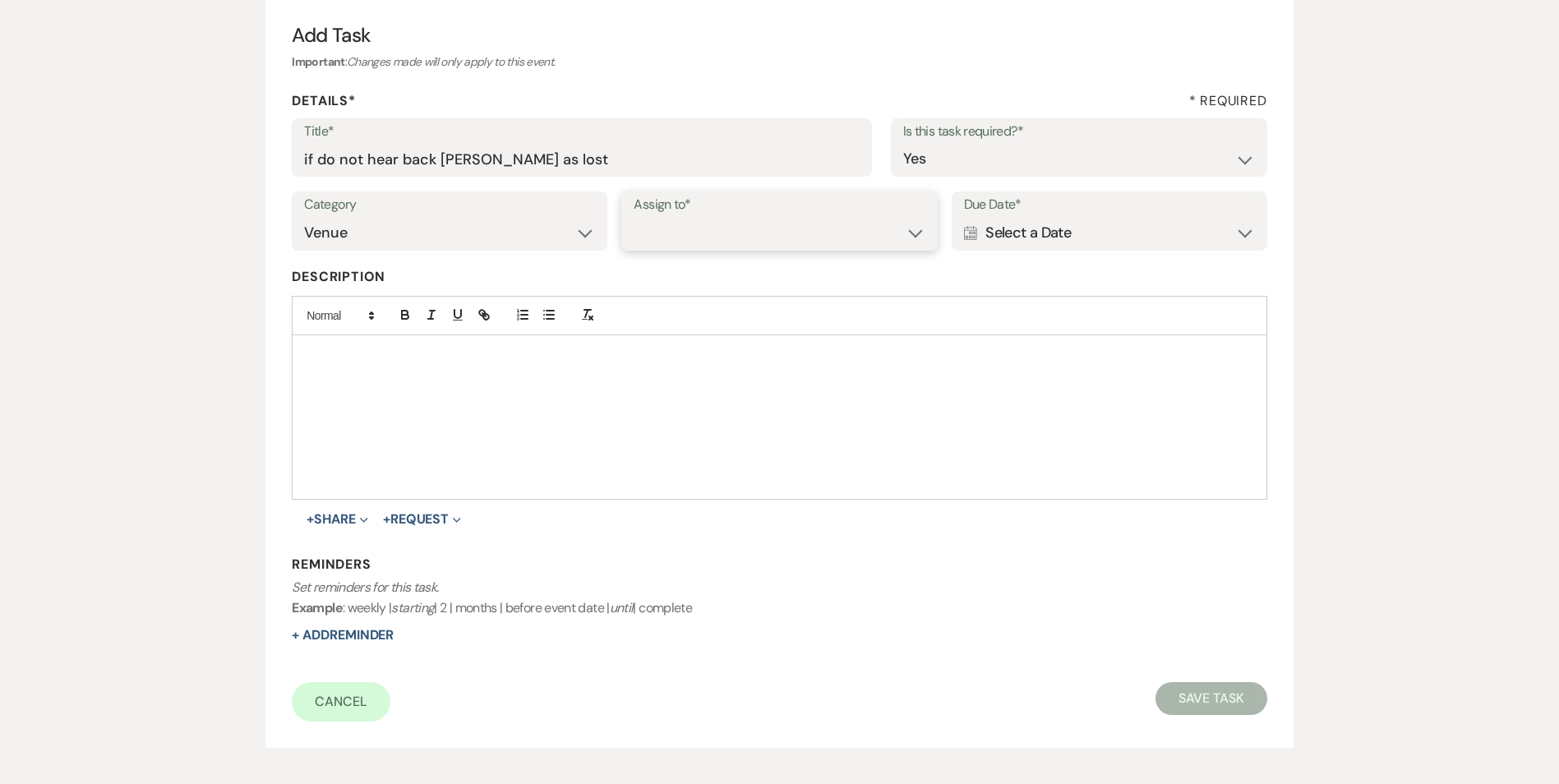
select select "venueHost"
click at [634, 216] on select "Venue Client" at bounding box center [779, 232] width 290 height 32
click at [1010, 233] on div "Calendar Select a Date Expand" at bounding box center [1109, 232] width 290 height 32
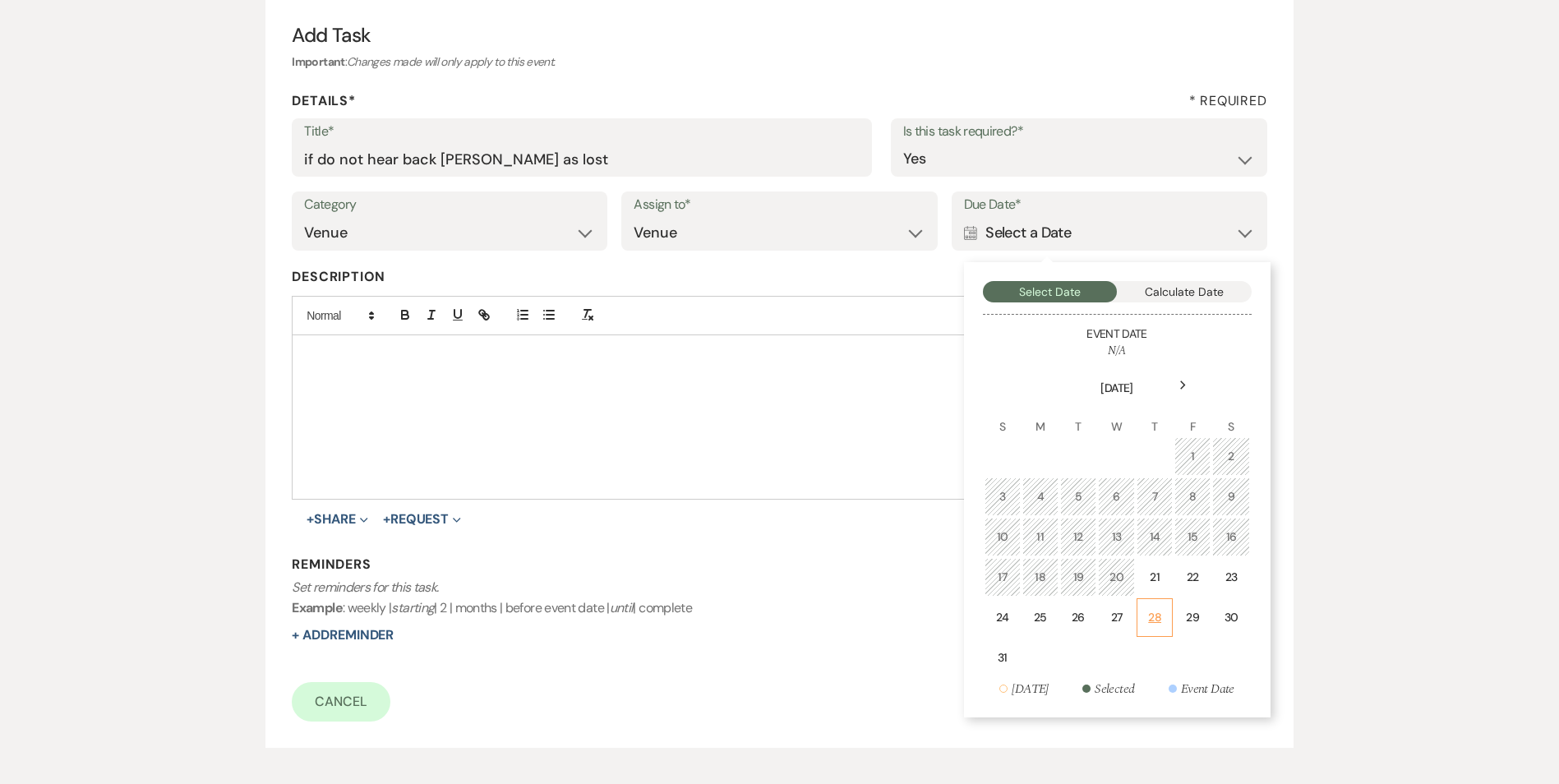
click at [1148, 618] on div "28" at bounding box center [1155, 616] width 15 height 17
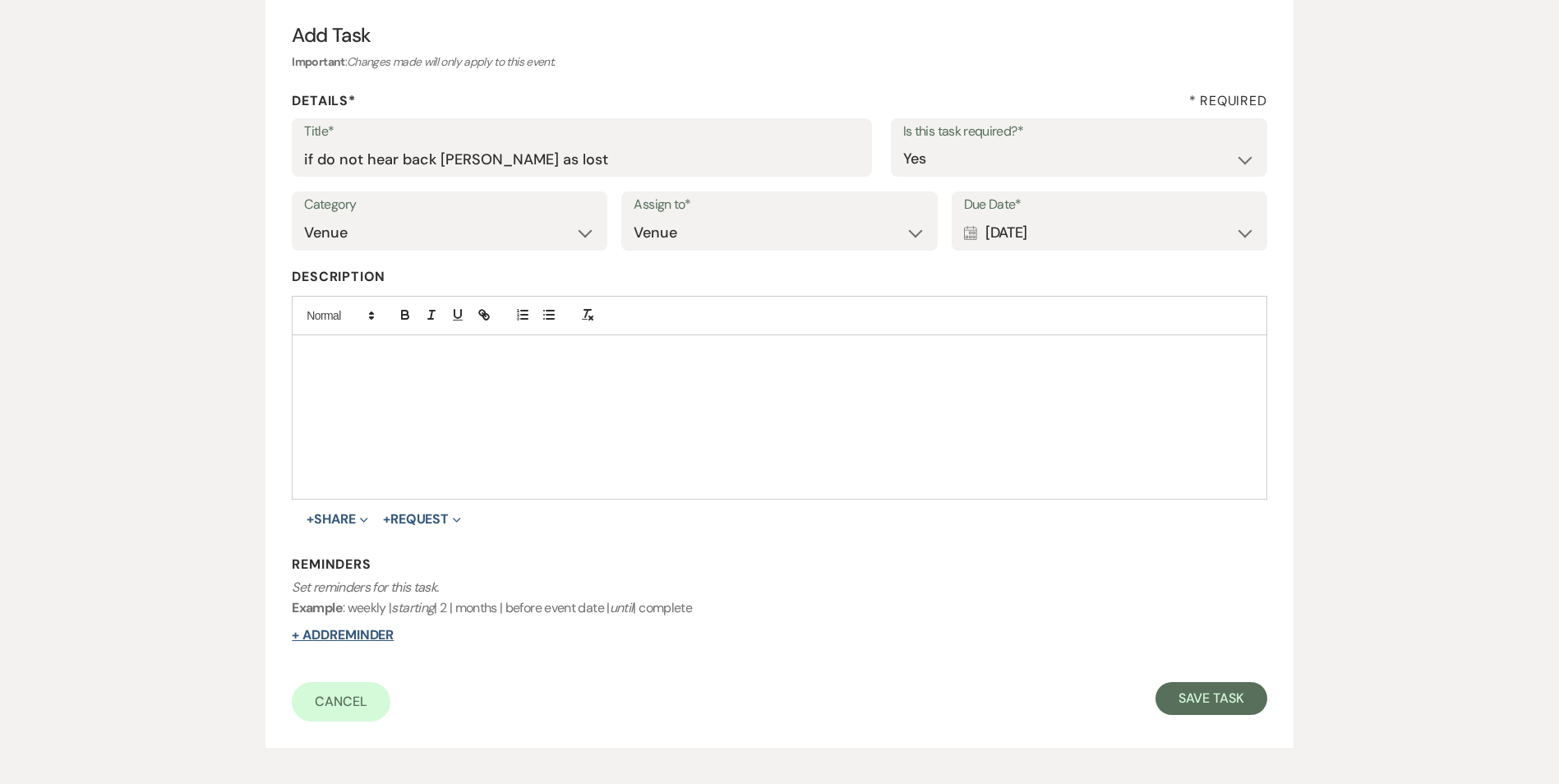
click at [370, 629] on button "+ Add Reminder" at bounding box center [342, 634] width 102 height 13
select select "host"
select select "days"
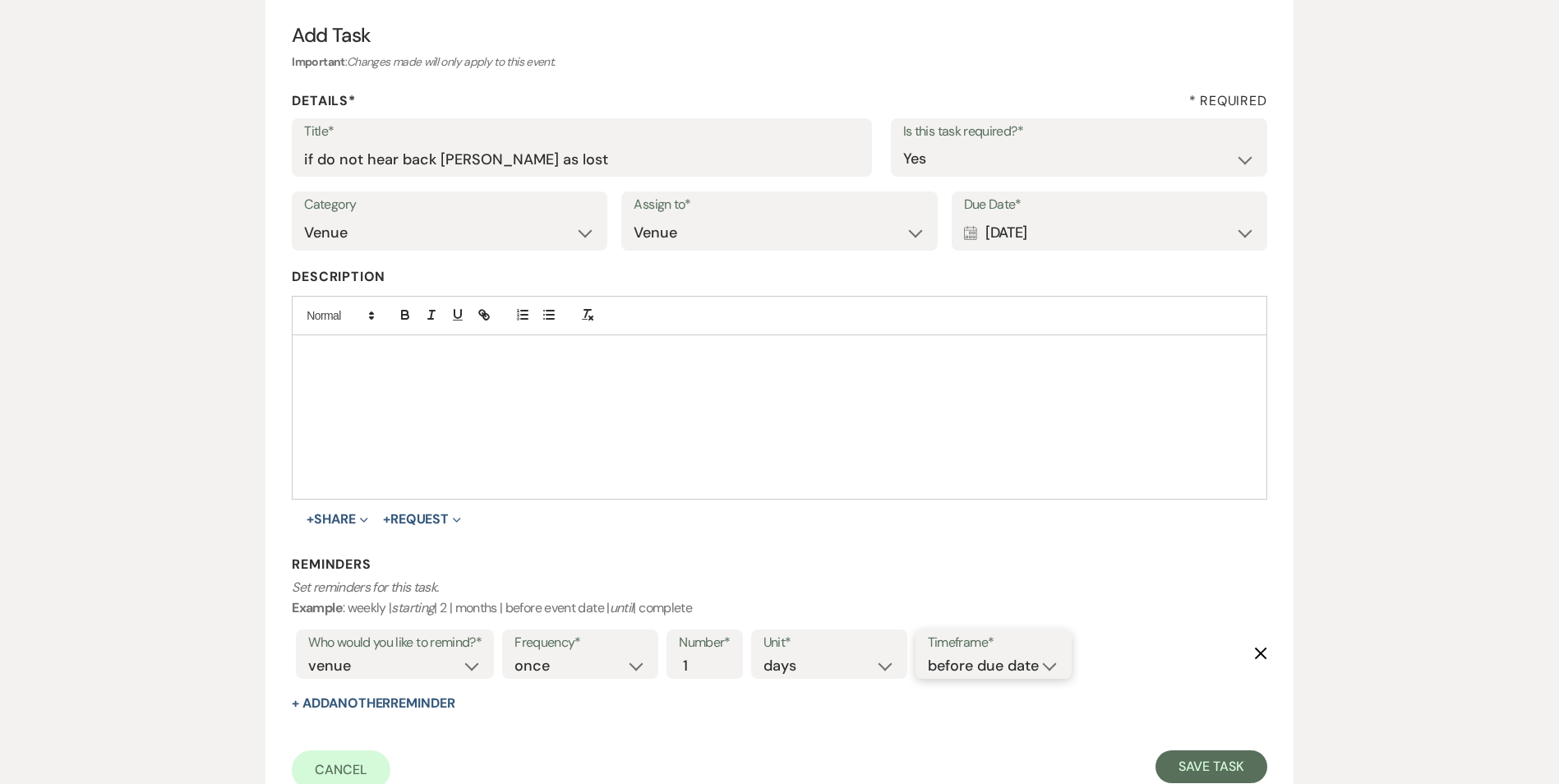
drag, startPoint x: 1026, startPoint y: 655, endPoint x: 1031, endPoint y: 679, distance: 24.5
click at [1026, 655] on select "before due date after due date on due date on custom date" at bounding box center [994, 665] width 132 height 22
select select "onDueDate"
click at [928, 654] on select "before due date after due date on due date on custom date" at bounding box center [994, 665] width 132 height 22
click at [1204, 745] on form "Title* if do not hear back mark as lost Is this task required?* Yes No Category…" at bounding box center [779, 454] width 975 height 671
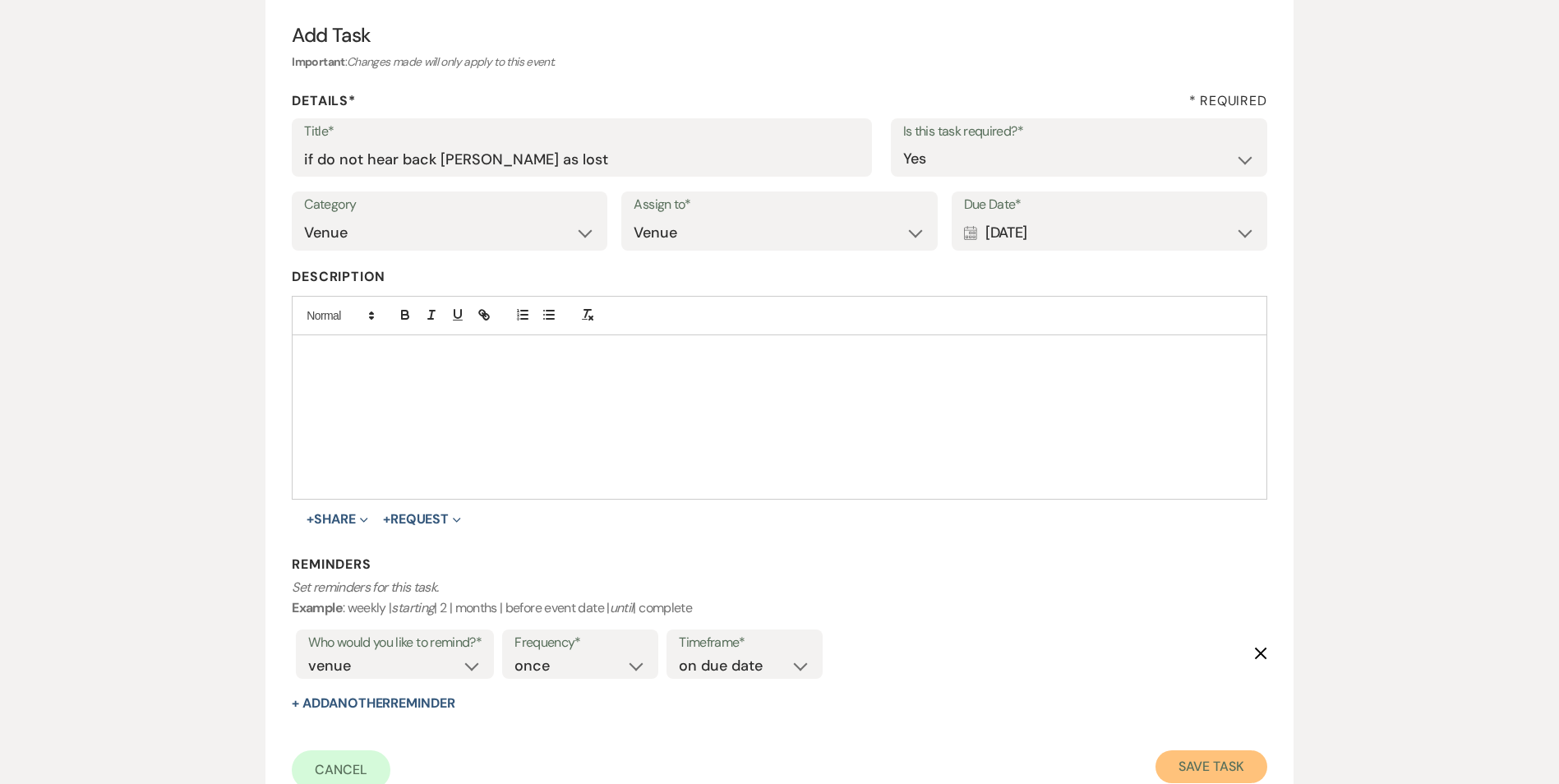
click at [1213, 753] on button "Save Task" at bounding box center [1211, 766] width 111 height 33
select select "5"
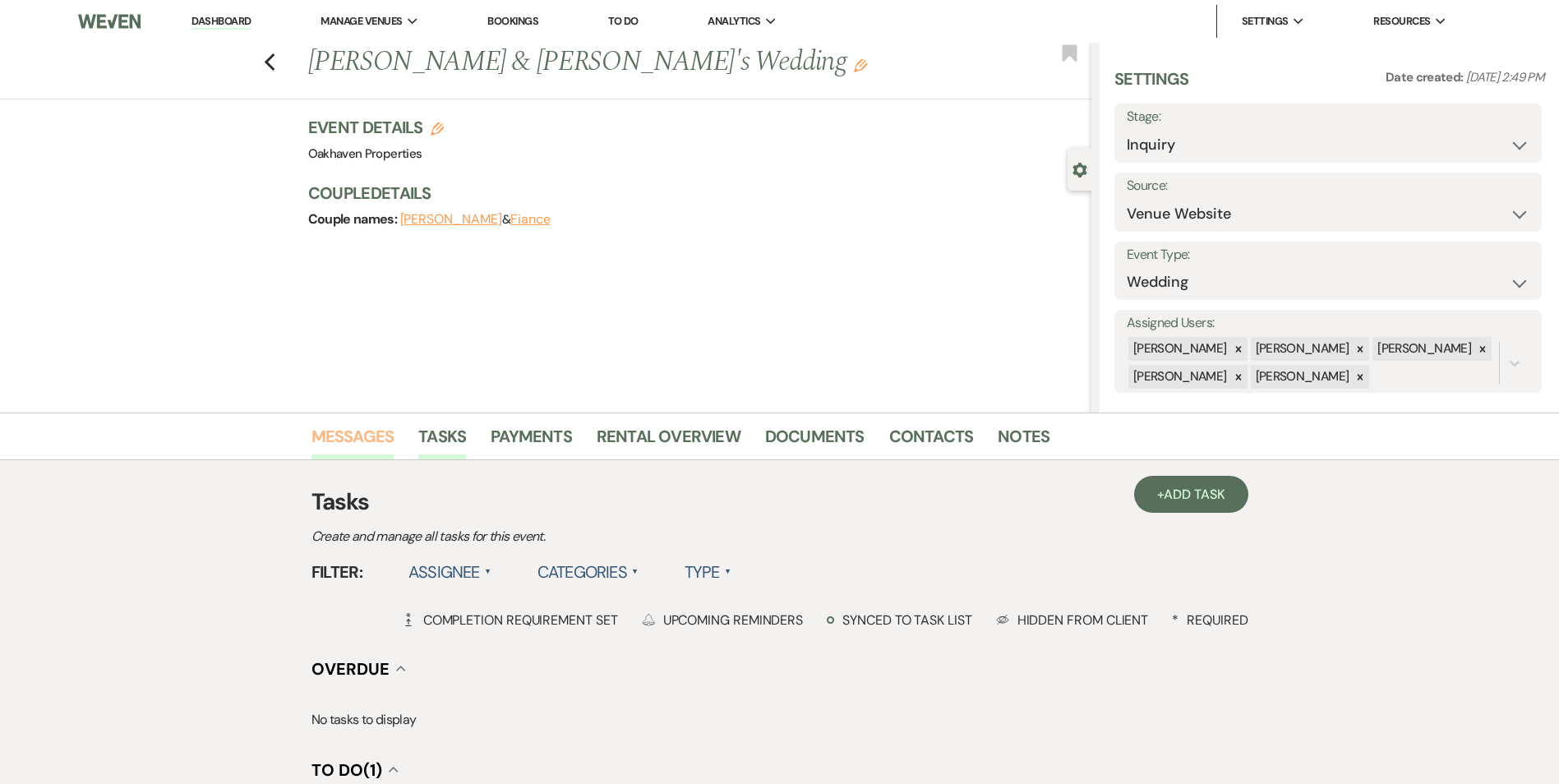
click at [370, 437] on link "Messages" at bounding box center [352, 441] width 83 height 36
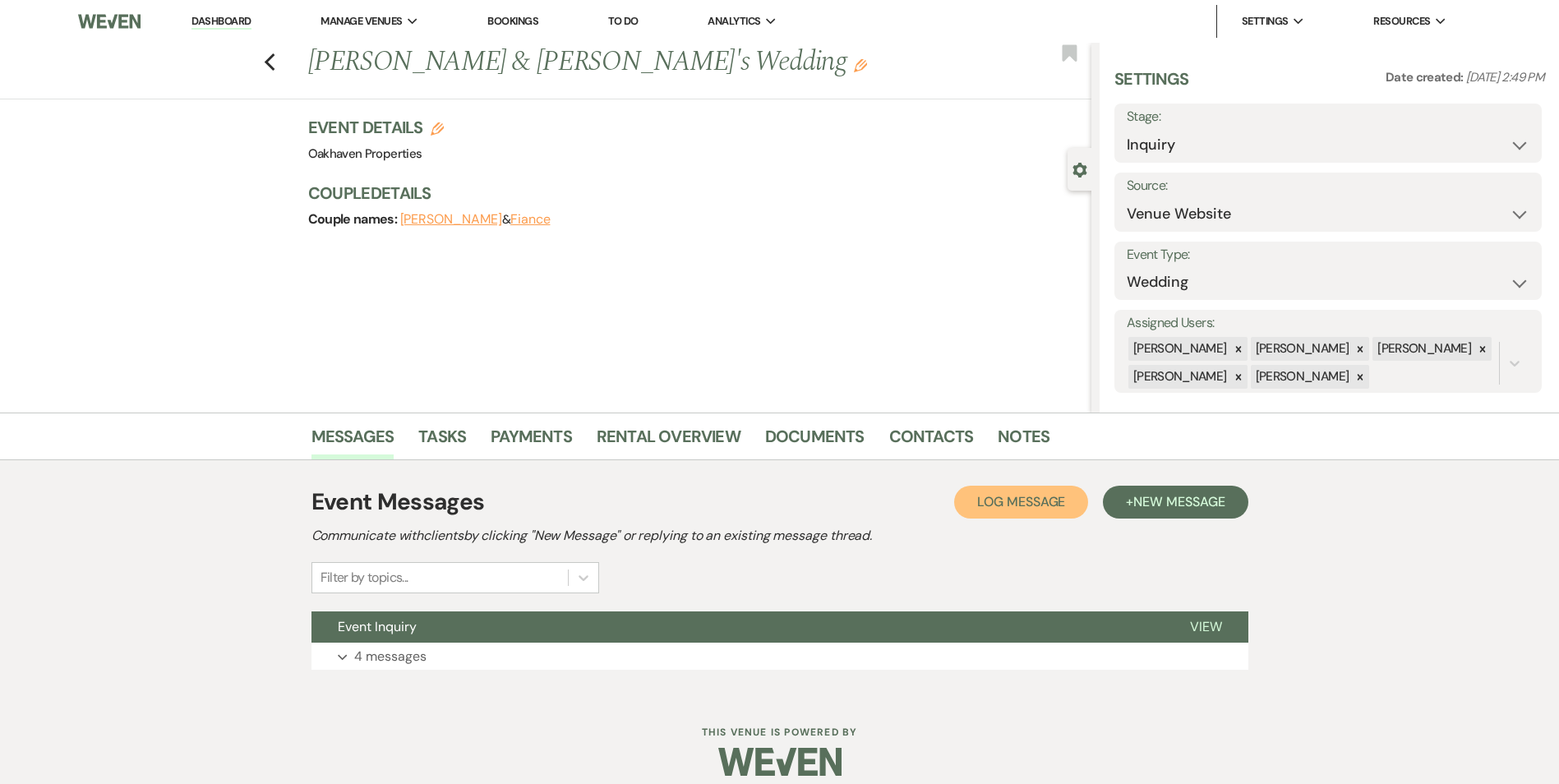
click at [1019, 492] on button "Log Log Message" at bounding box center [1021, 502] width 134 height 33
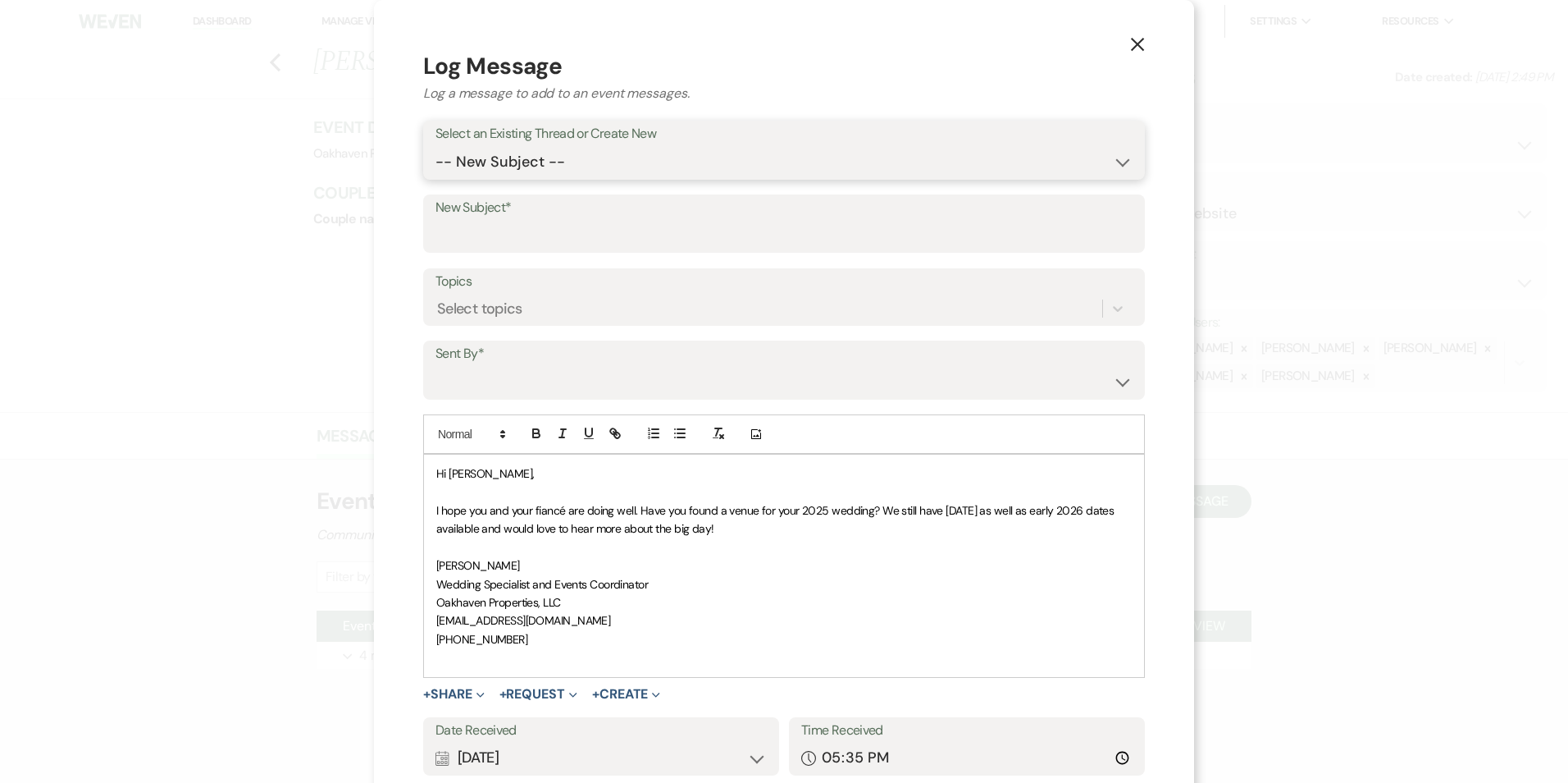
click at [550, 167] on select "-- New Subject -- Event Inquiry" at bounding box center [784, 162] width 697 height 32
select select "399196"
click at [435, 146] on select "-- New Subject -- Event Inquiry" at bounding box center [784, 162] width 697 height 32
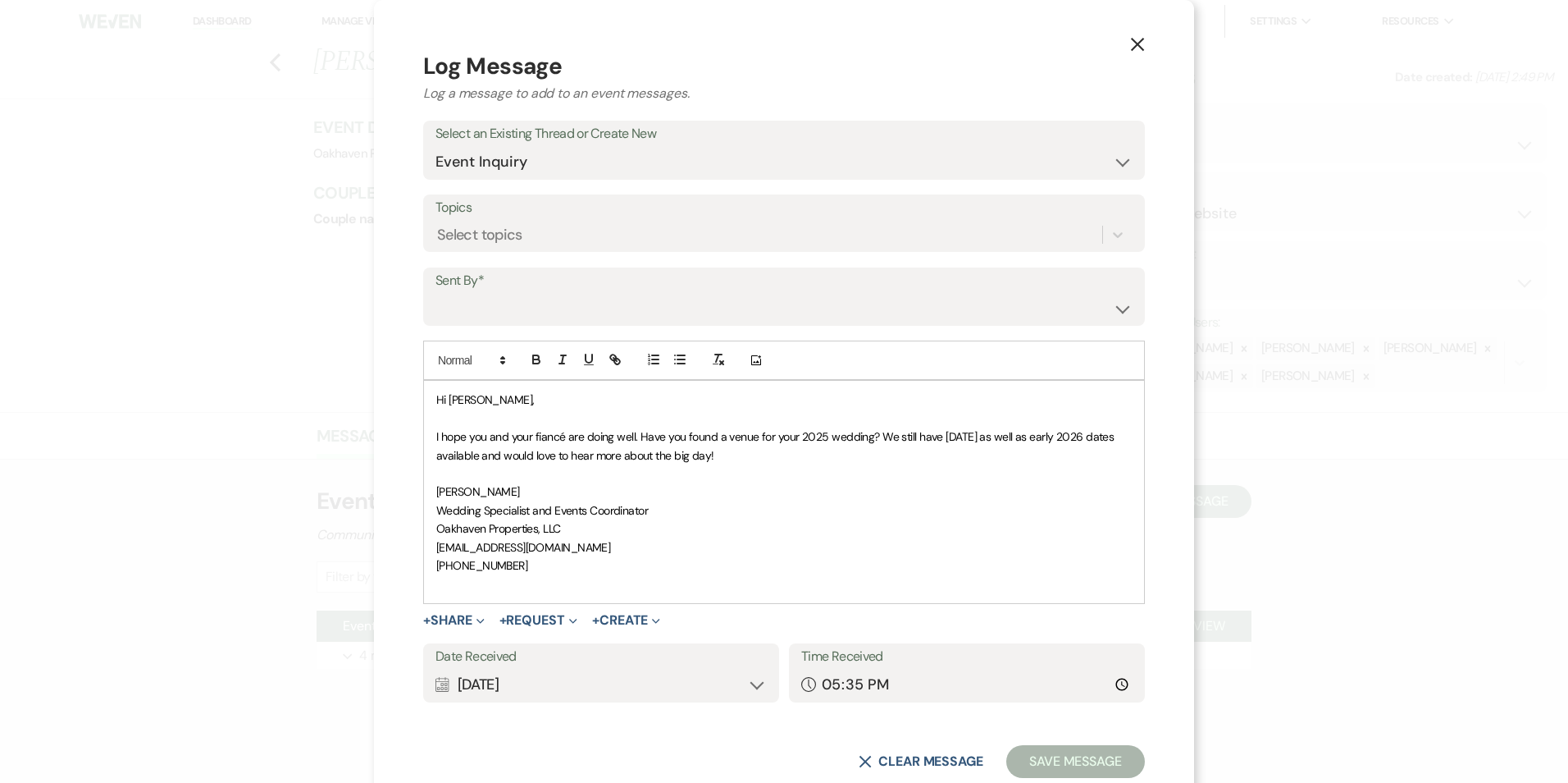
click at [523, 280] on label "Sent By*" at bounding box center [784, 281] width 697 height 24
click at [524, 290] on label "Sent By*" at bounding box center [784, 281] width 697 height 24
click at [519, 300] on select "Patience Ergish (pdergish@aol.com) Jeanette Wagoner (jeanette@experienceoakhave…" at bounding box center [784, 308] width 697 height 32
select select "user-127923"
click at [435, 292] on select "Patience Ergish (pdergish@aol.com) Jeanette Wagoner (jeanette@experienceoakhave…" at bounding box center [784, 308] width 697 height 32
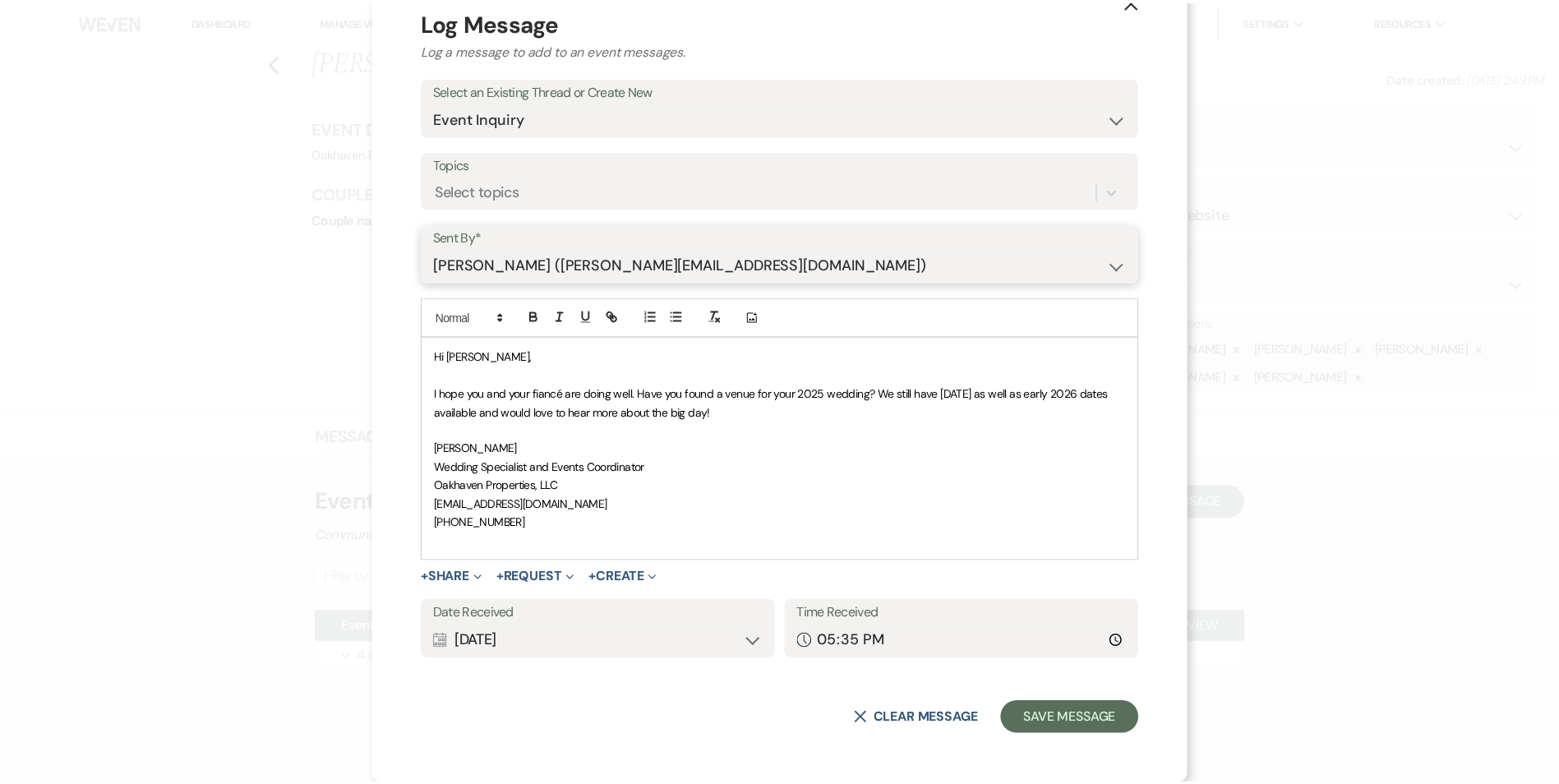
scroll to position [44, 0]
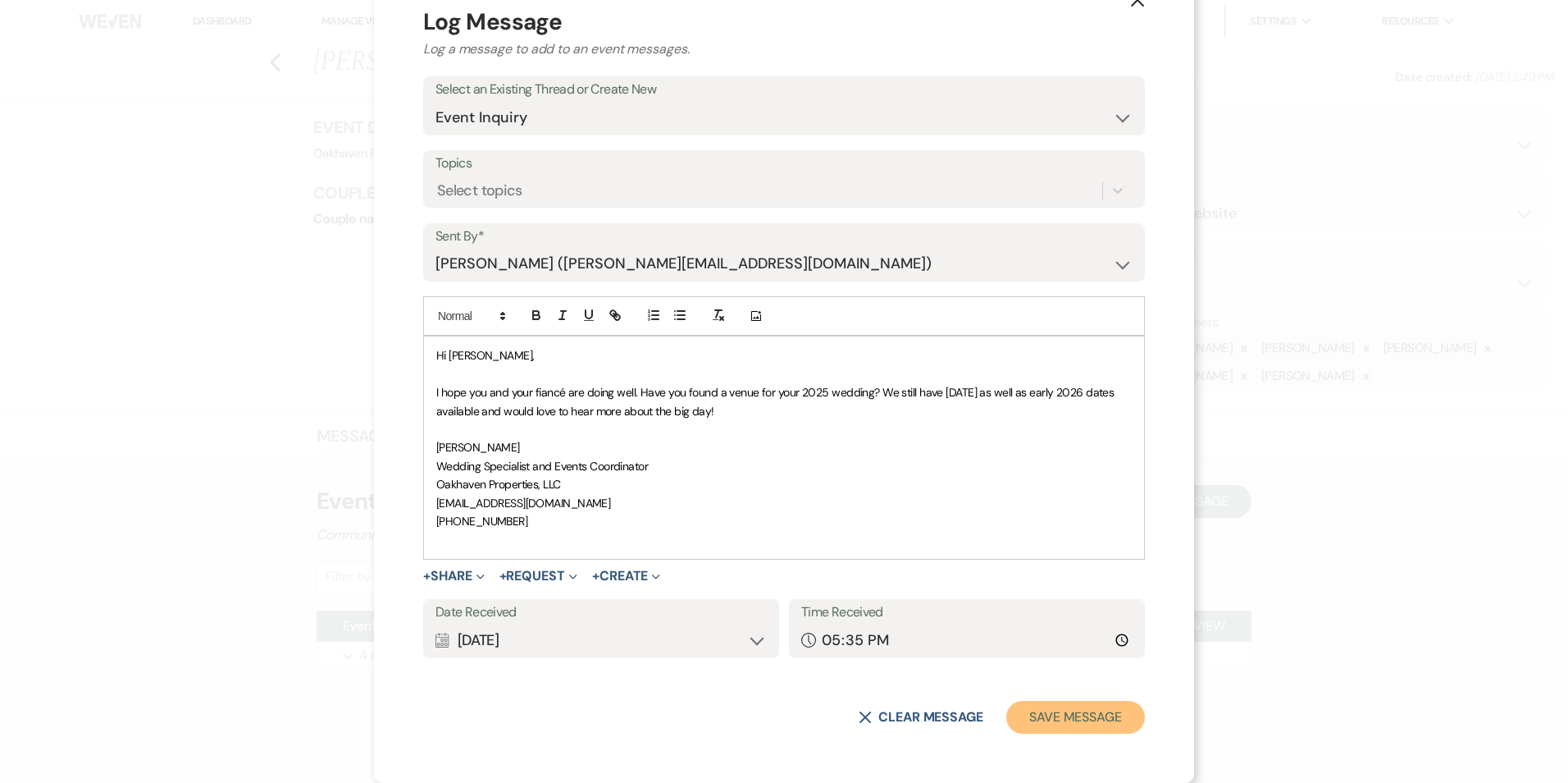
click at [1073, 706] on button "Save Message" at bounding box center [1075, 716] width 138 height 33
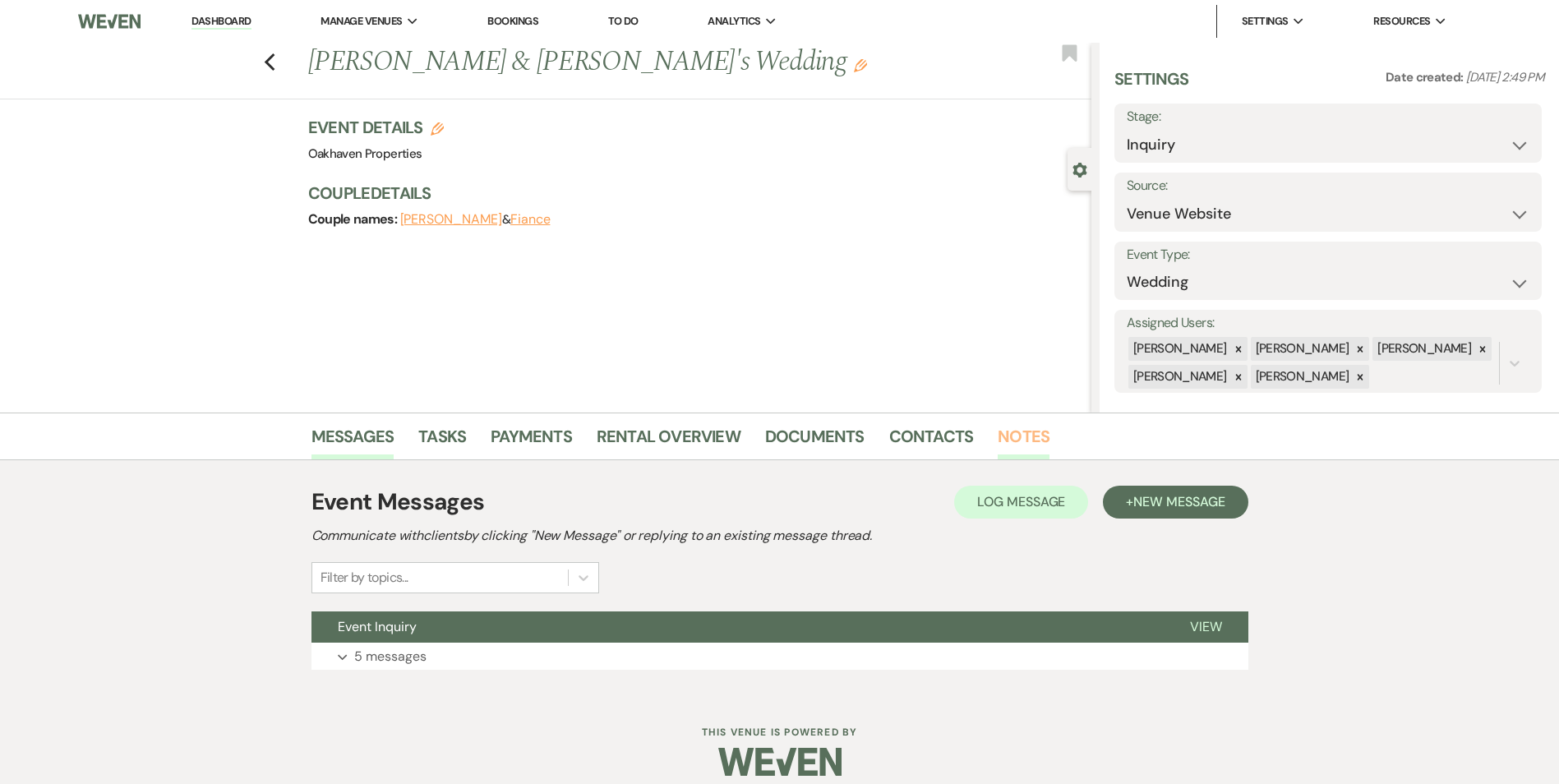
click at [1026, 423] on link "Notes" at bounding box center [1024, 441] width 52 height 36
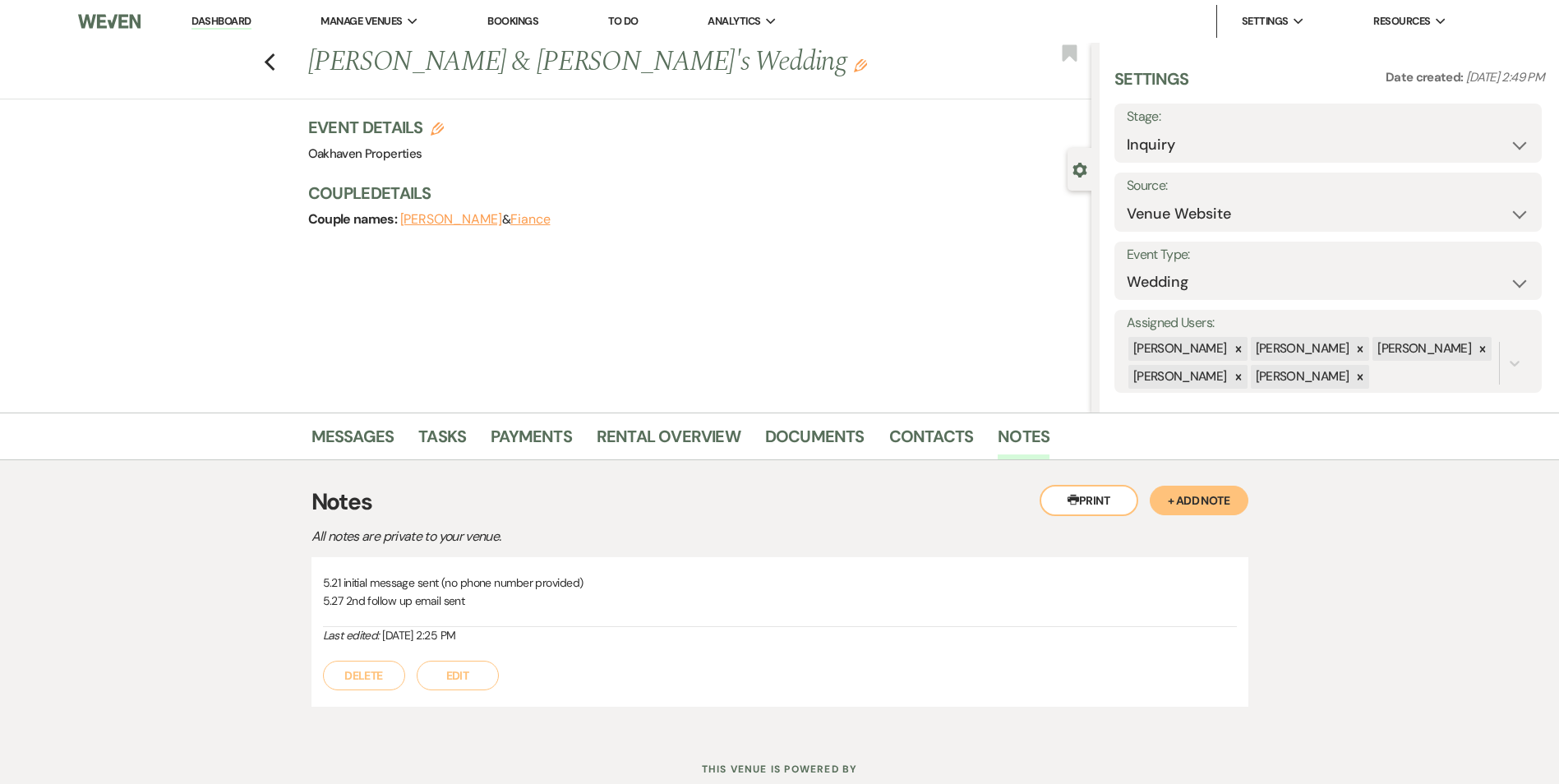
click at [477, 672] on button "Edit" at bounding box center [457, 675] width 82 height 30
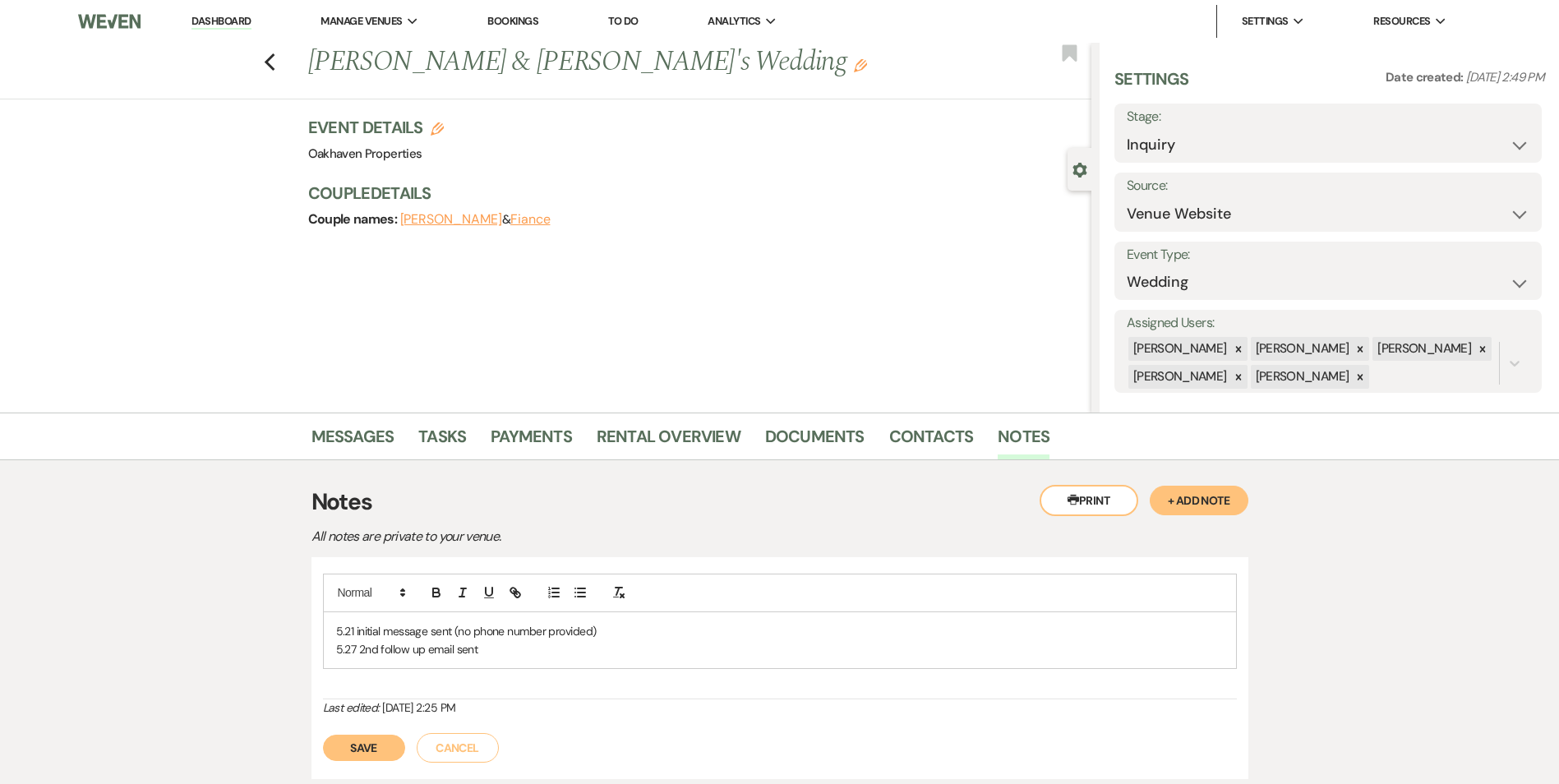
click at [497, 650] on p "5.27 2nd follow up email sent" at bounding box center [780, 648] width 887 height 18
click at [379, 770] on button "Save" at bounding box center [364, 766] width 82 height 26
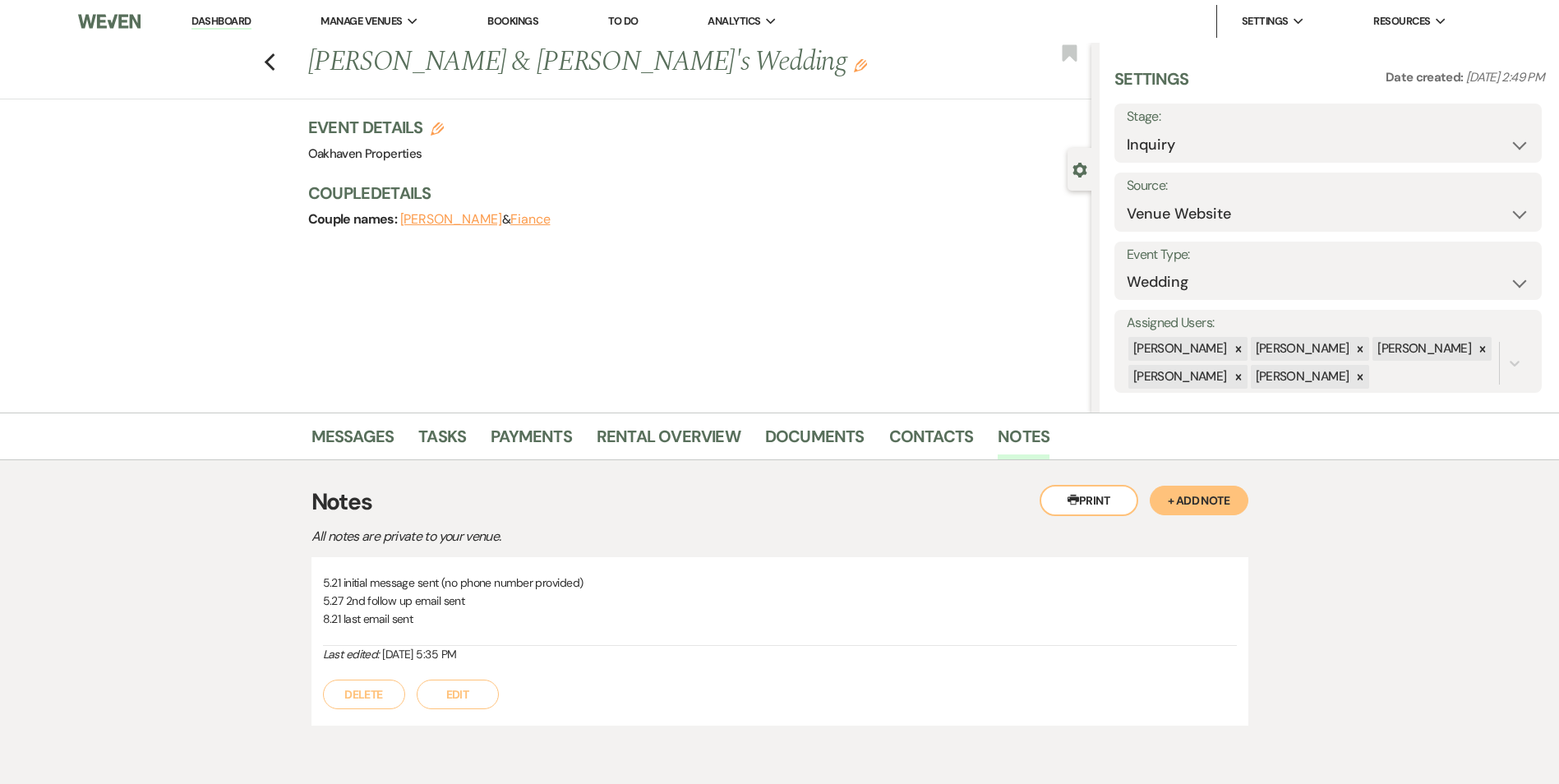
click at [416, 430] on li "Messages" at bounding box center [365, 440] width 108 height 40
click at [433, 435] on link "Tasks" at bounding box center [442, 441] width 48 height 36
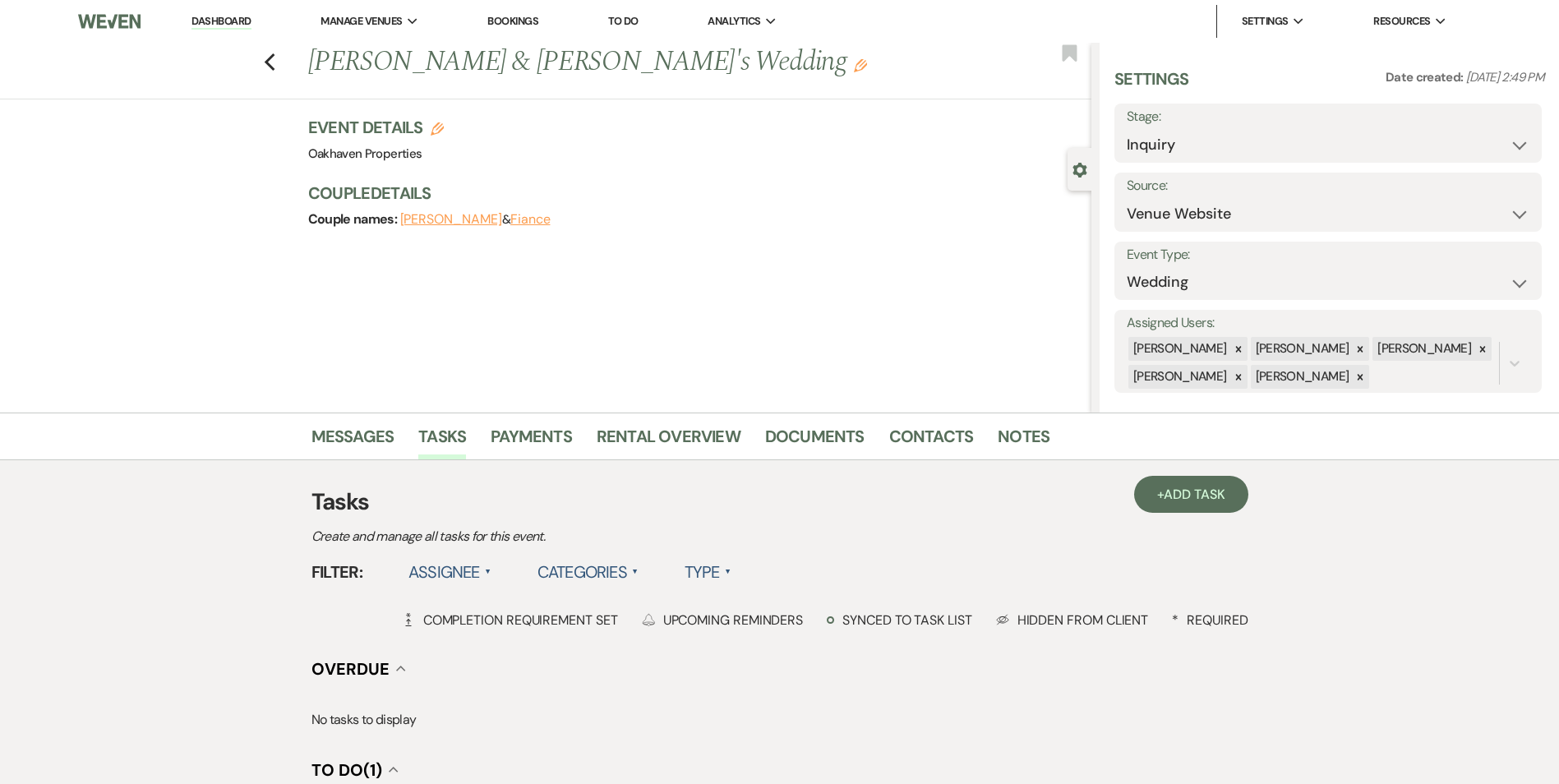
drag, startPoint x: 239, startPoint y: 18, endPoint x: 258, endPoint y: 18, distance: 19.0
click at [239, 18] on link "Dashboard" at bounding box center [221, 22] width 59 height 16
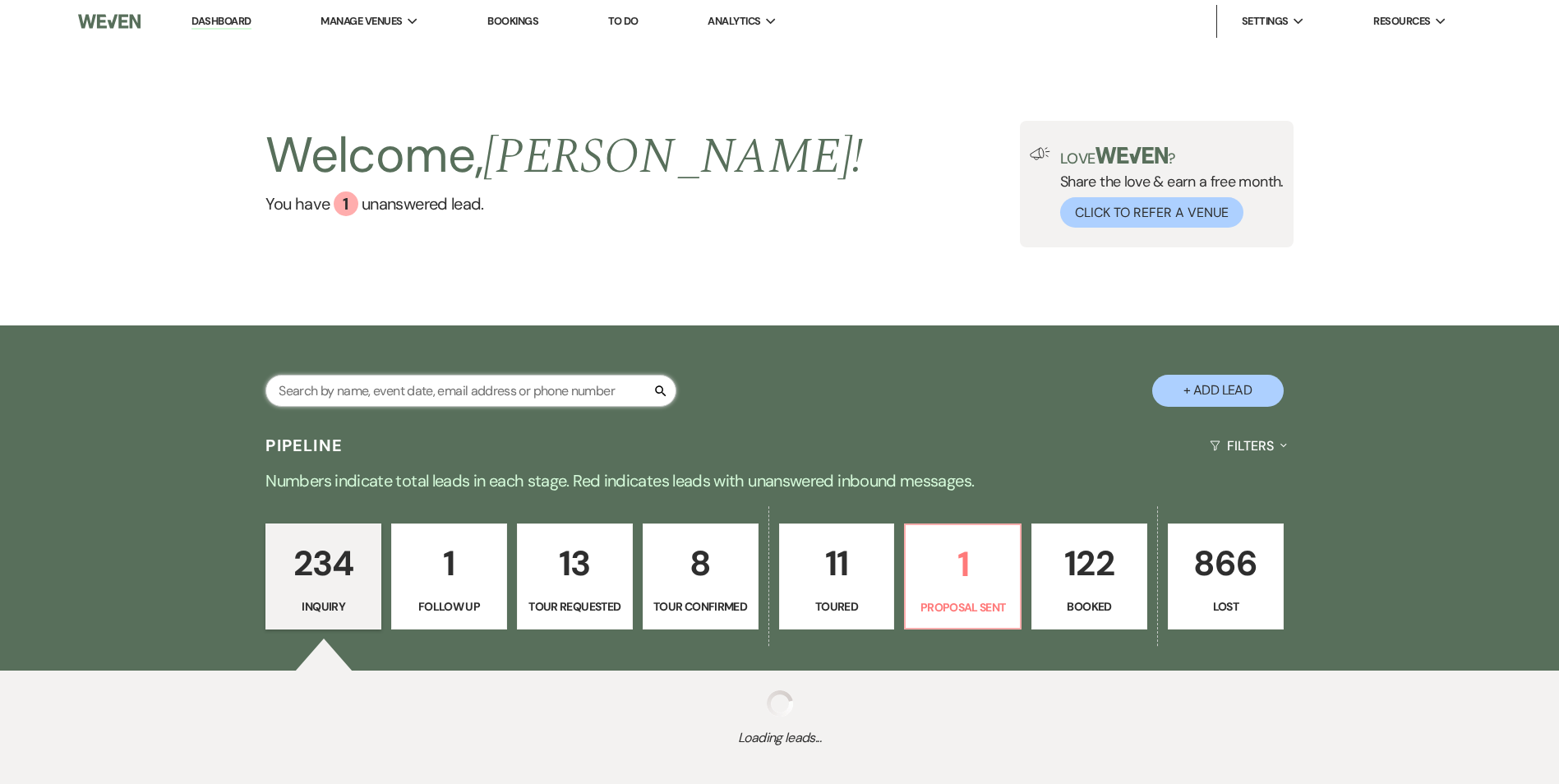
paste input "Chistopher Vandunk"
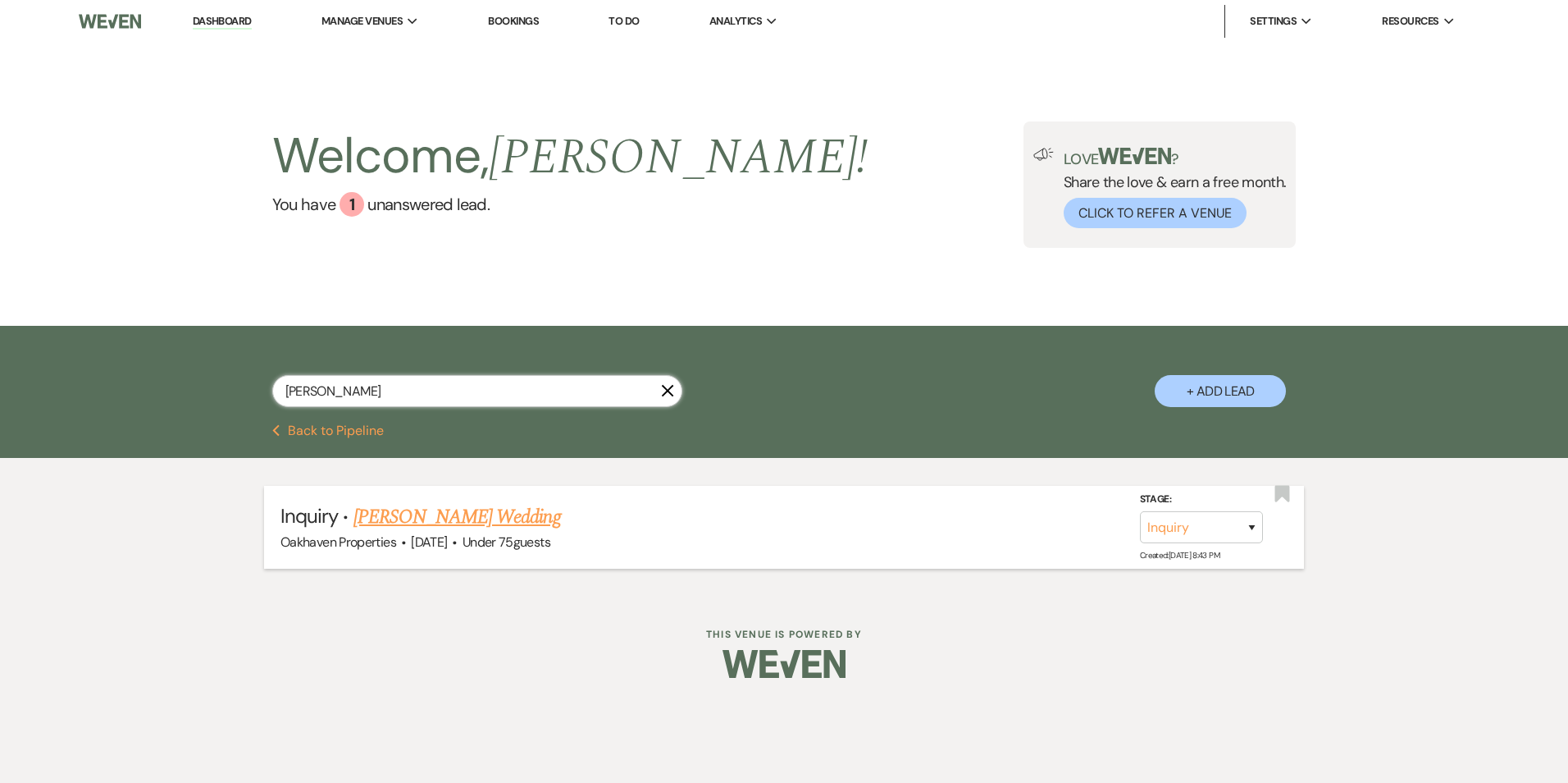
type input "Chistopher Vandunk"
click at [550, 520] on link "Chistopher Vandunk's Wedding" at bounding box center [457, 517] width 207 height 30
select select "3"
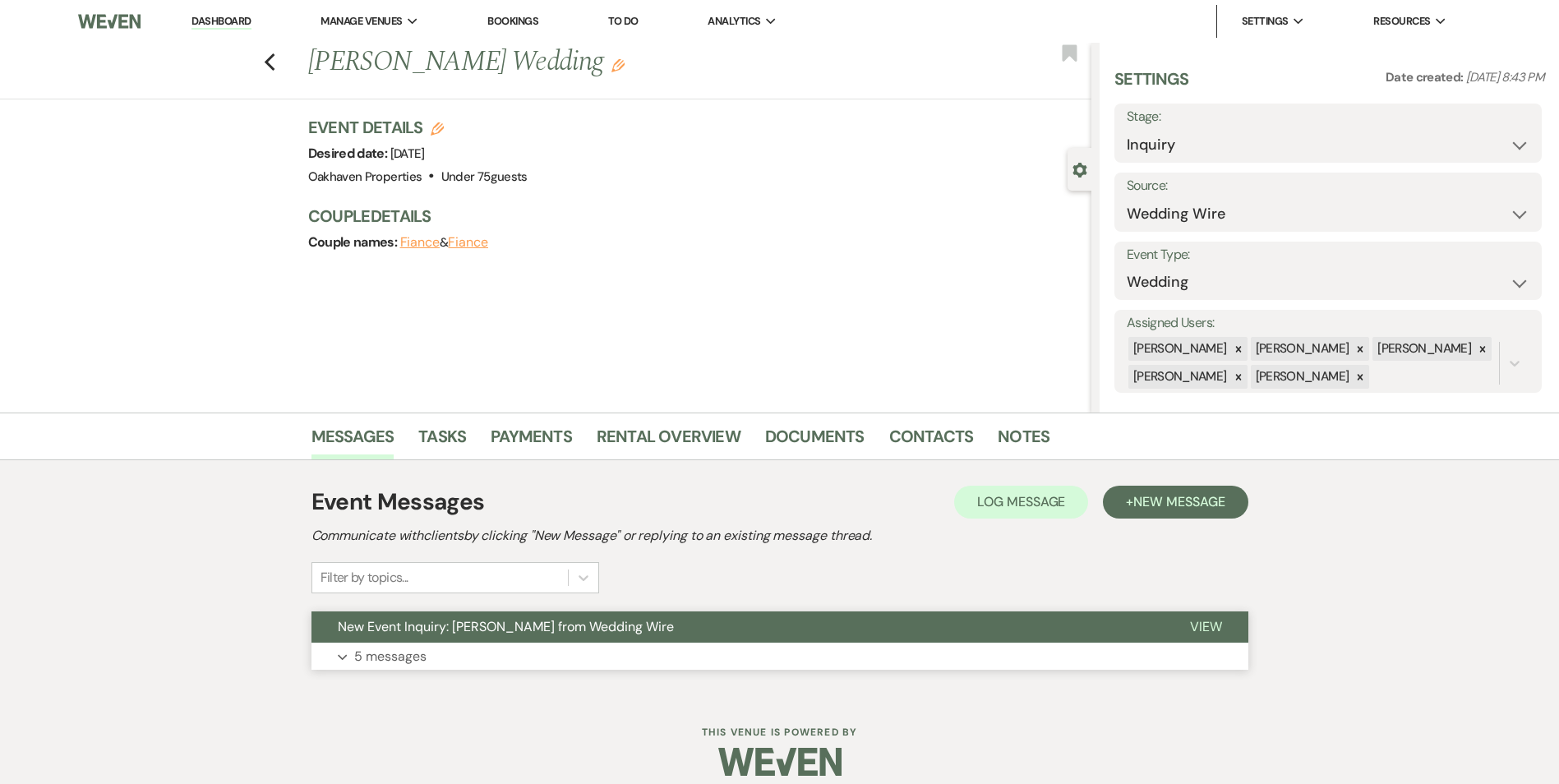
click at [1203, 618] on span "View" at bounding box center [1206, 625] width 32 height 17
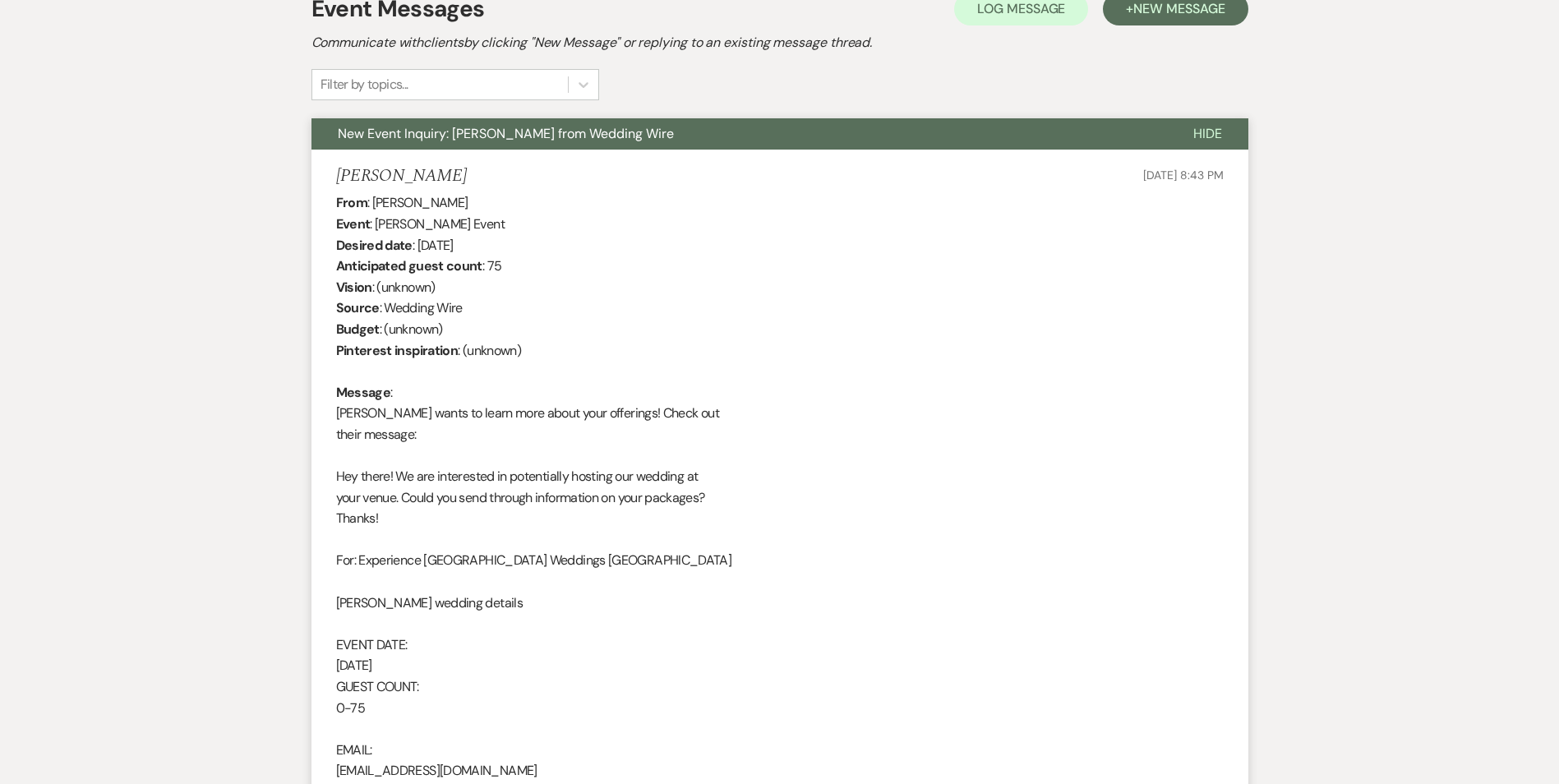
scroll to position [82, 0]
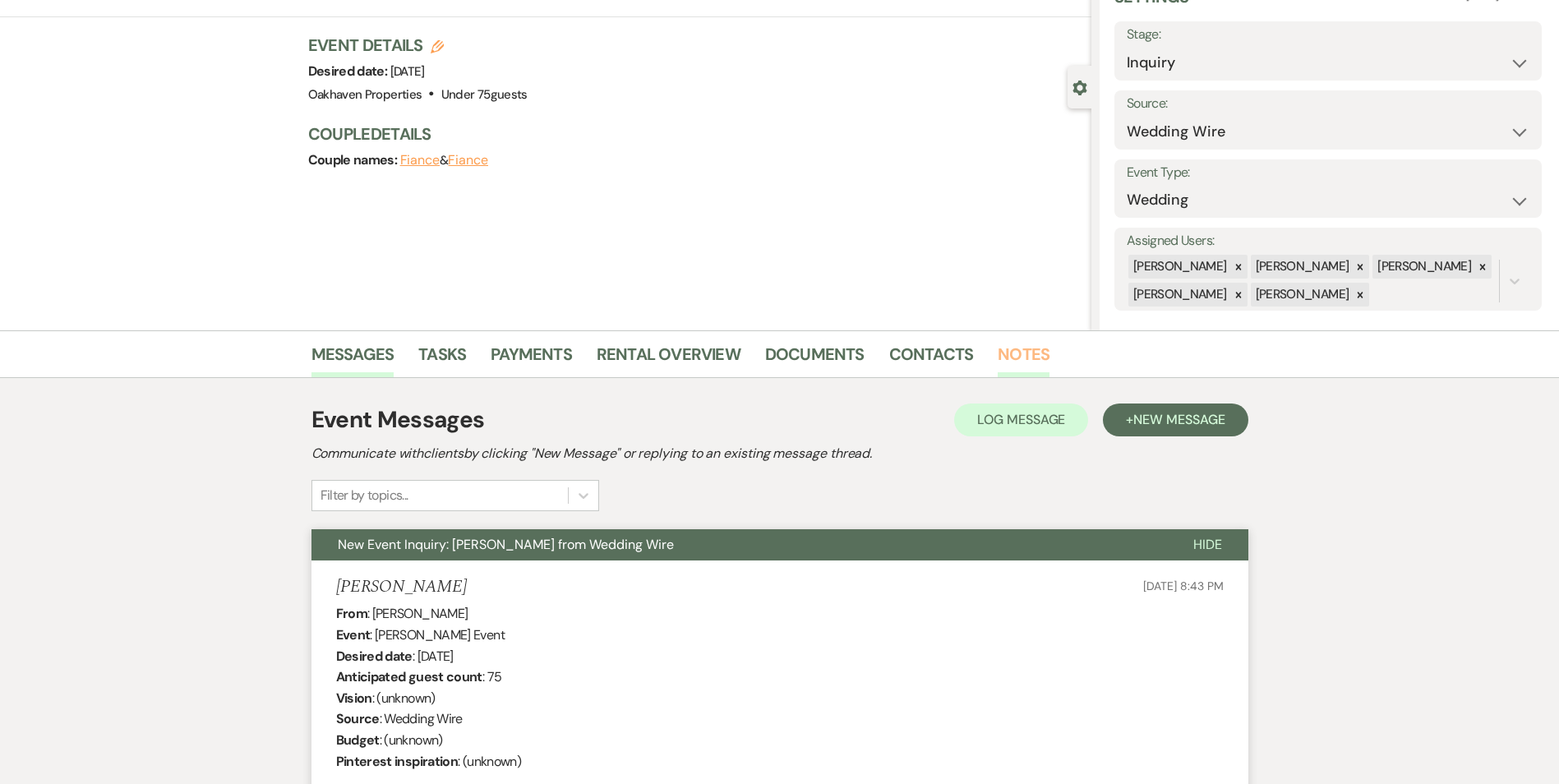
click at [1015, 359] on link "Notes" at bounding box center [1024, 359] width 52 height 36
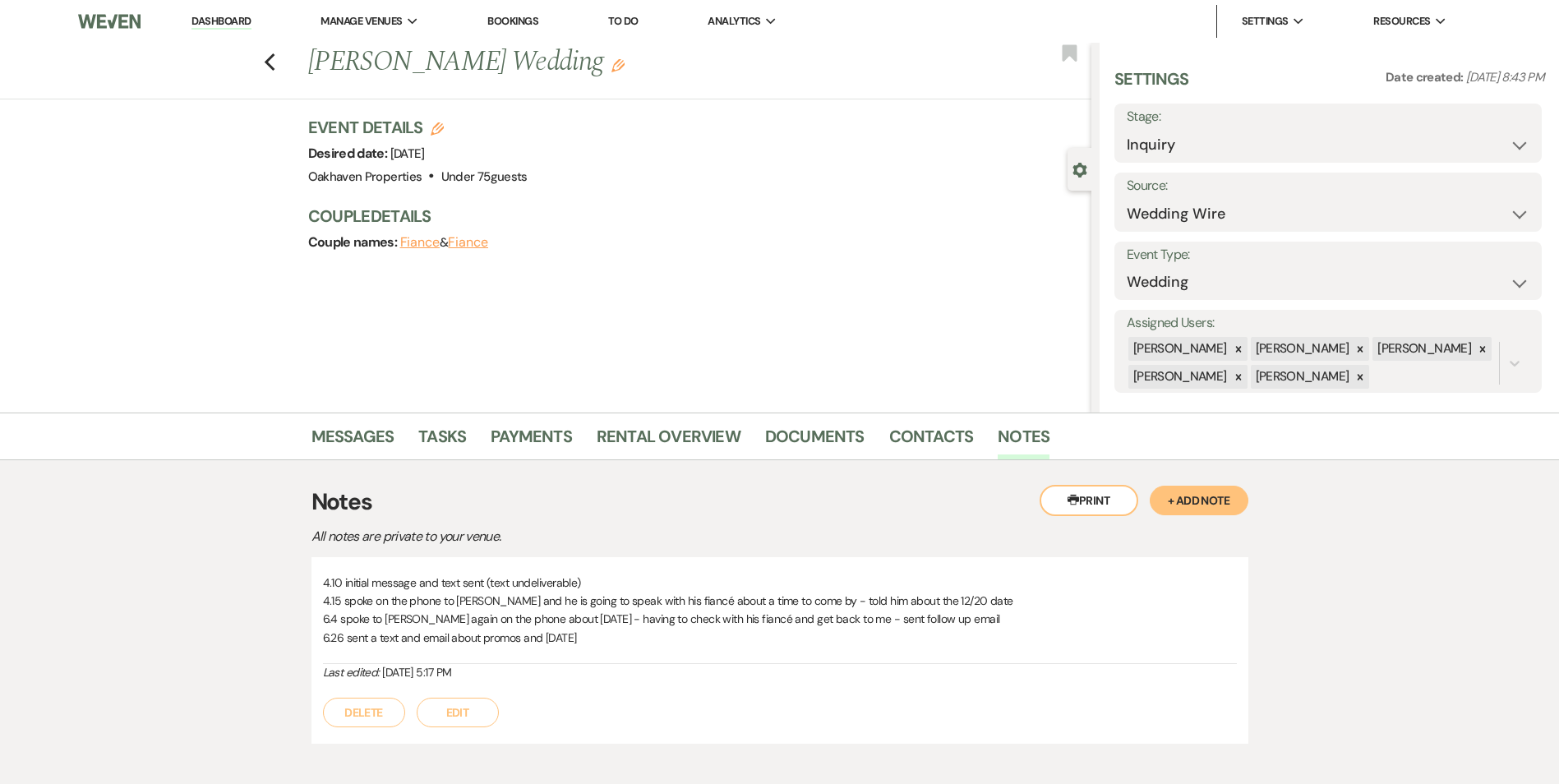
drag, startPoint x: 240, startPoint y: 15, endPoint x: 233, endPoint y: 29, distance: 15.7
click at [242, 15] on link "Dashboard" at bounding box center [221, 22] width 59 height 16
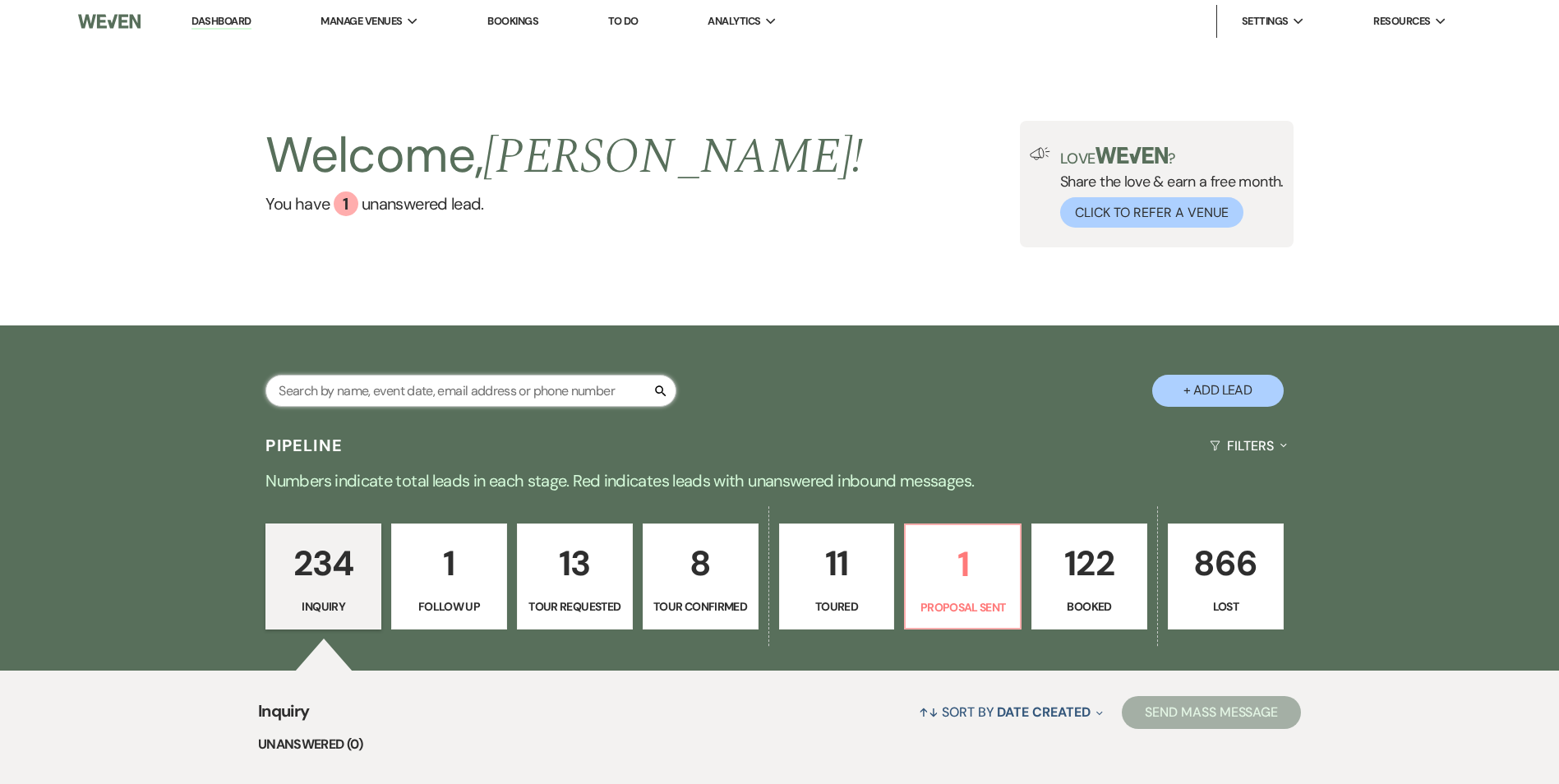
paste input "Hanna Shreve"
type input "Hanna Shreve"
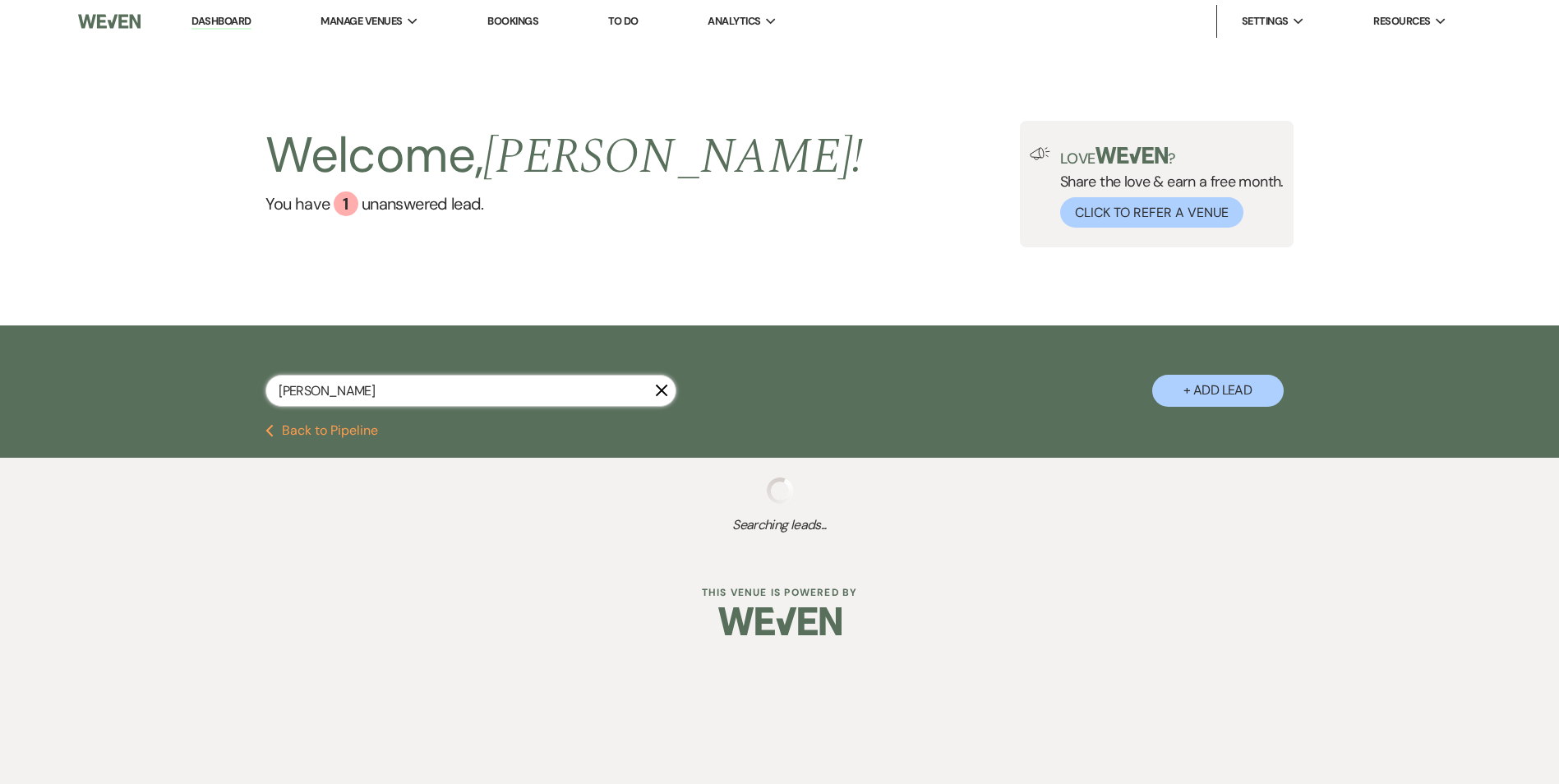
select select "2"
select select "8"
select select "7"
select select "8"
select select "4"
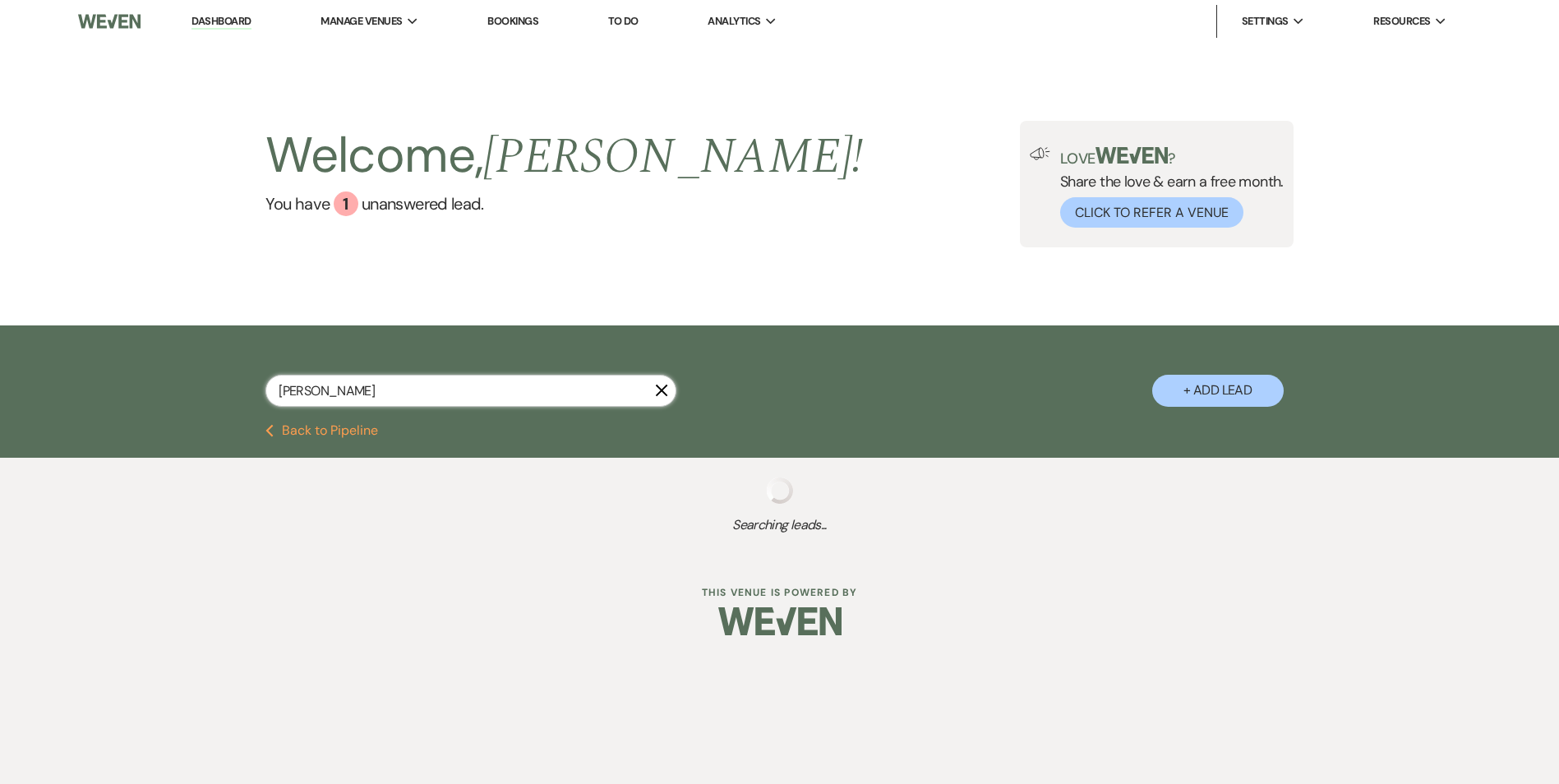
select select "8"
select select "2"
select select "8"
select select "5"
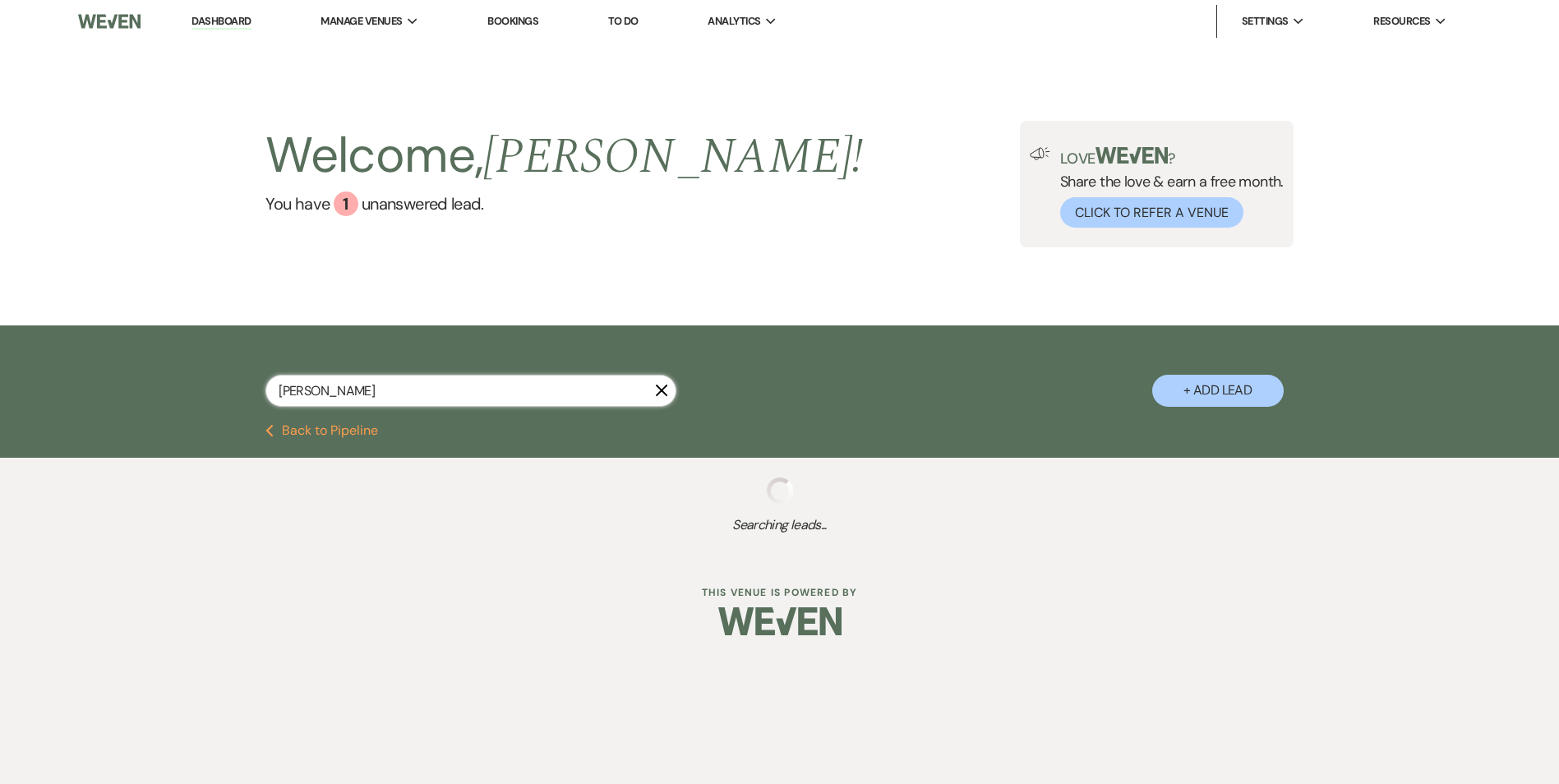
select select "8"
select select "7"
select select "8"
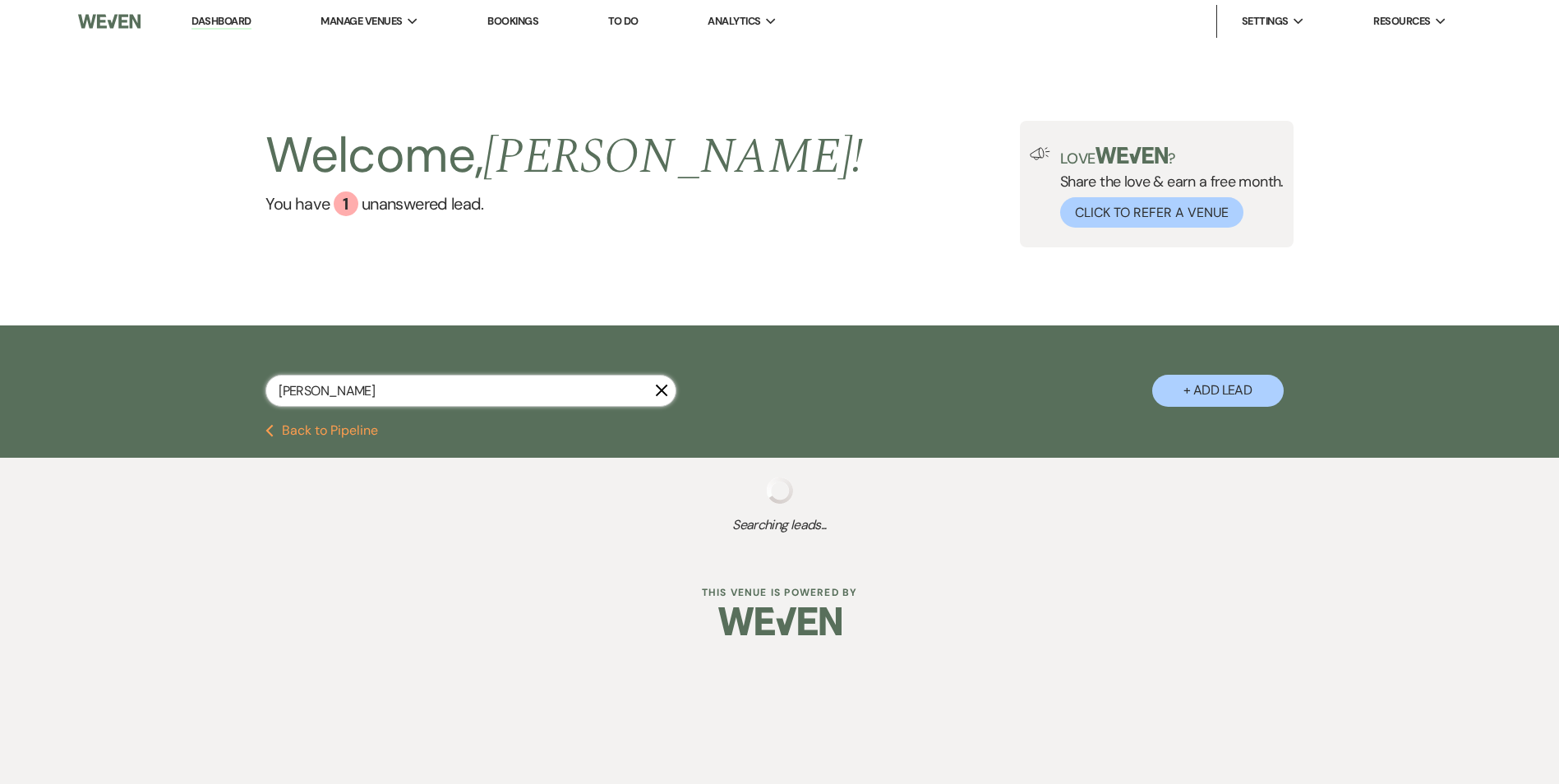
select select "7"
select select "8"
select select "5"
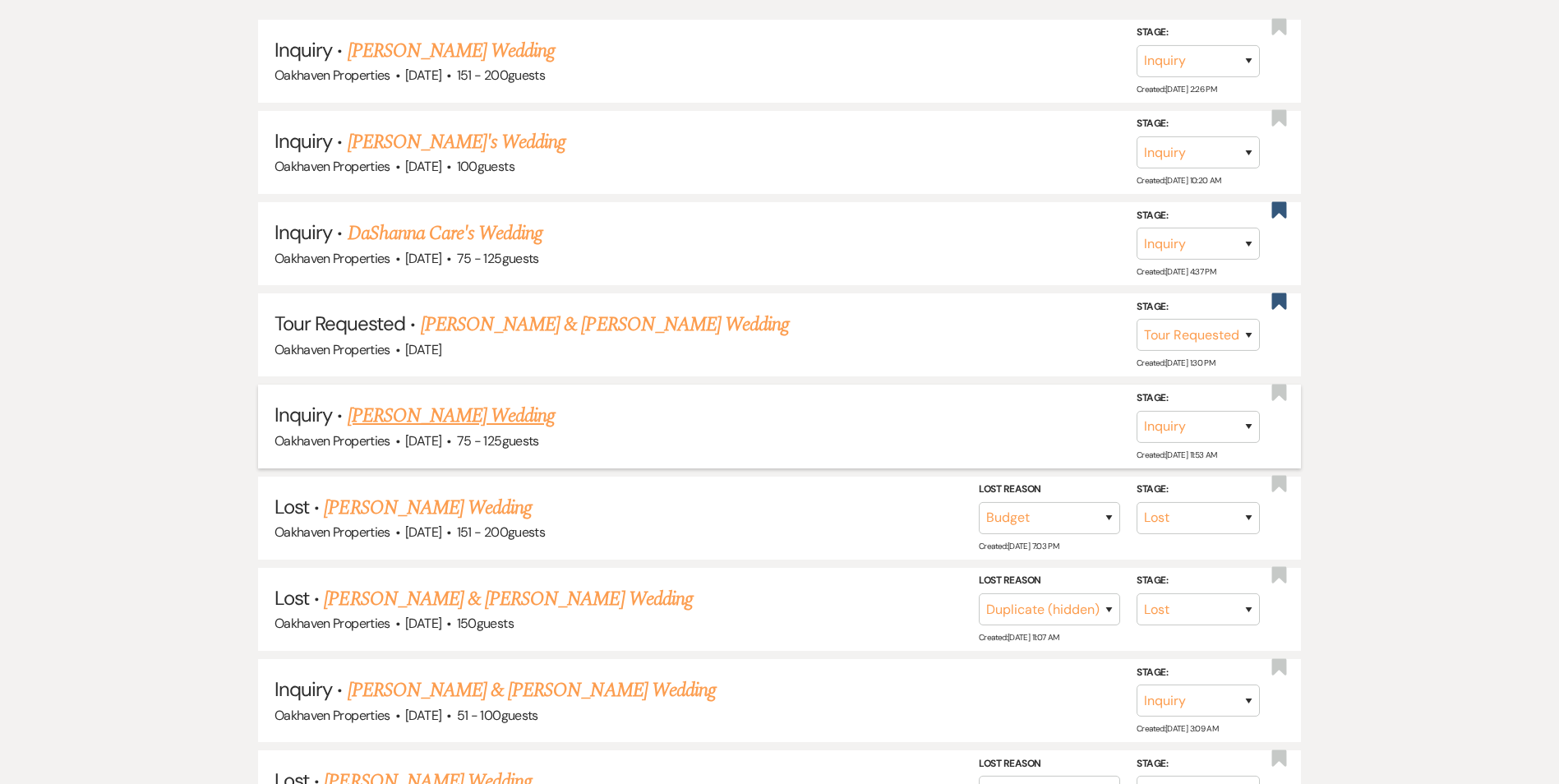
scroll to position [493, 0]
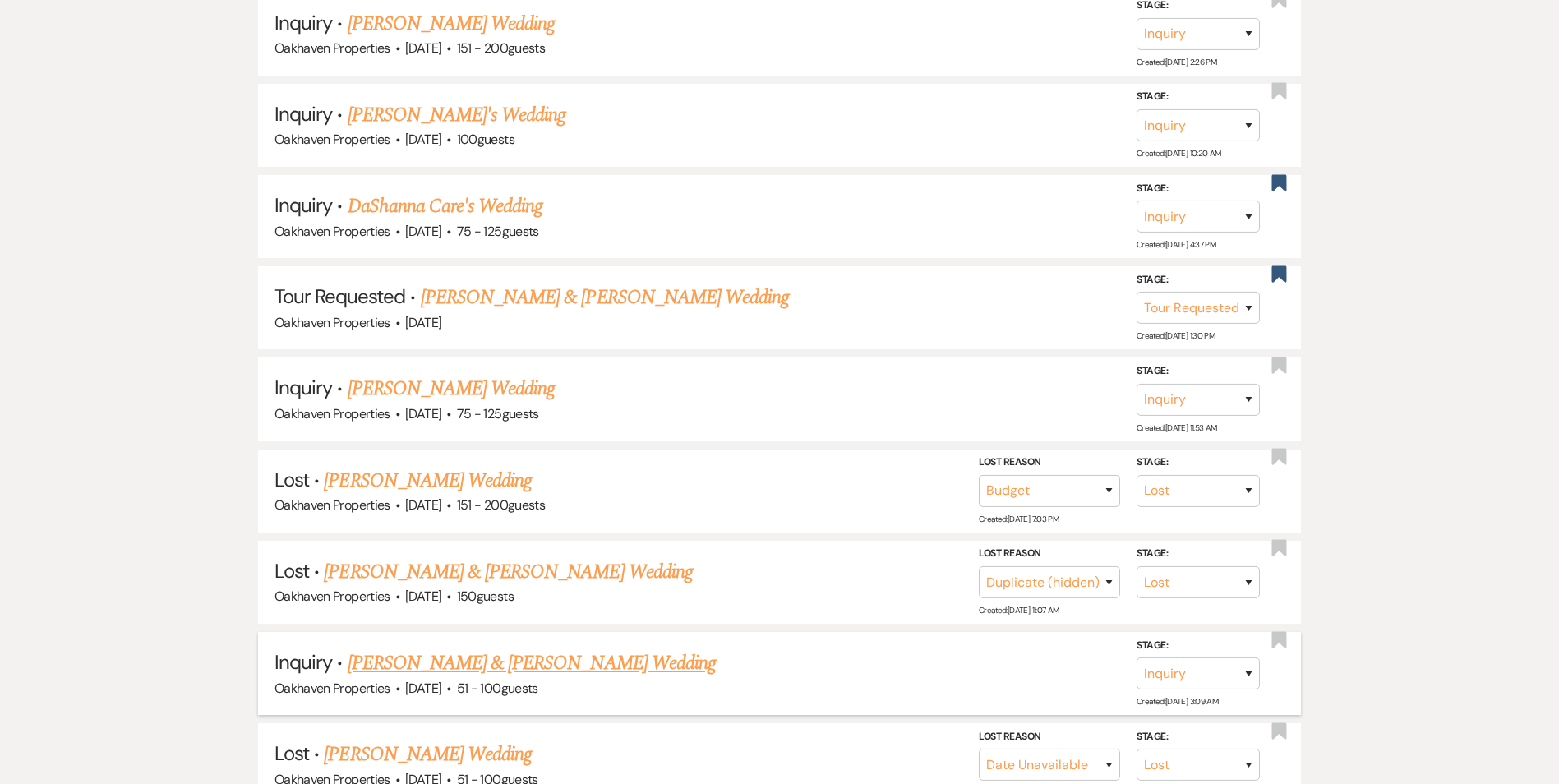
type input "Hanna Shreve"
click at [551, 660] on link "Edward & Hanna Shreve's Wedding" at bounding box center [531, 663] width 368 height 30
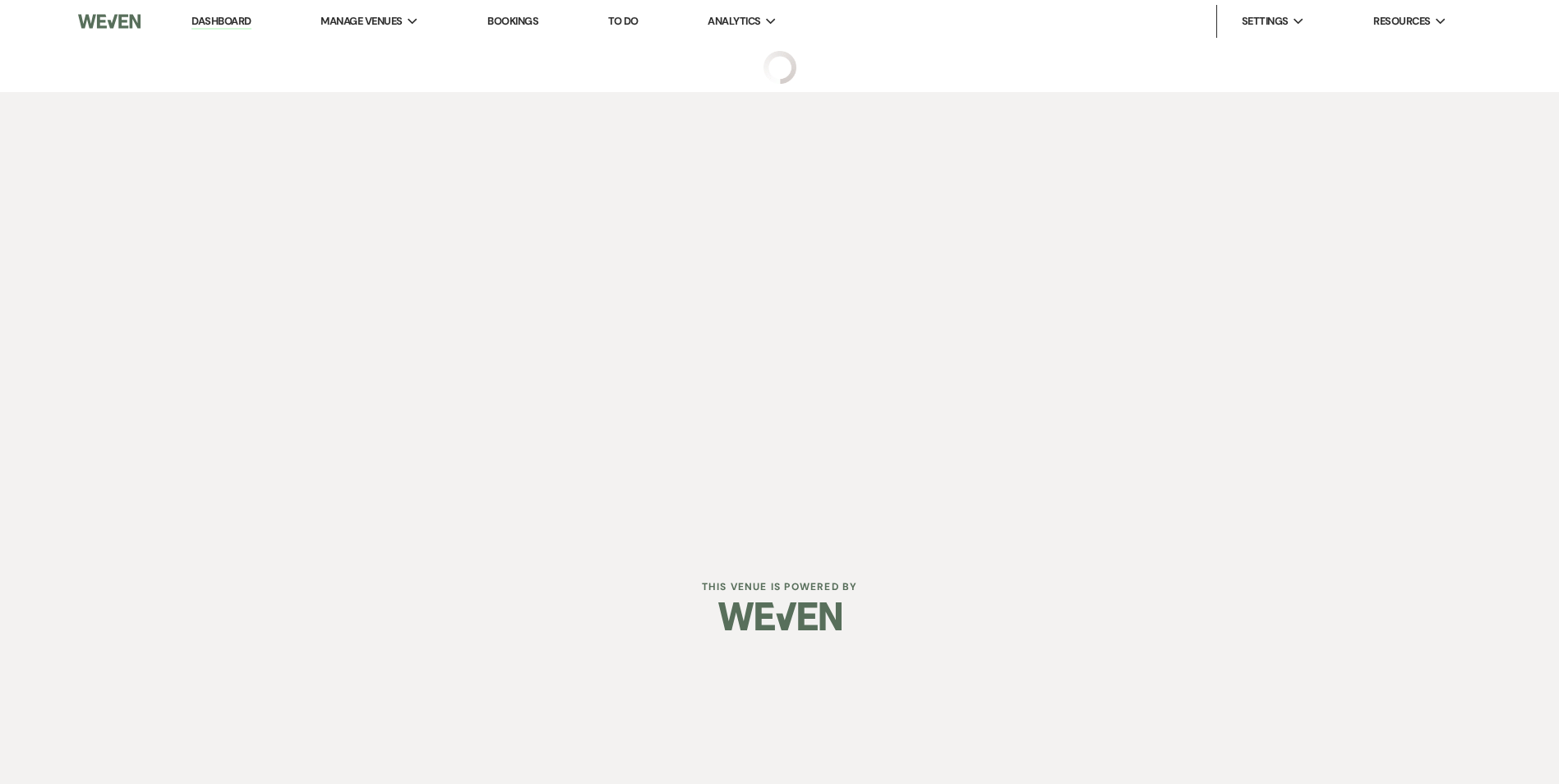
select select "2"
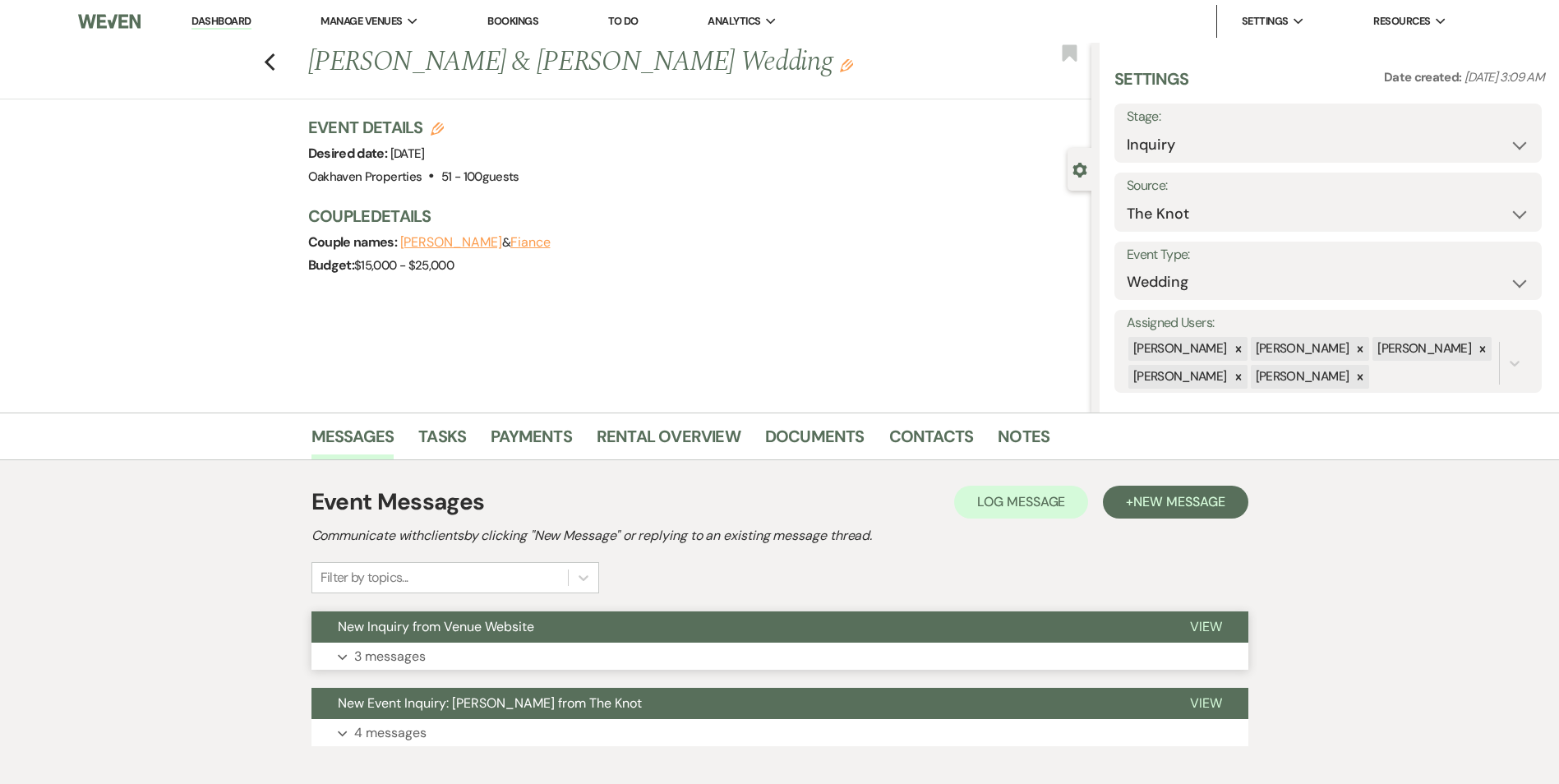
click at [1205, 629] on span "View" at bounding box center [1206, 625] width 32 height 17
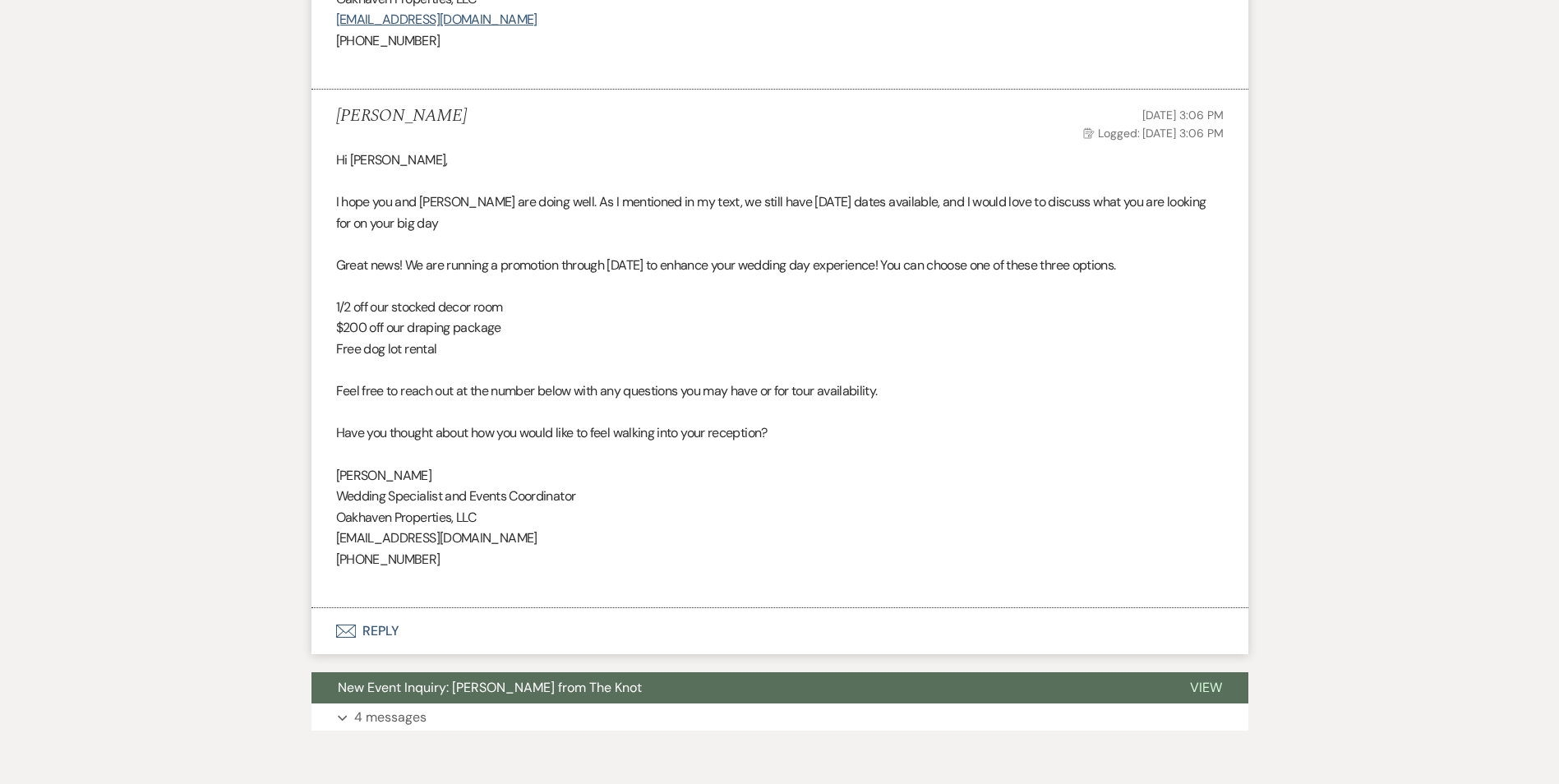
scroll to position [1478, 0]
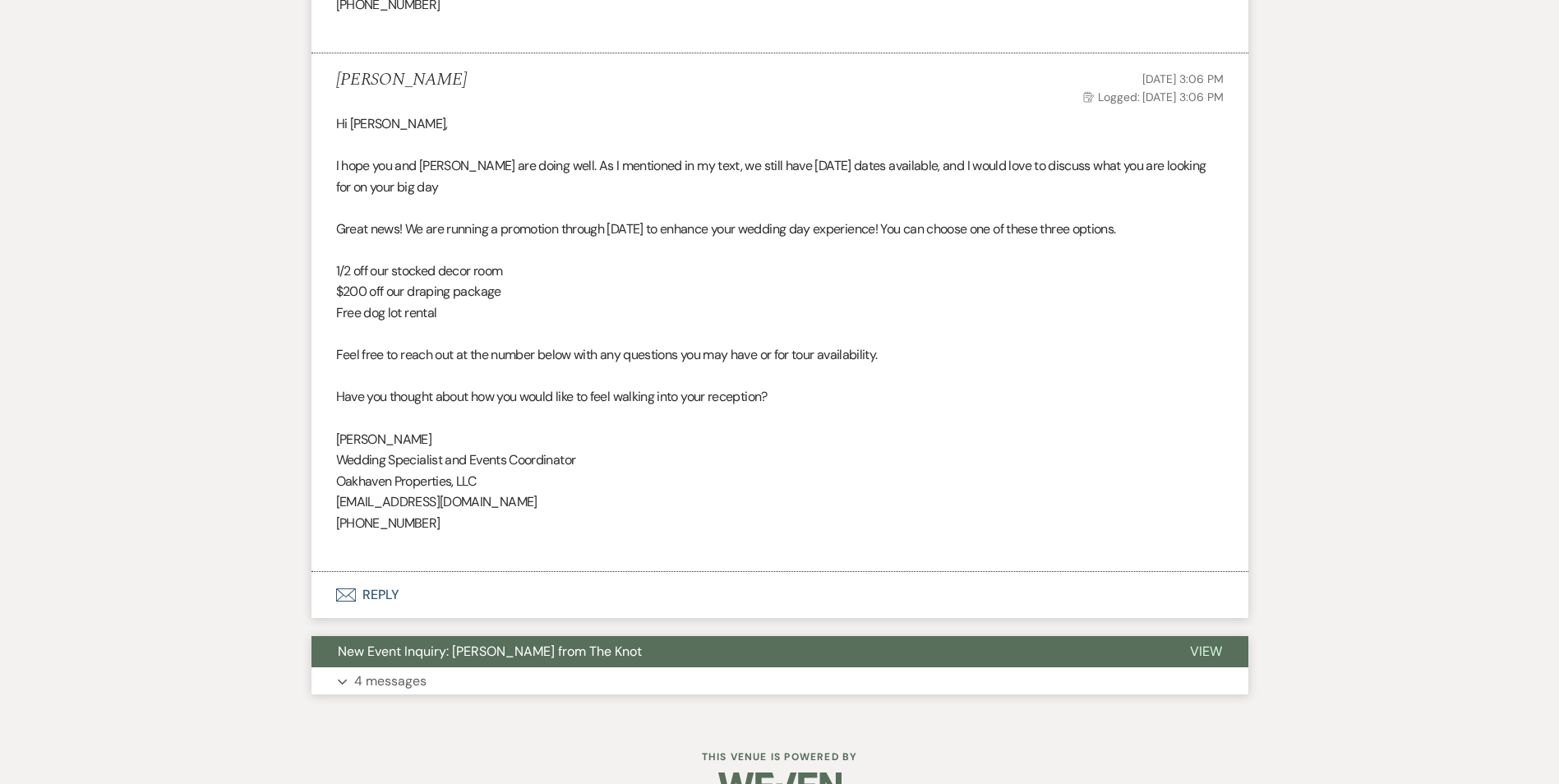
click at [1206, 644] on span "View" at bounding box center [1206, 650] width 32 height 17
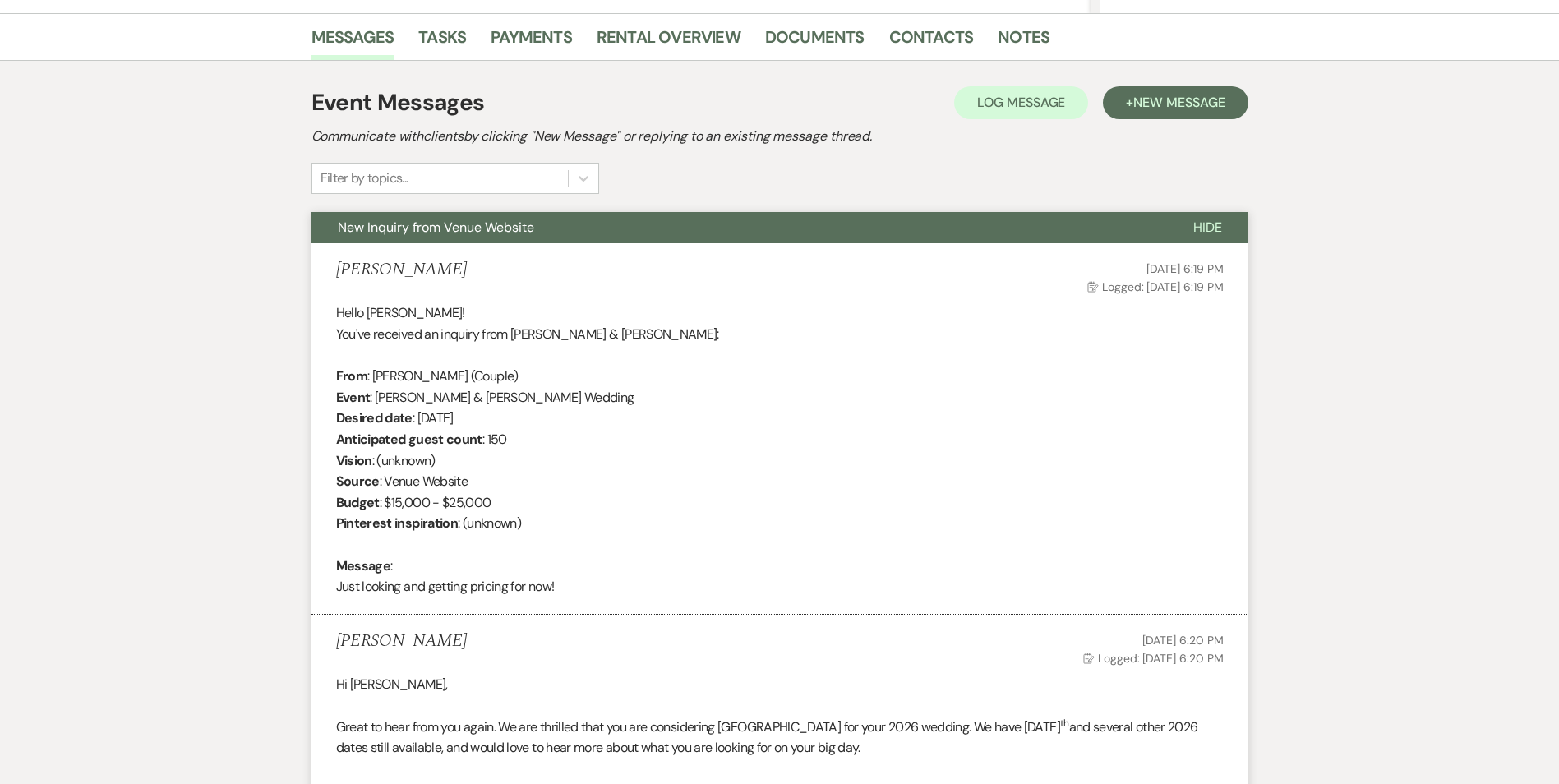
scroll to position [395, 0]
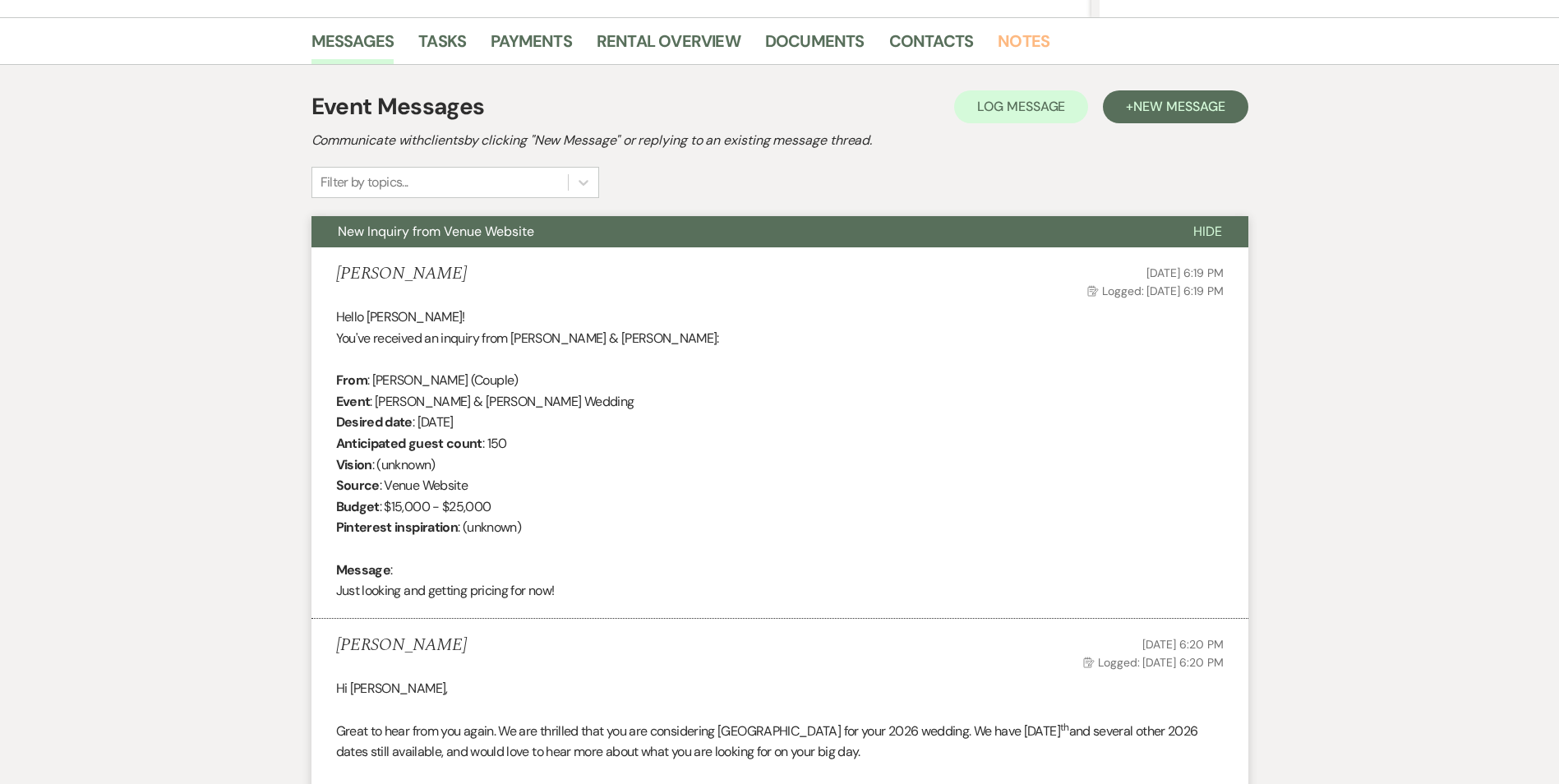
click at [1008, 40] on link "Notes" at bounding box center [1024, 46] width 52 height 36
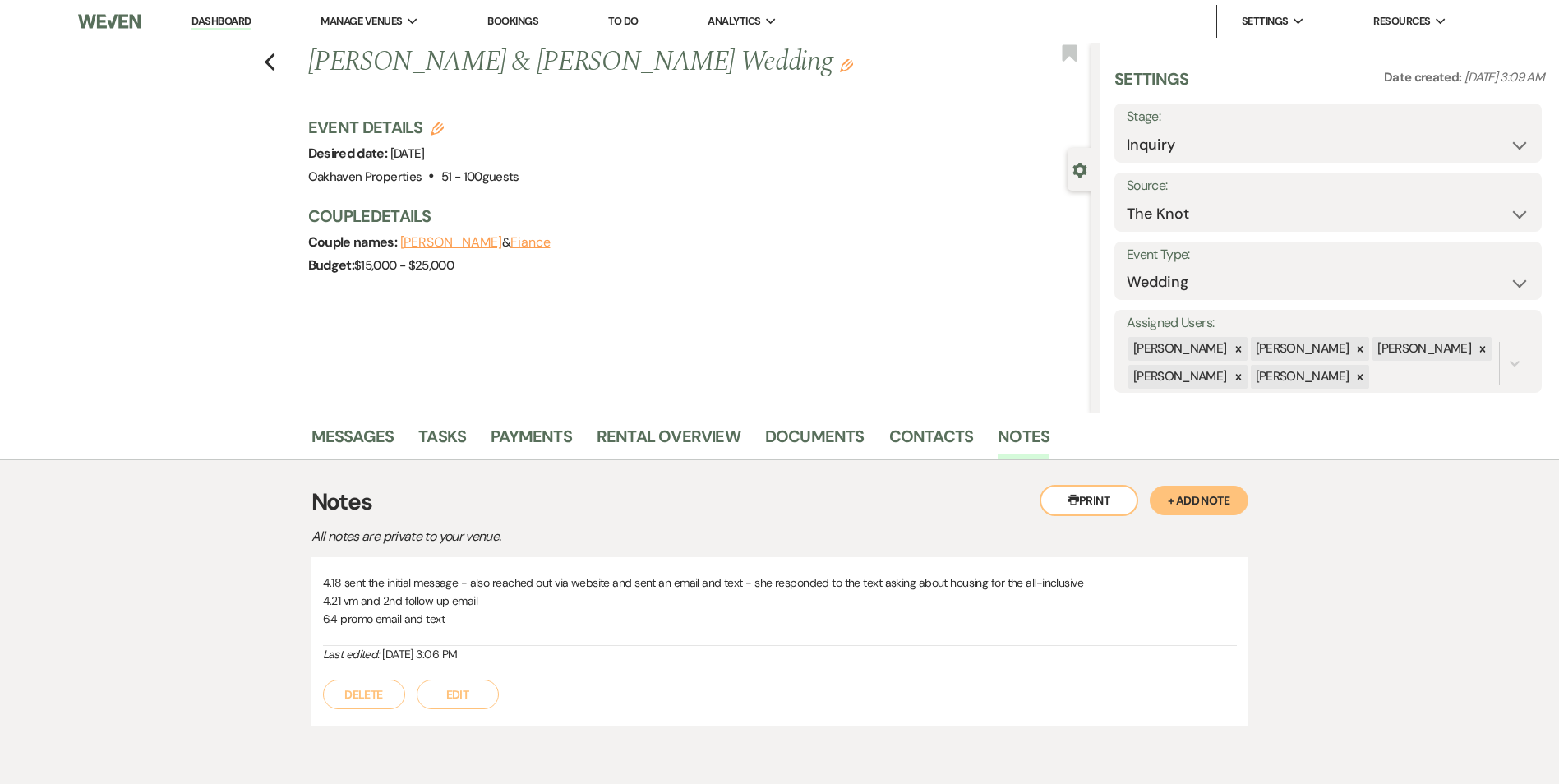
click at [231, 9] on li "Dashboard" at bounding box center [222, 21] width 76 height 33
click at [233, 18] on link "Dashboard" at bounding box center [221, 22] width 59 height 16
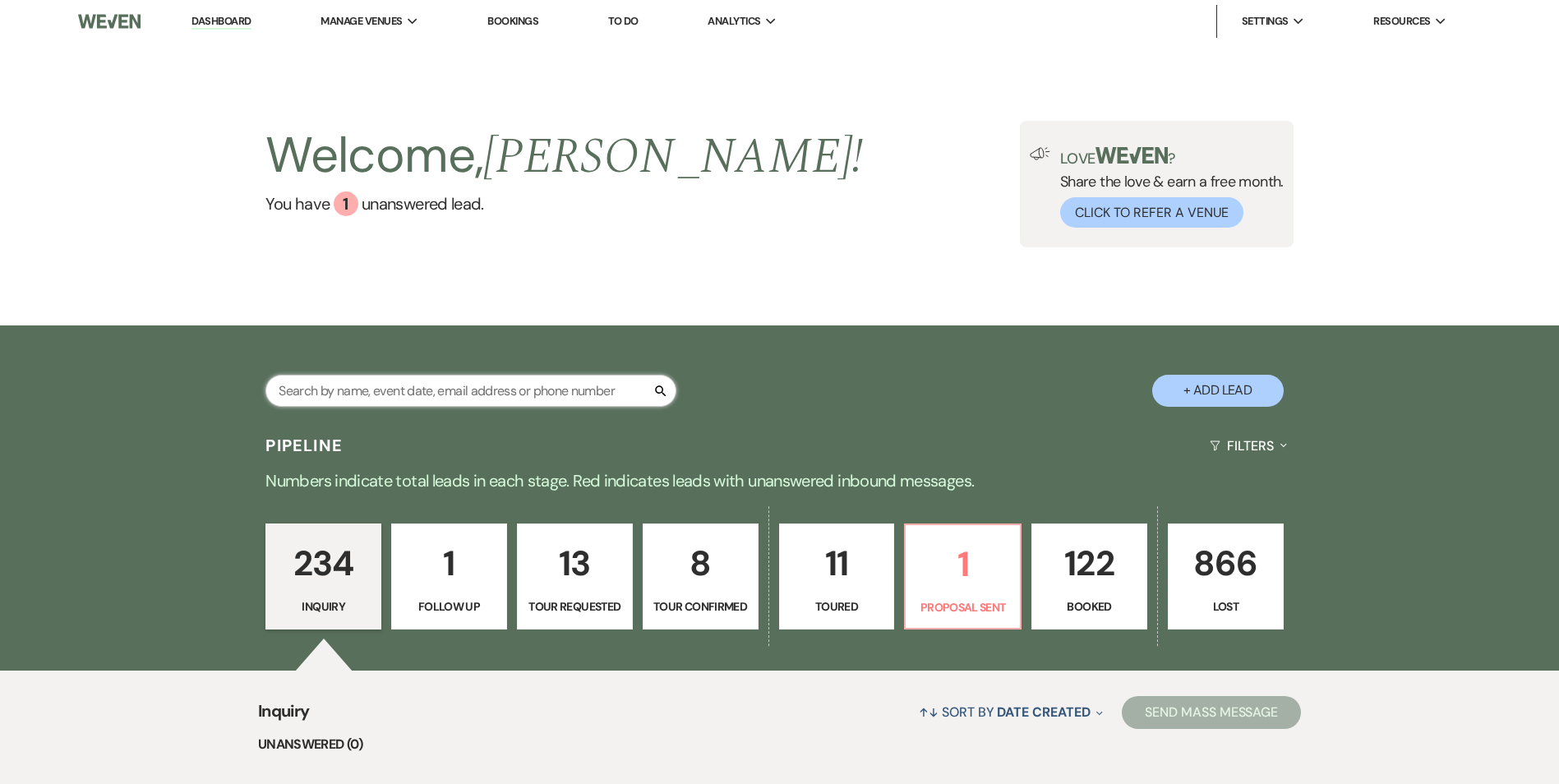
paste input "Shatia Jordan"
type input "Shatia Jordan"
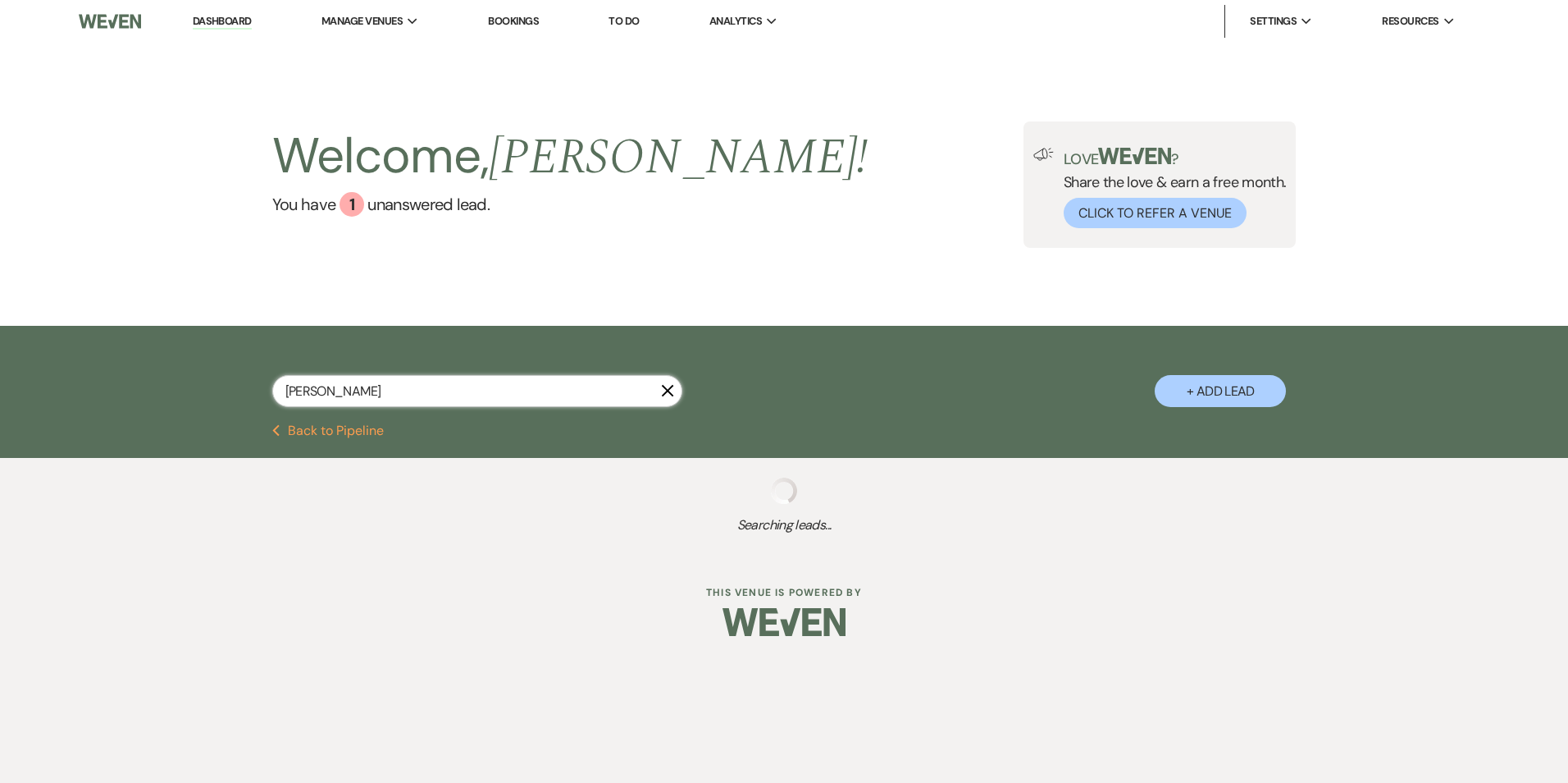
select select "8"
select select "5"
select select "8"
select select "3"
select select "8"
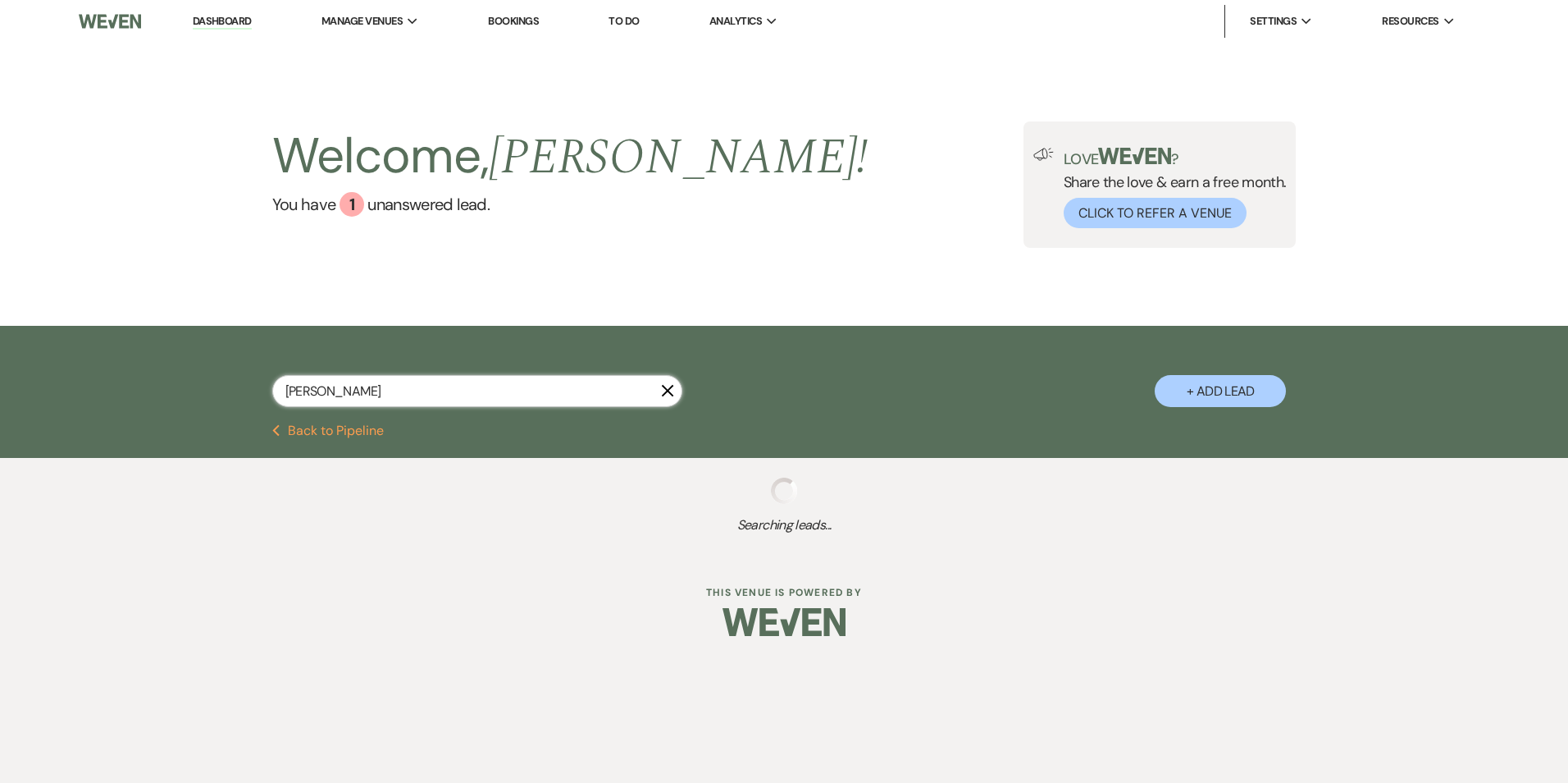
select select "5"
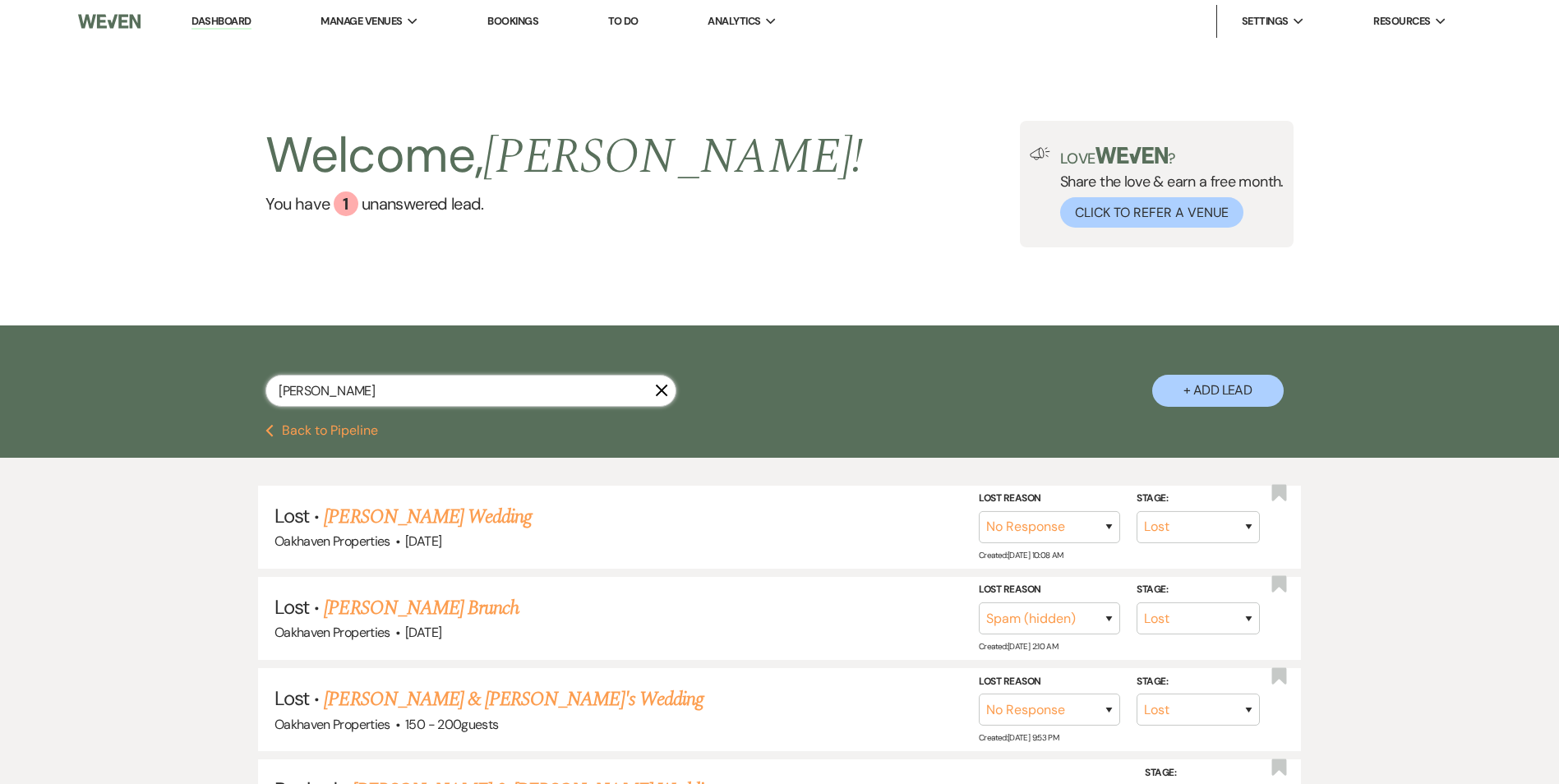
type input "Shatia Jordan"
drag, startPoint x: 657, startPoint y: 385, endPoint x: 637, endPoint y: 381, distance: 20.4
click at [654, 384] on div "Shatia Jordan X" at bounding box center [471, 396] width 411 height 45
click at [659, 391] on icon "X" at bounding box center [661, 390] width 13 height 13
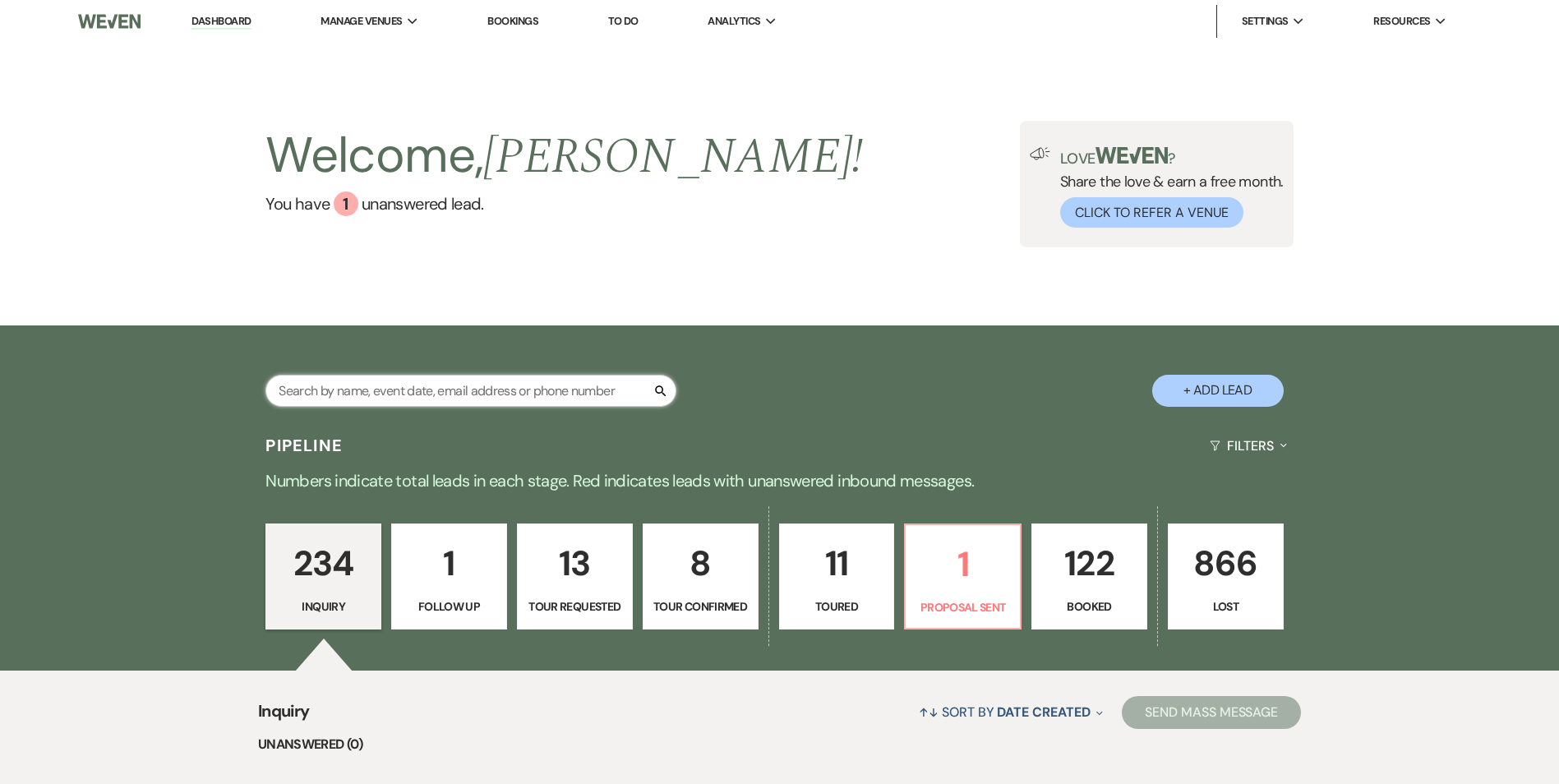
paste input "Amrit Wadhwa"
type input "Amrit Wadhwa"
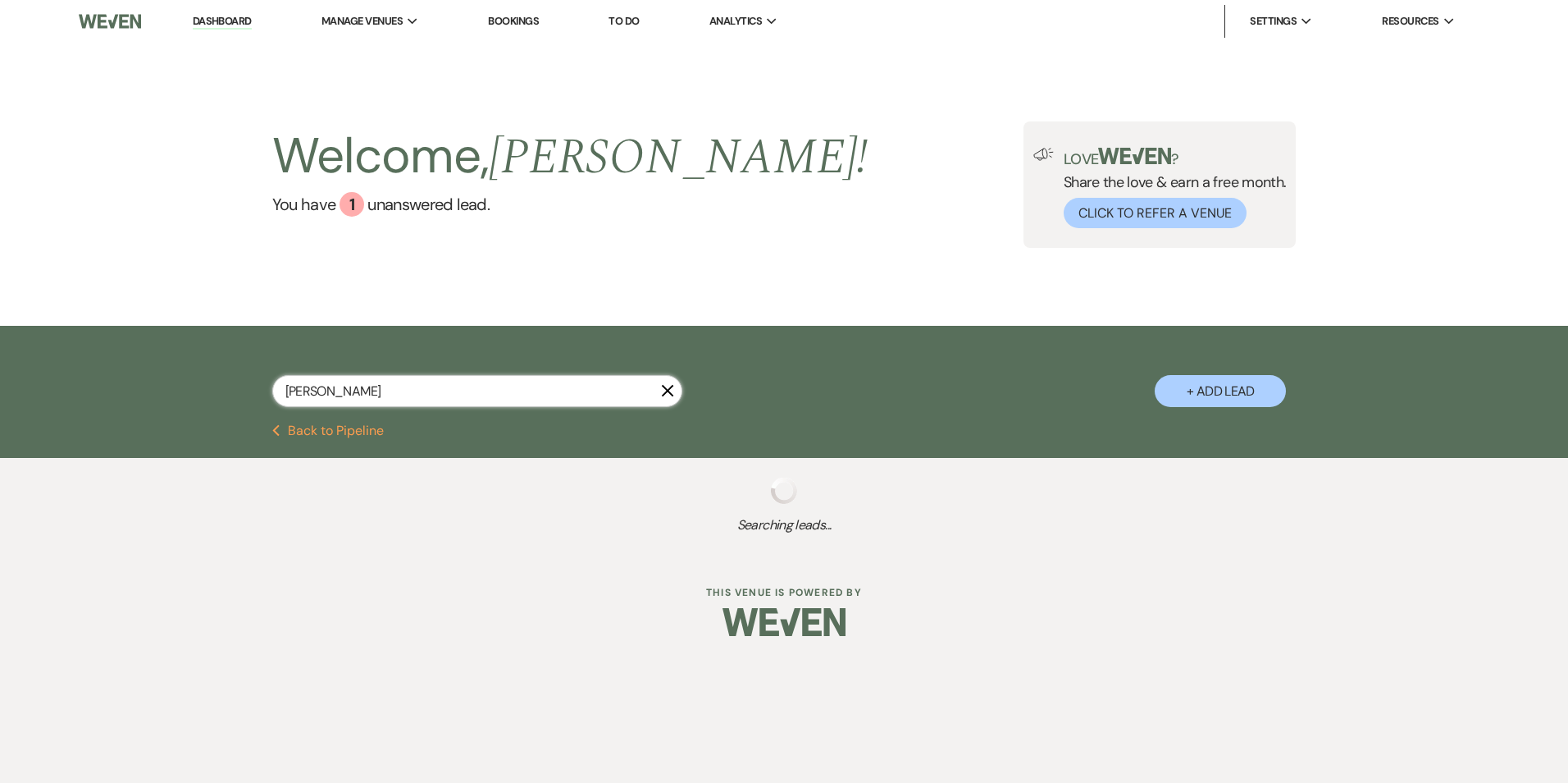
select select "8"
select select "5"
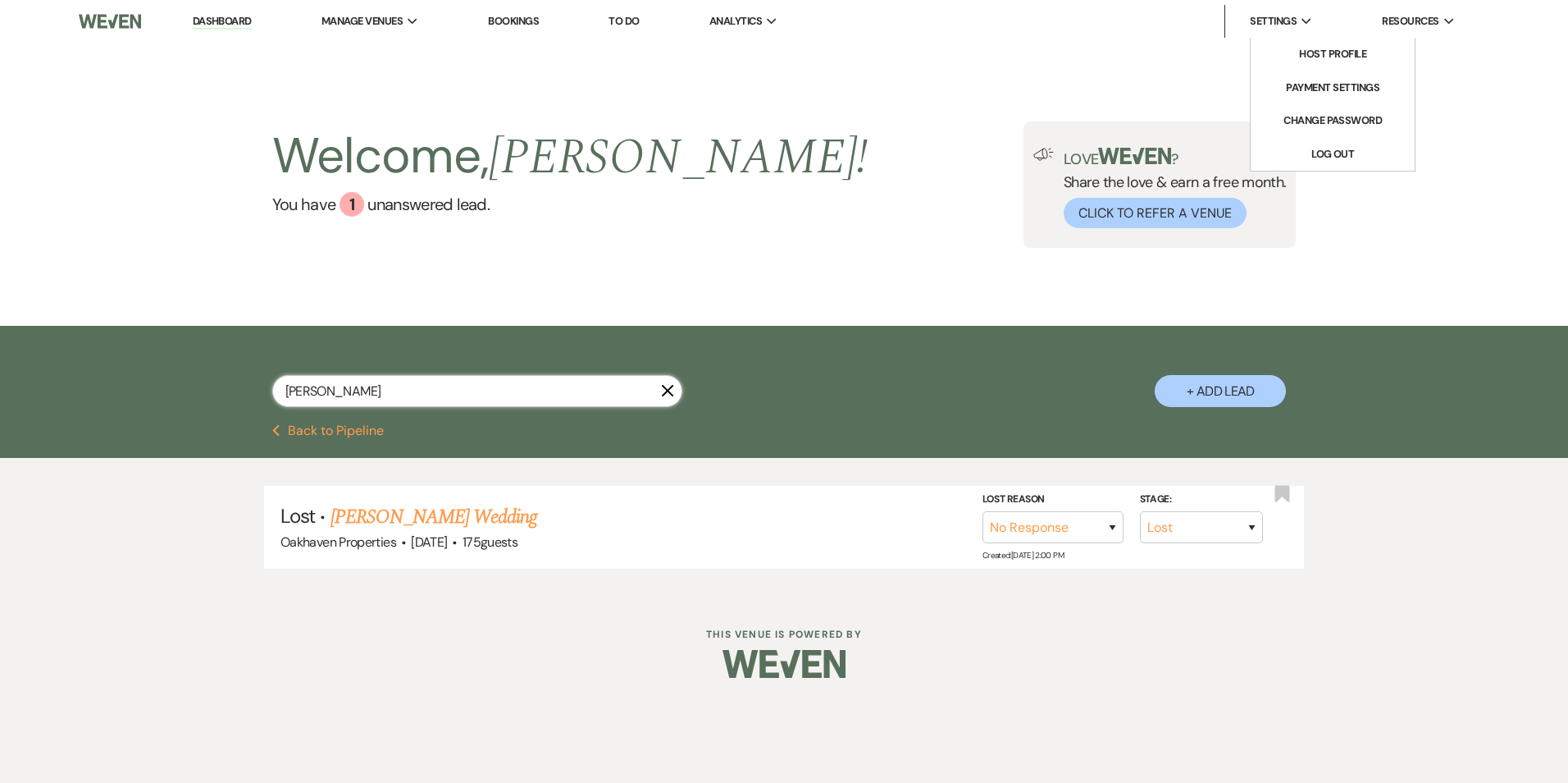
type input "Amrit Wadhwa"
click at [661, 391] on icon "X" at bounding box center [667, 390] width 13 height 13
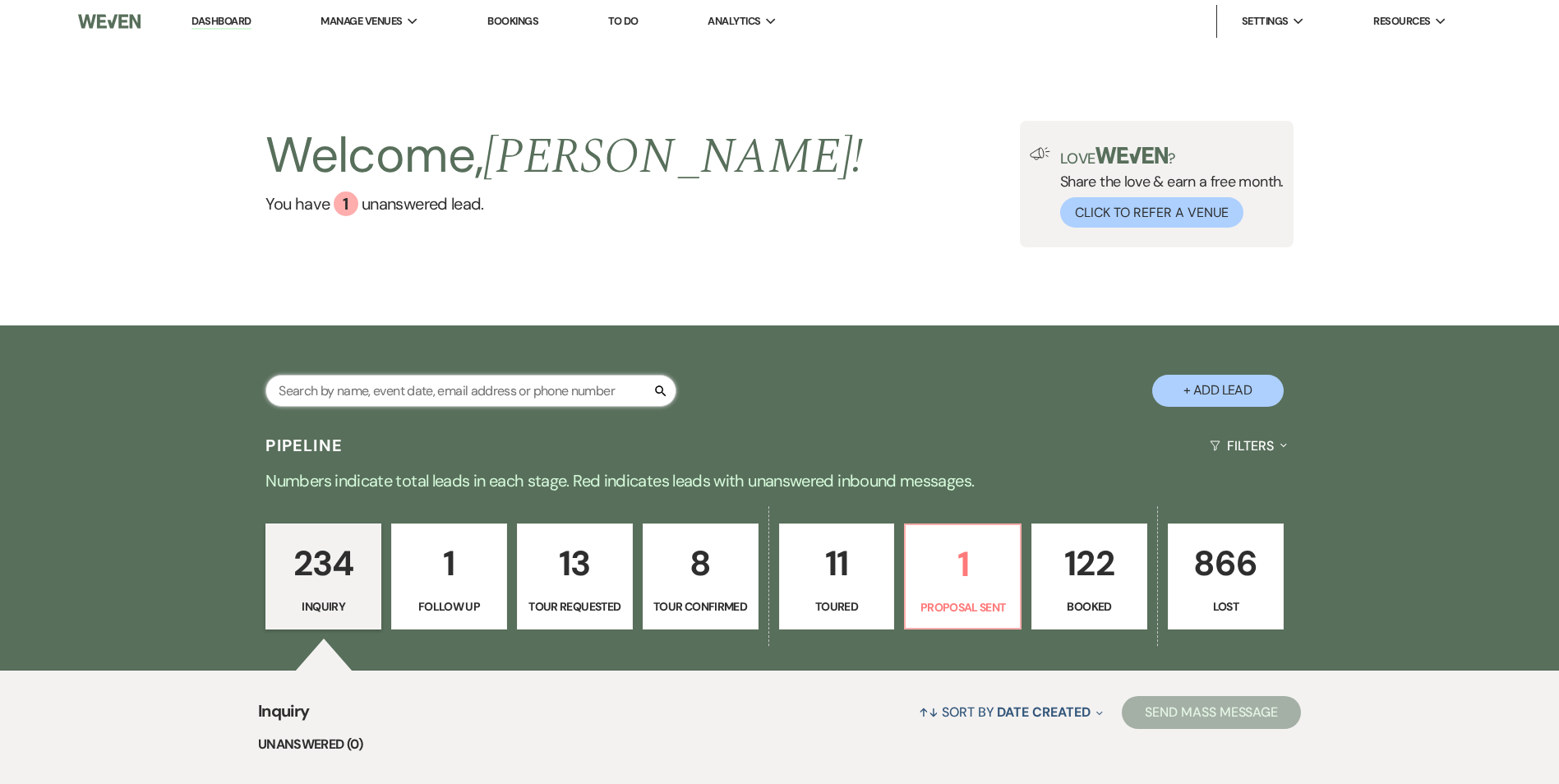
paste input "Sabrina Hill"
type input "Sabrina Hill"
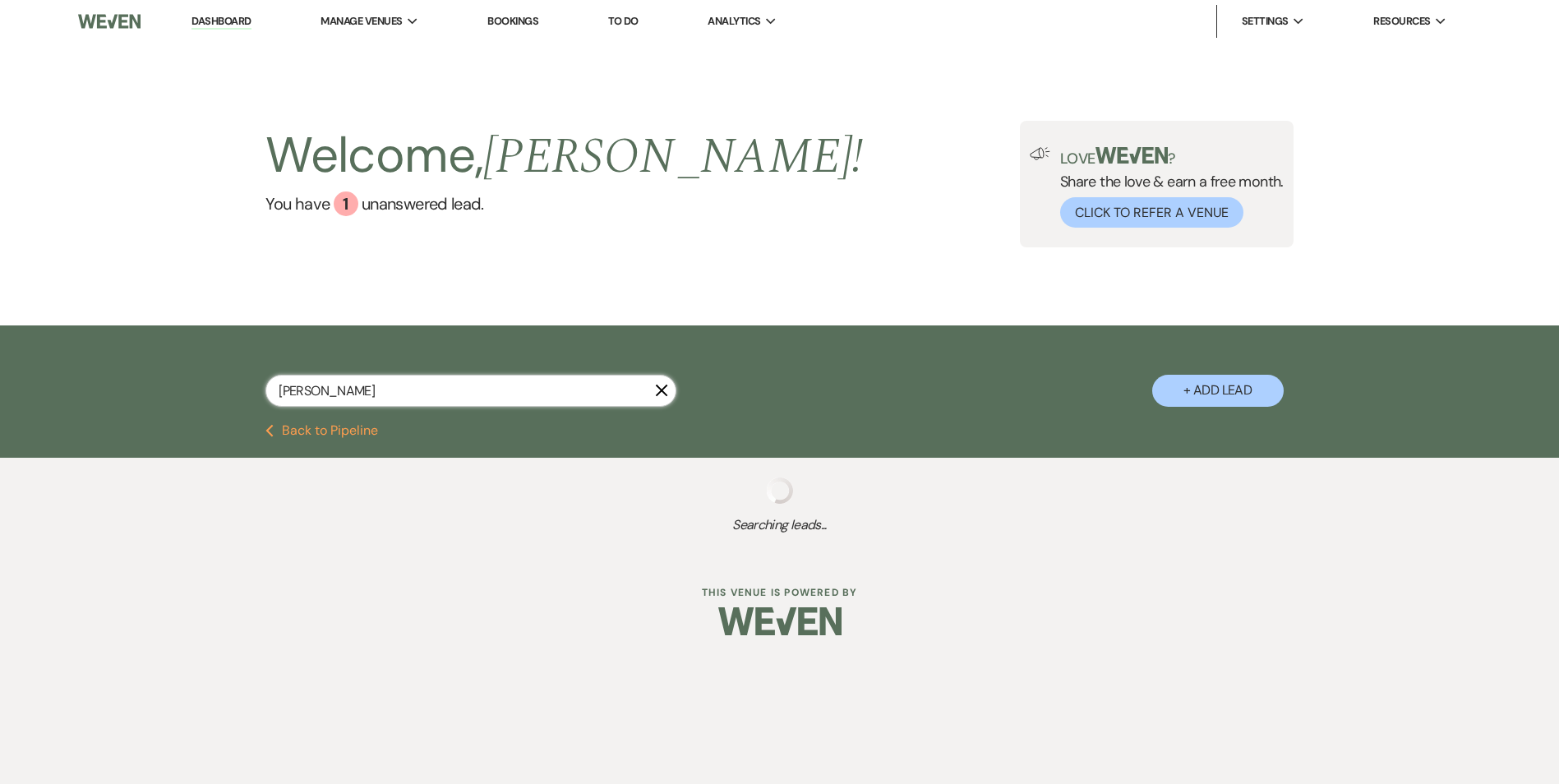
select select "8"
select select "4"
select select "8"
select select "6"
select select "8"
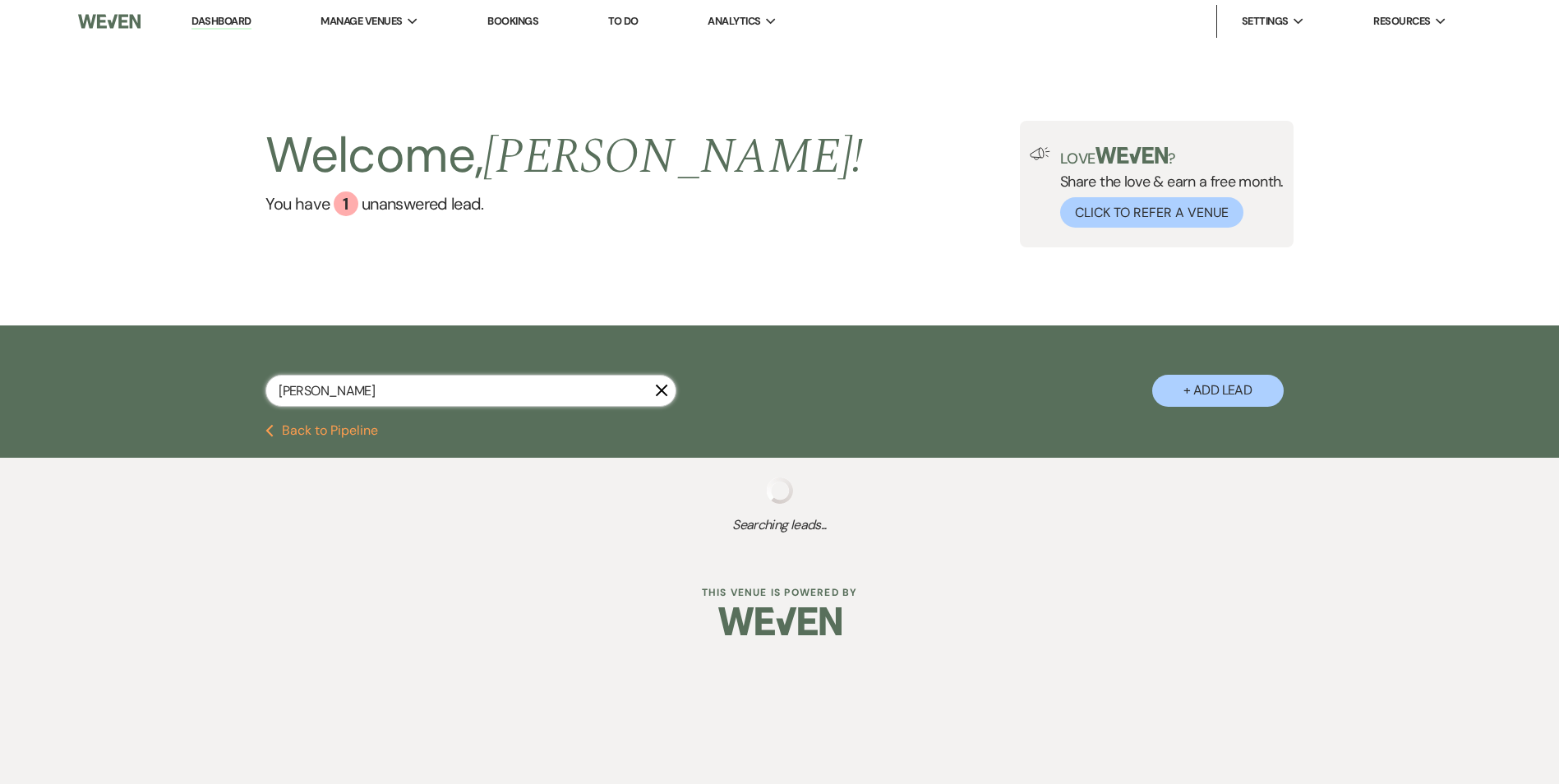
select select "8"
select select "5"
select select "8"
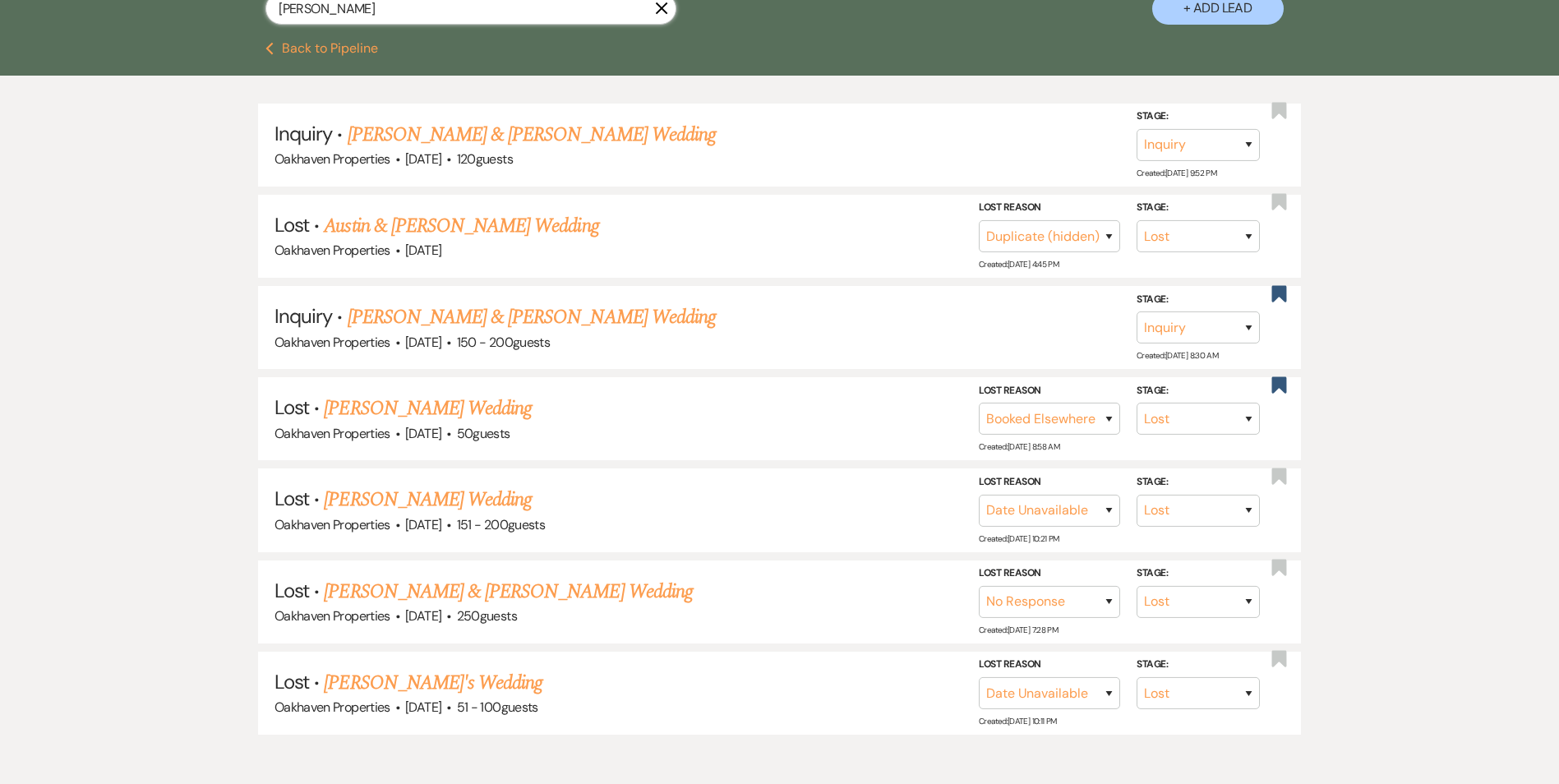
scroll to position [411, 0]
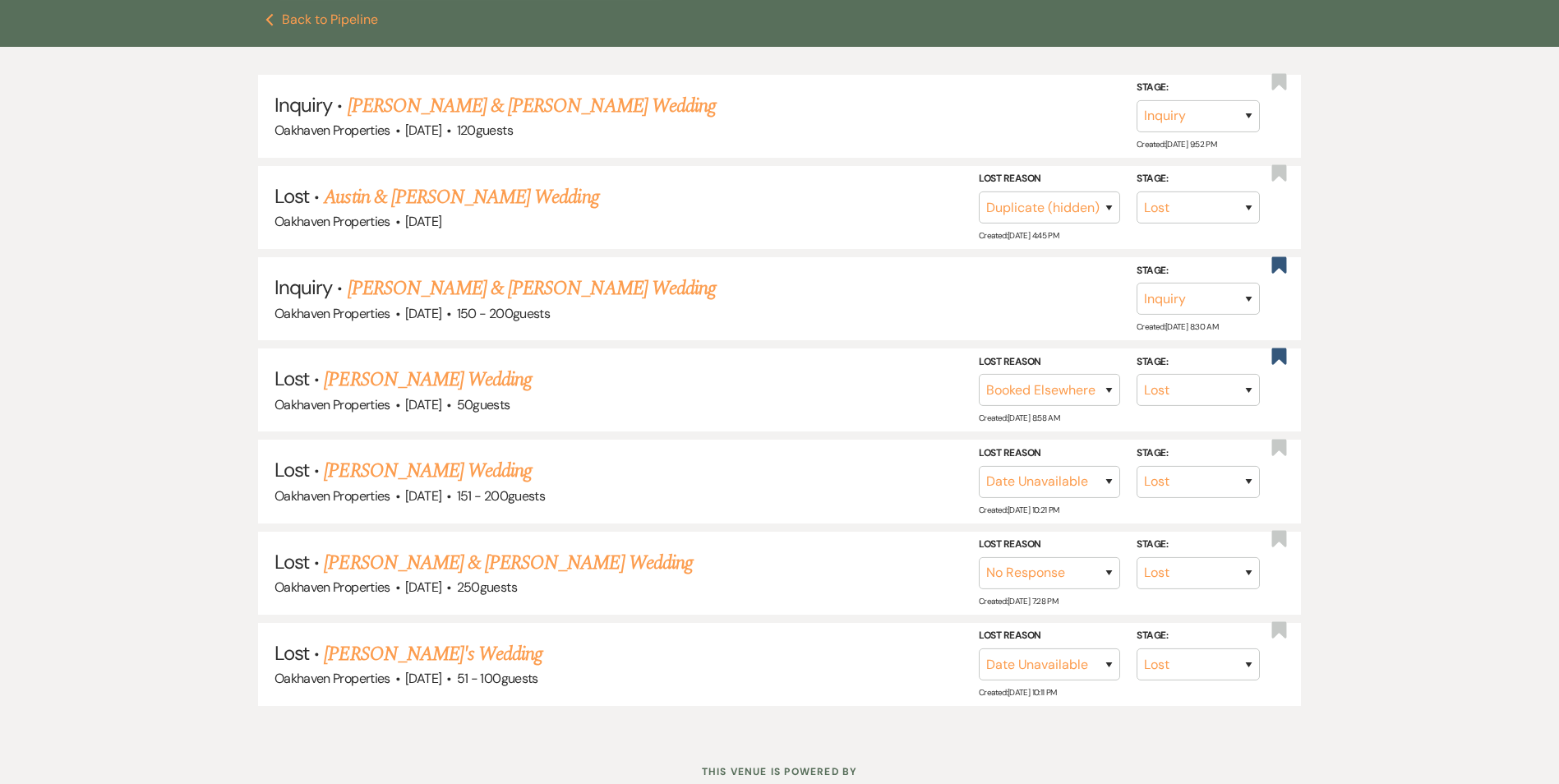
type input "Sabrina Hill"
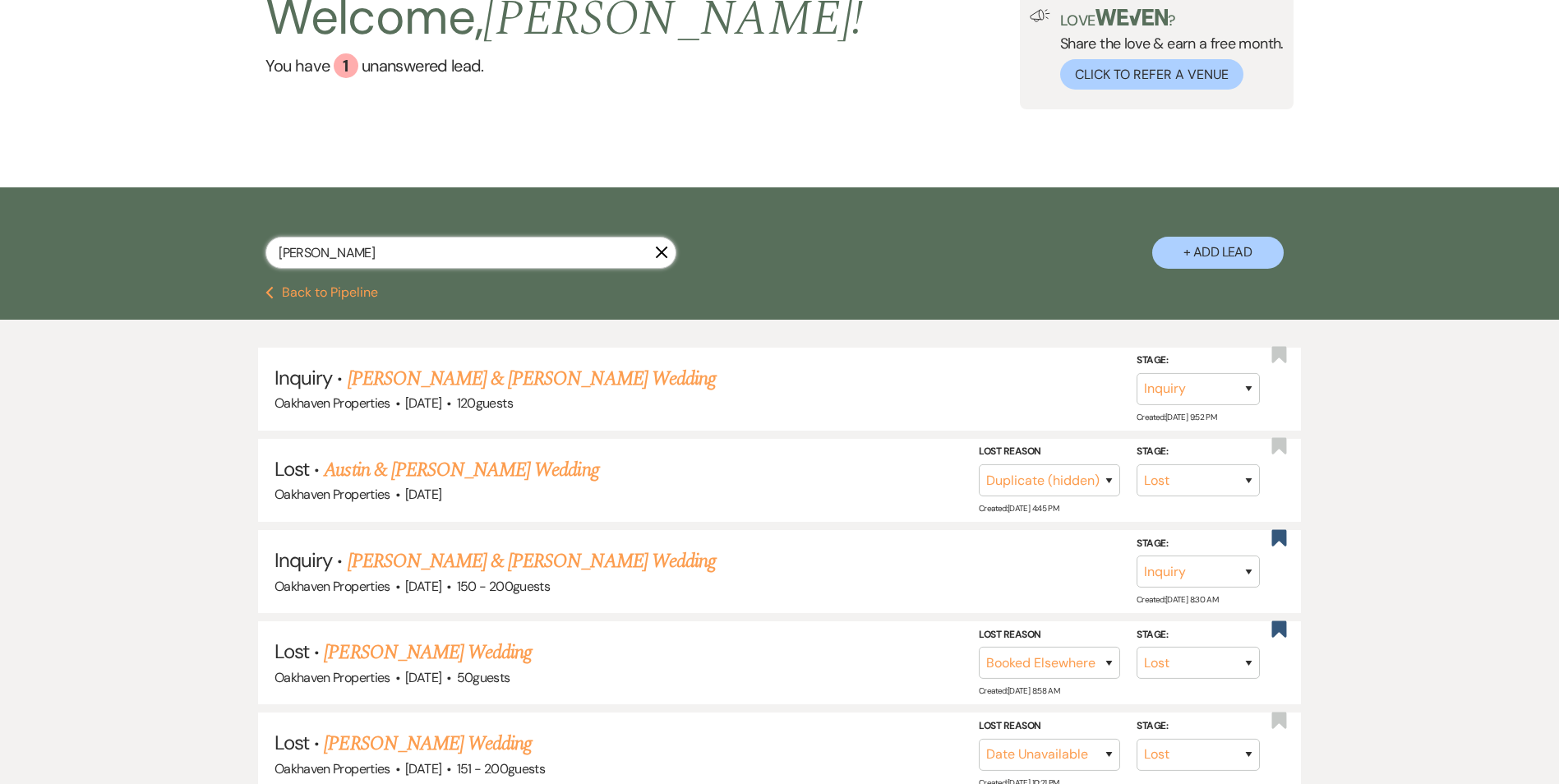
scroll to position [0, 0]
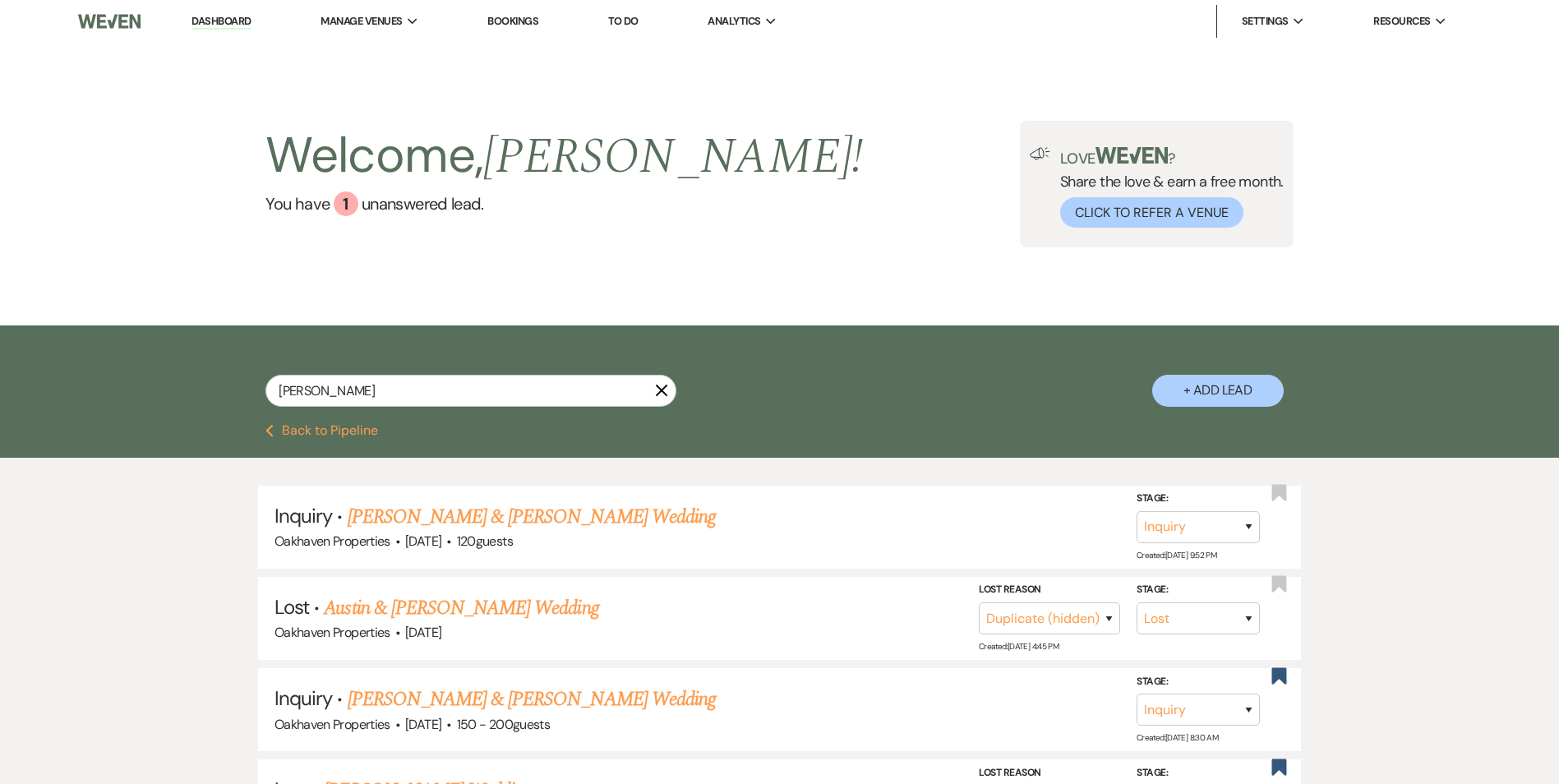
drag, startPoint x: 660, startPoint y: 388, endPoint x: 613, endPoint y: 388, distance: 47.0
click at [659, 385] on use "button" at bounding box center [662, 390] width 12 height 12
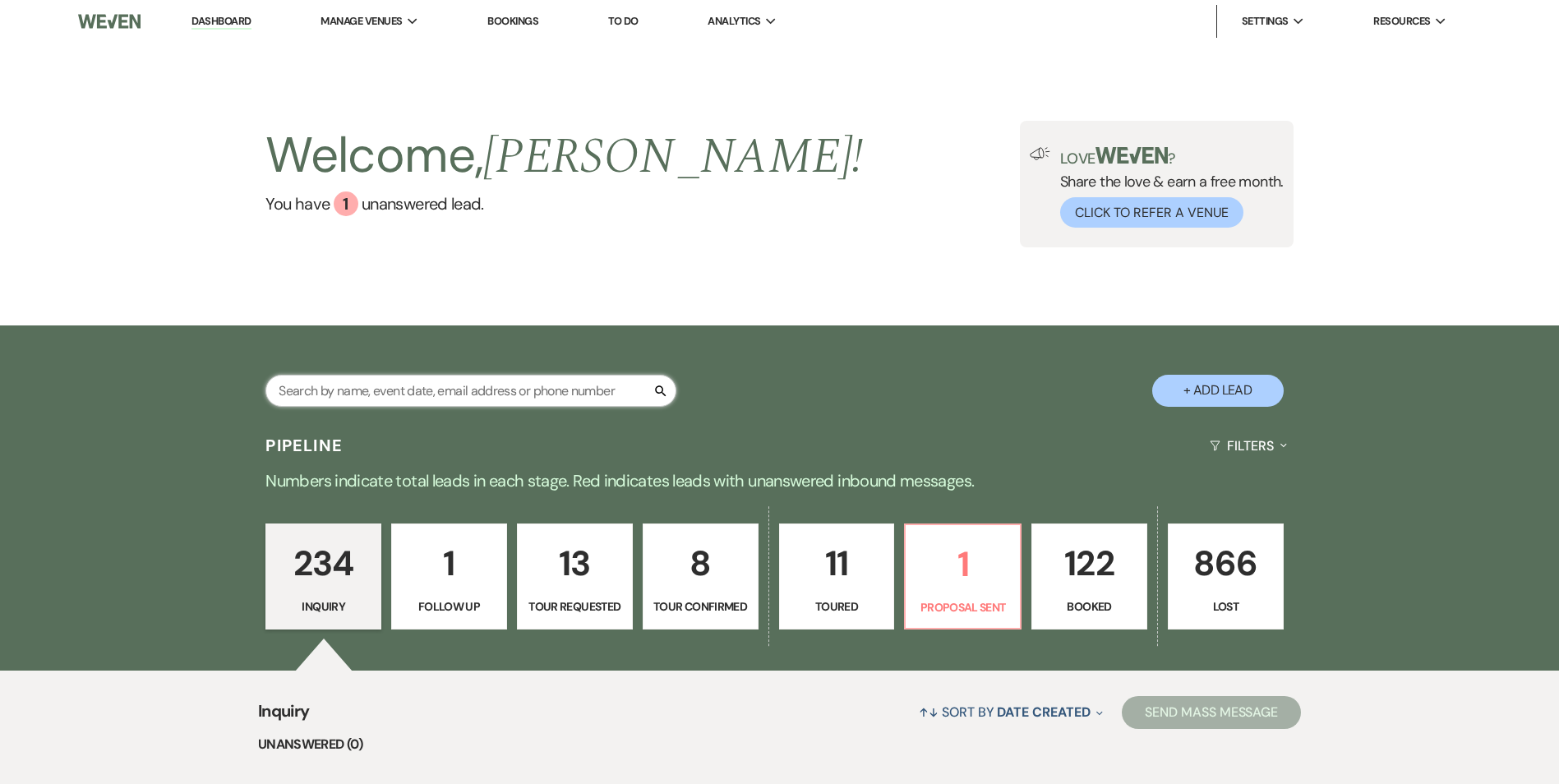
paste input "(651) 336-9820"
type input "(651) 336-9820"
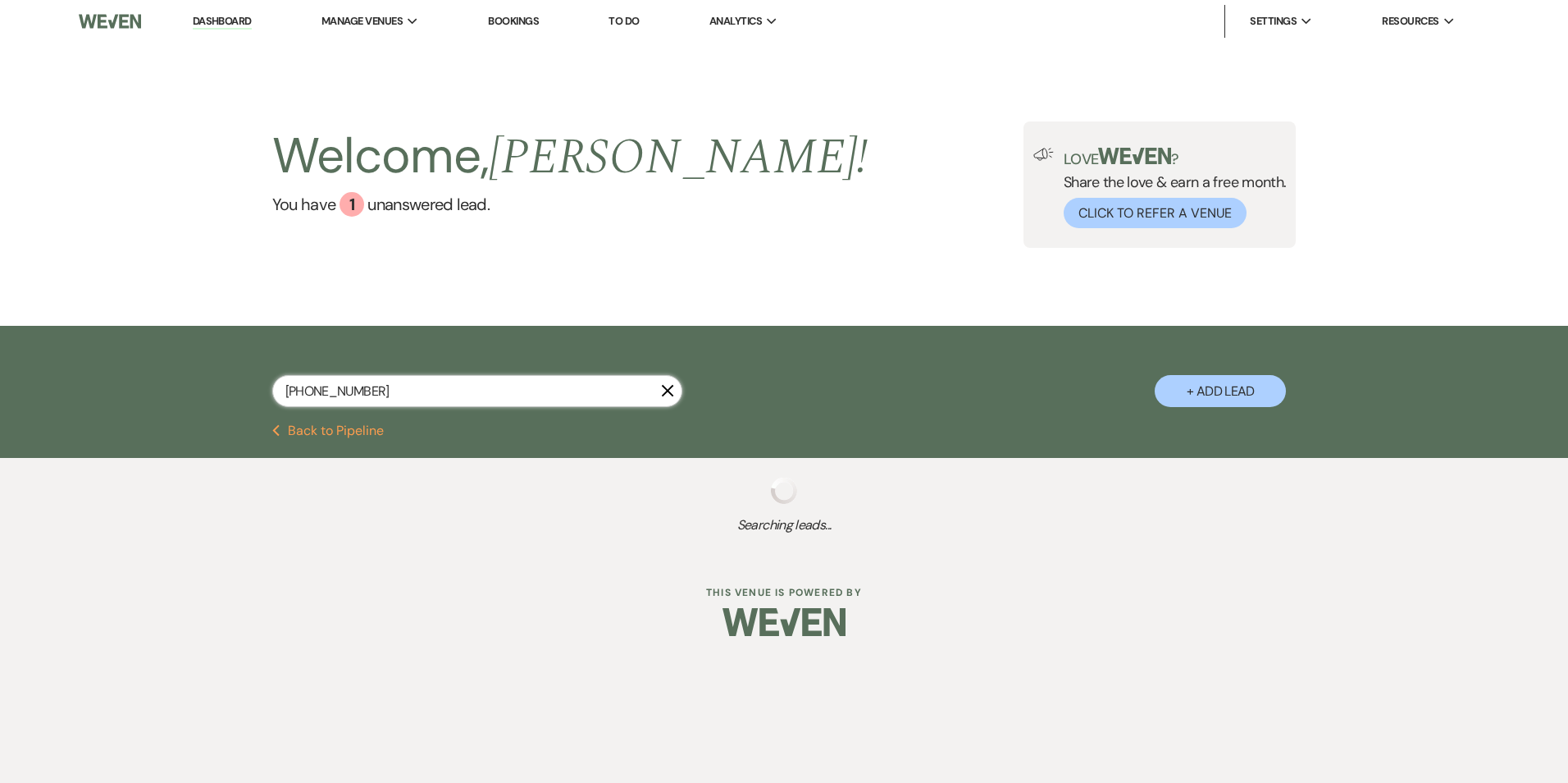
select select "8"
select select "5"
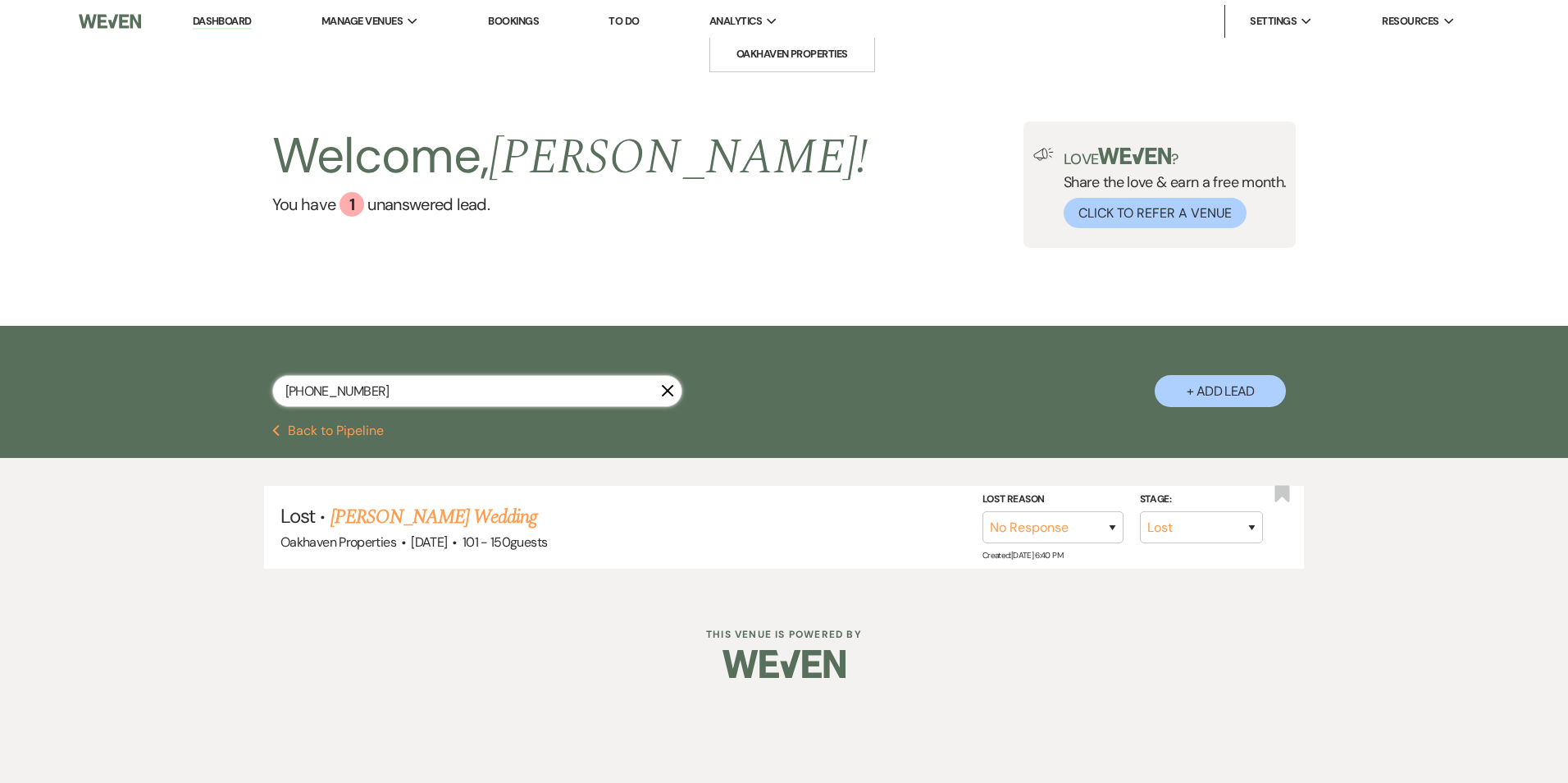
type input "(651) 336-9820"
click at [664, 388] on use "button" at bounding box center [667, 391] width 12 height 12
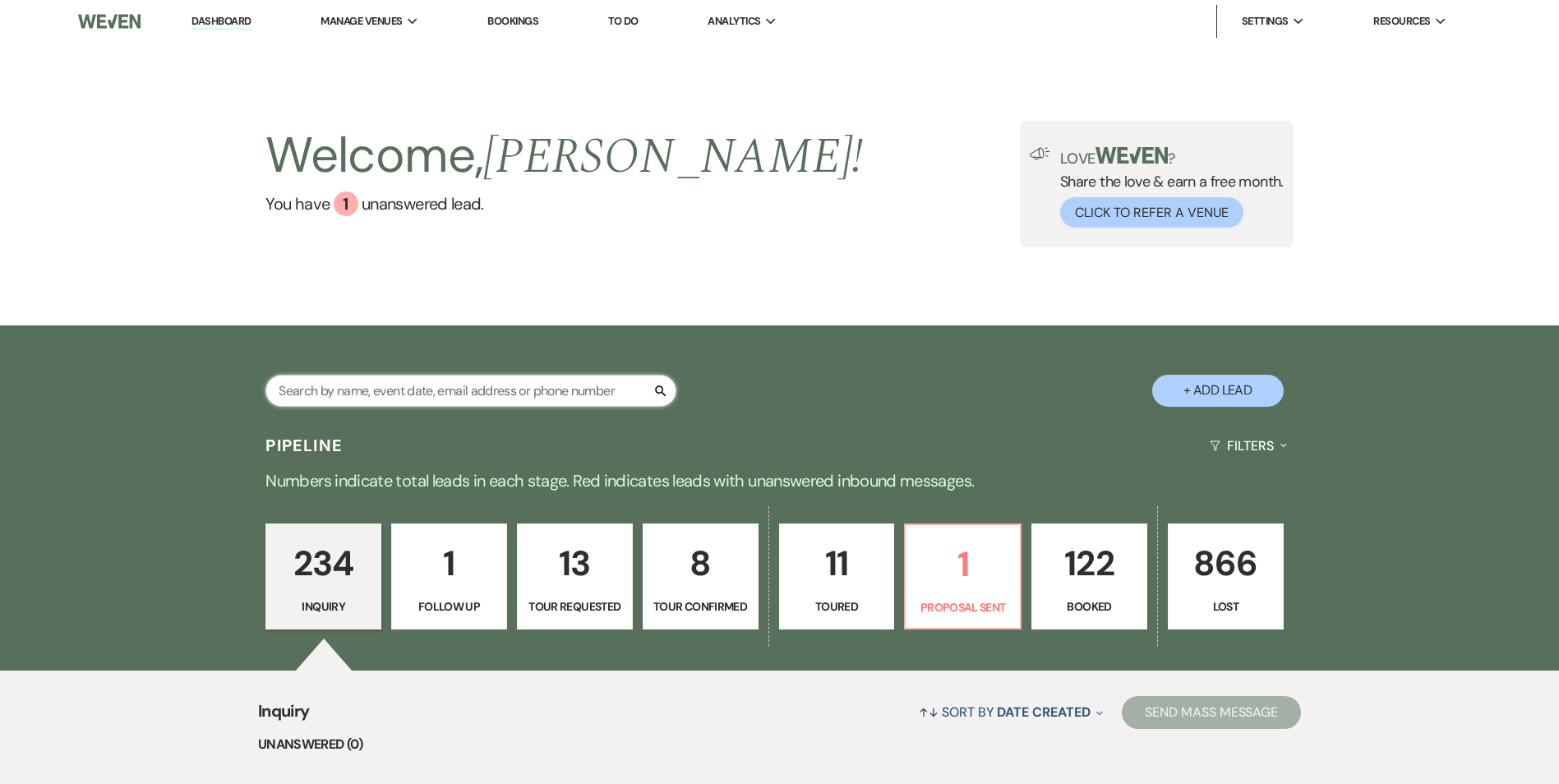
paste input "Cory Lee"
type input "Cory Lee"
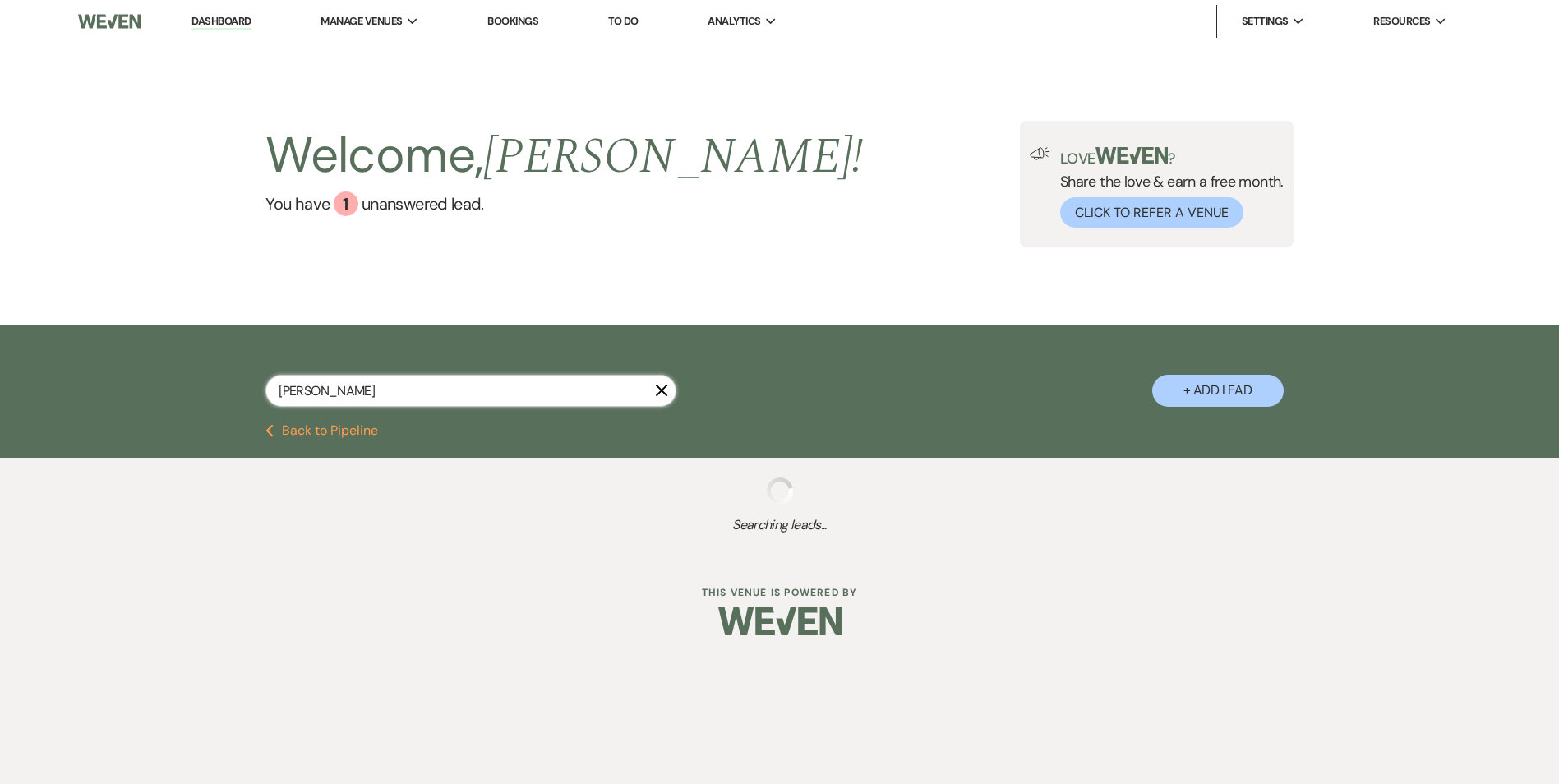
select select "8"
select select "6"
select select "8"
select select "4"
select select "8"
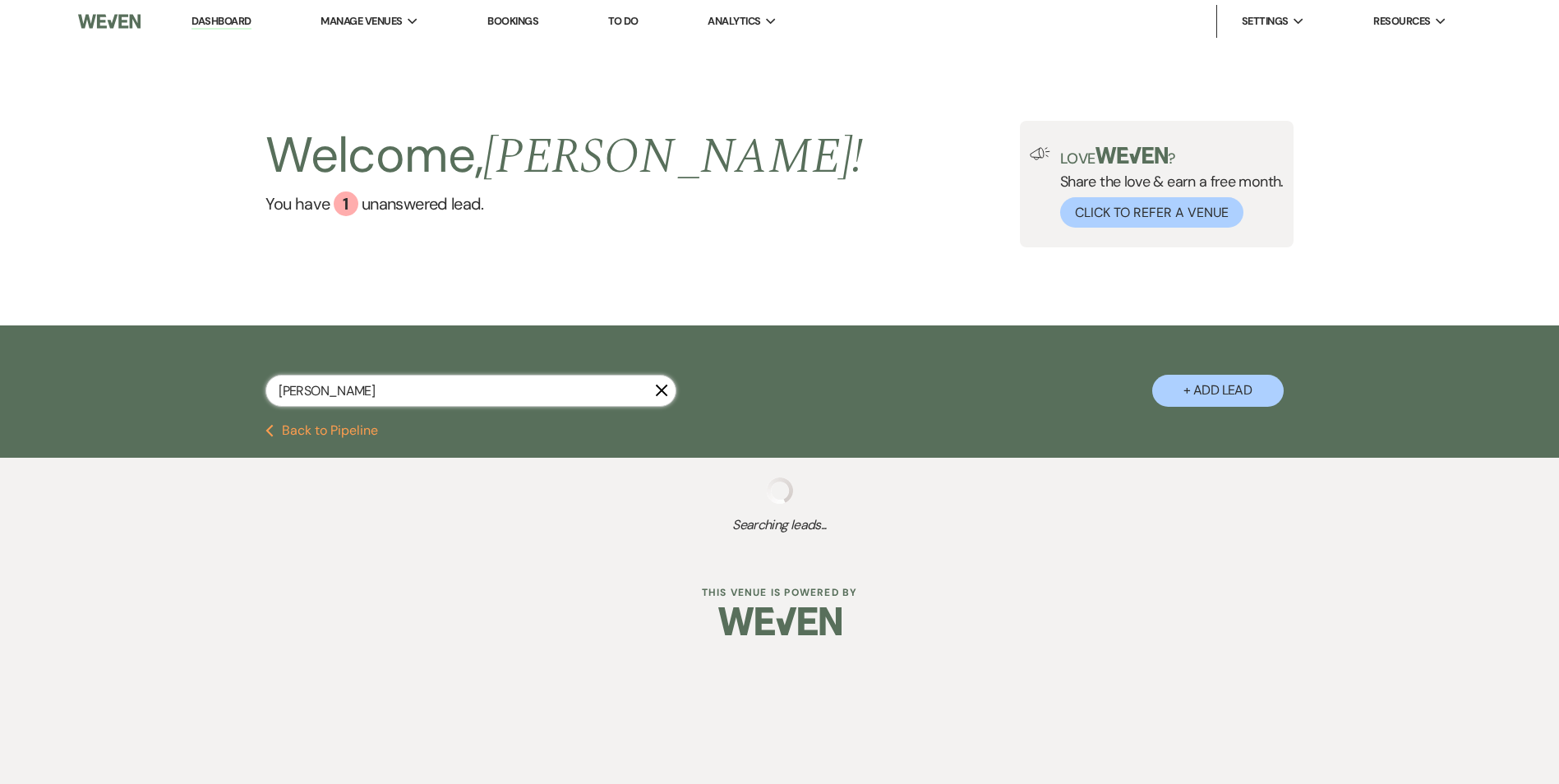
select select "6"
select select "8"
select select "3"
select select "8"
select select "5"
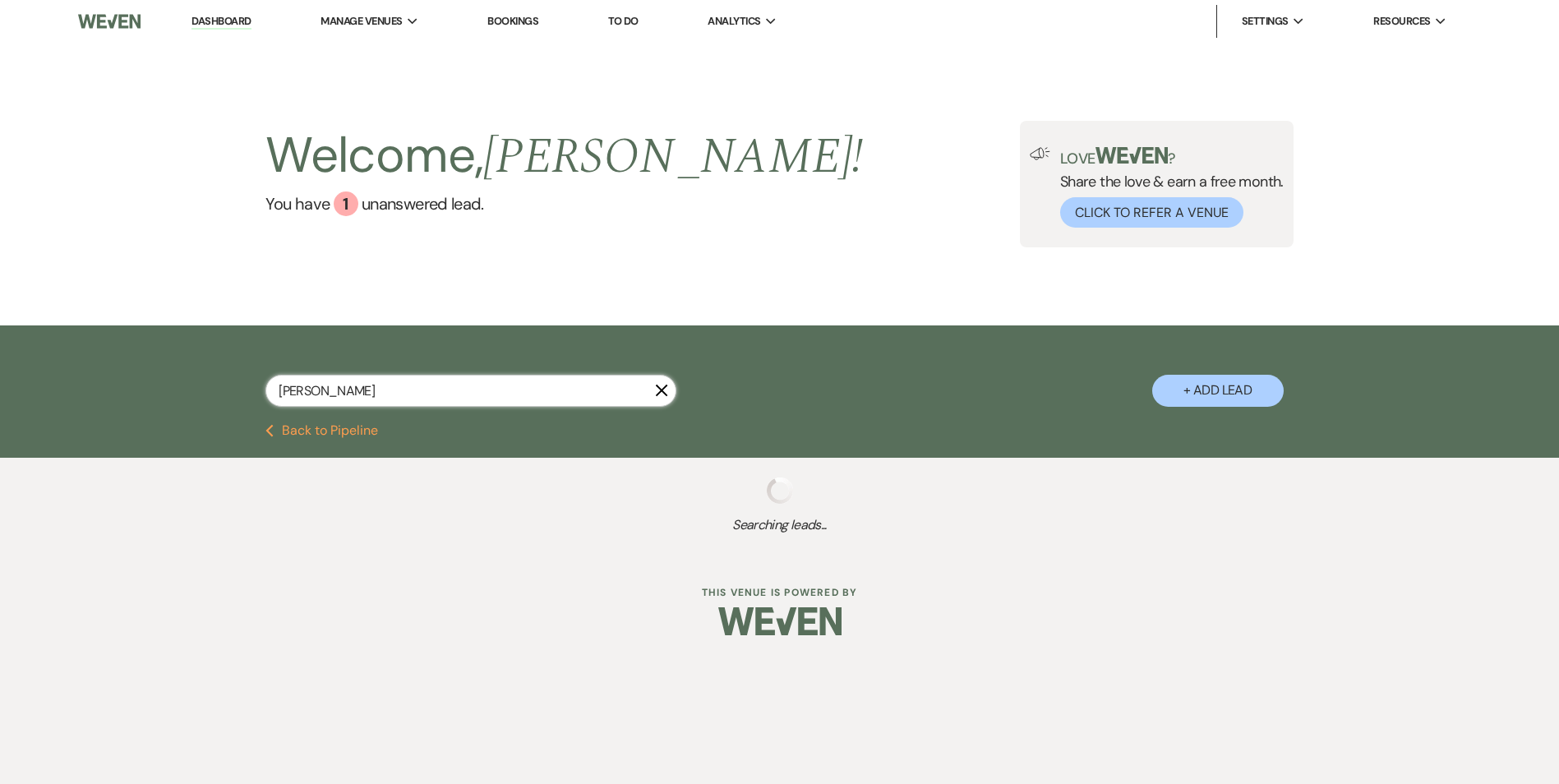
select select "8"
select select "5"
select select "8"
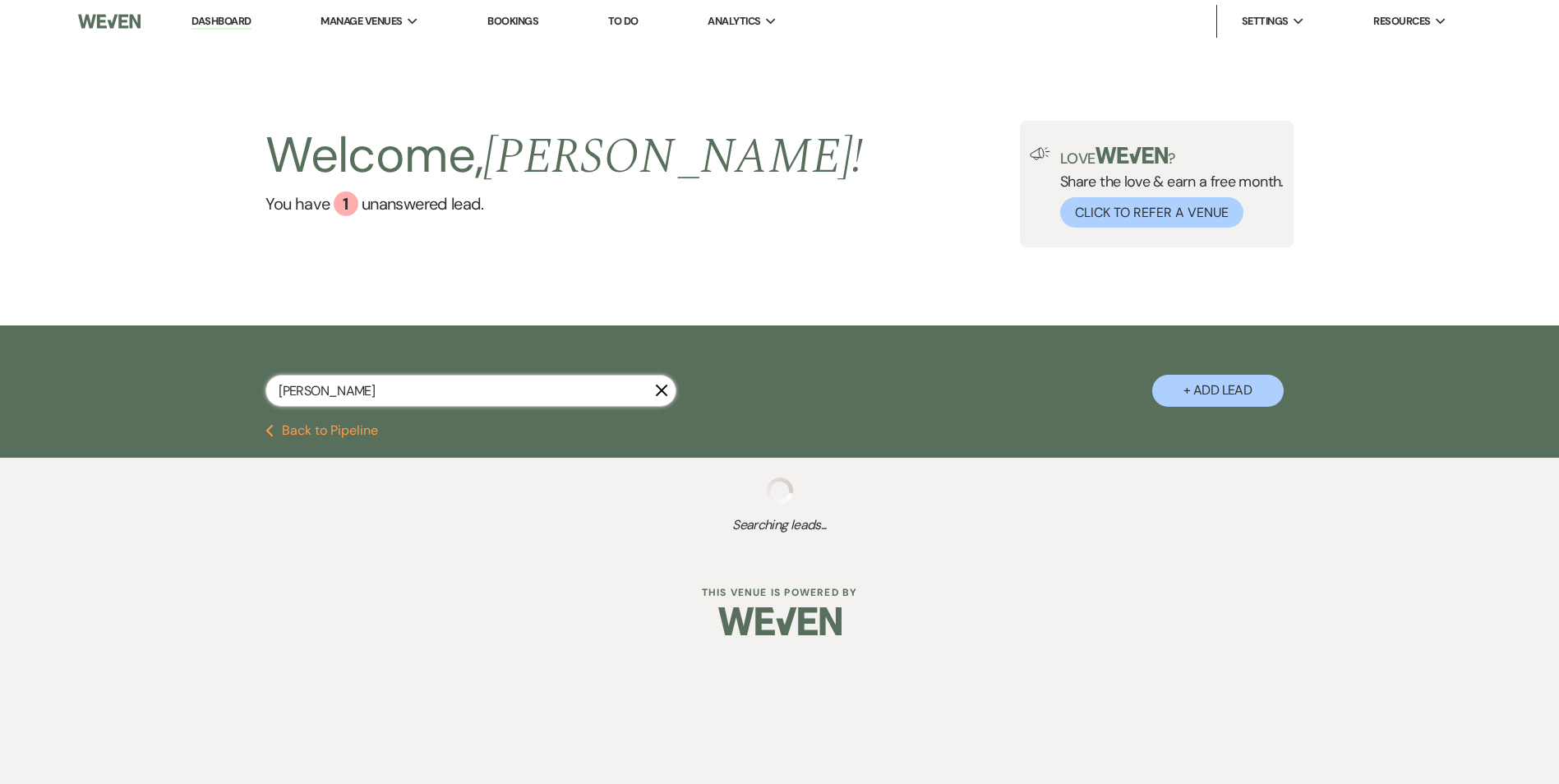
select select "5"
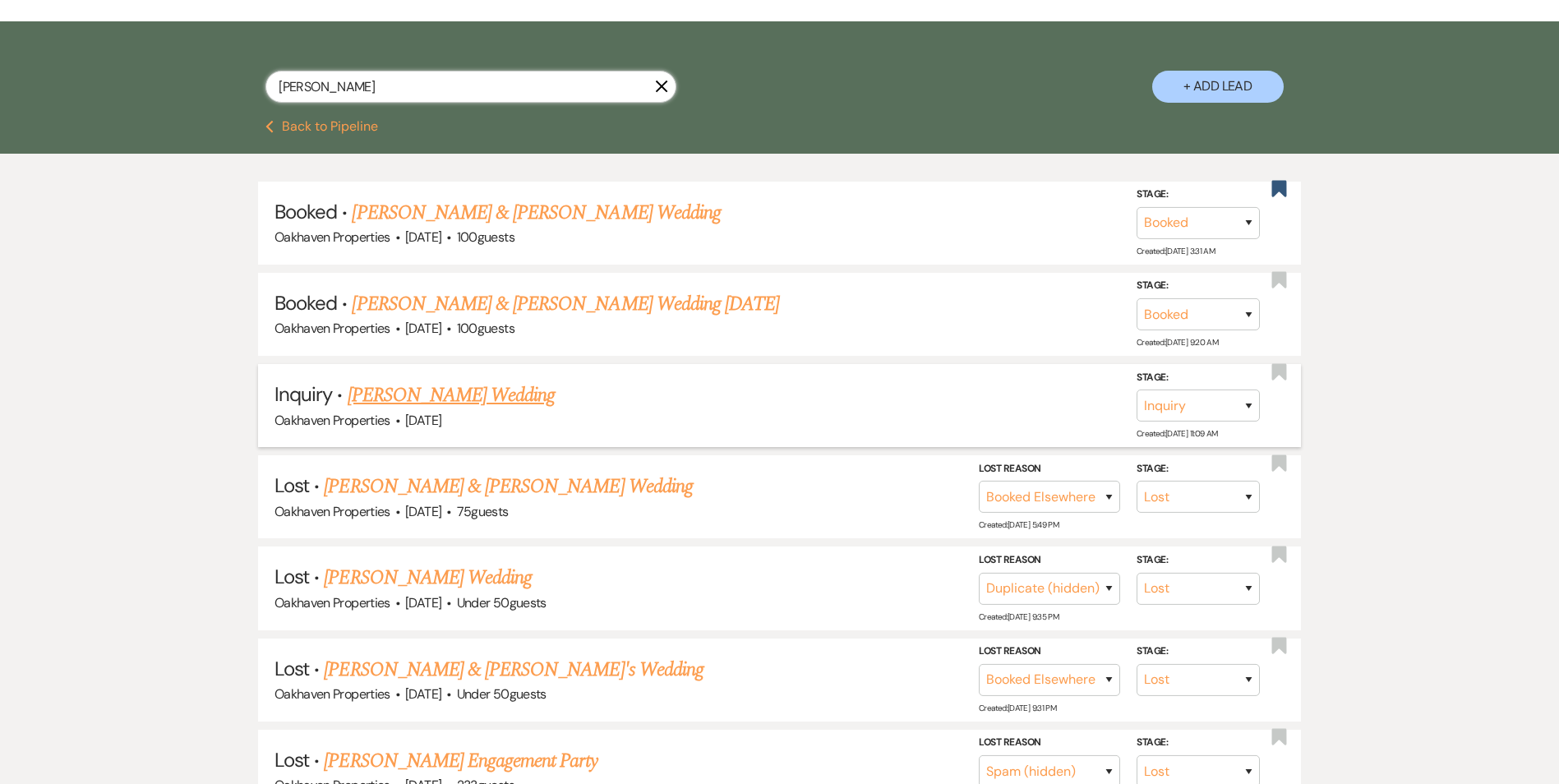
scroll to position [328, 0]
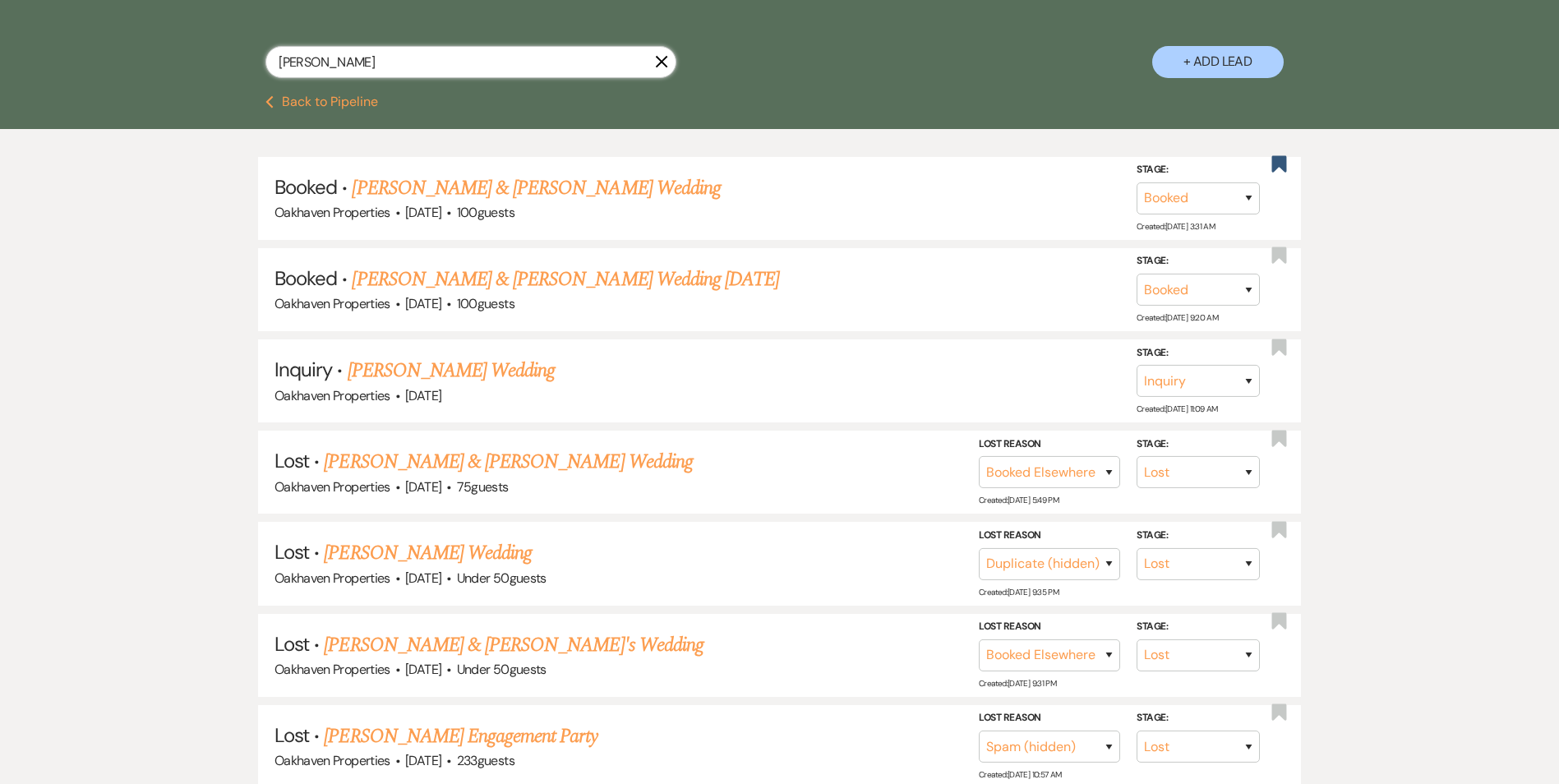
type input "Cory Lee"
click at [662, 59] on icon "X" at bounding box center [661, 61] width 13 height 13
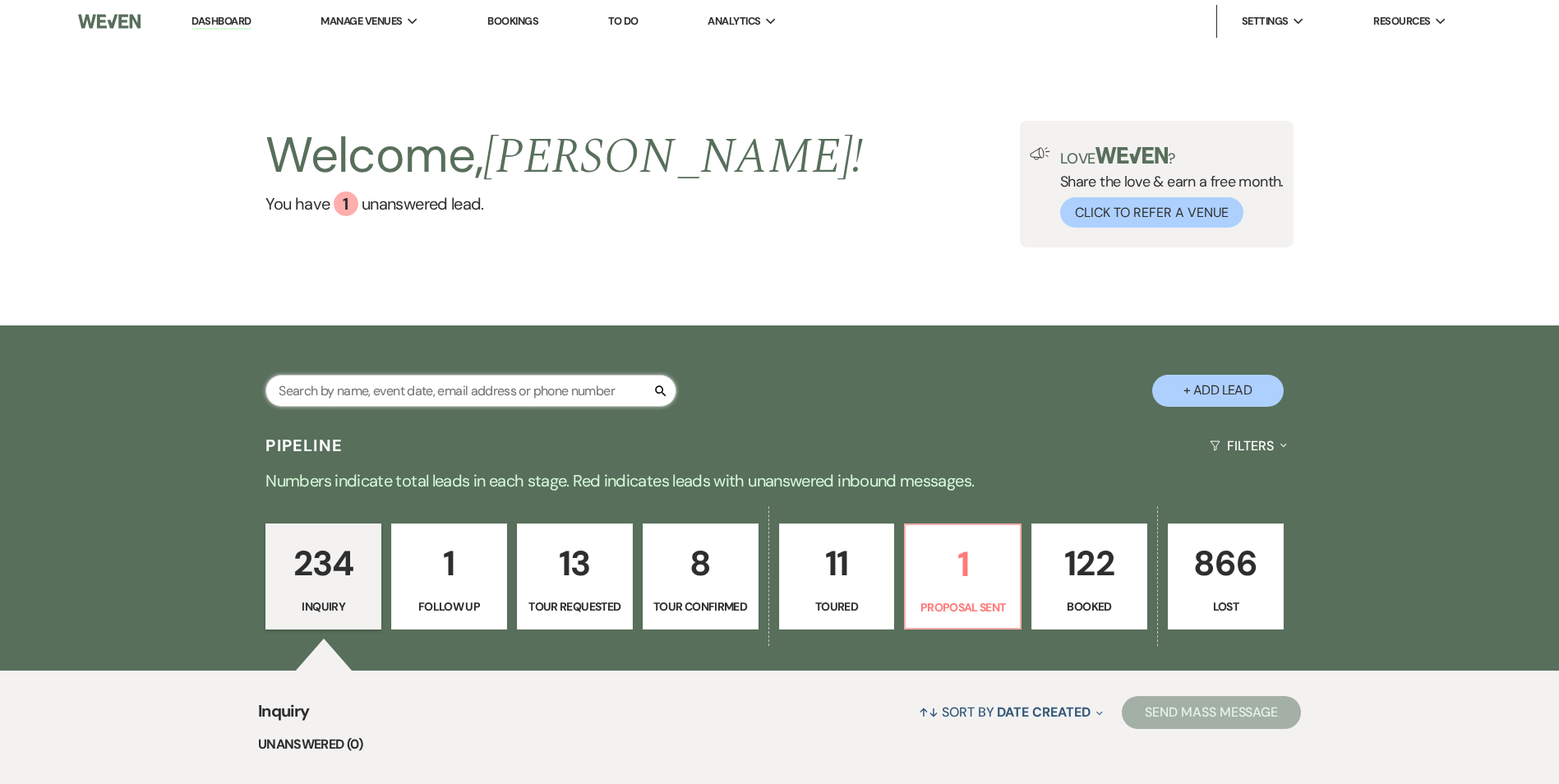
paste input "(910) 626-8043"
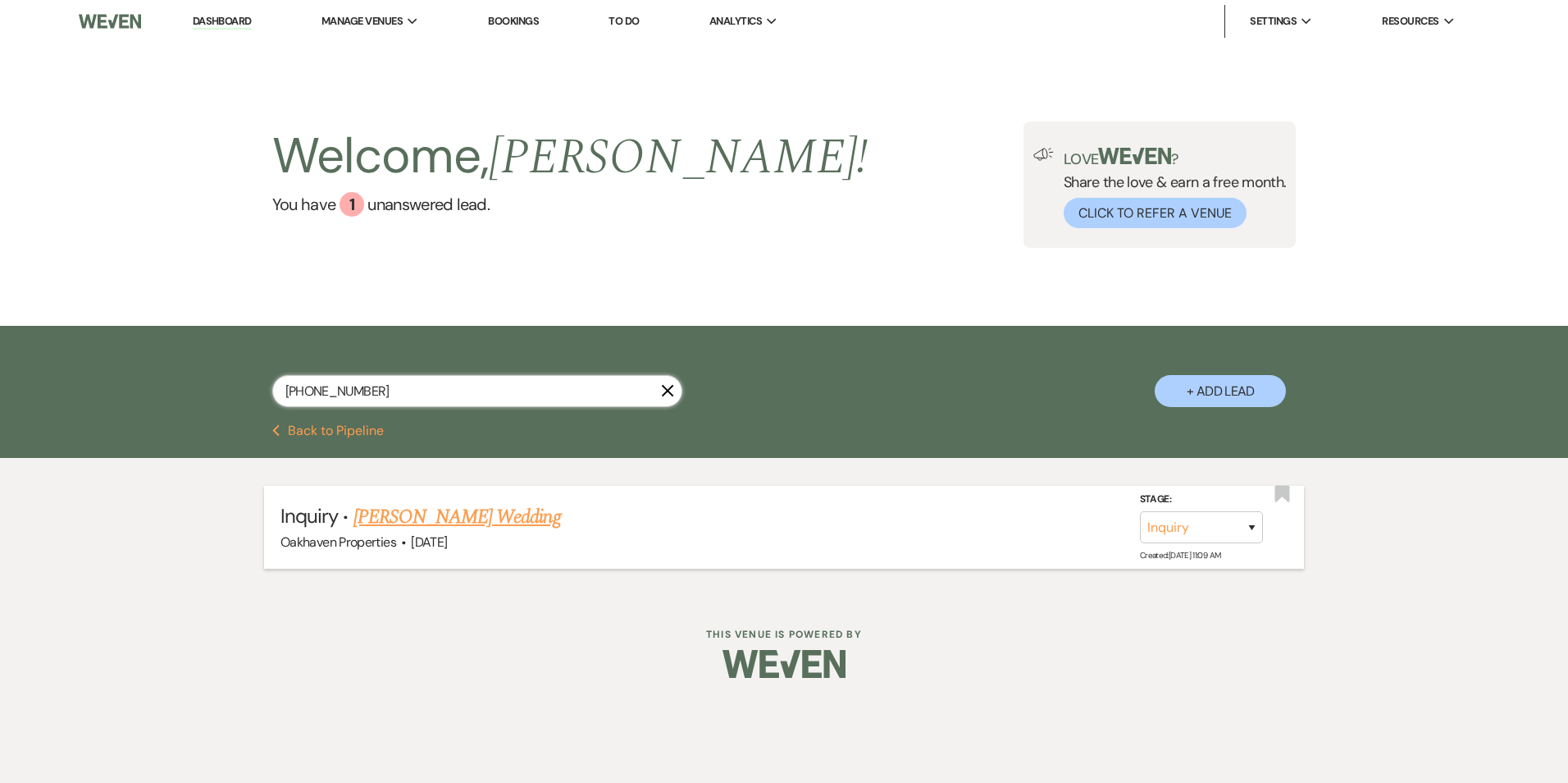
type input "(910) 626-8043"
drag, startPoint x: 463, startPoint y: 508, endPoint x: 523, endPoint y: 519, distance: 61.0
click at [463, 509] on link "Cory Lee's Wedding" at bounding box center [457, 517] width 207 height 30
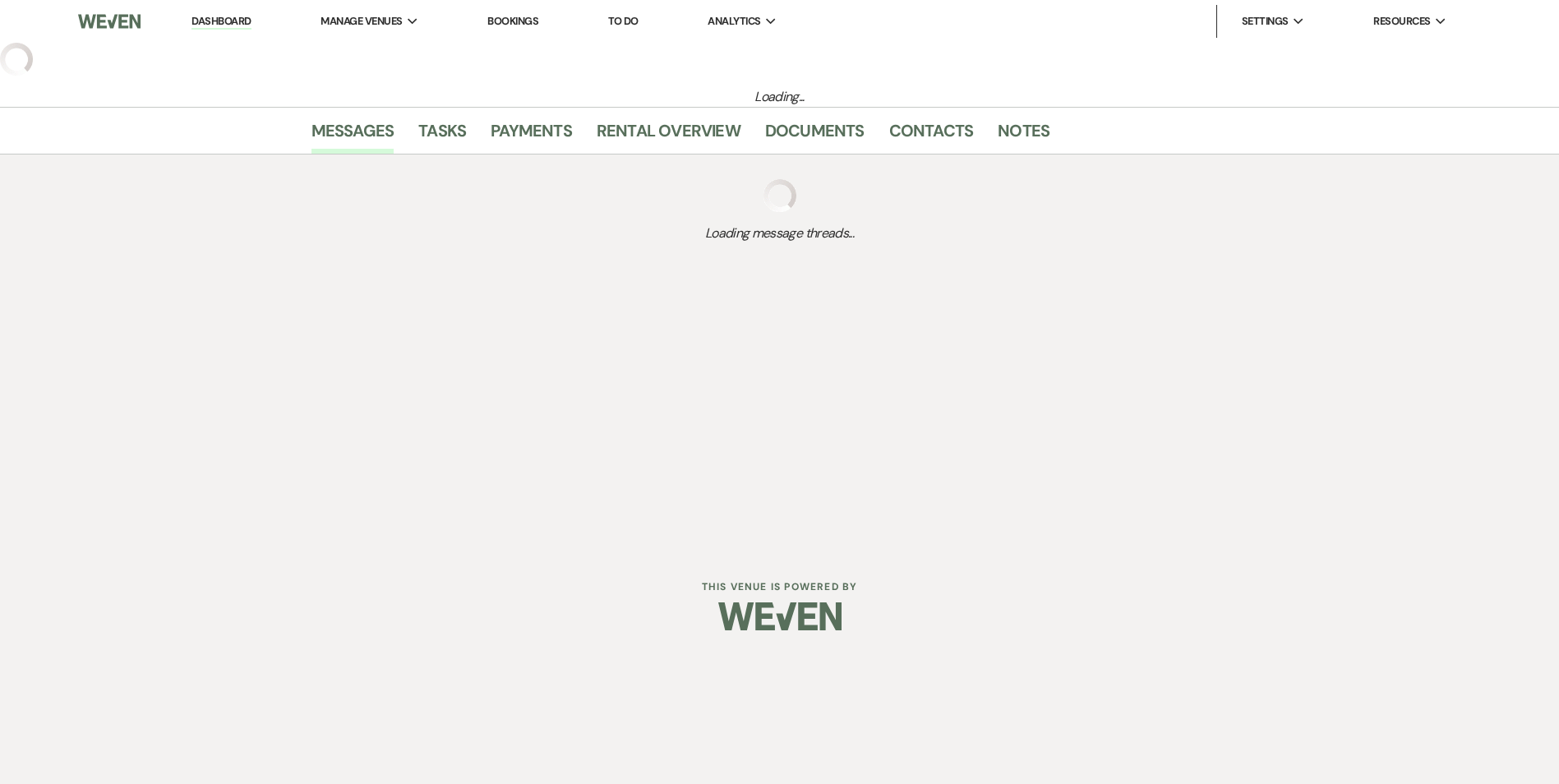
select select "2"
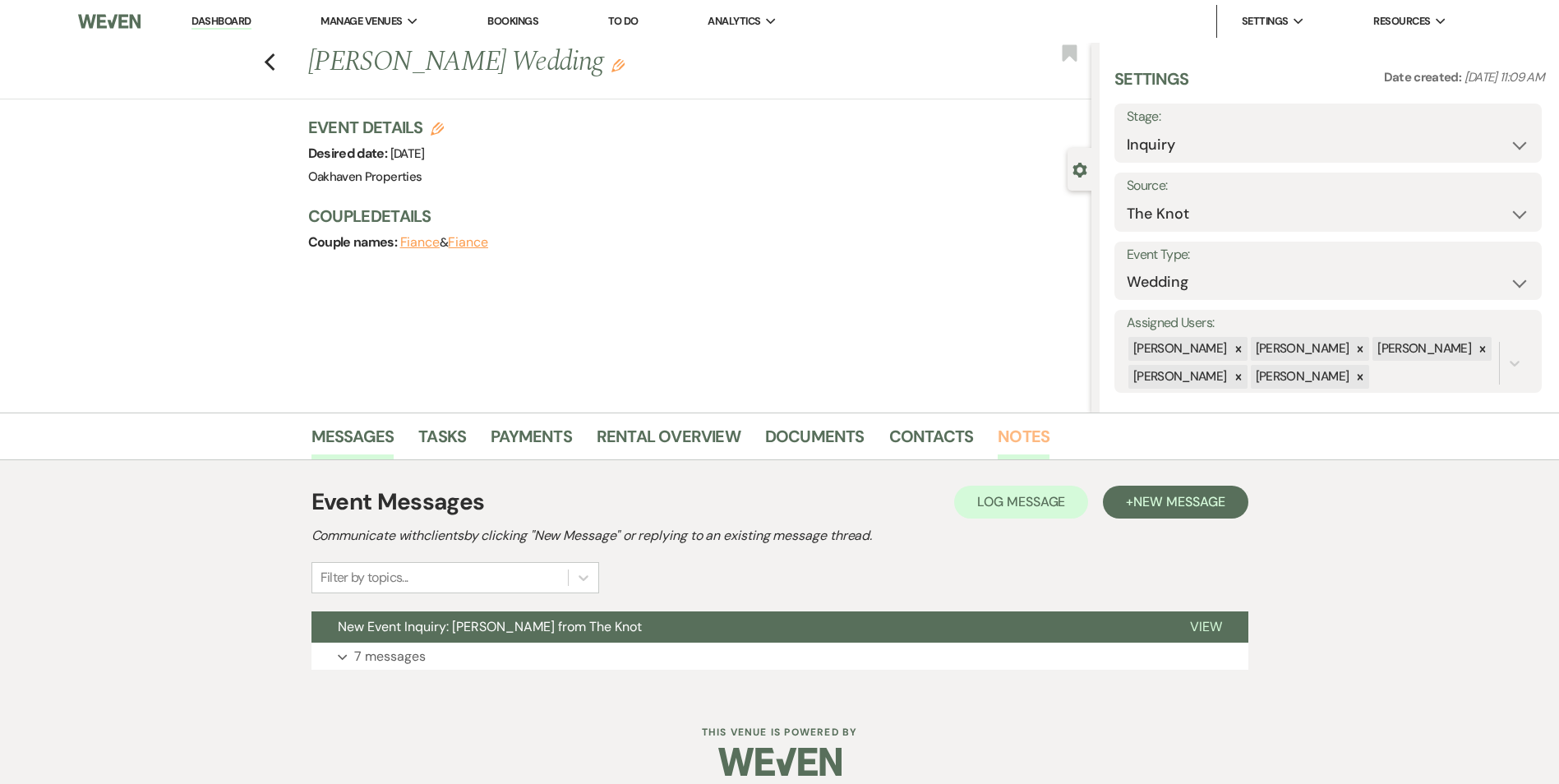
click at [1027, 435] on link "Notes" at bounding box center [1024, 441] width 52 height 36
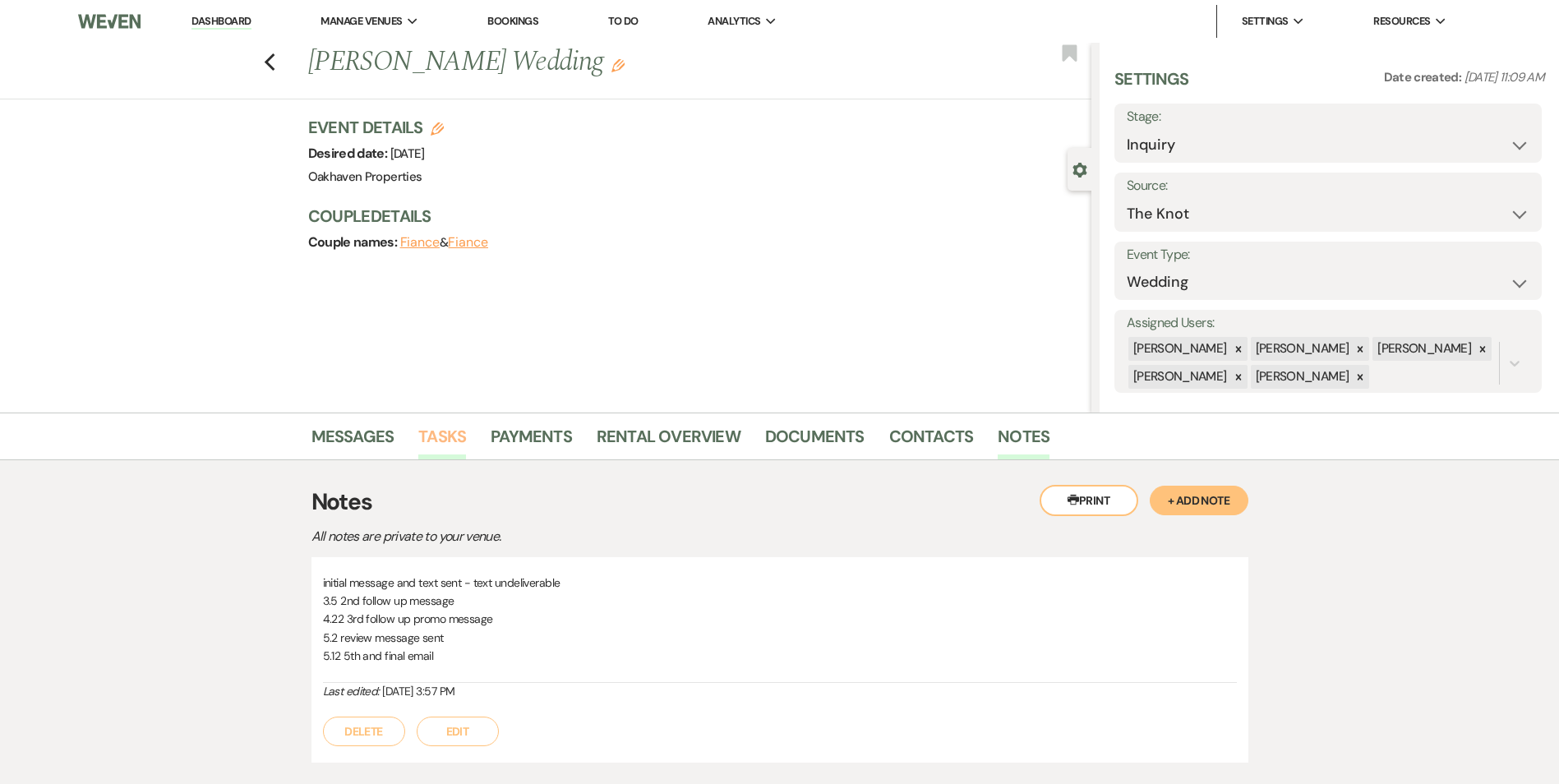
click at [459, 422] on li "Tasks" at bounding box center [454, 440] width 72 height 40
click at [458, 435] on link "Tasks" at bounding box center [442, 441] width 48 height 36
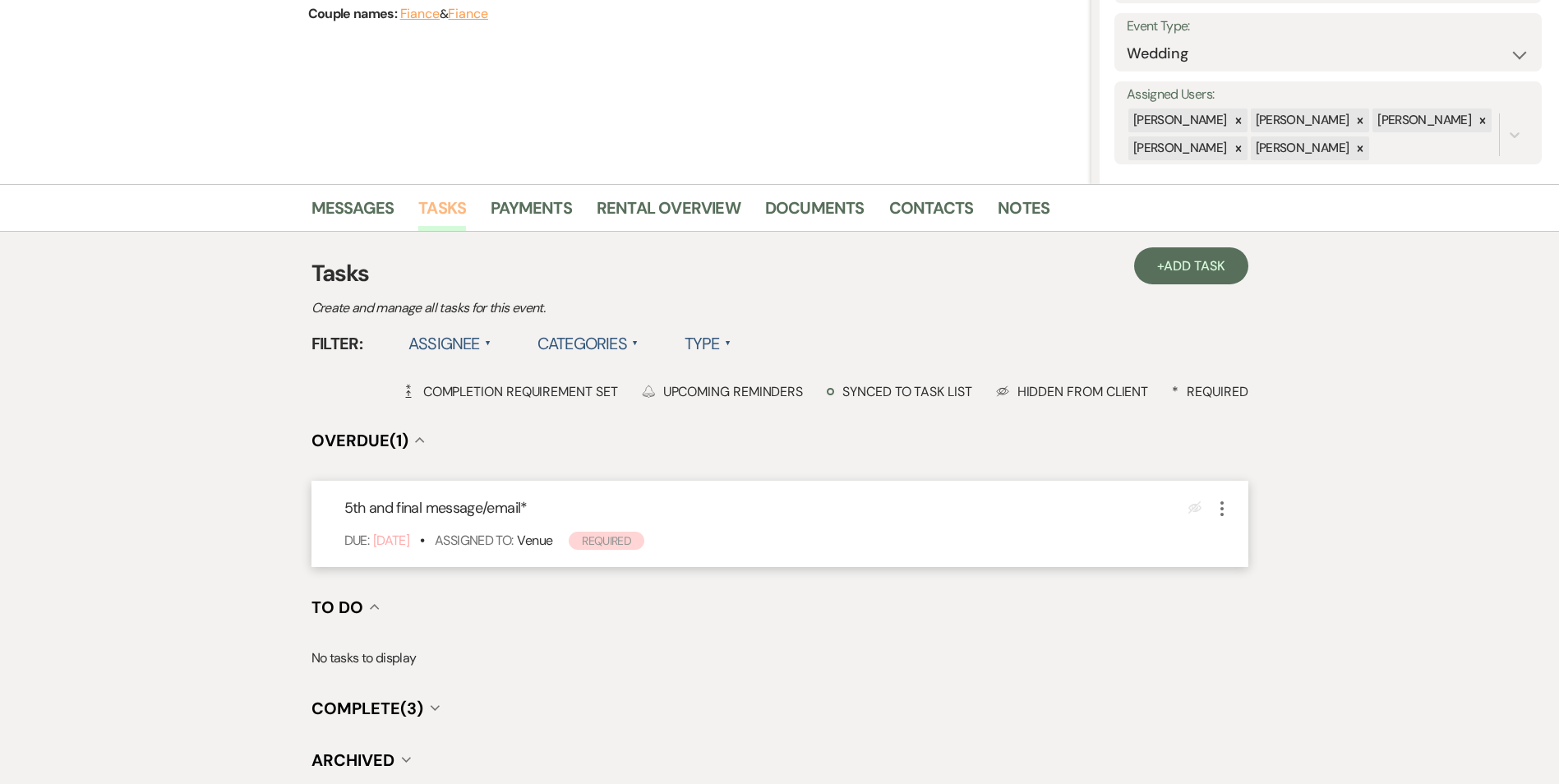
scroll to position [246, 0]
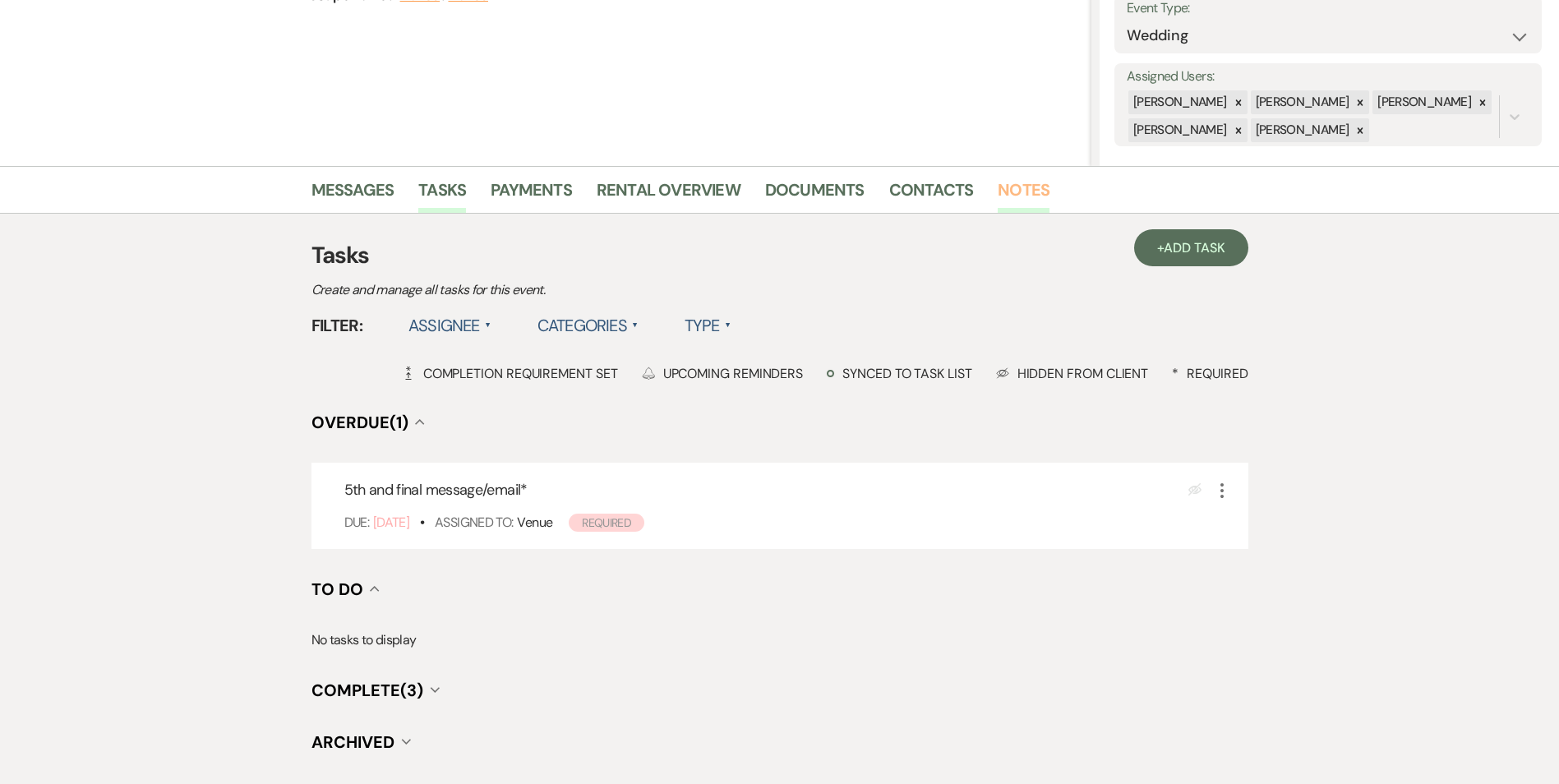
click at [1032, 190] on link "Notes" at bounding box center [1024, 195] width 52 height 36
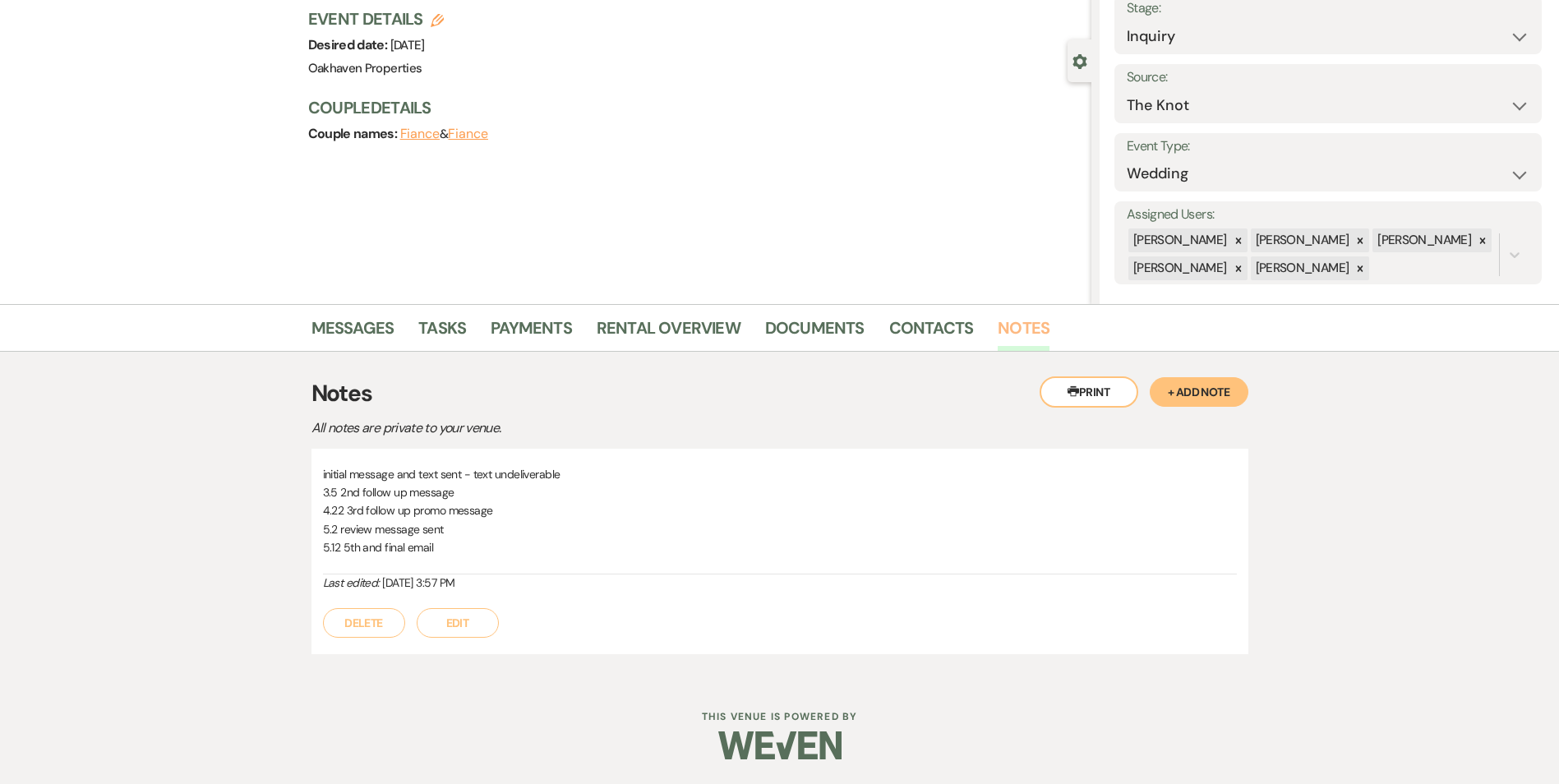
scroll to position [109, 0]
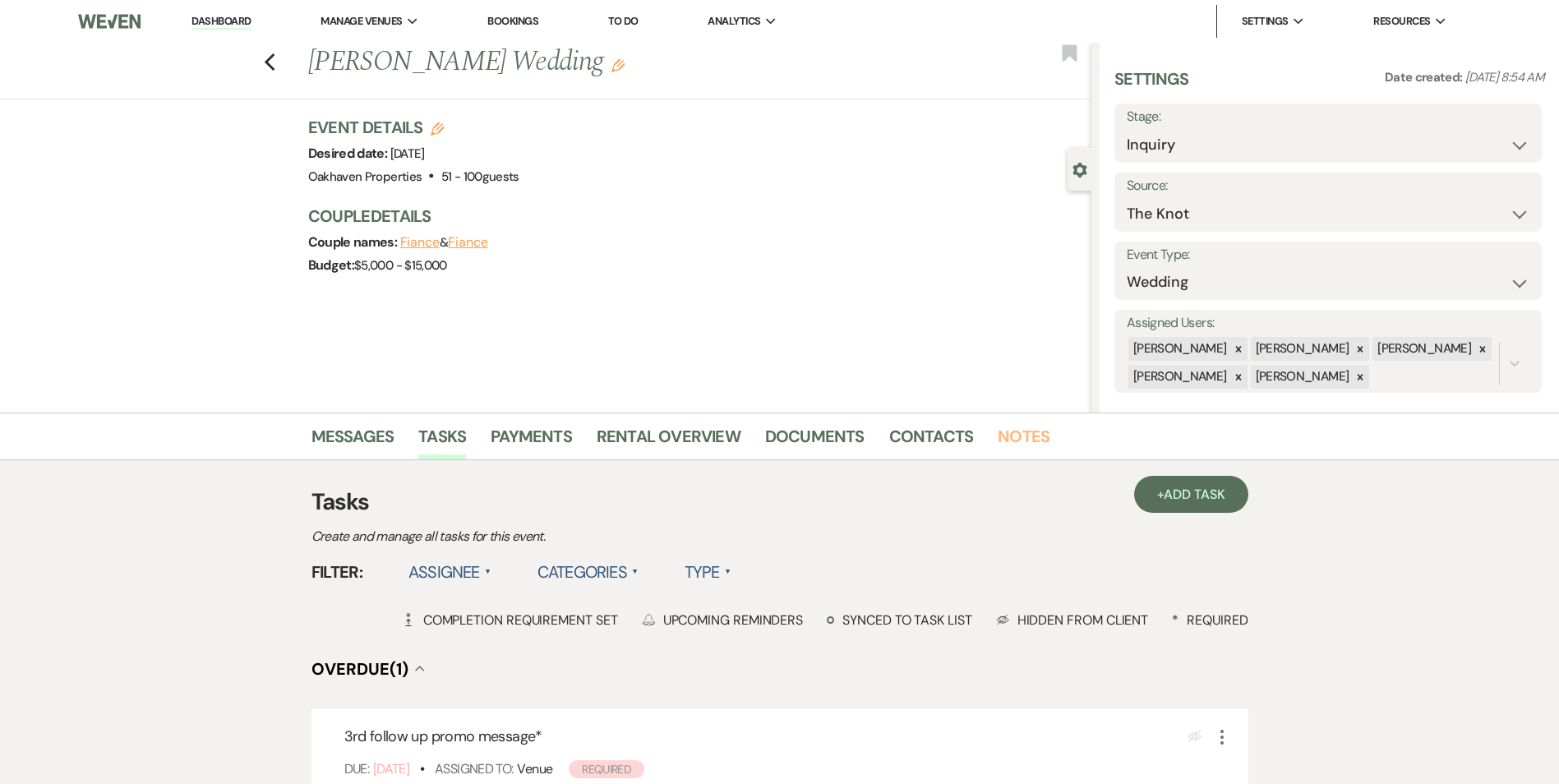
click at [998, 435] on link "Notes" at bounding box center [1024, 441] width 52 height 36
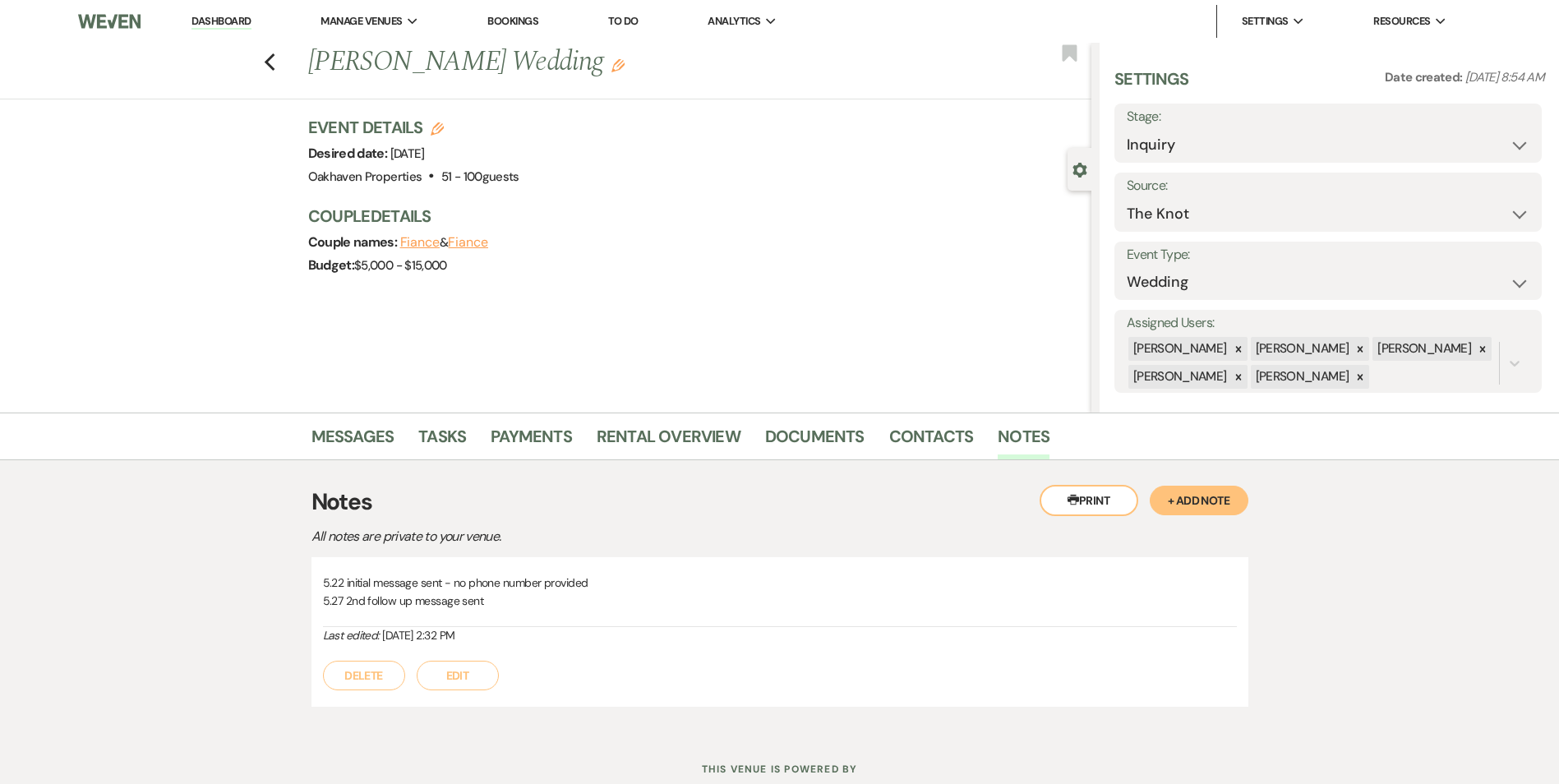
click at [867, 448] on li "Documents" at bounding box center [827, 440] width 124 height 40
click at [895, 440] on link "Contacts" at bounding box center [931, 441] width 85 height 36
